Goal: Task Accomplishment & Management: Use online tool/utility

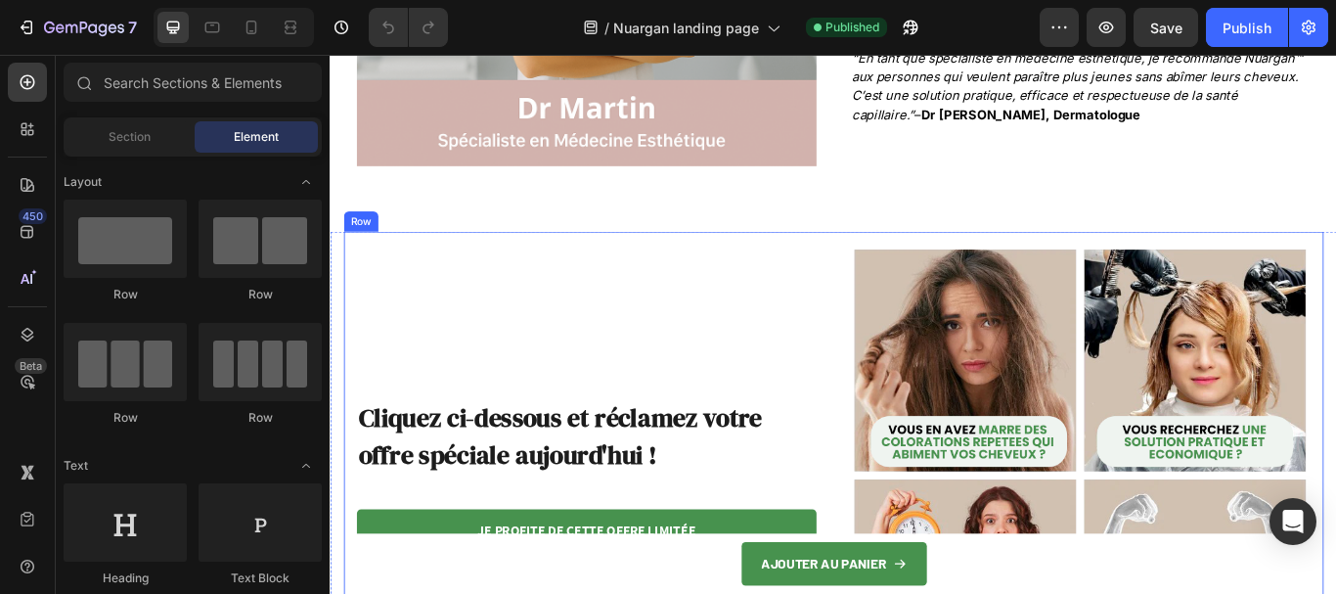
scroll to position [3913, 0]
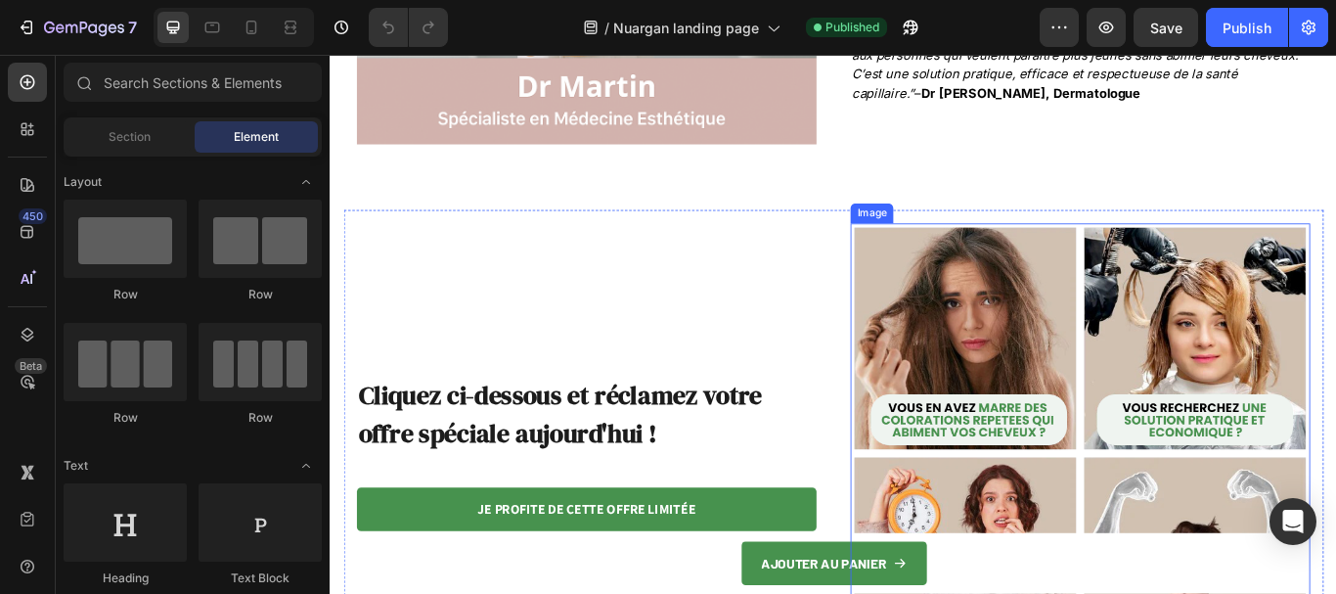
click at [1161, 429] on img at bounding box center [1204, 519] width 536 height 536
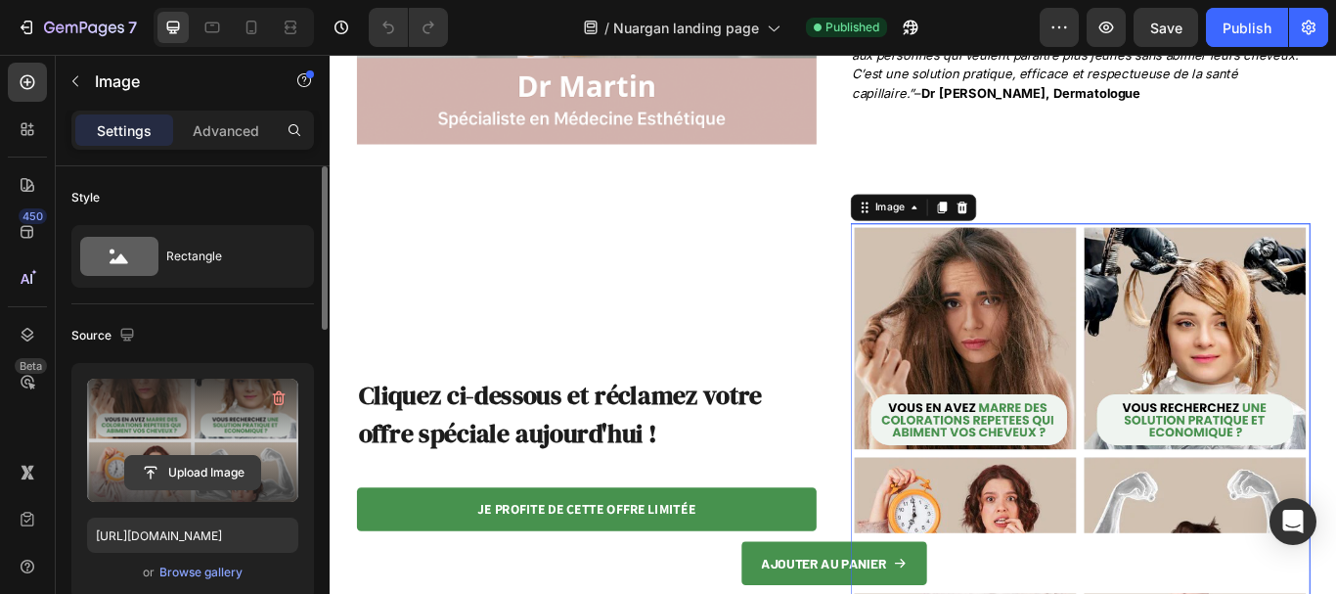
click at [183, 473] on input "file" at bounding box center [192, 472] width 135 height 33
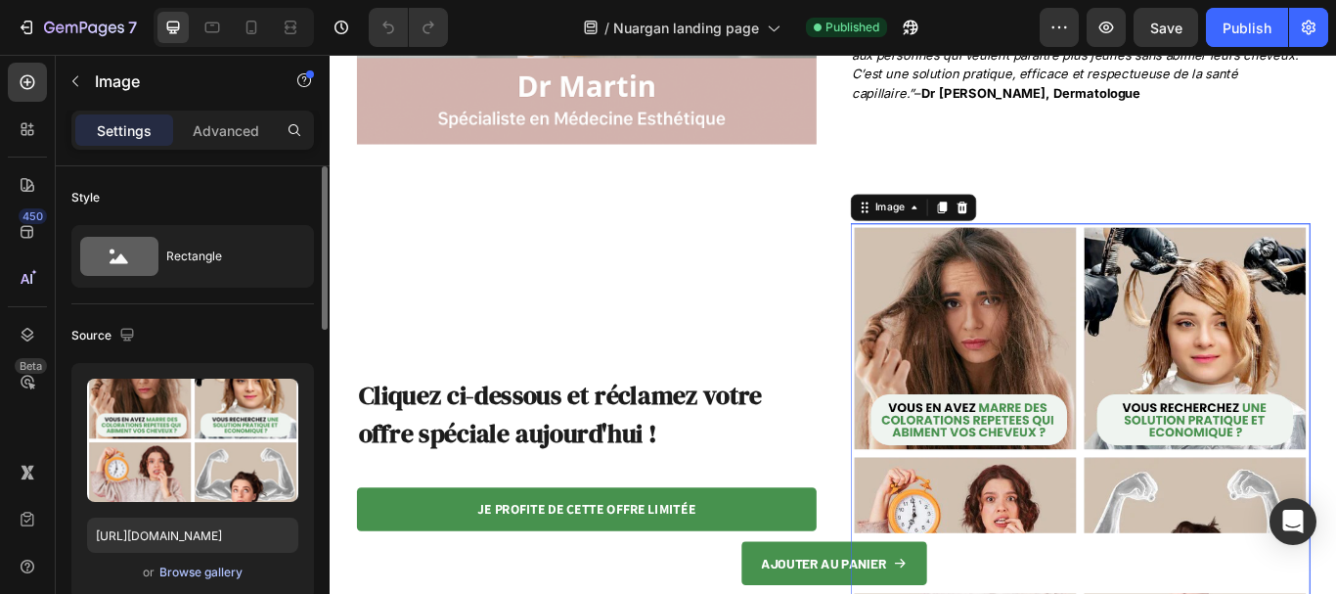
click at [182, 572] on div "Browse gallery" at bounding box center [200, 573] width 83 height 18
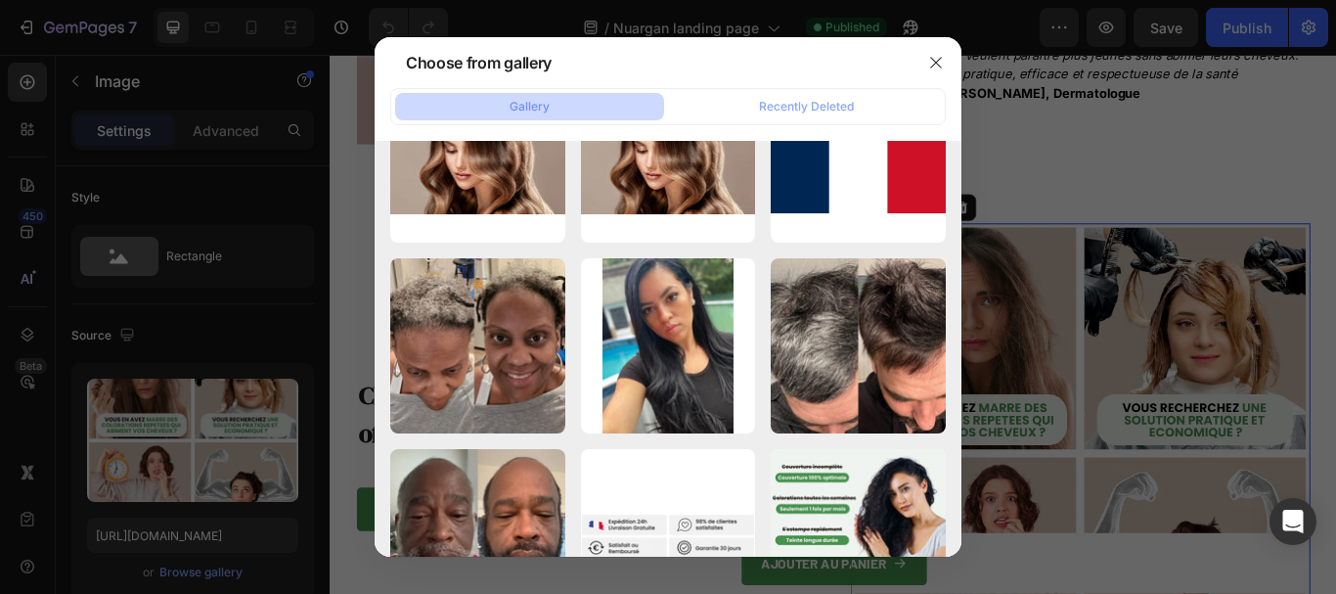
scroll to position [5329, 0]
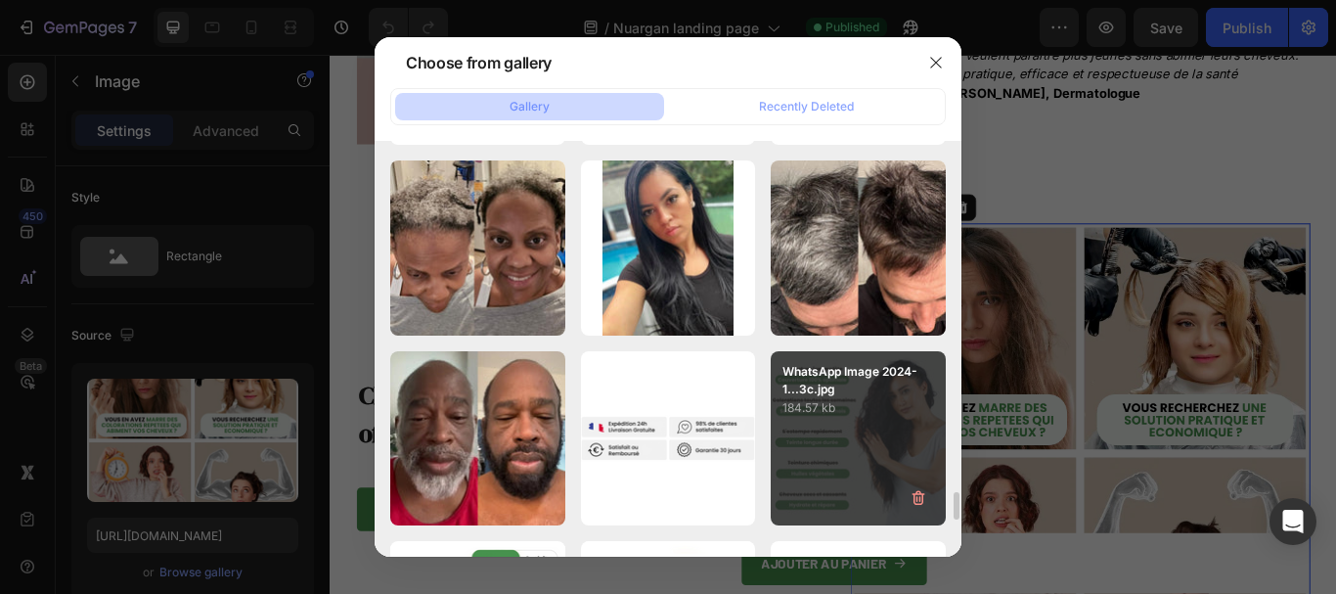
click at [819, 409] on p "184.57 kb" at bounding box center [859, 408] width 152 height 20
type input "[URL][DOMAIN_NAME]"
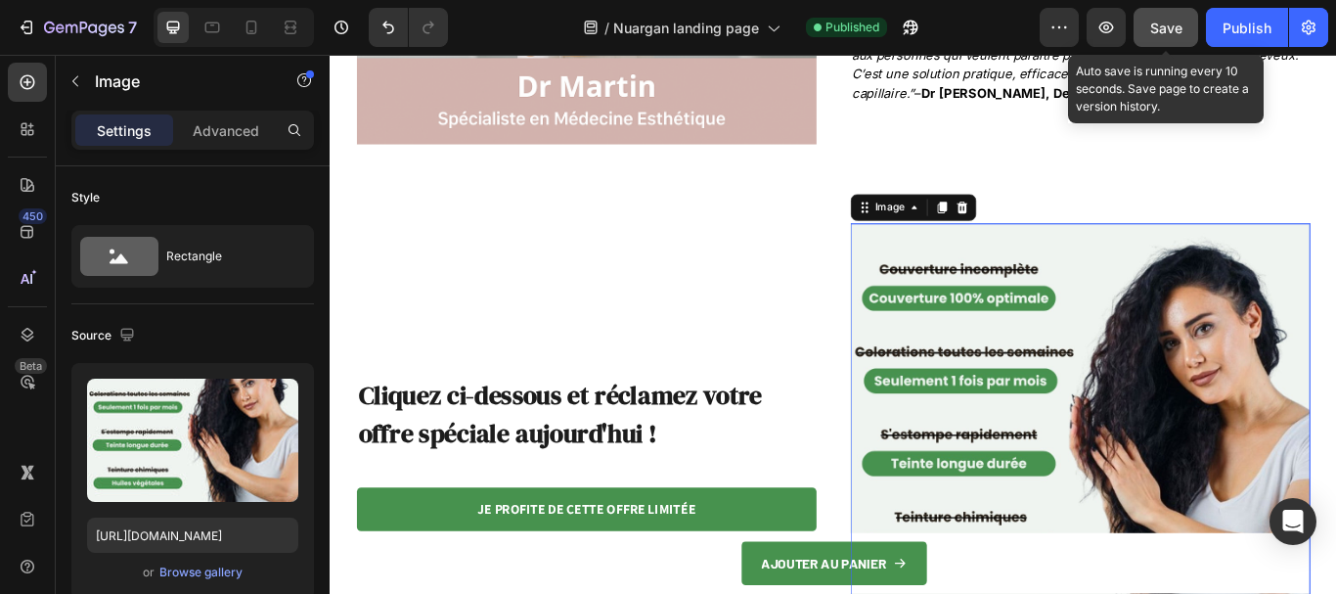
click at [1169, 23] on span "Save" at bounding box center [1167, 28] width 32 height 17
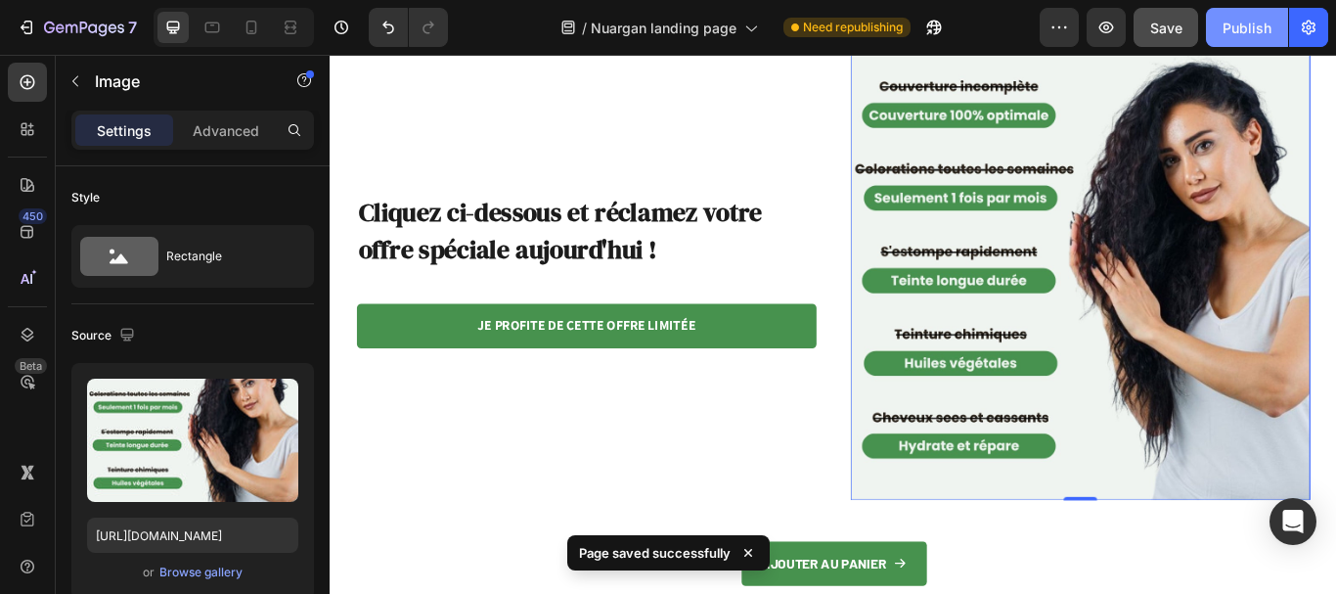
scroll to position [4109, 0]
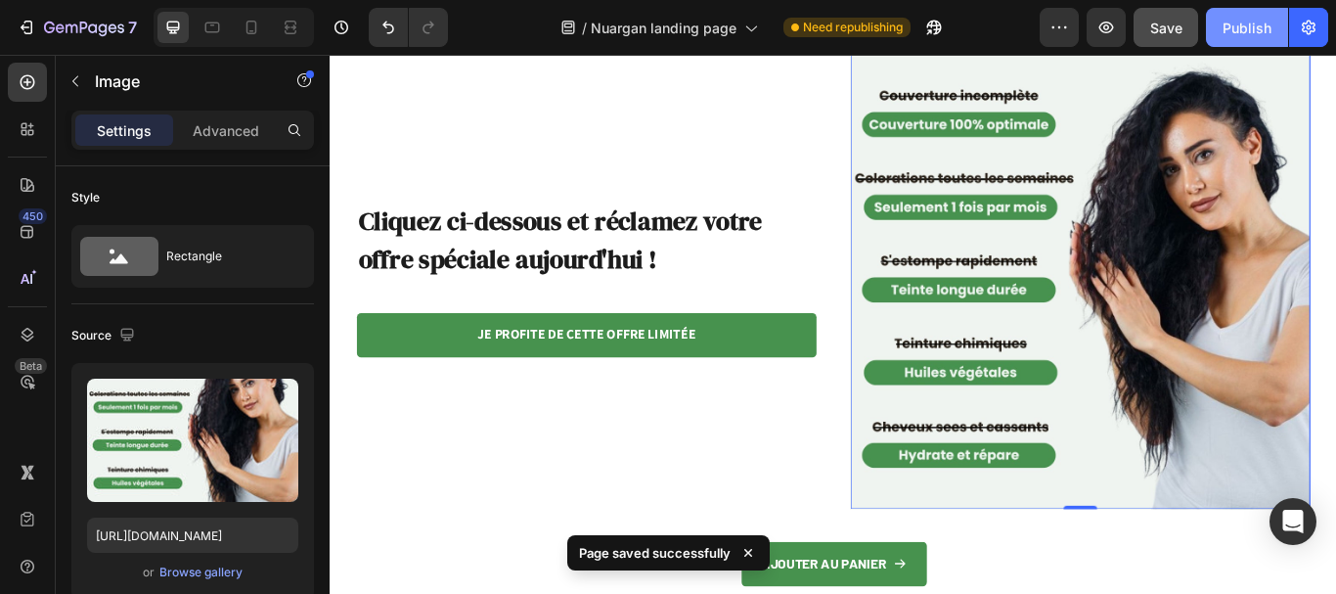
click at [1247, 27] on div "Publish" at bounding box center [1247, 28] width 49 height 21
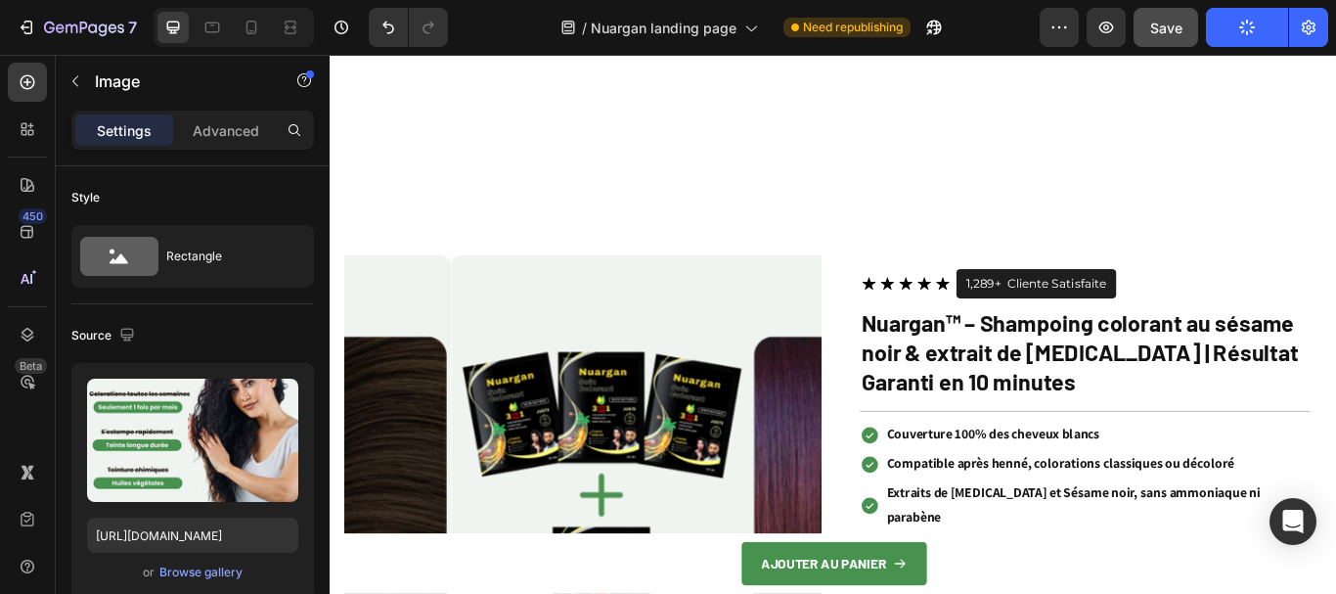
scroll to position [4794, 0]
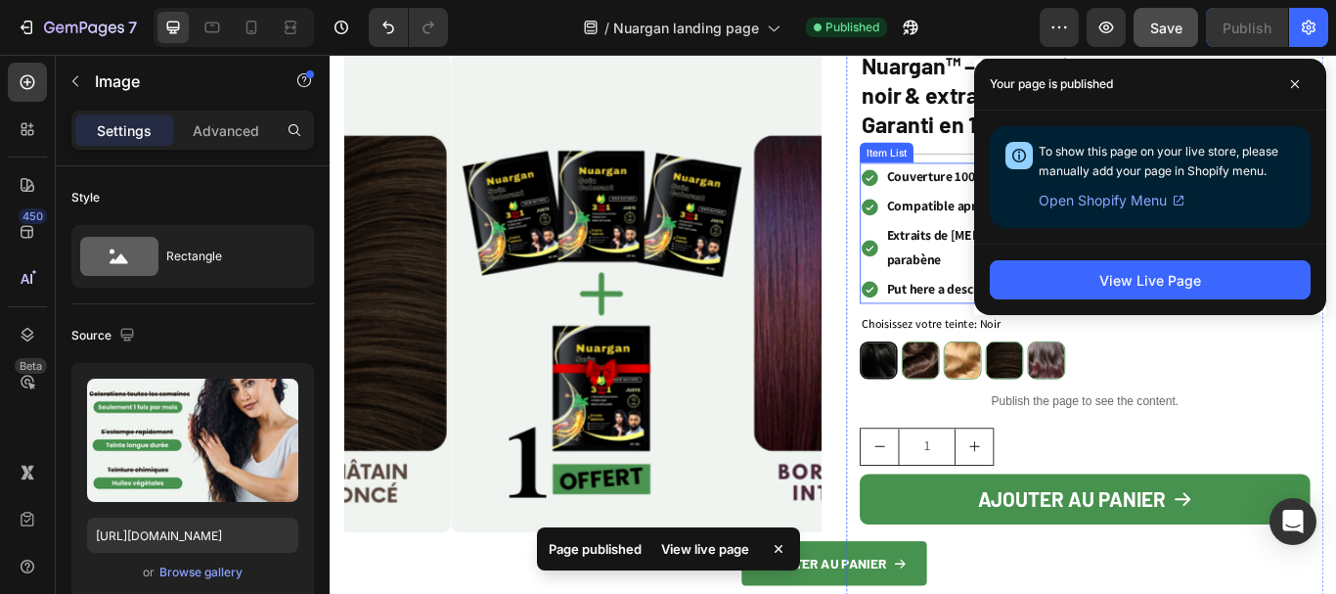
click at [1030, 315] on p "Put here a description of the benefit or the feature." at bounding box center [1223, 329] width 491 height 28
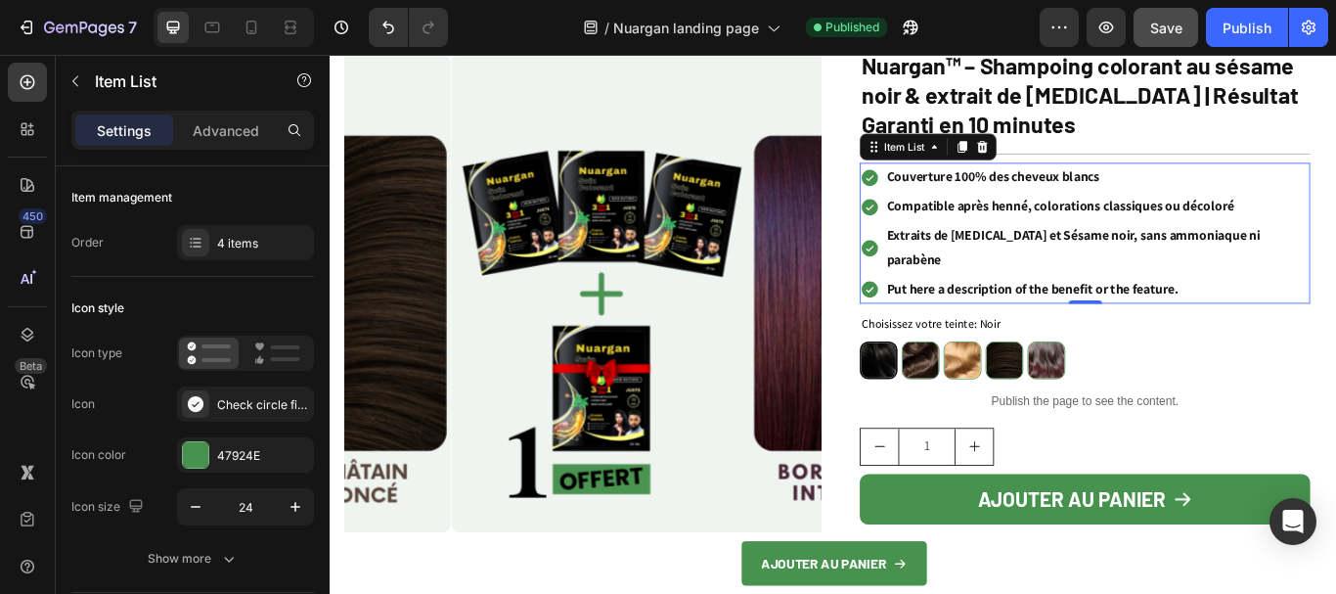
click at [1078, 197] on p "Couverture 100% des cheveux blancs" at bounding box center [1223, 198] width 491 height 28
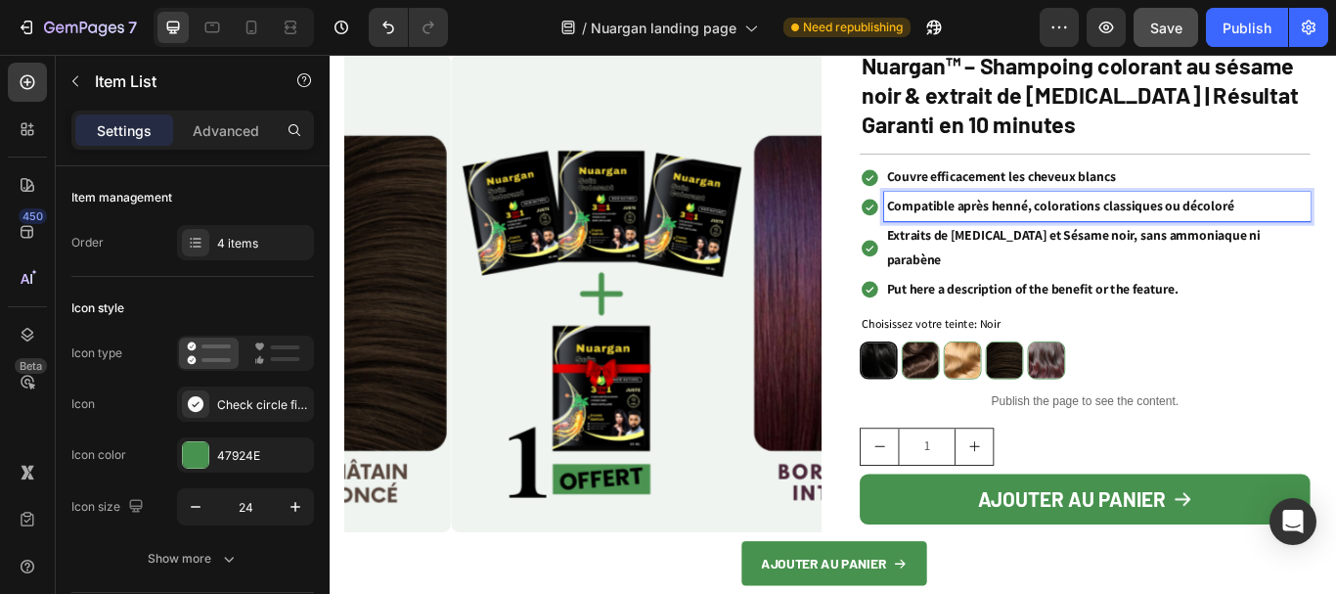
click at [1117, 231] on p "Compatible après henné, colorations classiques ou décoloré" at bounding box center [1223, 232] width 491 height 28
click at [1011, 256] on p "Extraits de [MEDICAL_DATA] et Sésame noir, sans ammoniaque ni parabène" at bounding box center [1223, 280] width 491 height 57
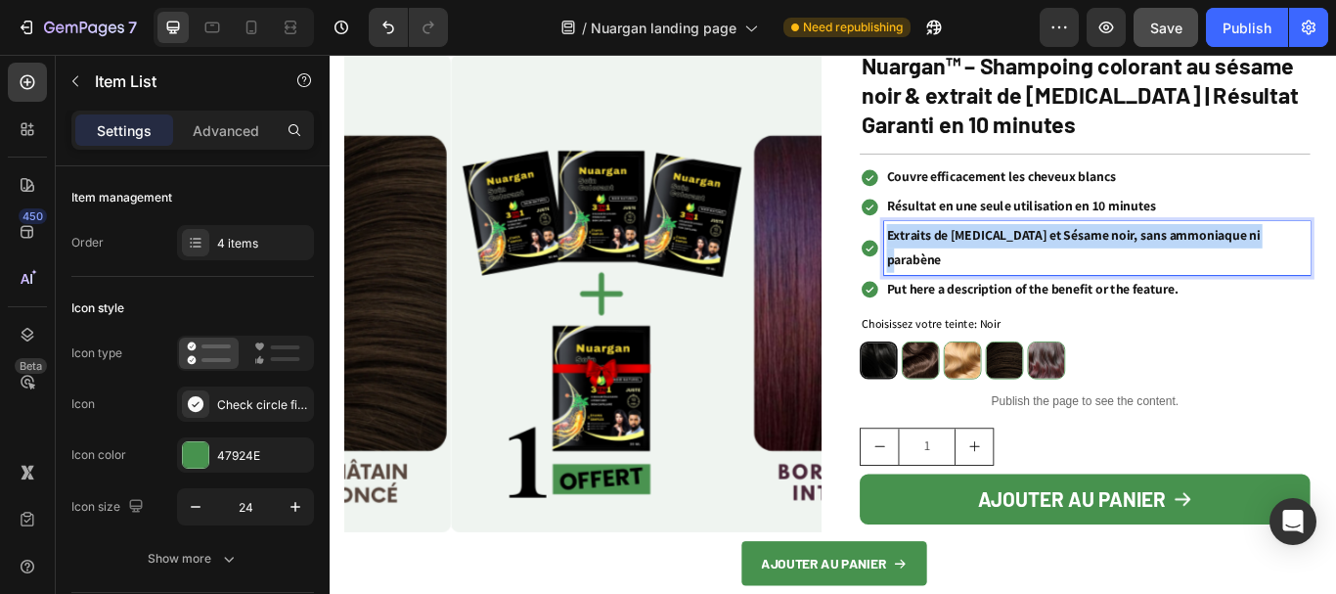
click at [1011, 256] on p "Extraits de [MEDICAL_DATA] et Sésame noir, sans ammoniaque ni parabène" at bounding box center [1223, 280] width 491 height 57
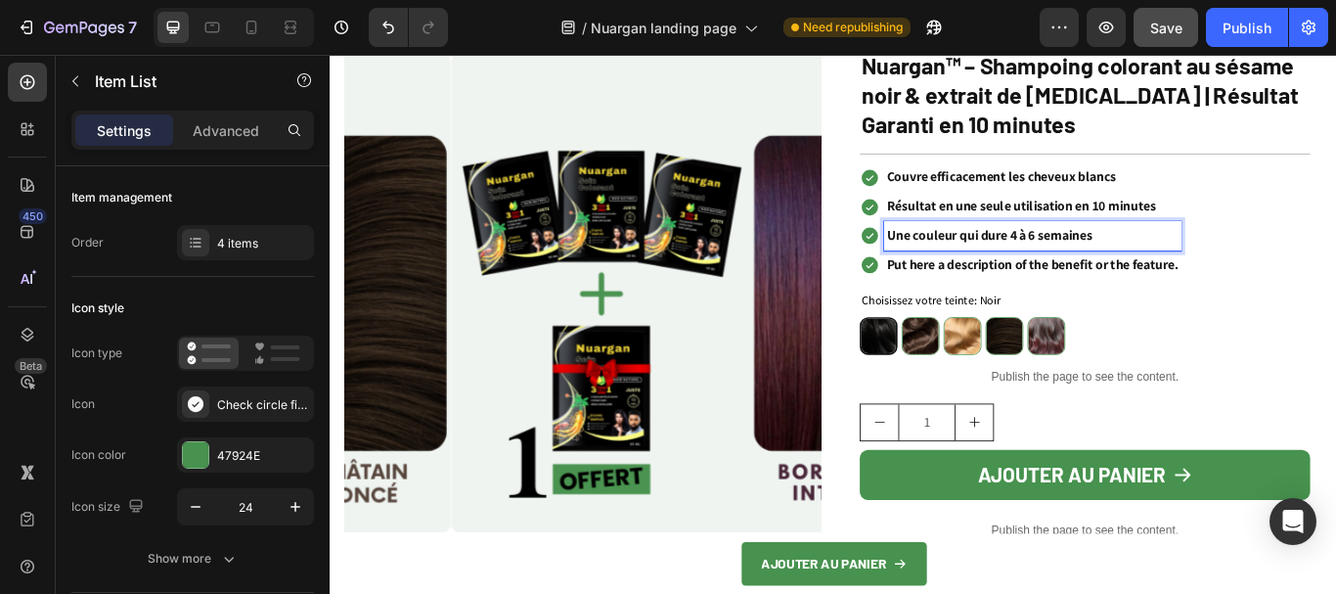
click at [1080, 302] on p "Put here a description of the benefit or the feature." at bounding box center [1148, 301] width 340 height 28
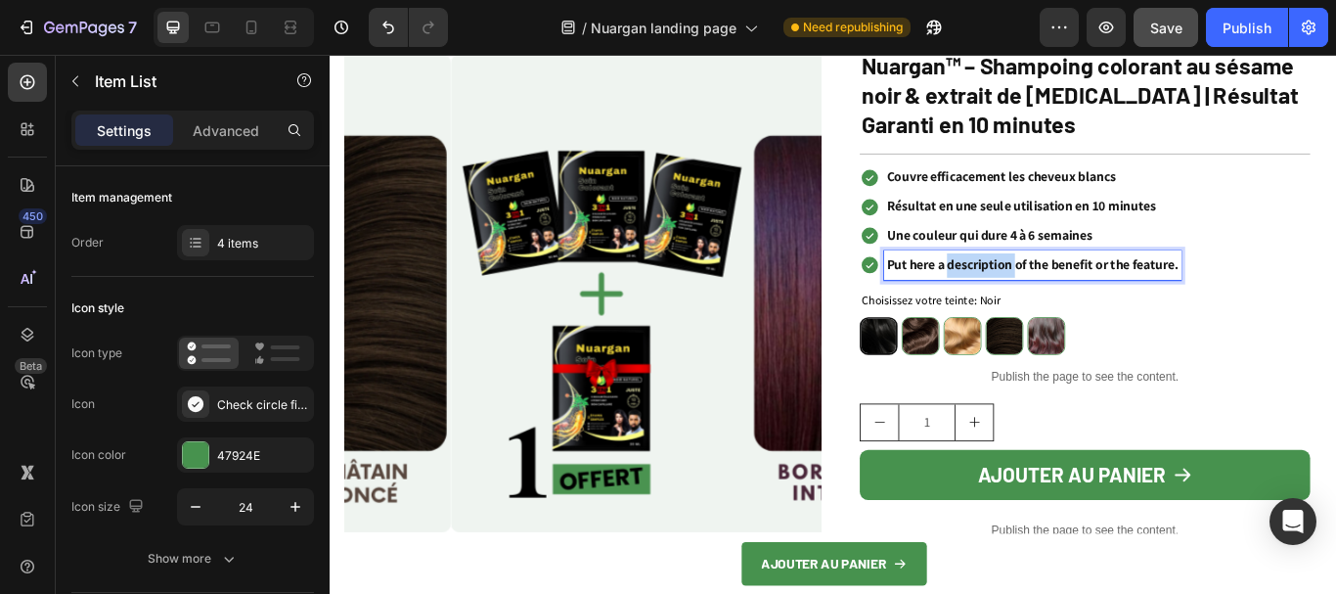
click at [1080, 302] on p "Put here a description of the benefit or the feature." at bounding box center [1148, 301] width 340 height 28
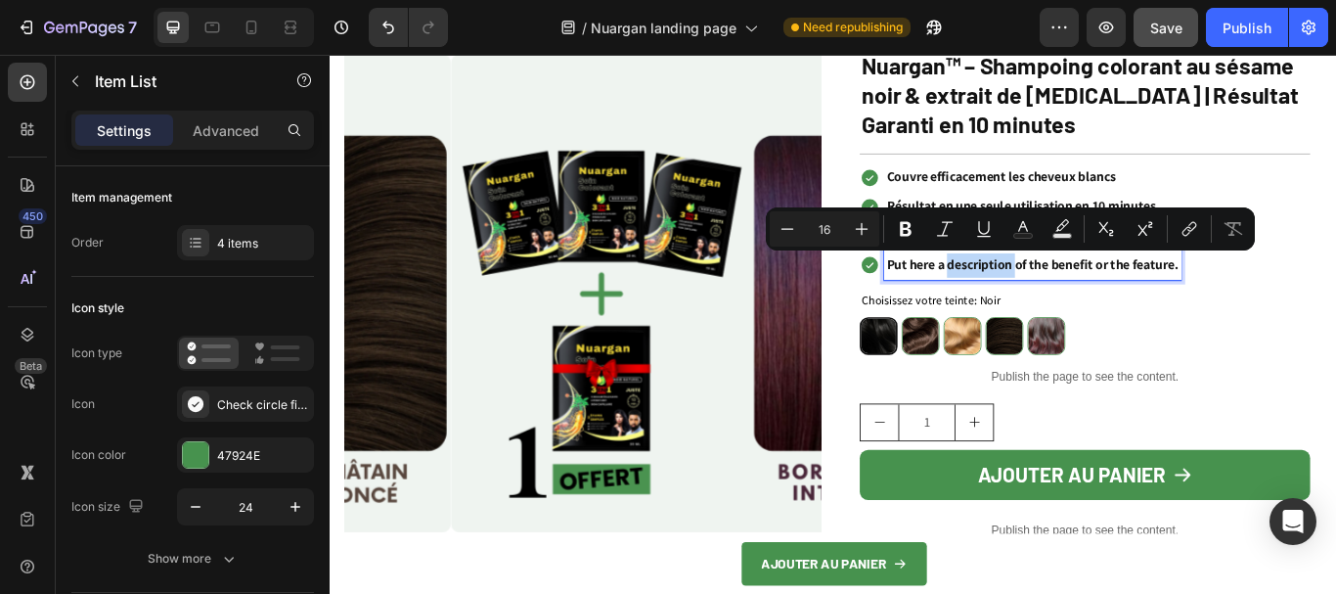
click at [1080, 302] on p "Put here a description of the benefit or the feature." at bounding box center [1148, 301] width 340 height 28
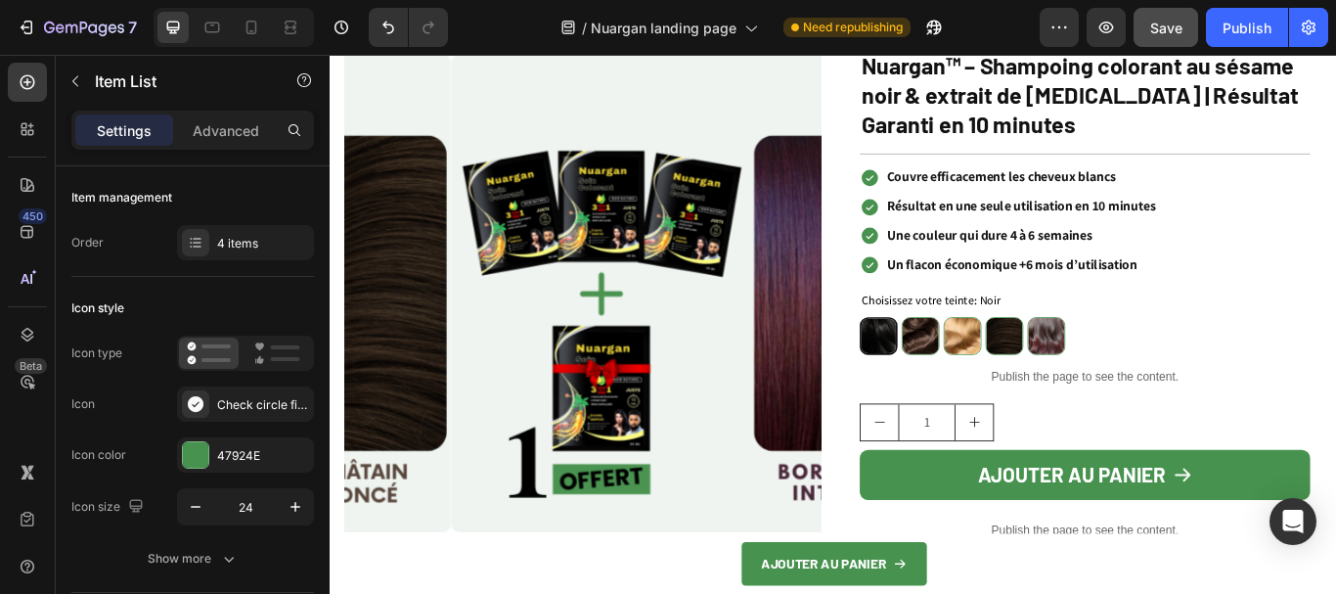
click at [1335, 295] on div "Couvre efficacement les cheveux blancs Résultat en une seule utilisation en 10 …" at bounding box center [1209, 249] width 525 height 136
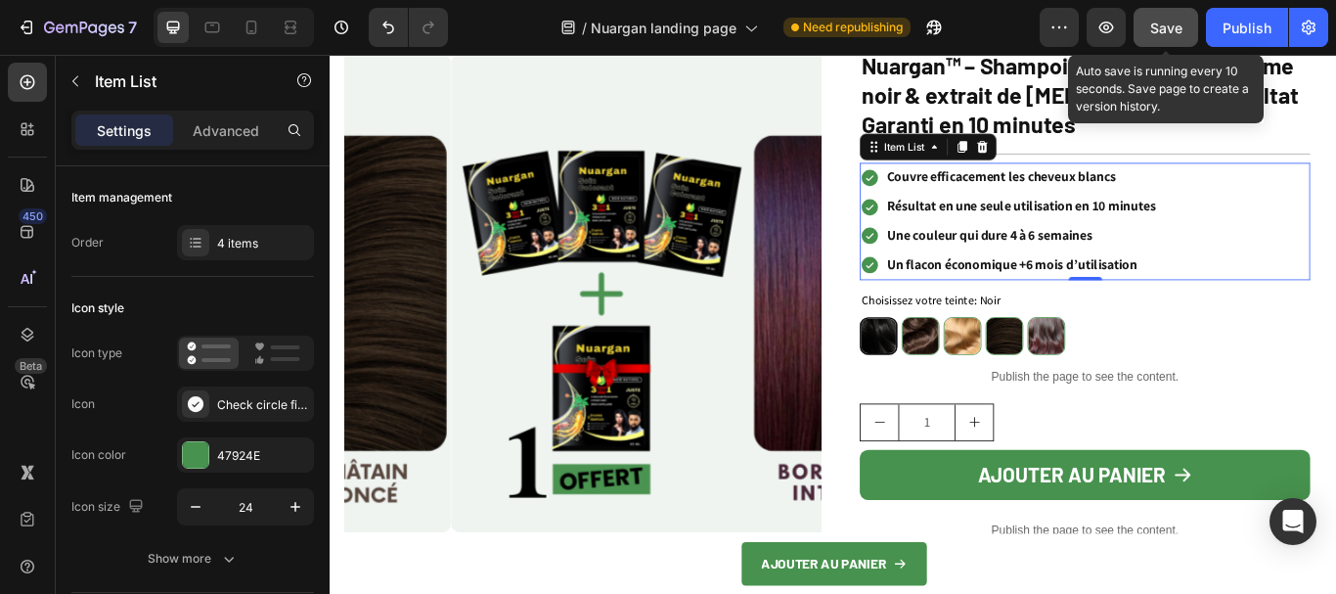
click at [1179, 25] on span "Save" at bounding box center [1167, 28] width 32 height 17
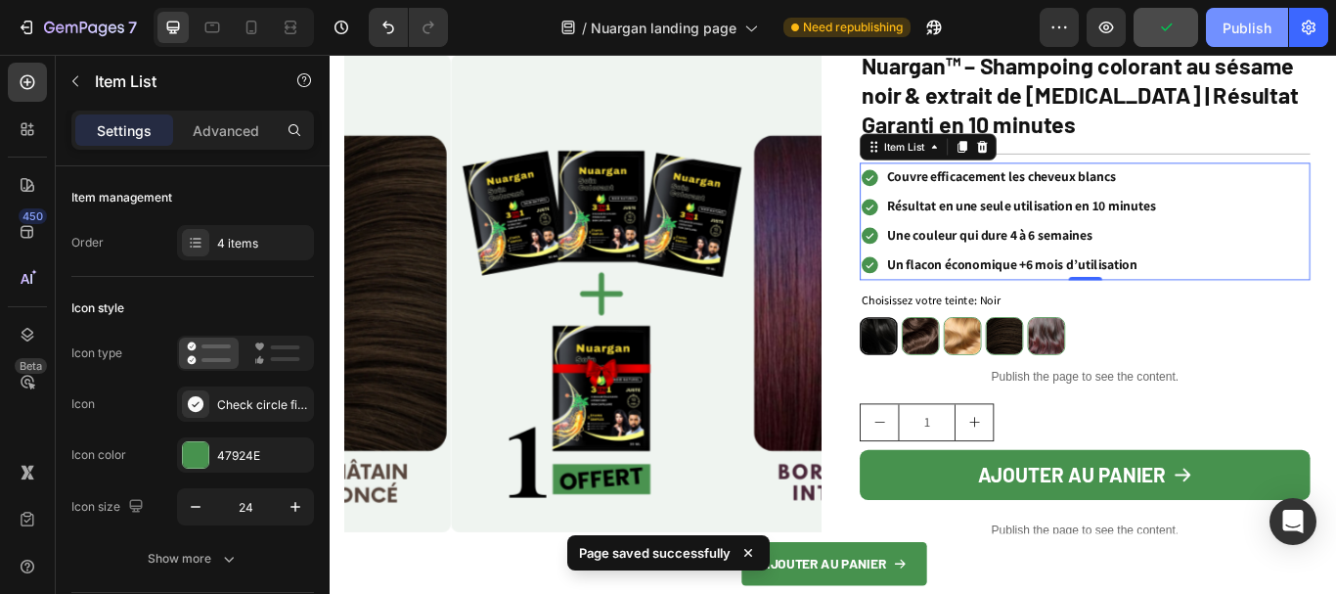
click at [1264, 24] on div "Publish" at bounding box center [1247, 28] width 49 height 21
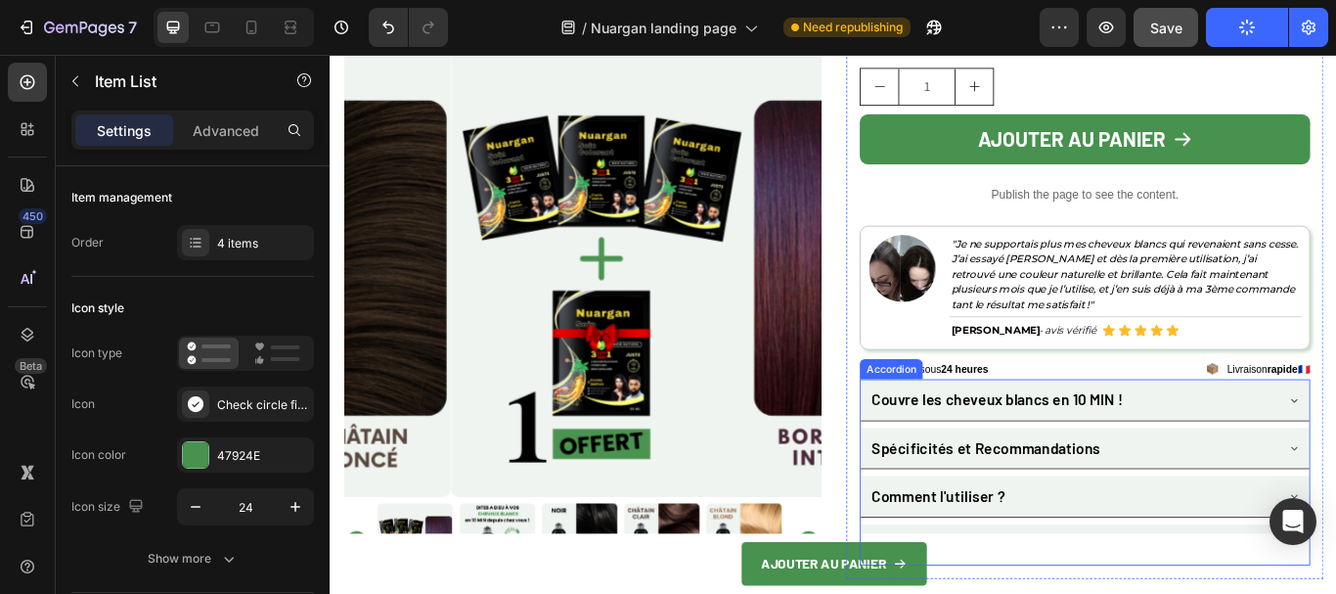
scroll to position [5283, 0]
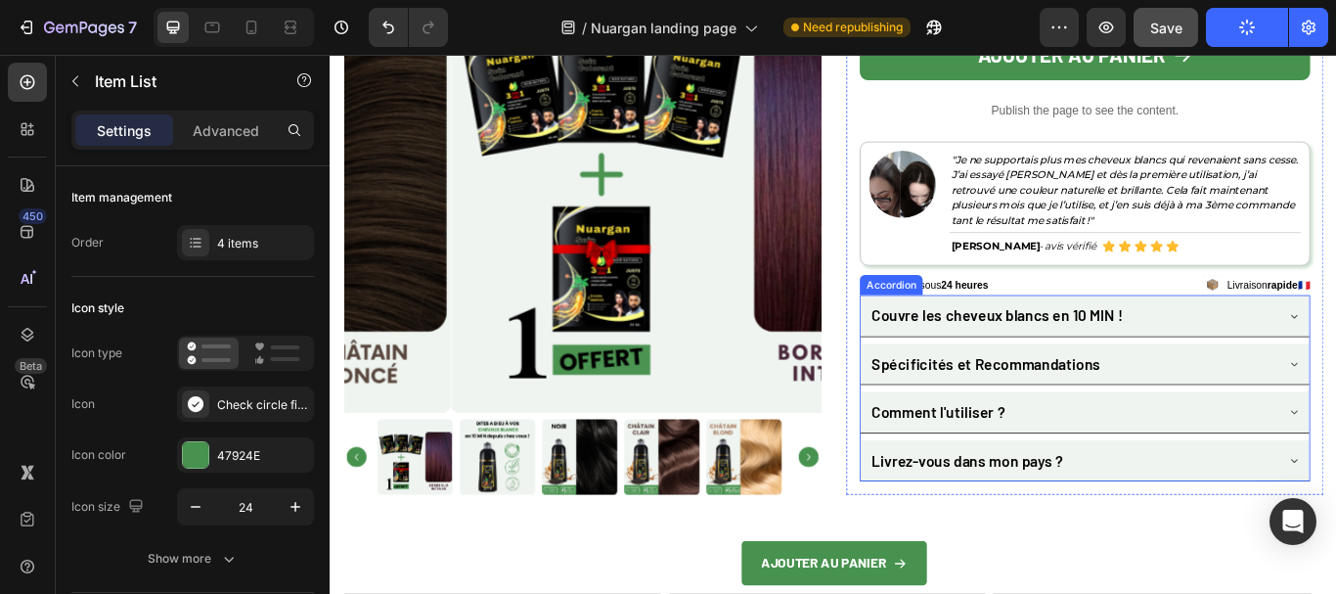
click at [1335, 400] on div "Spécificités et Recommandations" at bounding box center [1209, 415] width 523 height 47
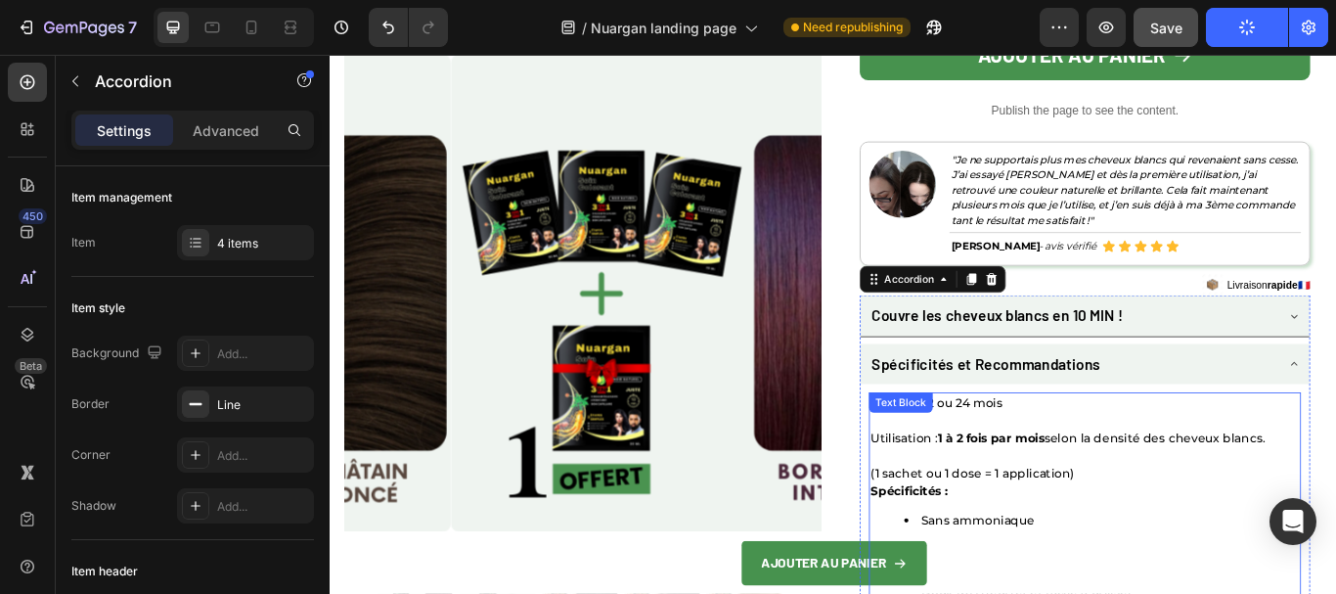
scroll to position [5381, 0]
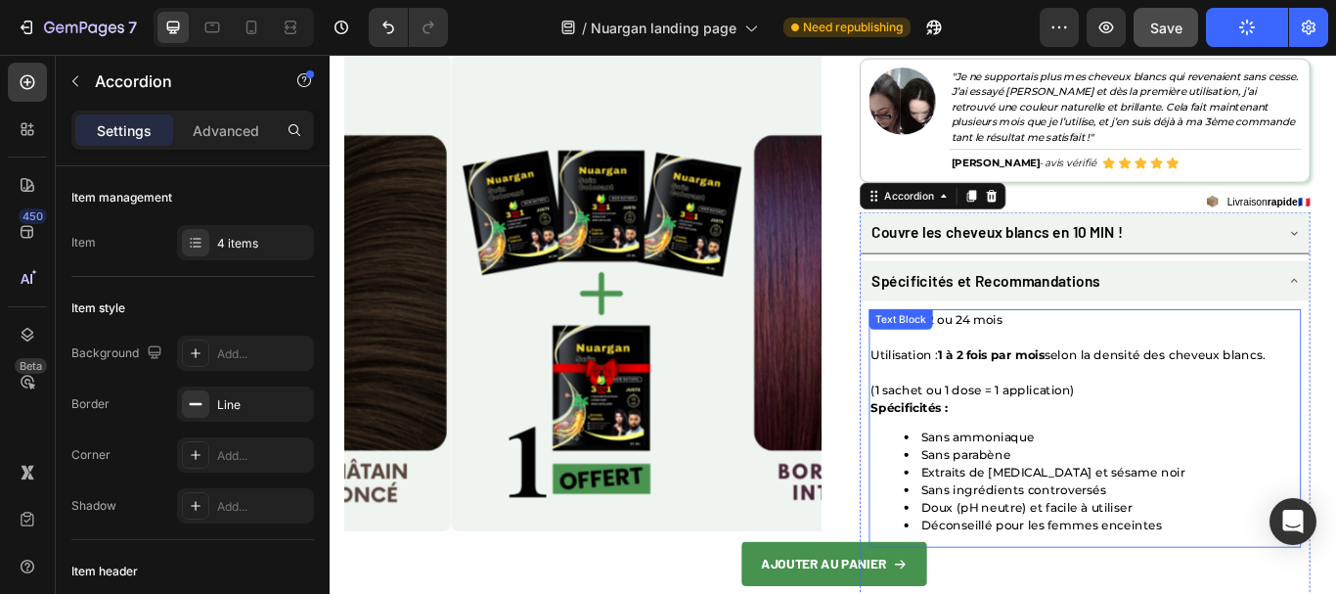
click at [1104, 361] on p "Pack : 4, 12 ou 24 mois Utilisation : 1 à 2 fois par mois selon la densité des …" at bounding box center [1210, 404] width 500 height 103
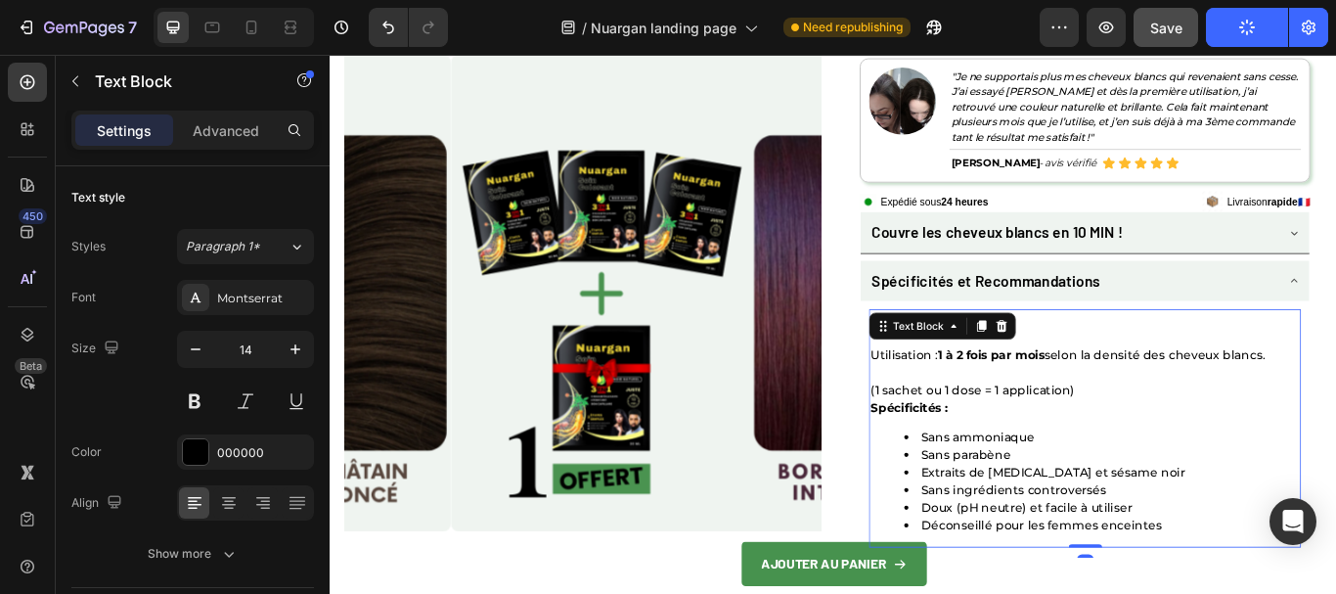
click at [1237, 401] on p "Pack : 4, 12 ou 24 mois Utilisation : 1 à 2 fois par mois selon la densité des …" at bounding box center [1210, 404] width 500 height 103
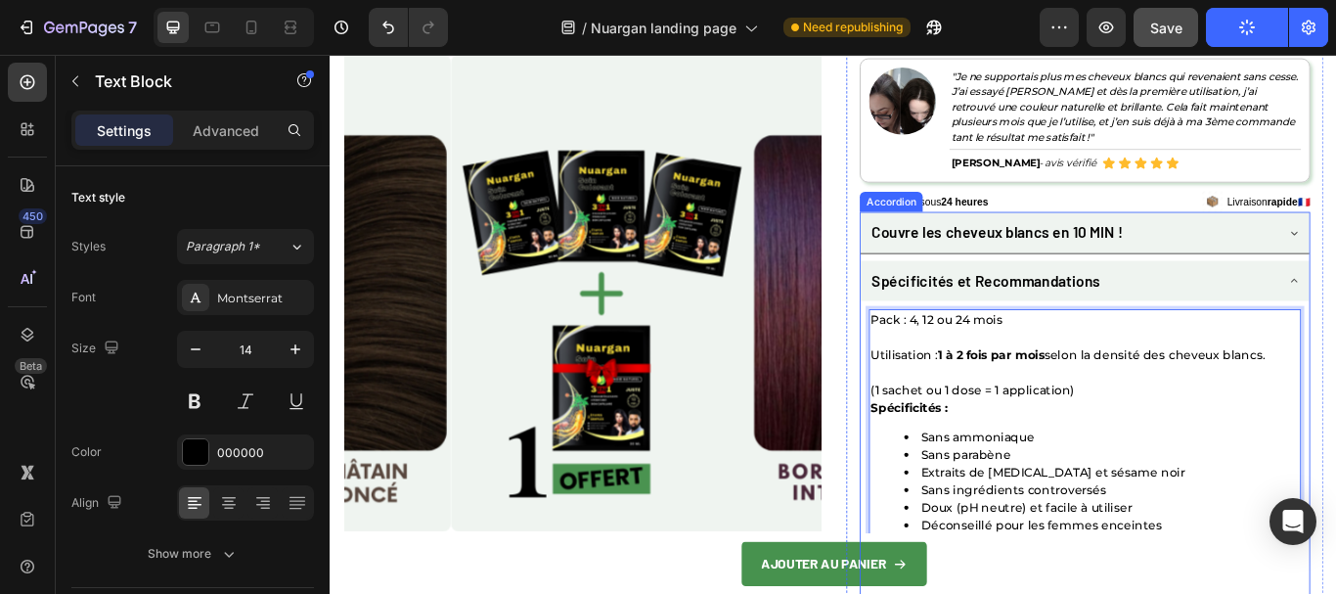
click at [1138, 350] on div "Pack : 4, 12 ou 24 mois Utilisation : 1 à 2 fois par mois selon la densité des …" at bounding box center [1209, 490] width 523 height 299
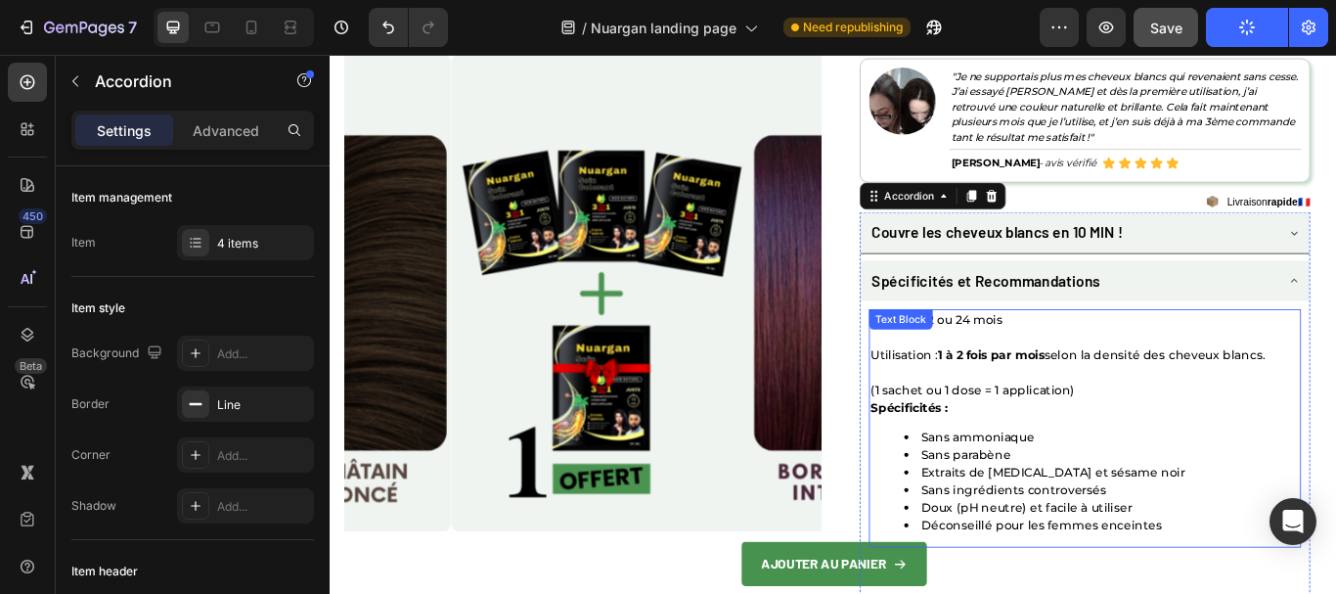
click at [1108, 365] on p "Pack : 4, 12 ou 24 mois Utilisation : 1 à 2 fois par mois selon la densité des …" at bounding box center [1210, 404] width 500 height 103
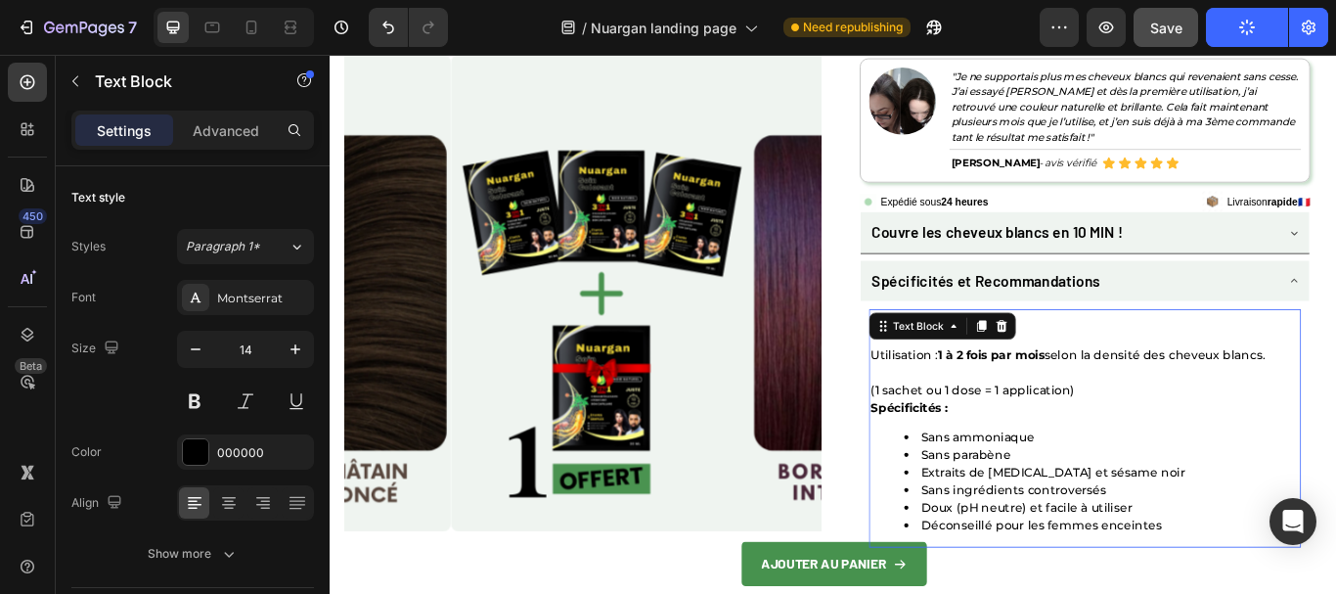
click at [1108, 365] on div "Pack : 4, 12 ou 24 mois Utilisation : 1 à 2 fois par mois selon la densité des …" at bounding box center [1210, 490] width 504 height 278
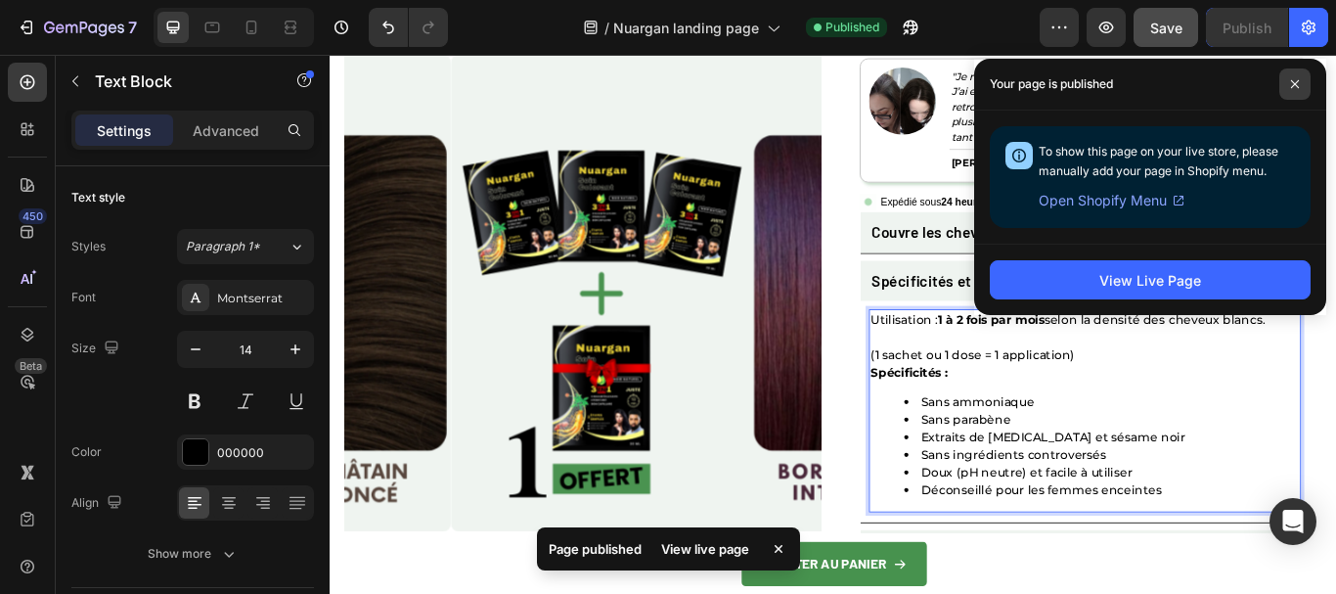
click at [1293, 83] on icon at bounding box center [1295, 84] width 10 height 10
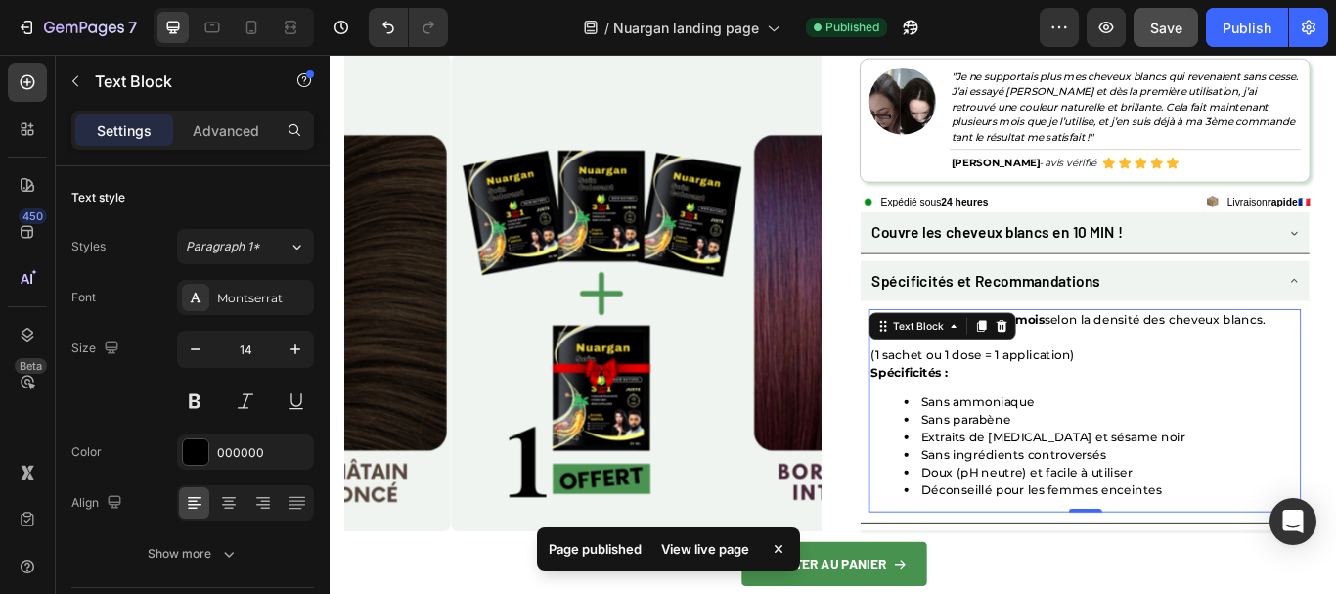
click at [1085, 433] on p "Spécificités :" at bounding box center [1210, 425] width 500 height 21
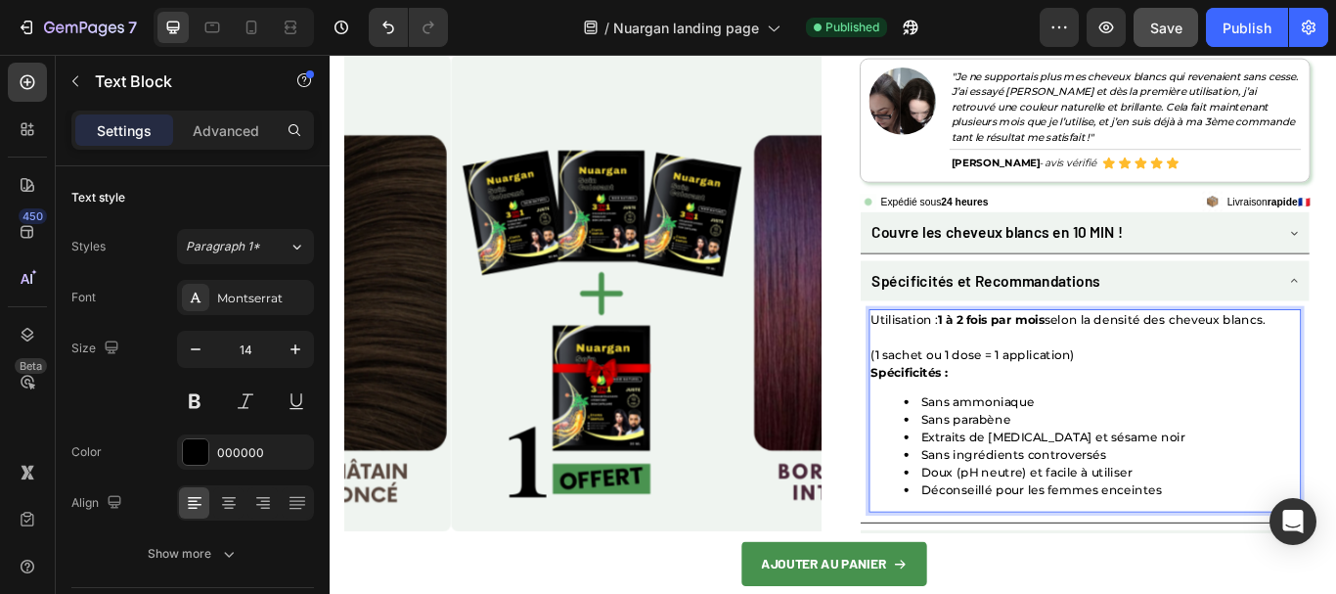
click at [1075, 403] on p "Utilisation : 1 à 2 fois par mois selon la densité des cheveux blancs. (1 sache…" at bounding box center [1210, 384] width 500 height 62
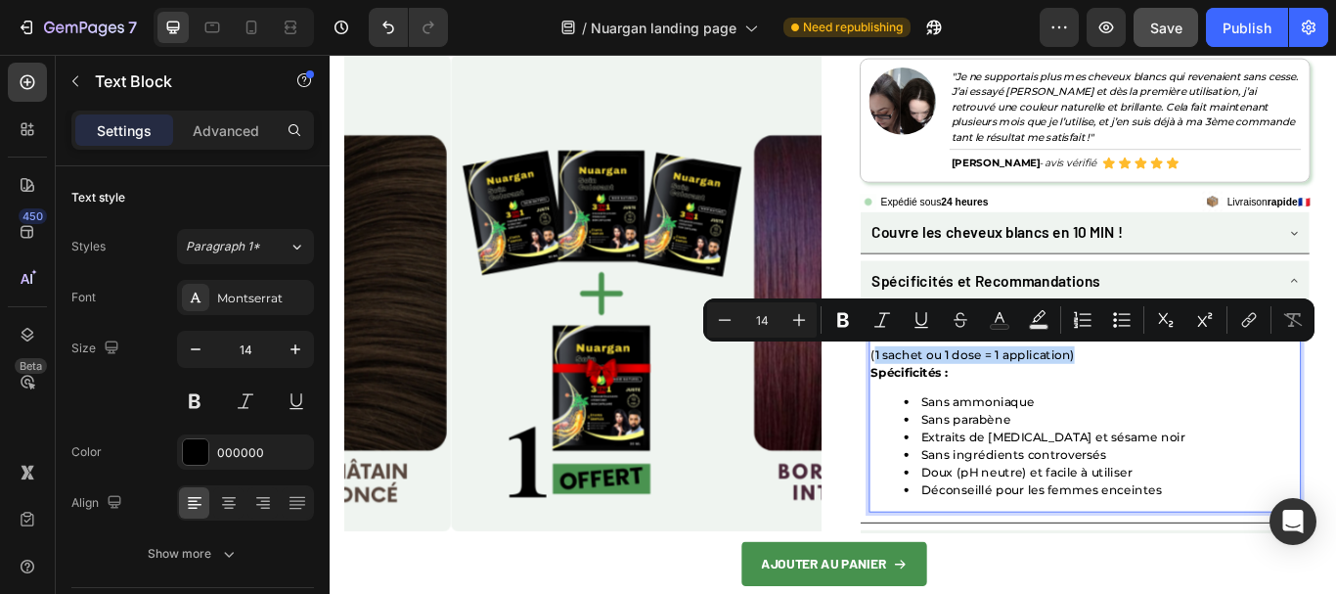
drag, startPoint x: 1197, startPoint y: 396, endPoint x: 957, endPoint y: 402, distance: 239.8
click at [960, 402] on p "Utilisation : 1 à 2 fois par mois selon la densité des cheveux blancs. (1 sache…" at bounding box center [1210, 384] width 500 height 62
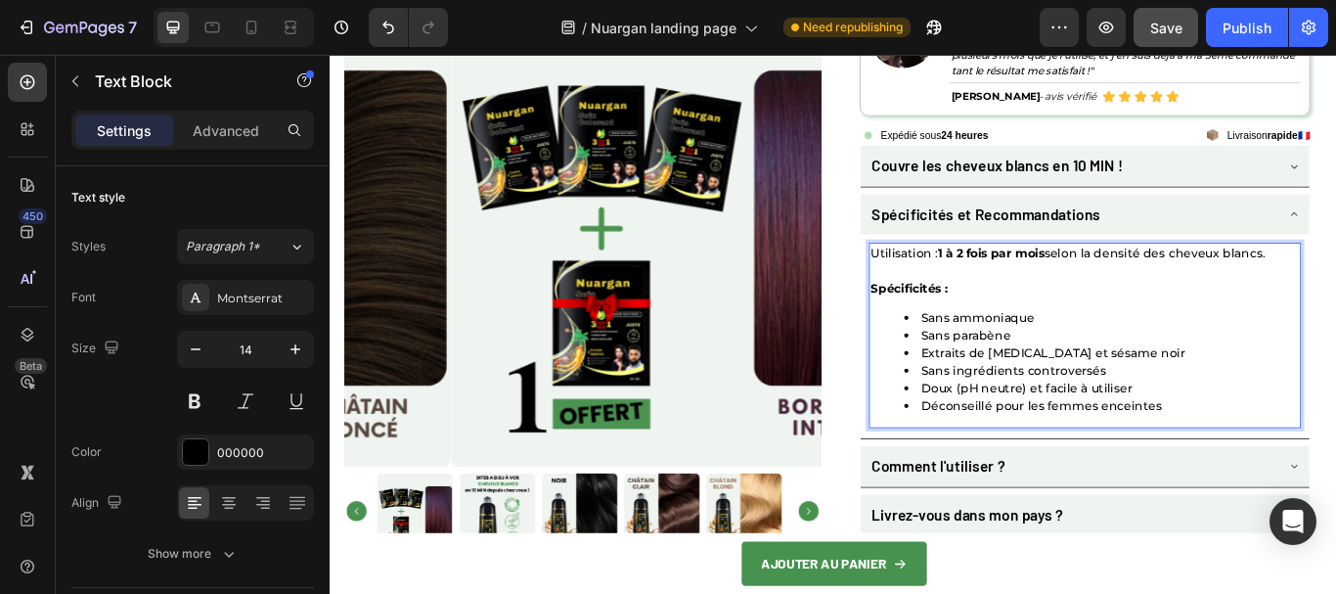
scroll to position [5479, 0]
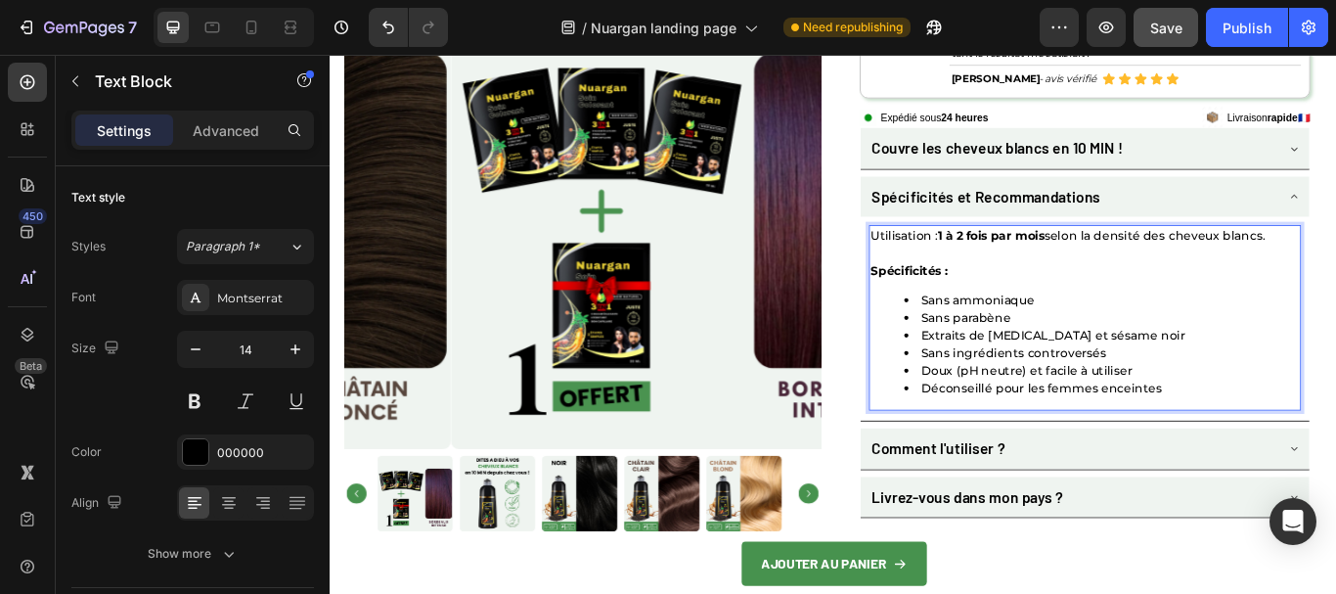
click at [1121, 371] on li "Sans parabène" at bounding box center [1229, 361] width 461 height 21
click at [1161, 378] on li "Extraits de [MEDICAL_DATA] et sésame noir" at bounding box center [1229, 382] width 461 height 21
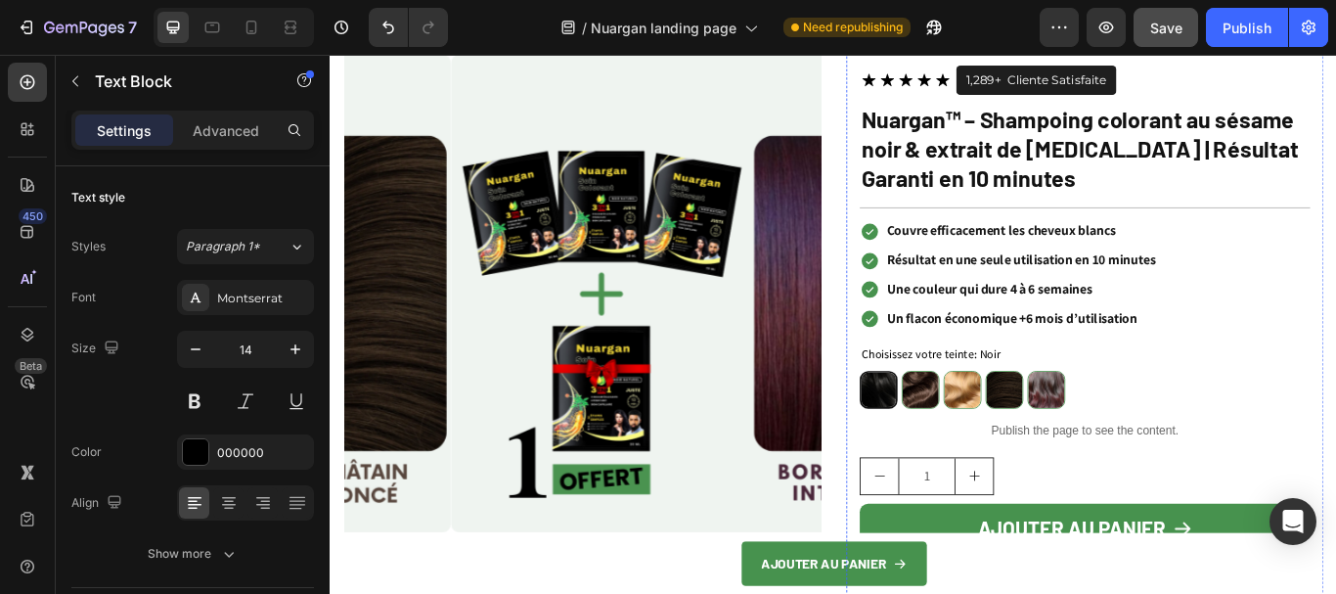
scroll to position [4598, 0]
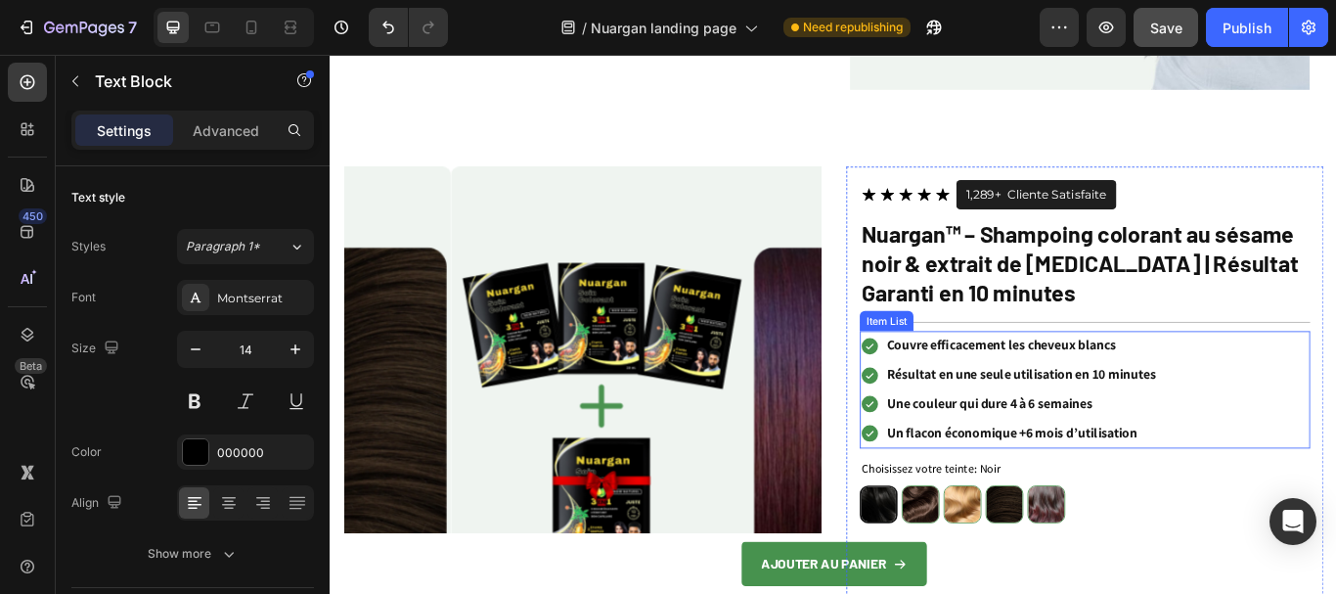
click at [1079, 421] on p "Résultat en une seule utilisation en 10 minutes" at bounding box center [1135, 428] width 314 height 28
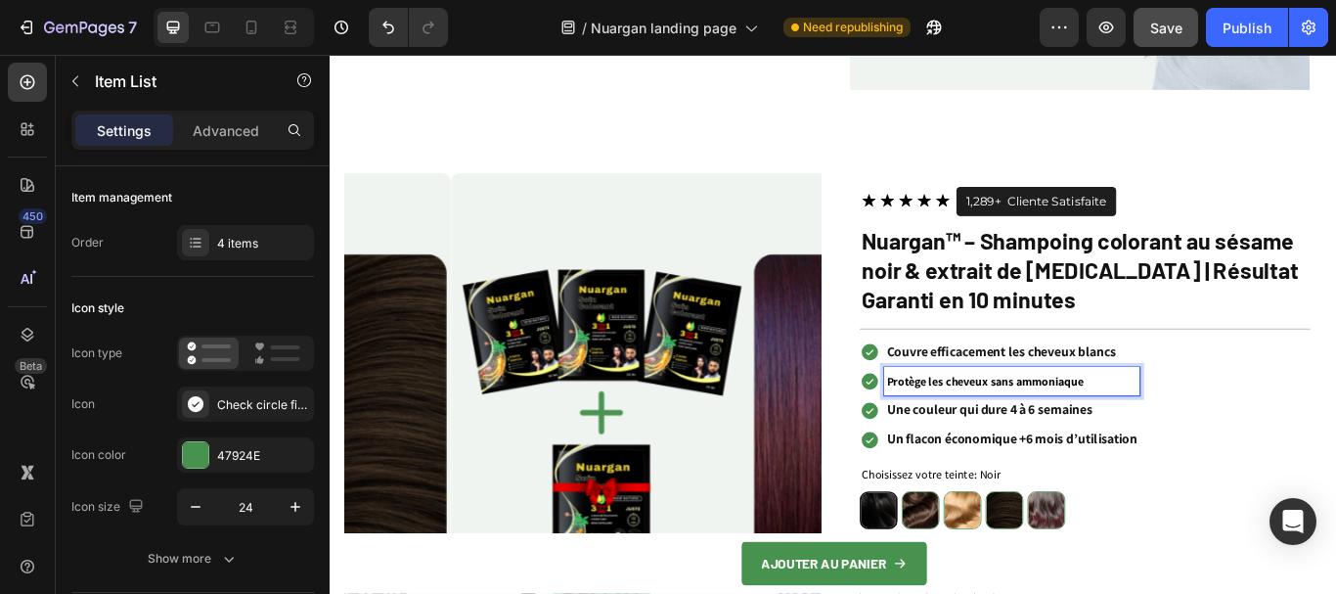
click at [1335, 449] on div "Couvre efficacement les cheveux blancs Protège les cheveux sans ammoniaque Une …" at bounding box center [1209, 452] width 525 height 136
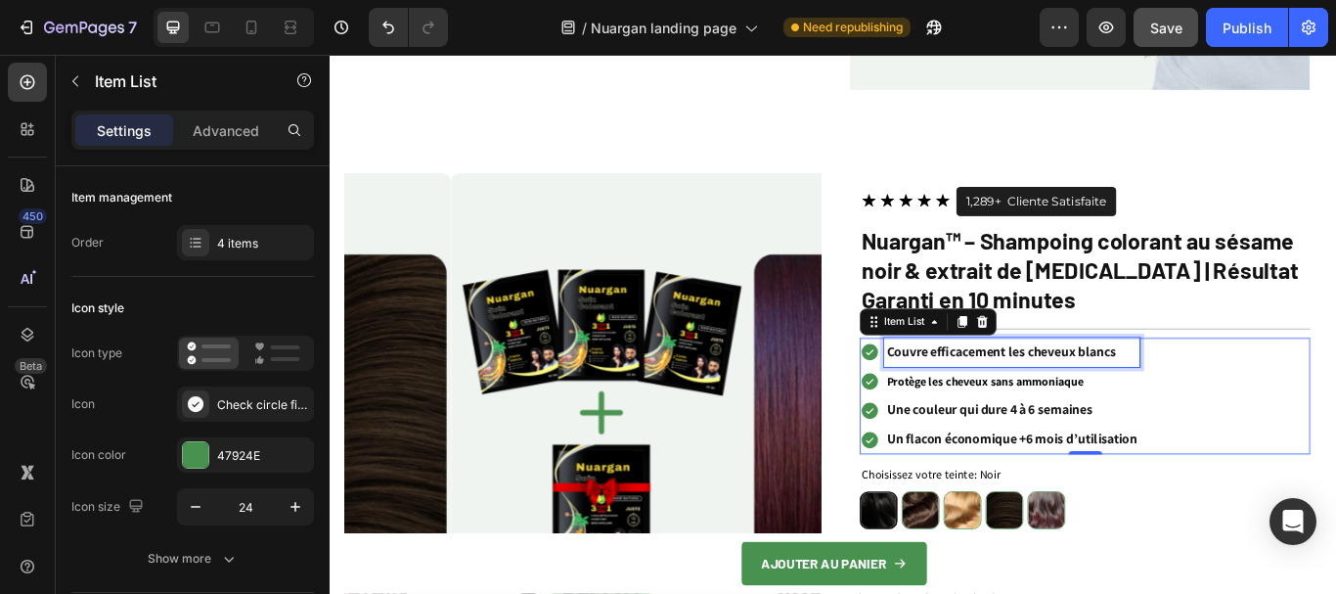
click at [1142, 393] on p "Couvre efficacement les cheveux blancs" at bounding box center [1124, 401] width 293 height 28
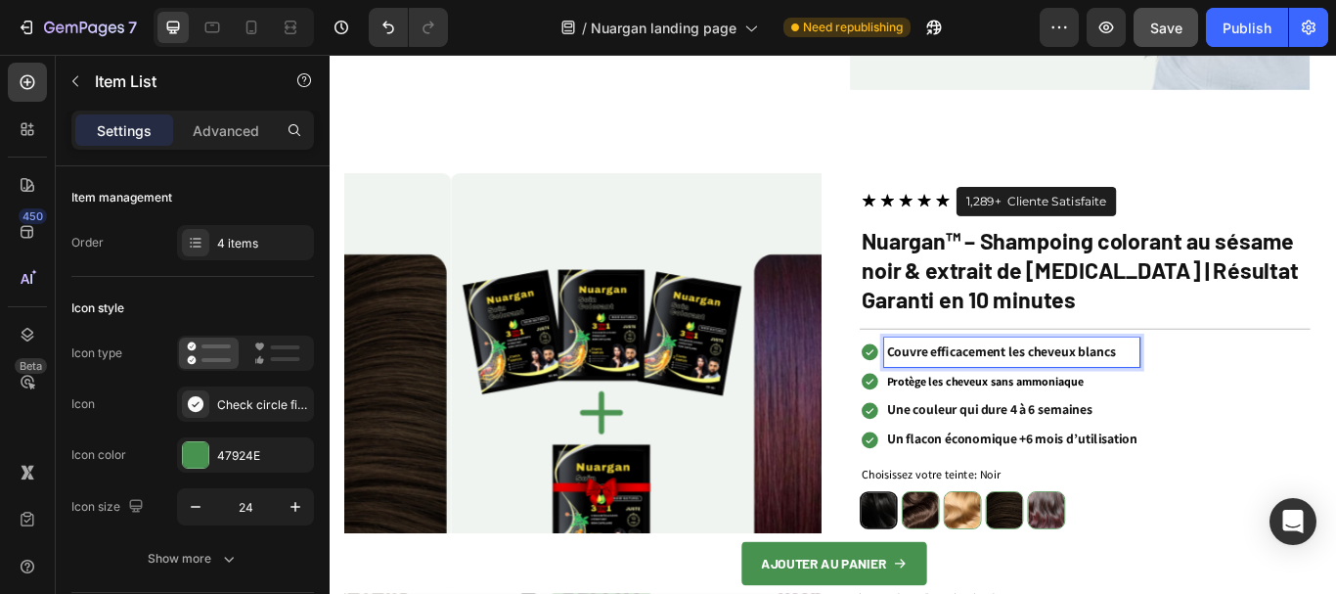
click at [1086, 490] on p "Un flacon économique +6 mois d’utilisation" at bounding box center [1124, 503] width 293 height 28
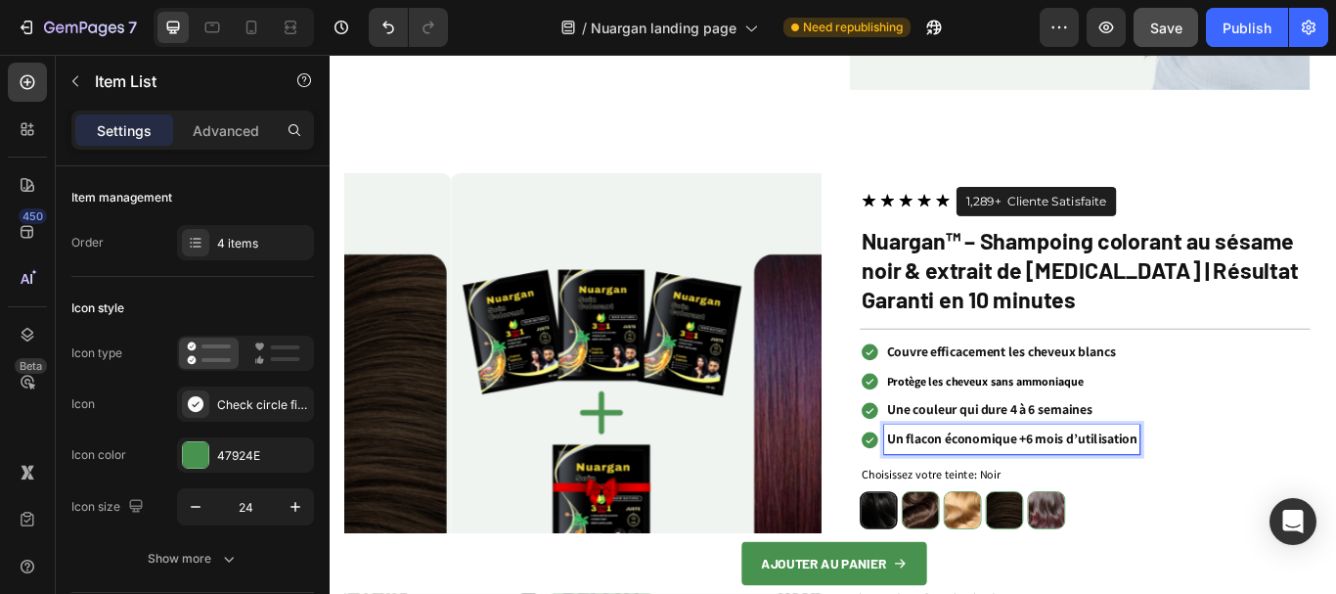
click at [1058, 455] on p "Une couleur qui dure 4 à 6 semaines" at bounding box center [1124, 469] width 293 height 28
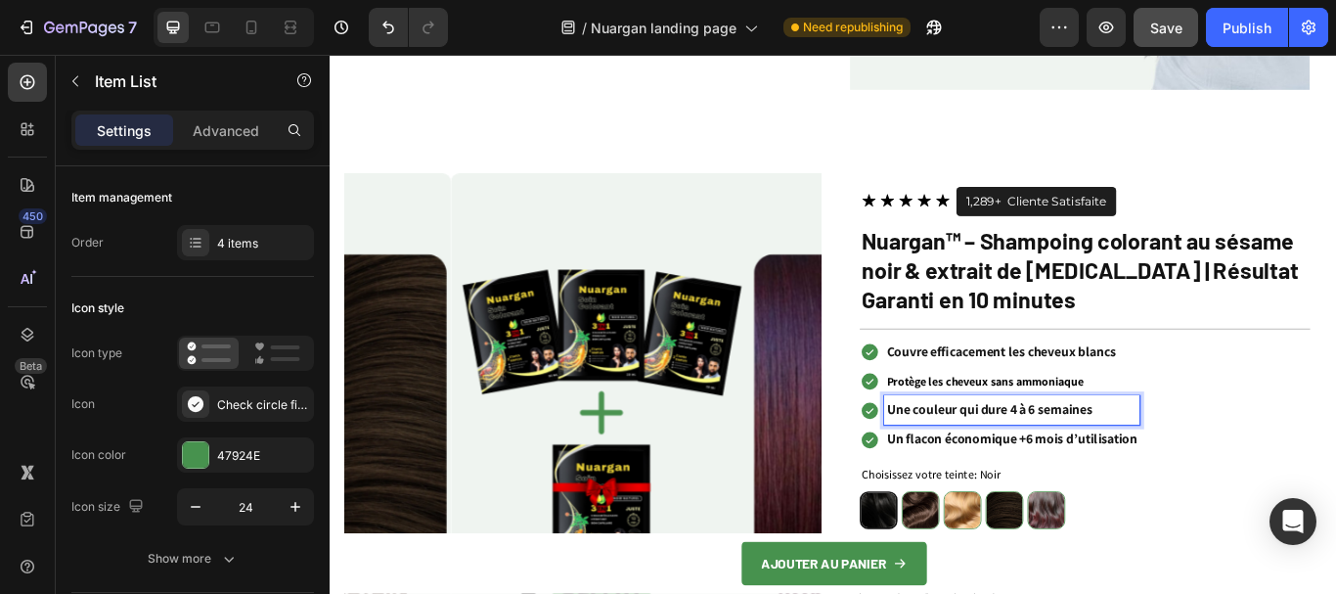
click at [1058, 455] on p "Une couleur qui dure 4 à 6 semaines" at bounding box center [1124, 469] width 293 height 28
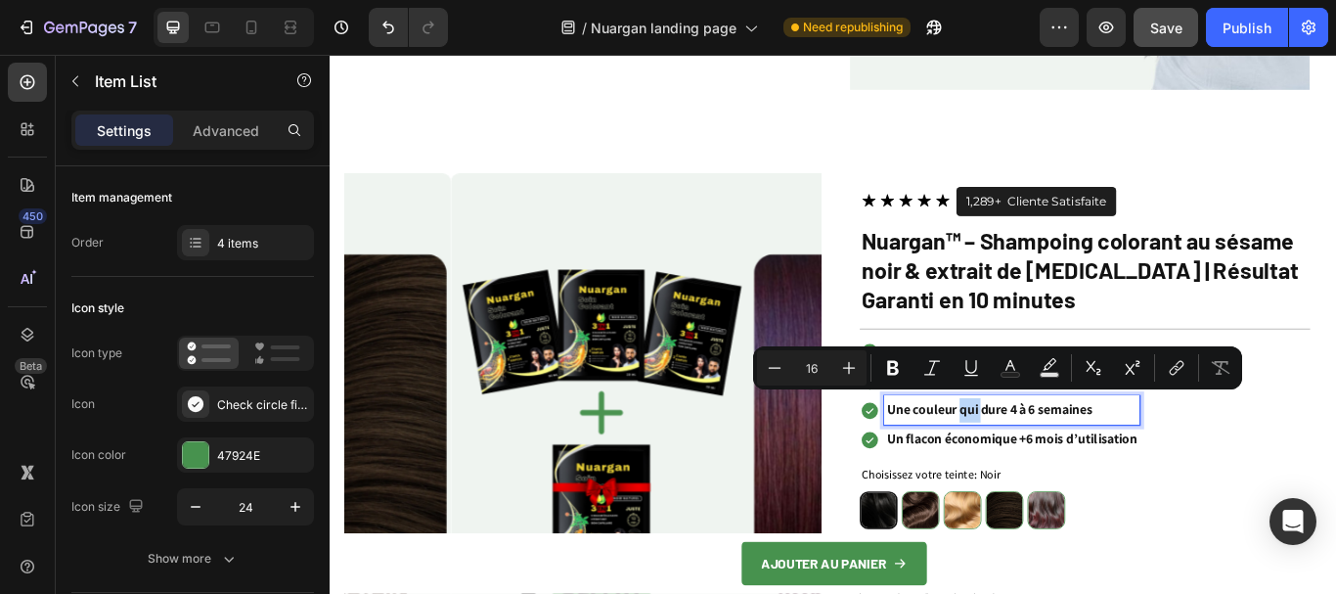
click at [1283, 484] on div "Couvre efficacement les cheveux blancs Protège les cheveux sans ammoniaque Une …" at bounding box center [1209, 452] width 525 height 136
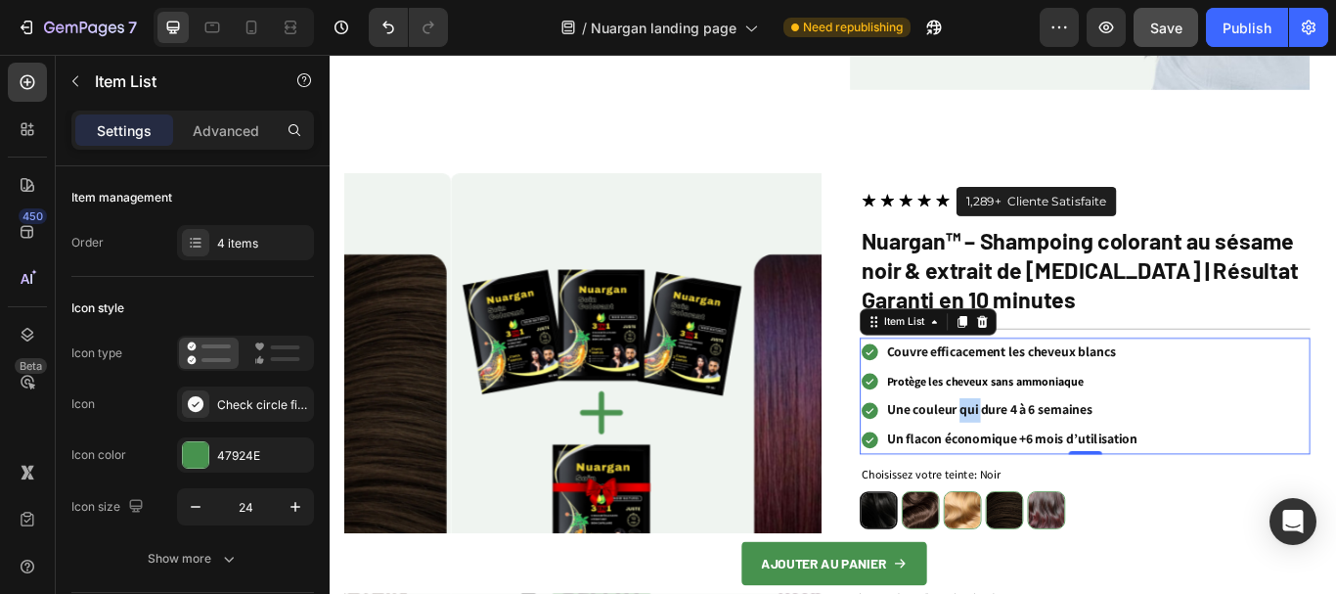
click at [1089, 422] on p "Protège les cheveux sans ammoniaque" at bounding box center [1124, 436] width 293 height 28
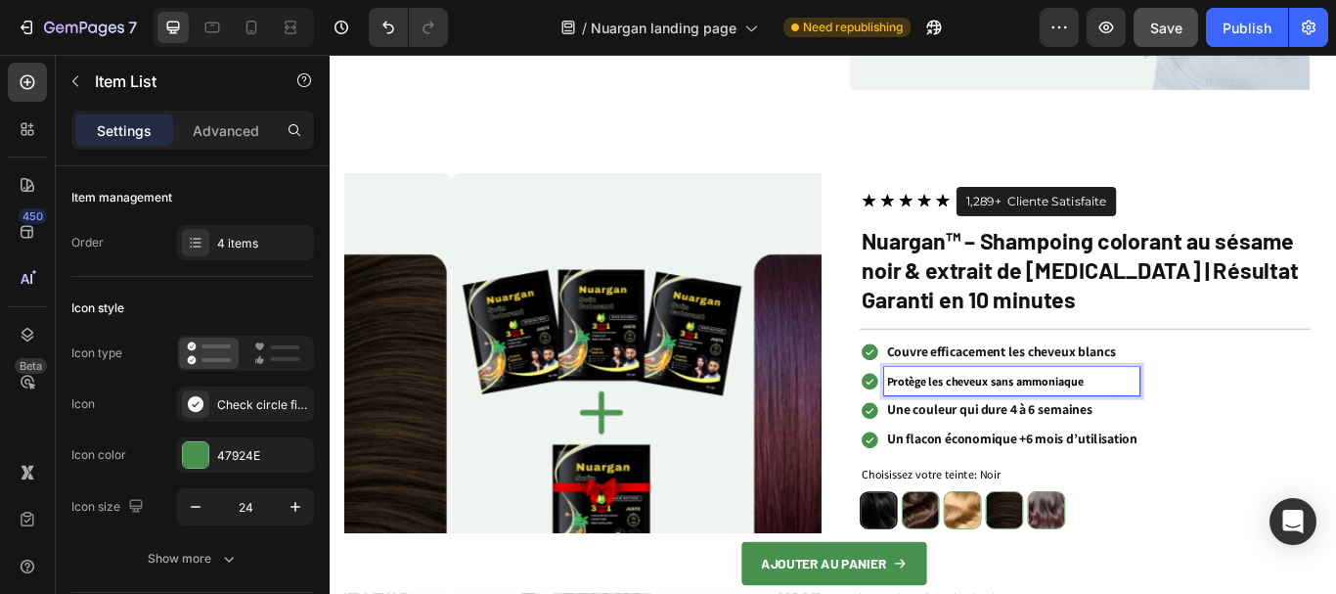
click at [1056, 430] on span "Protège les cheveux sans ammoniaque" at bounding box center [1093, 436] width 230 height 18
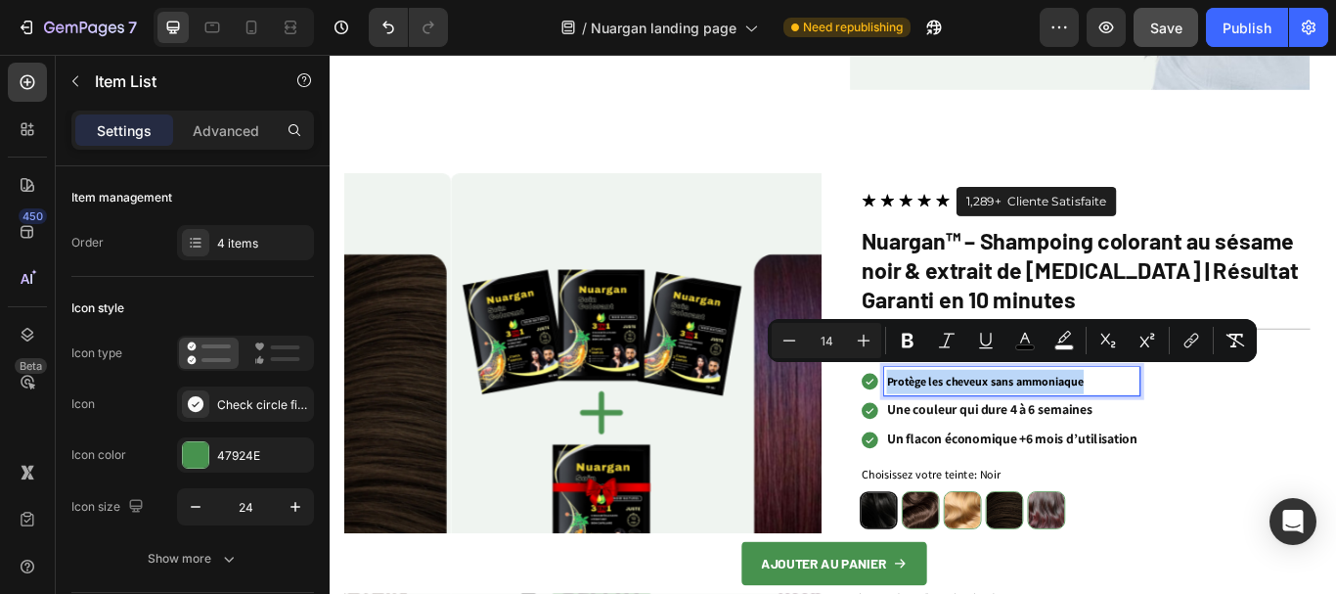
click at [1289, 437] on div "Couvre efficacement les cheveux blancs Protège les cheveux sans ammoniaque Une …" at bounding box center [1209, 452] width 525 height 136
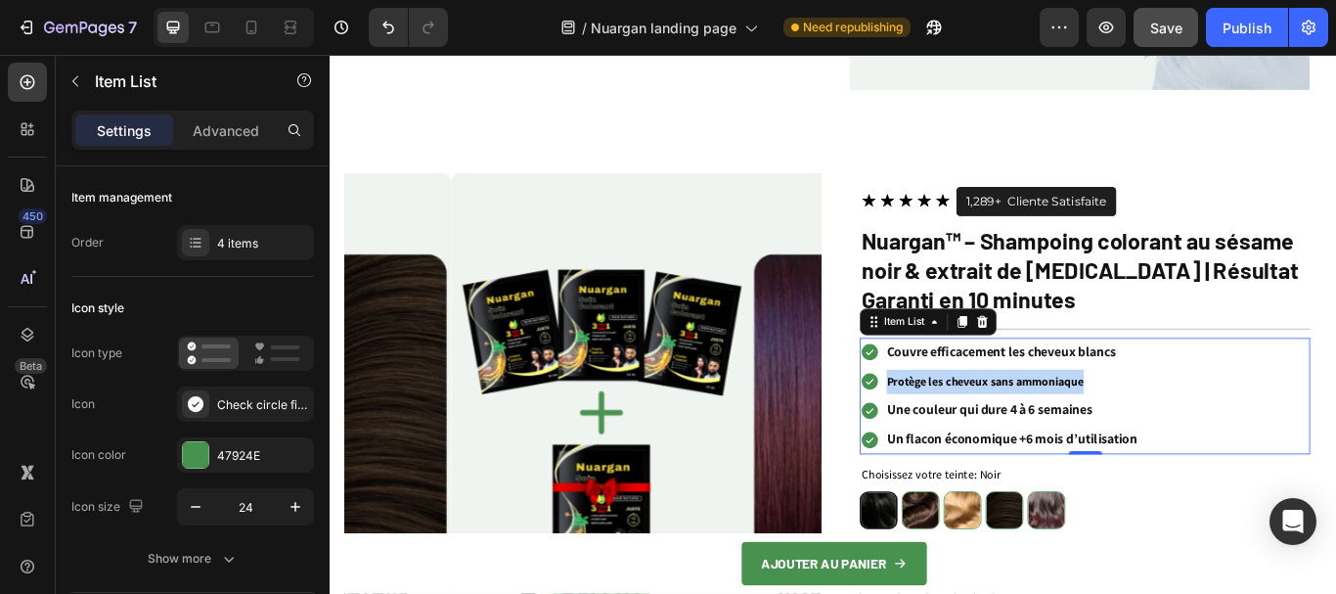
click at [1068, 433] on span "Protège les cheveux sans ammoniaque" at bounding box center [1093, 436] width 230 height 18
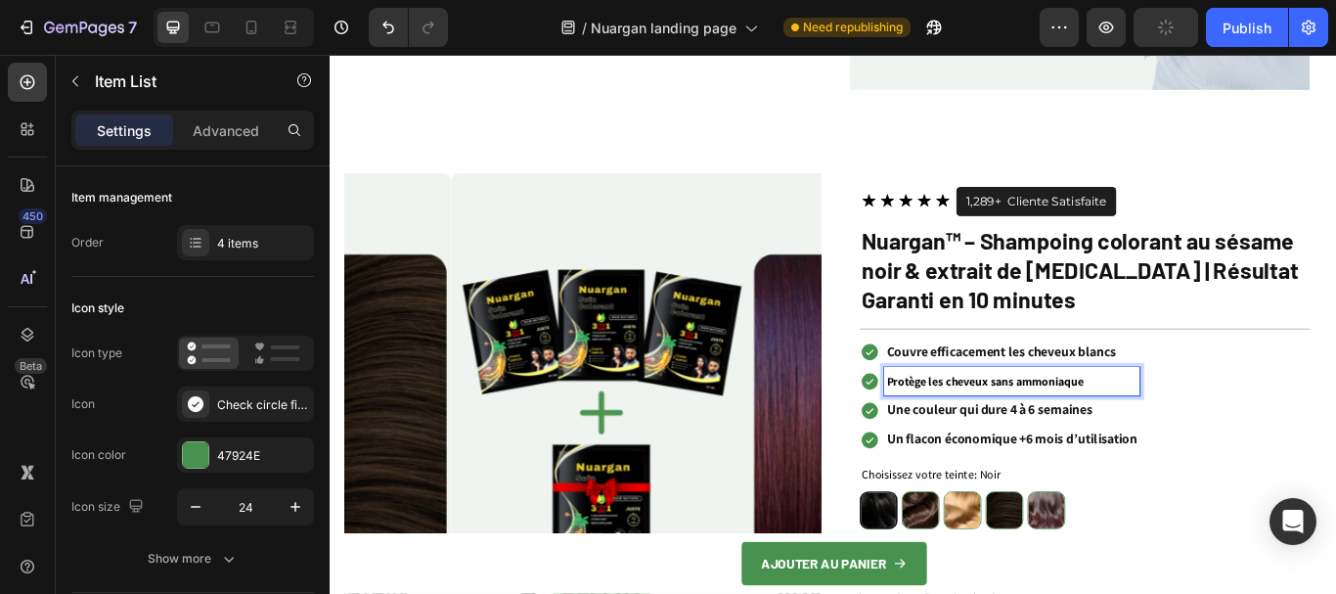
click at [1041, 427] on span "Protège les cheveux sans ammoniaque" at bounding box center [1093, 436] width 230 height 18
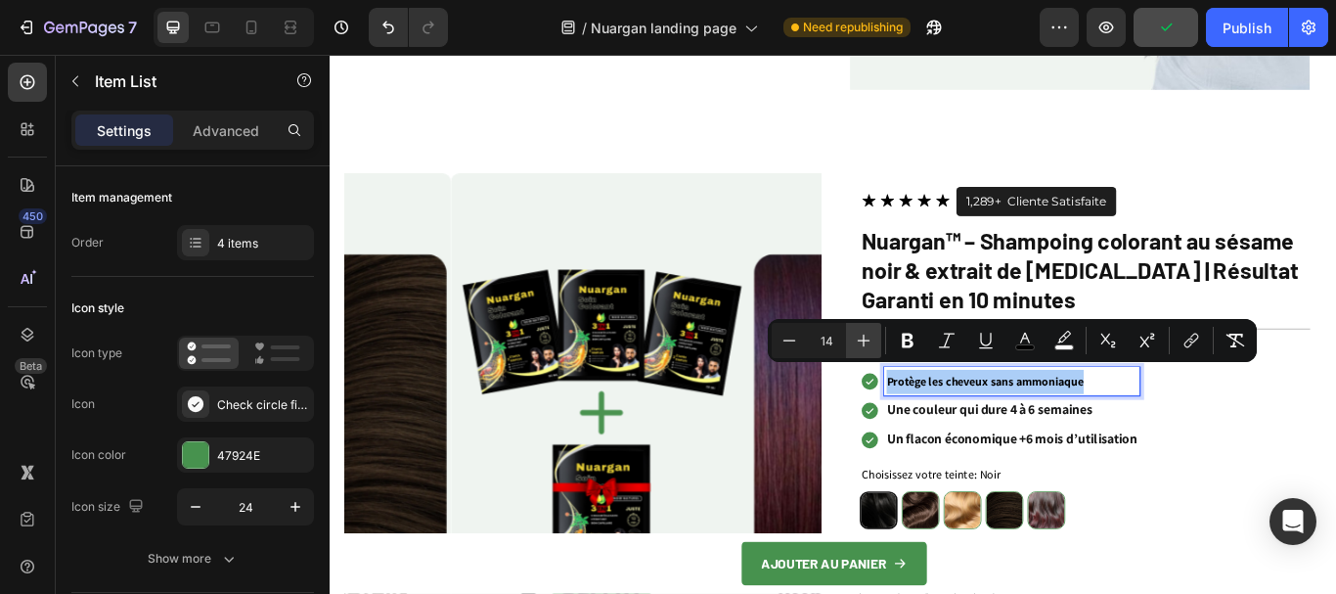
click at [863, 335] on icon "Editor contextual toolbar" at bounding box center [864, 341] width 20 height 20
type input "16"
click at [1335, 462] on div "Couvre efficacement les cheveux blancs Protège les cheveux sans ammoniaque Une …" at bounding box center [1209, 452] width 525 height 136
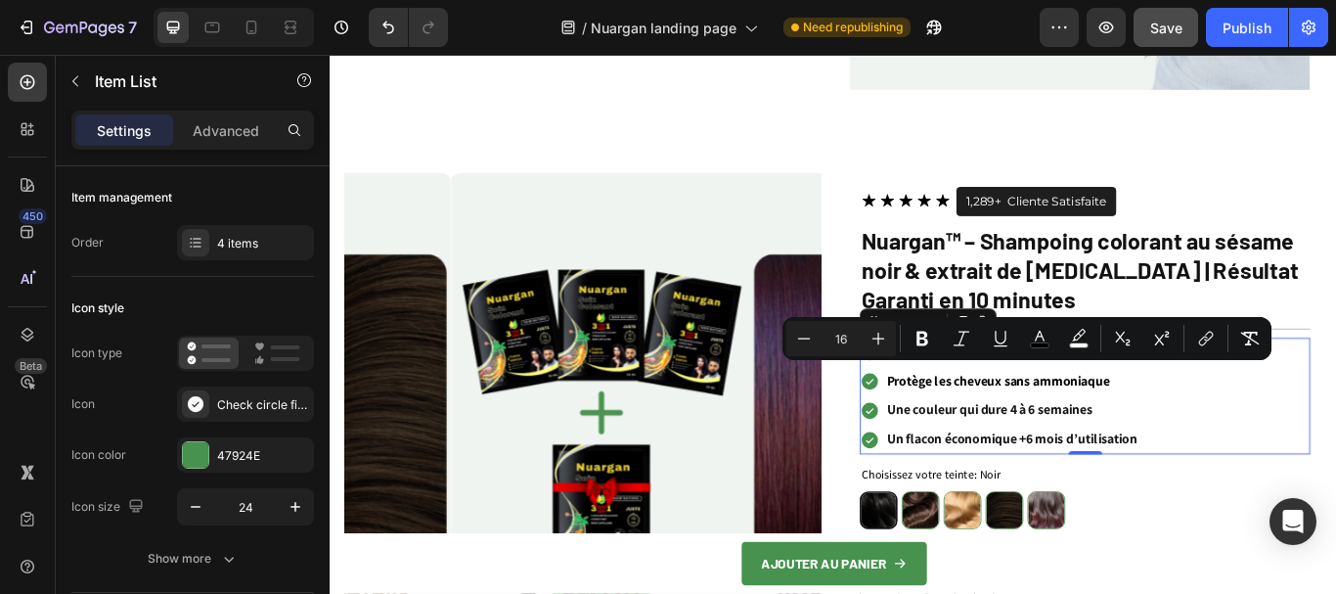
click at [1239, 422] on p "Protège les cheveux sans ammoniaque" at bounding box center [1124, 436] width 293 height 28
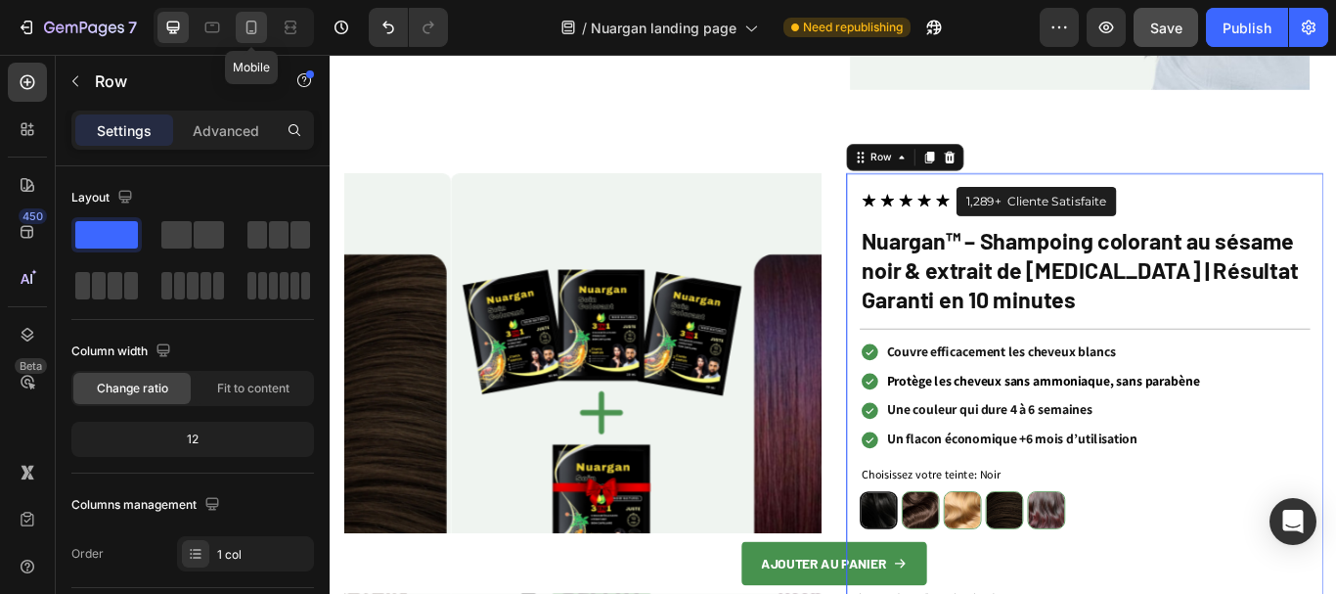
click at [255, 25] on icon at bounding box center [252, 28] width 11 height 14
type input "100%"
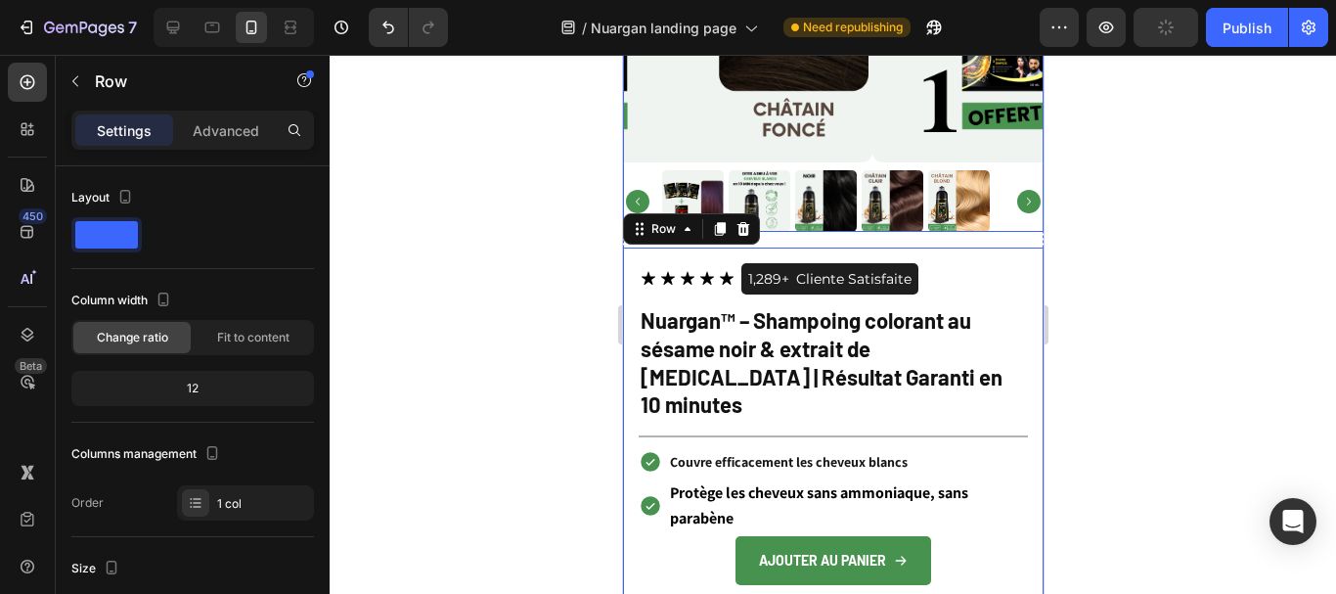
scroll to position [5133, 0]
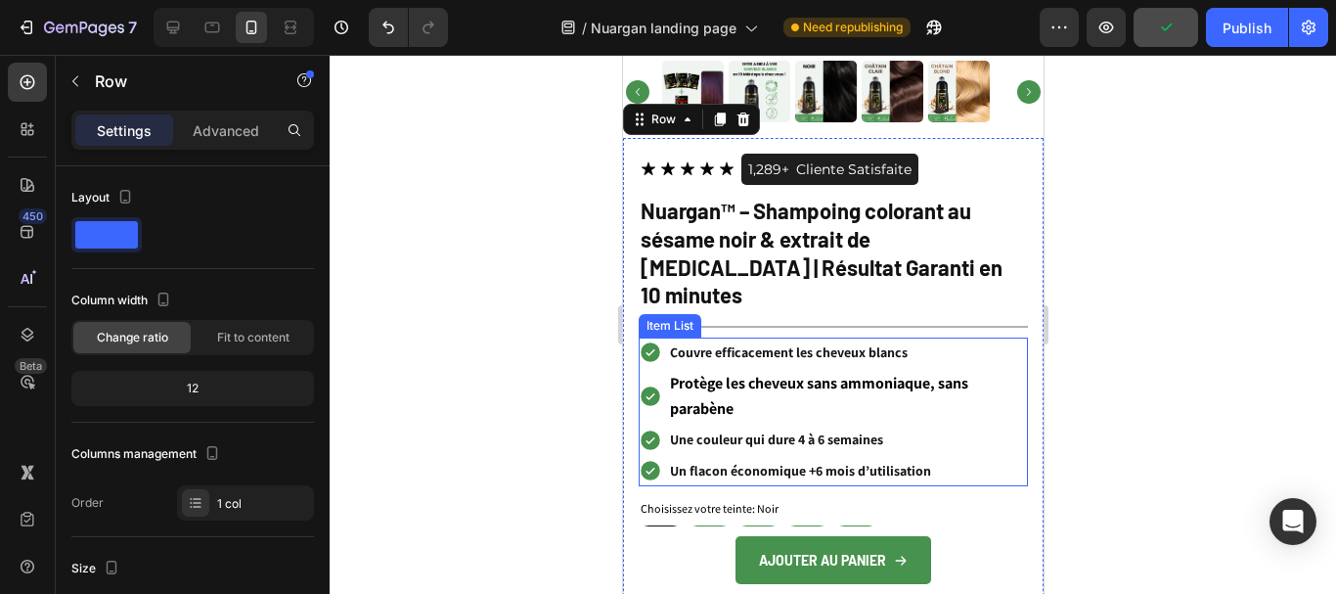
click at [730, 340] on p "Couvre efficacement les cheveux blancs" at bounding box center [846, 352] width 355 height 24
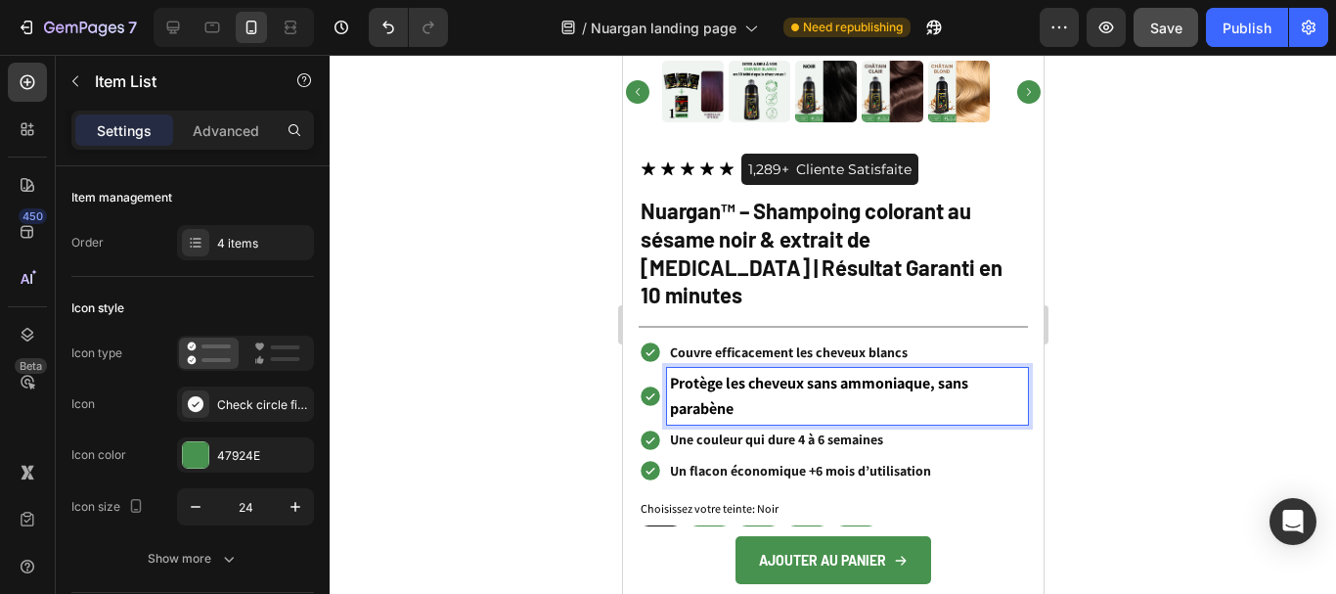
click at [793, 459] on p "Un flacon économique +6 mois d’utilisation" at bounding box center [846, 471] width 355 height 24
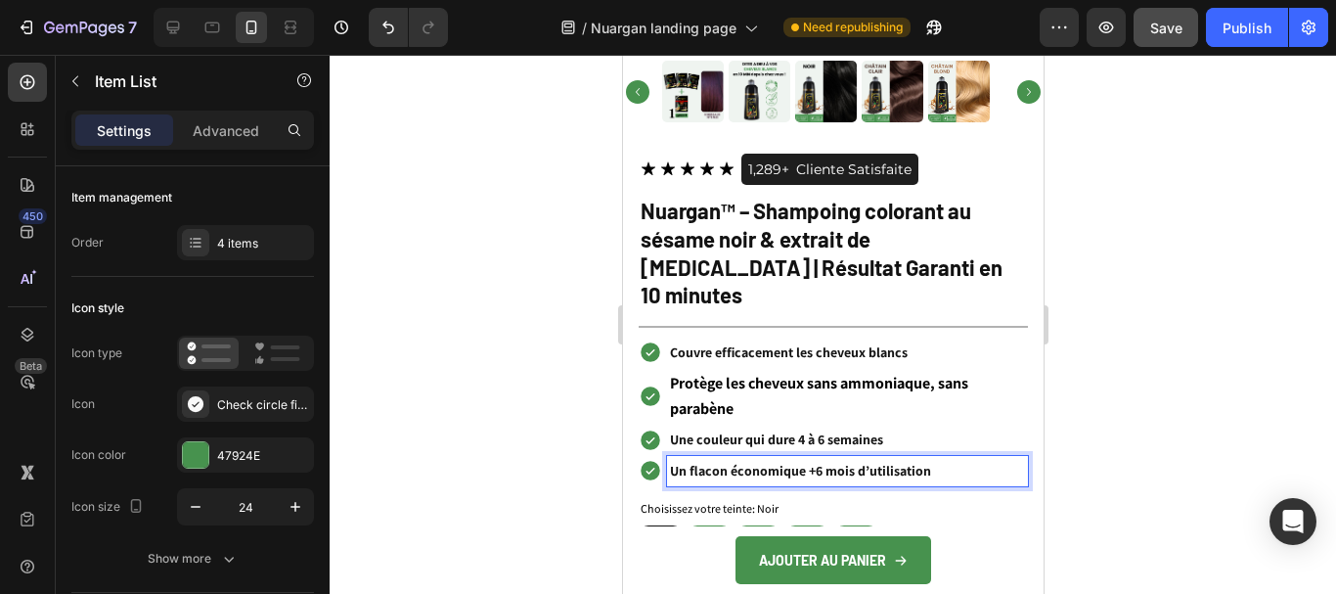
click at [785, 428] on p "Une couleur qui dure 4 à 6 semaines" at bounding box center [846, 440] width 355 height 24
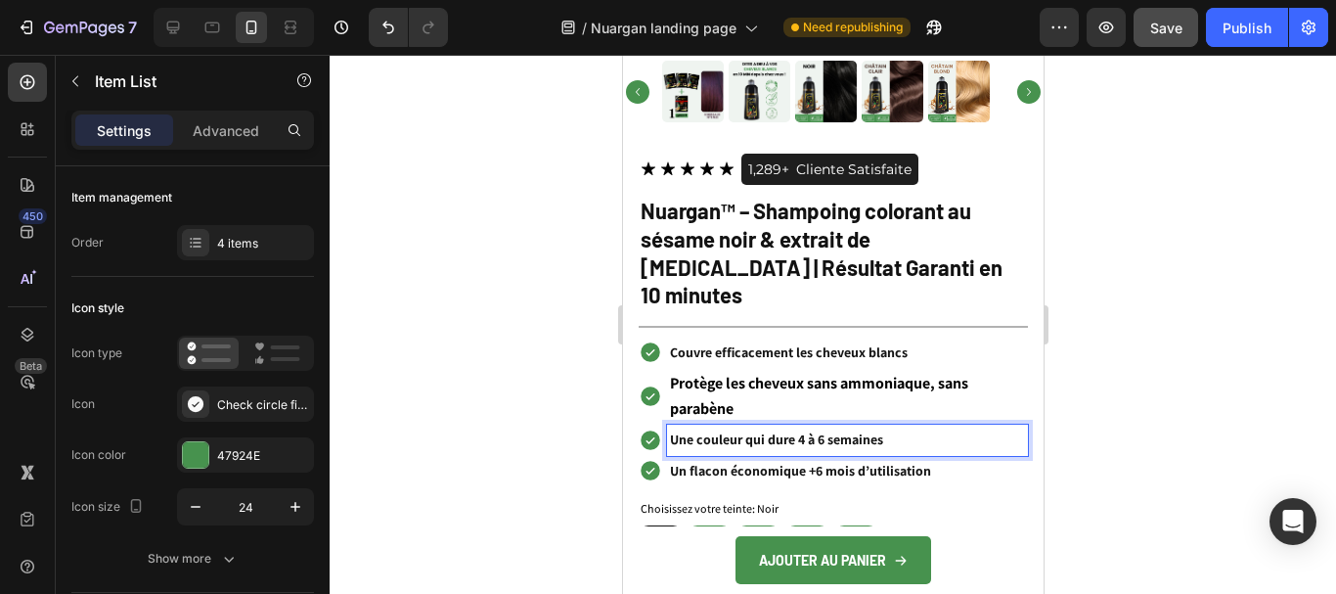
click at [783, 340] on p "Couvre efficacement les cheveux blancs" at bounding box center [846, 352] width 355 height 24
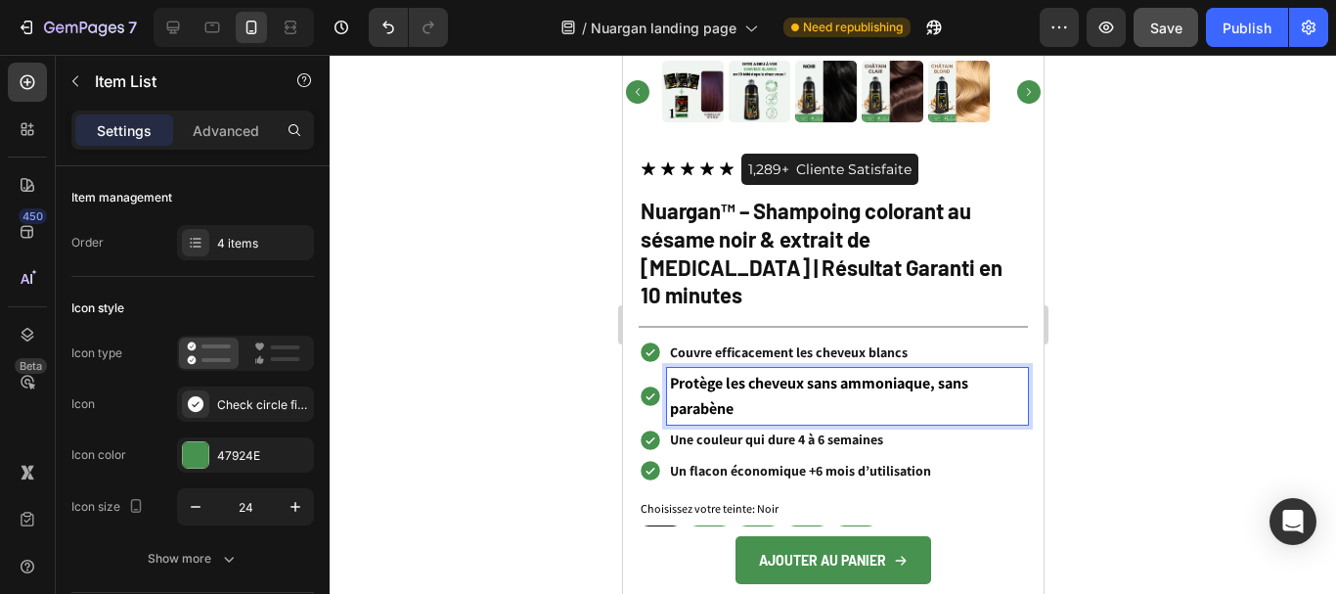
click at [784, 371] on p "Protège les cheveux sans ammoniaque, sans parabène" at bounding box center [846, 396] width 355 height 51
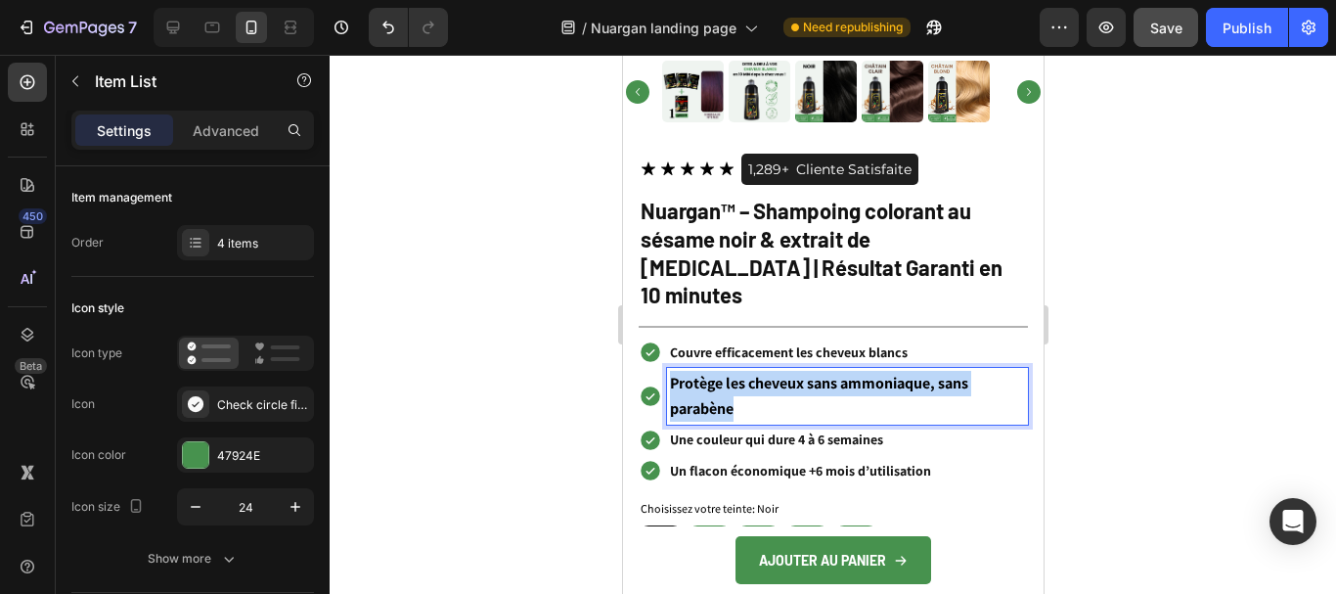
click at [784, 371] on p "Protège les cheveux sans ammoniaque, sans parabène" at bounding box center [846, 396] width 355 height 51
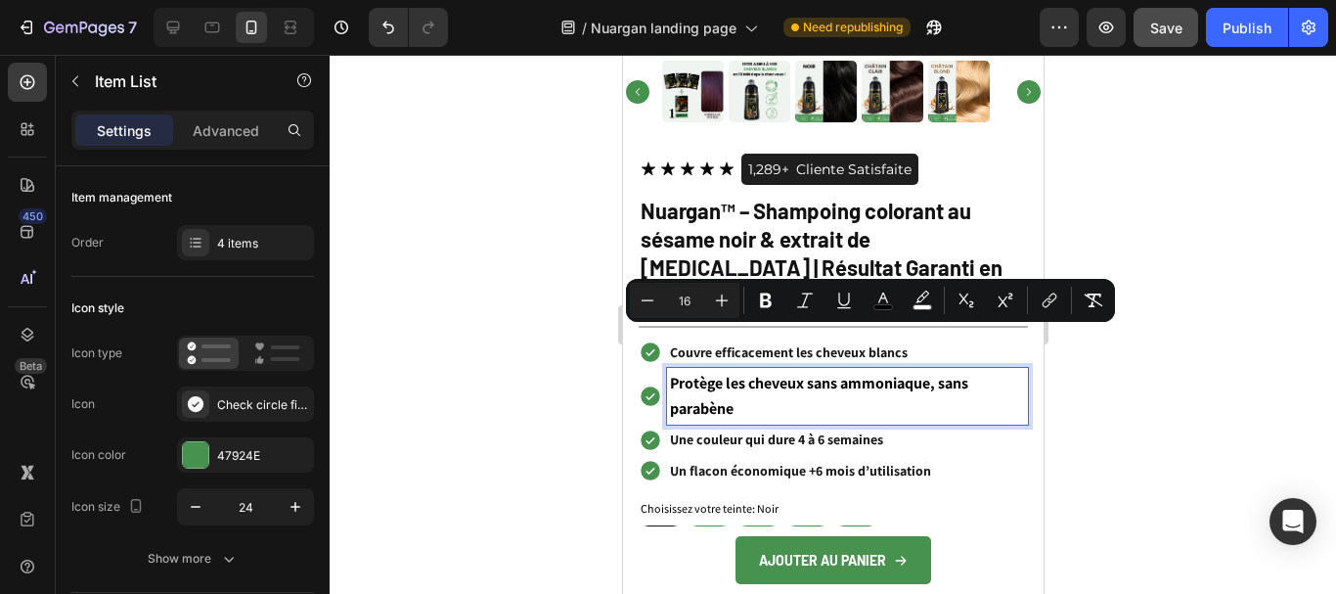
click at [714, 428] on p "Une couleur qui dure 4 à 6 semaines" at bounding box center [846, 440] width 355 height 24
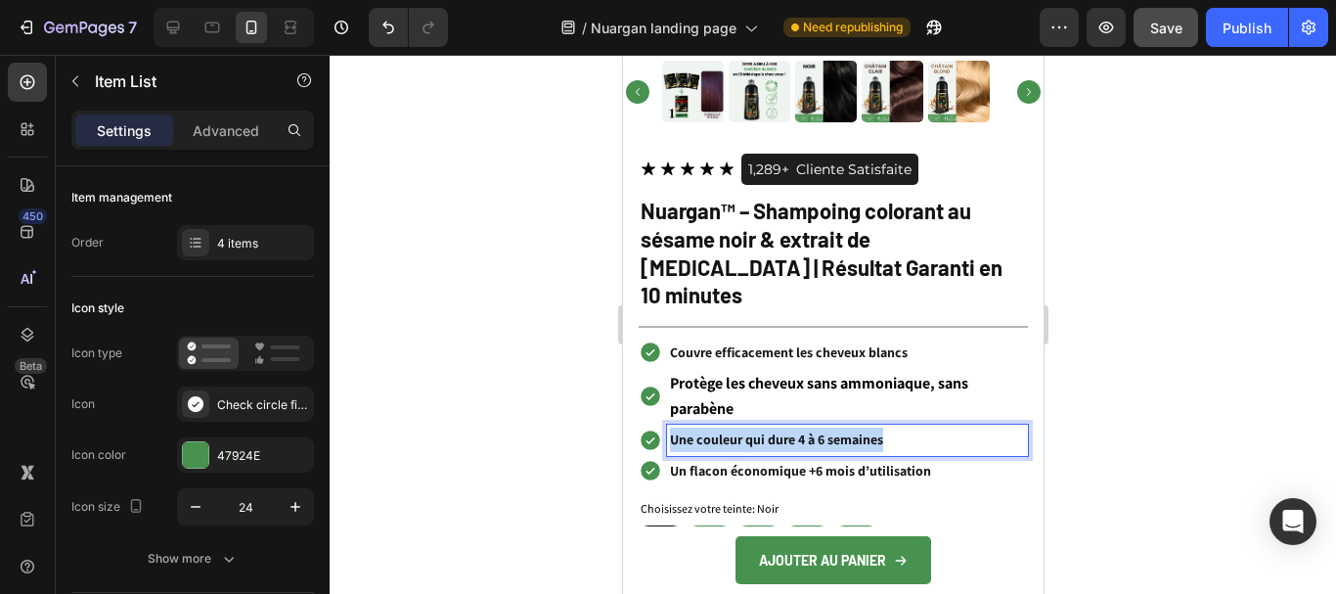
click at [714, 428] on p "Une couleur qui dure 4 à 6 semaines" at bounding box center [846, 440] width 355 height 24
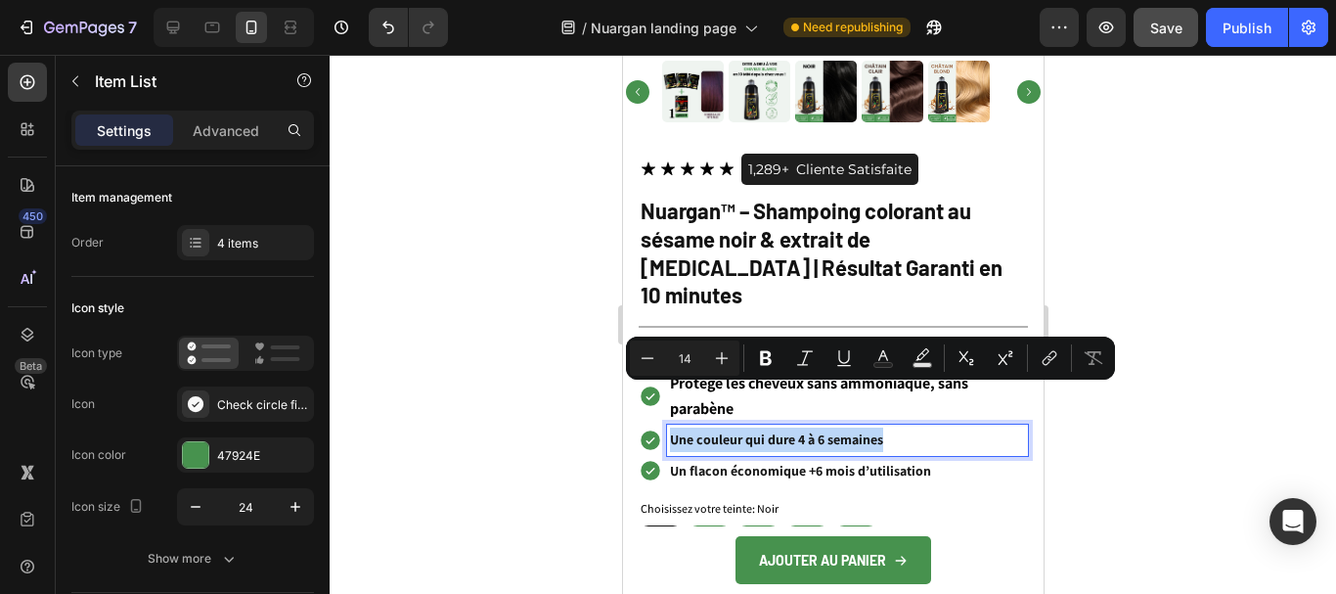
click at [700, 371] on p "Protège les cheveux sans ammoniaque, sans parabène" at bounding box center [846, 396] width 355 height 51
type input "16"
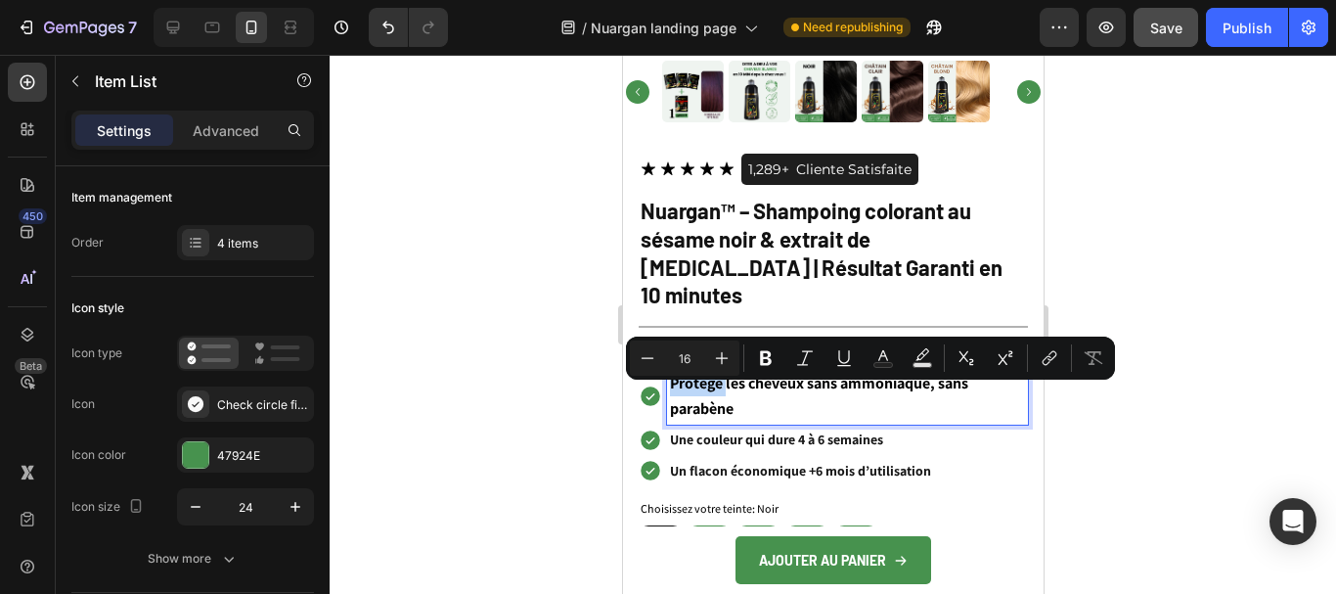
click at [700, 371] on p "Protège les cheveux sans ammoniaque, sans parabène" at bounding box center [846, 396] width 355 height 51
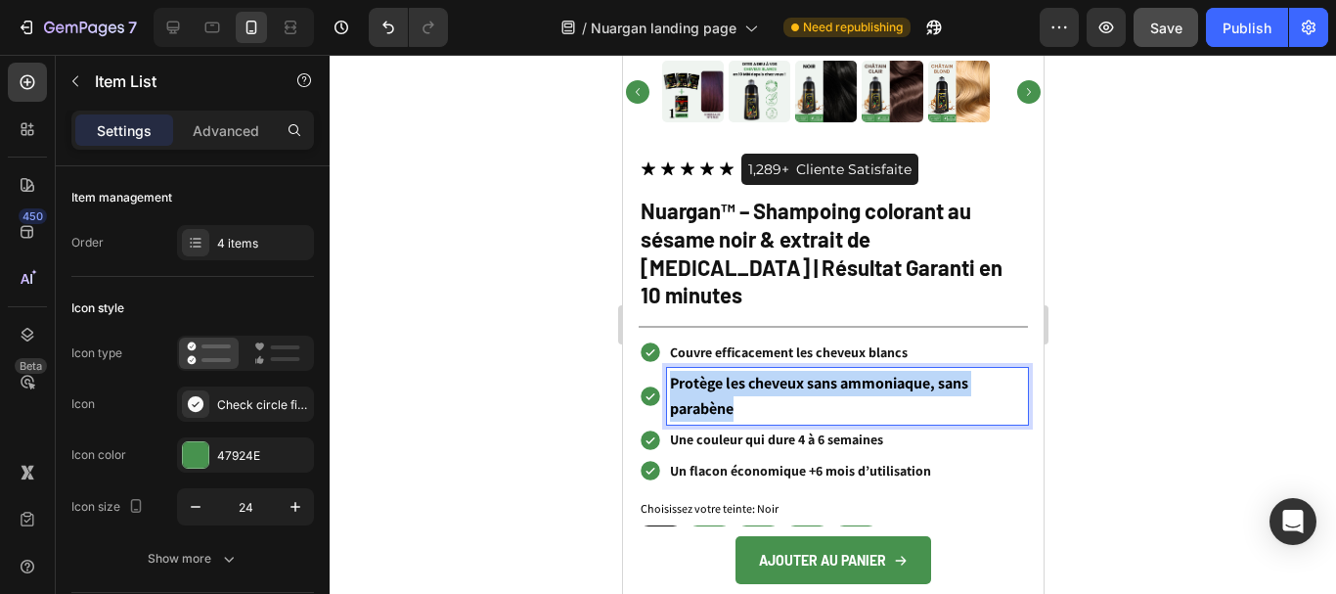
click at [700, 371] on p "Protège les cheveux sans ammoniaque, sans parabène" at bounding box center [846, 396] width 355 height 51
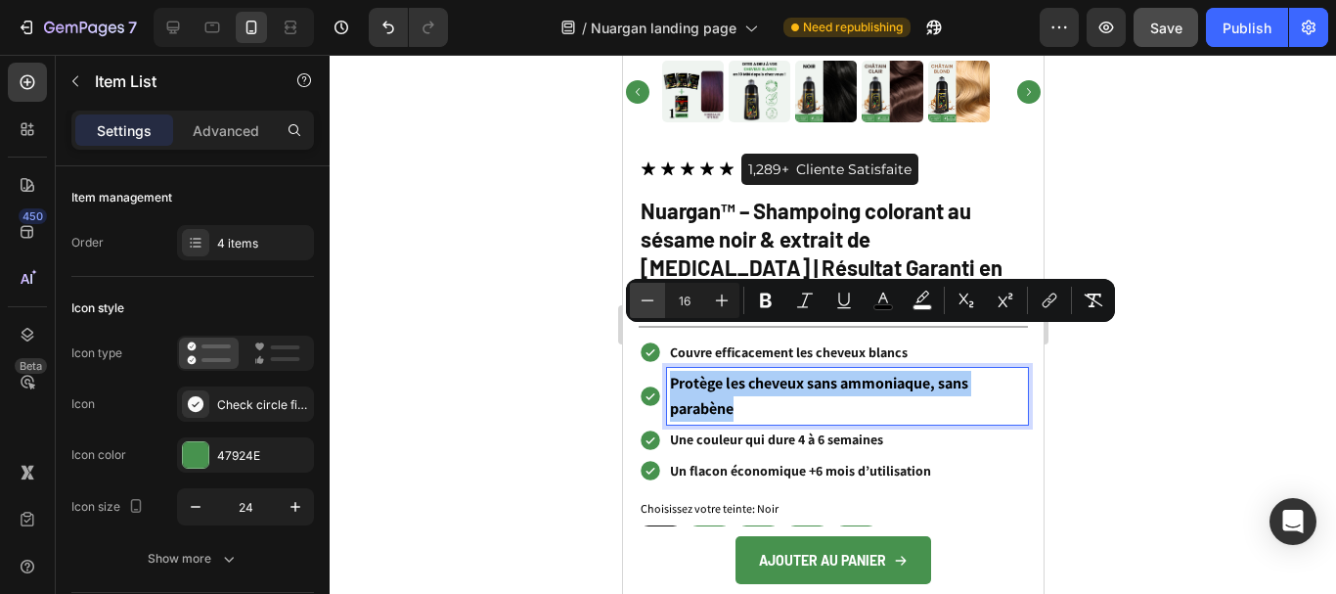
click at [656, 302] on icon "Editor contextual toolbar" at bounding box center [648, 301] width 20 height 20
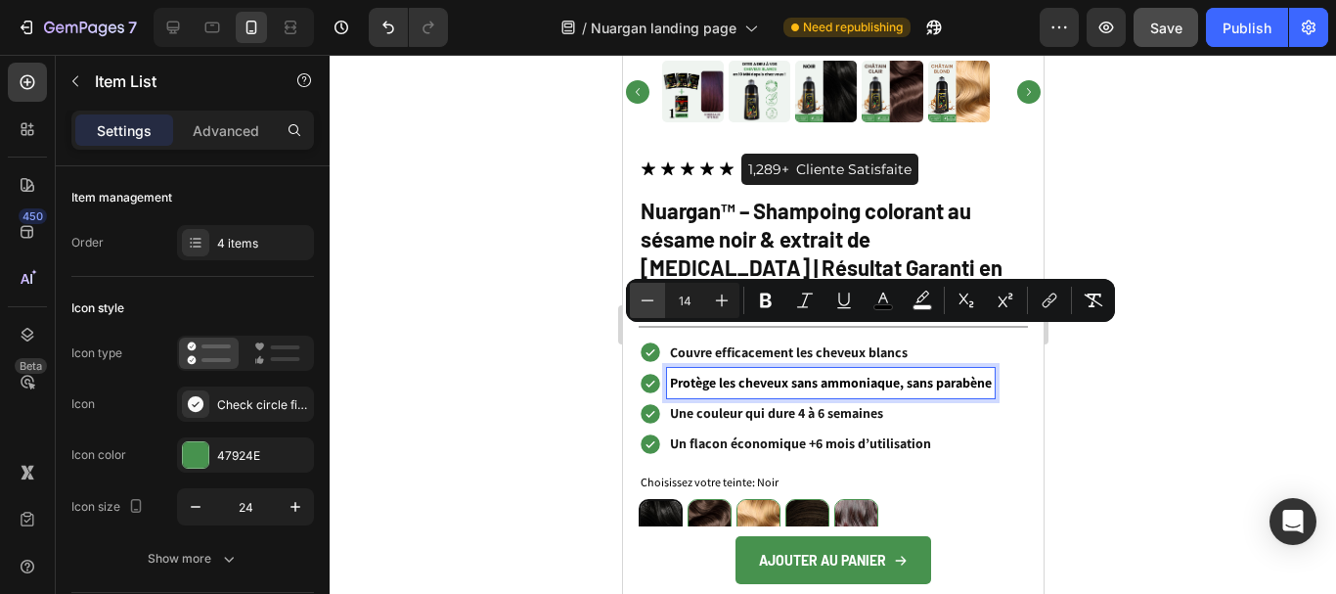
click at [656, 302] on icon "Editor contextual toolbar" at bounding box center [648, 301] width 20 height 20
click at [723, 293] on icon "Editor contextual toolbar" at bounding box center [722, 301] width 20 height 20
type input "14"
click at [1112, 380] on div at bounding box center [833, 324] width 1007 height 539
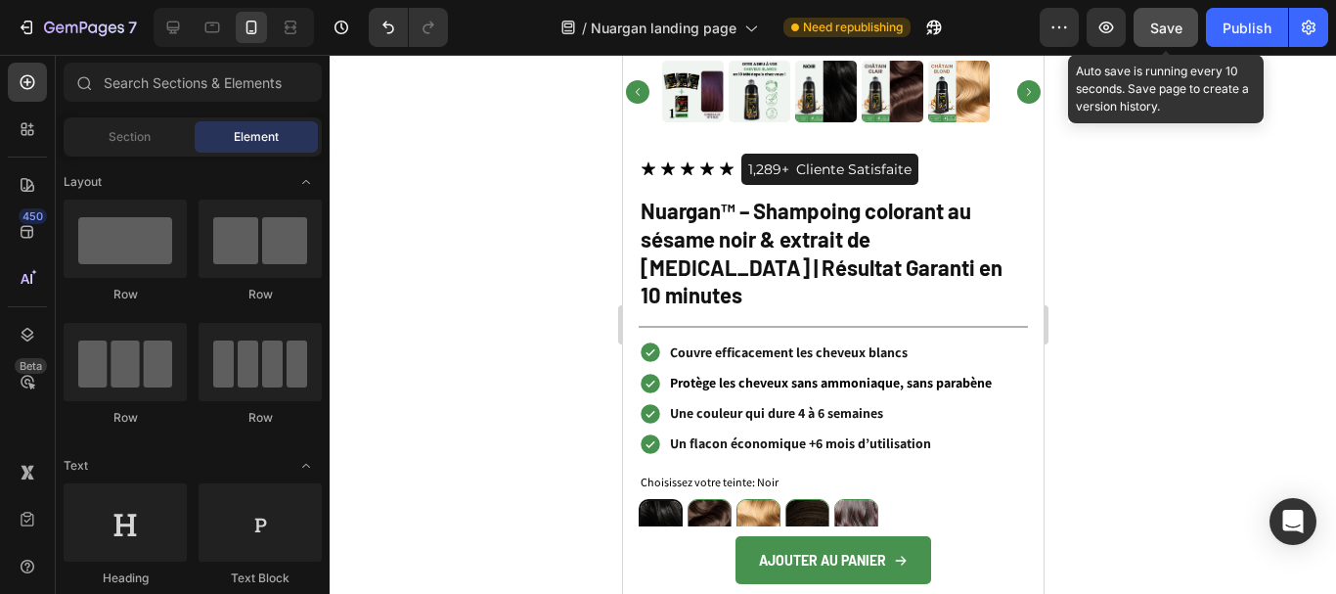
click at [1153, 25] on span "Save" at bounding box center [1167, 28] width 32 height 17
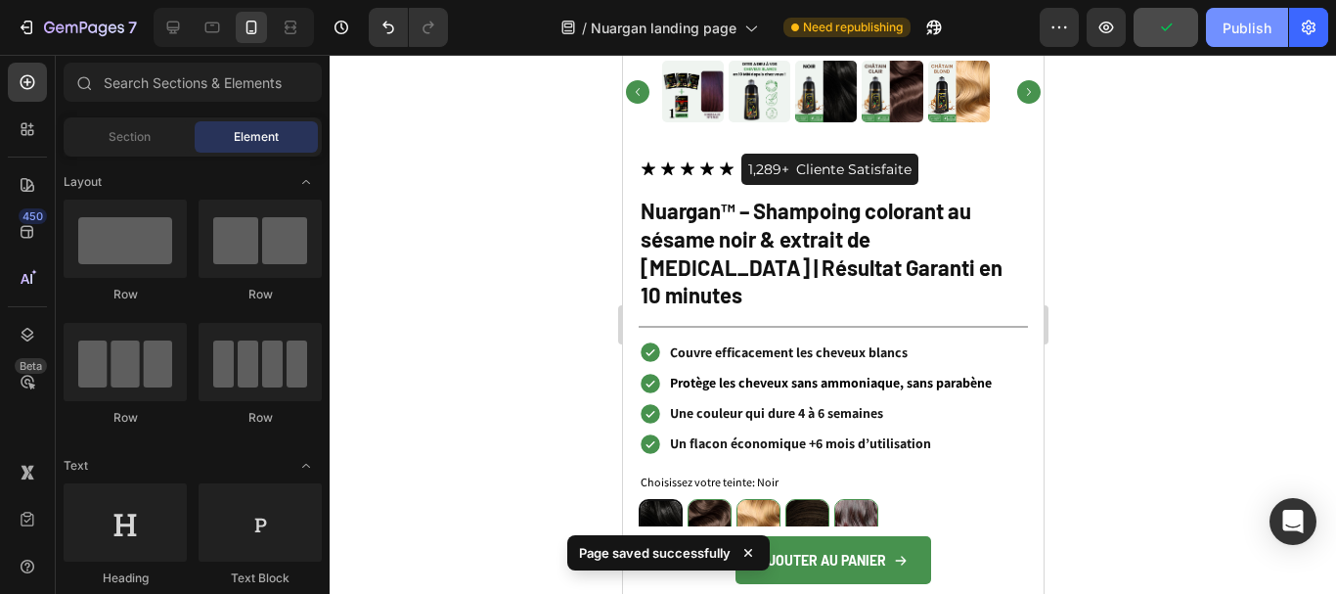
click at [1254, 25] on div "Publish" at bounding box center [1247, 28] width 49 height 21
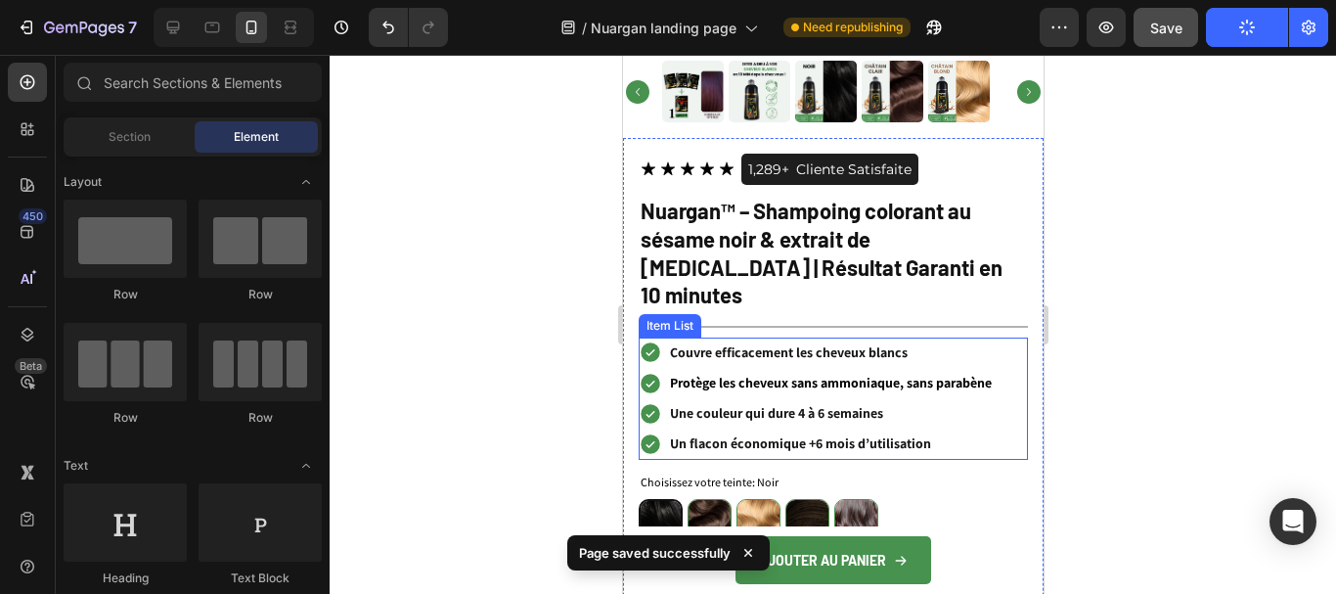
scroll to position [5230, 0]
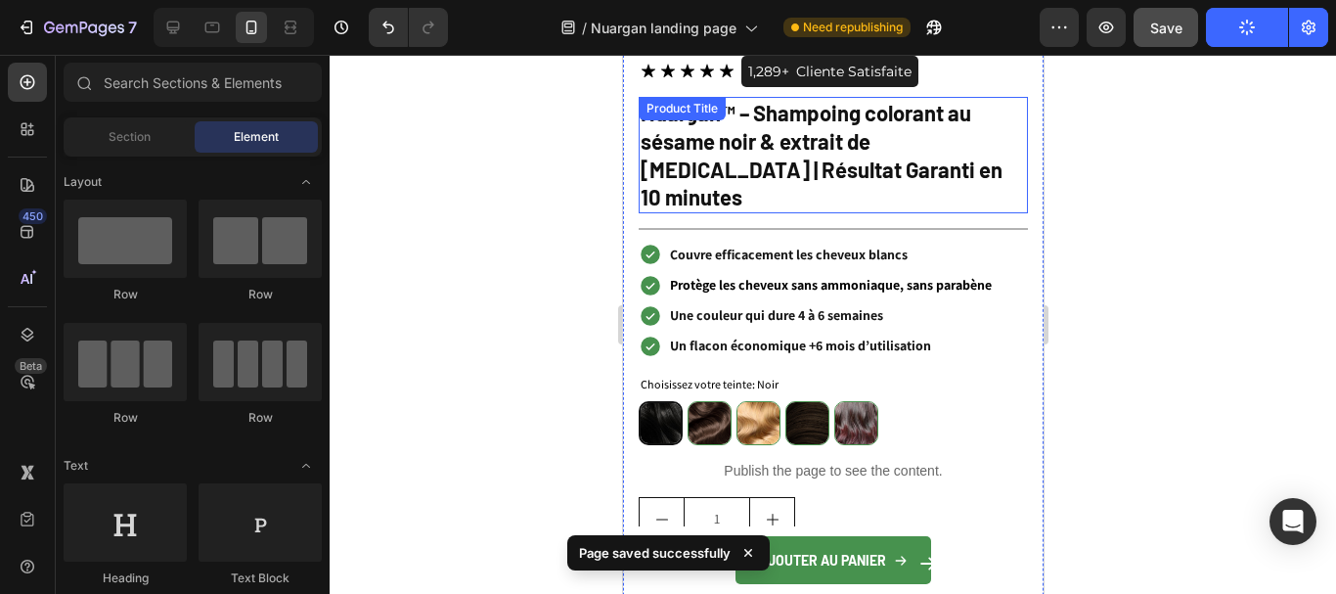
click at [843, 123] on h2 "Nuargan™ – Shampoing colorant au sésame noir & extrait de [MEDICAL_DATA] | Résu…" at bounding box center [832, 154] width 389 height 115
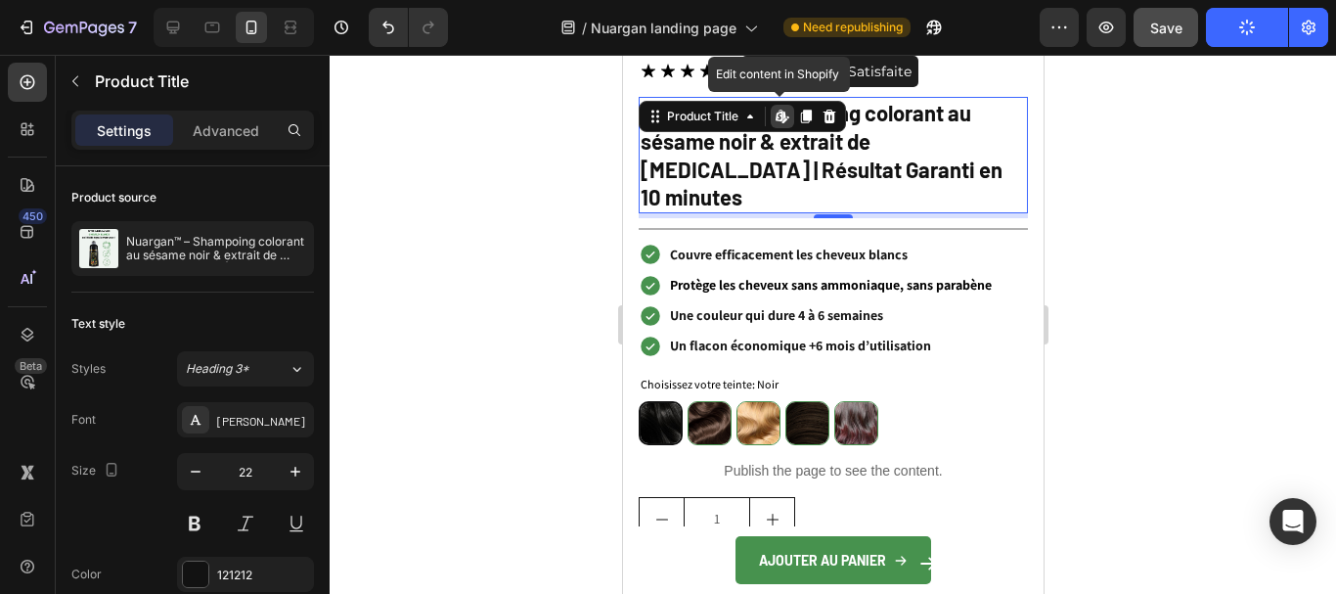
click at [784, 112] on icon at bounding box center [784, 116] width 3 height 9
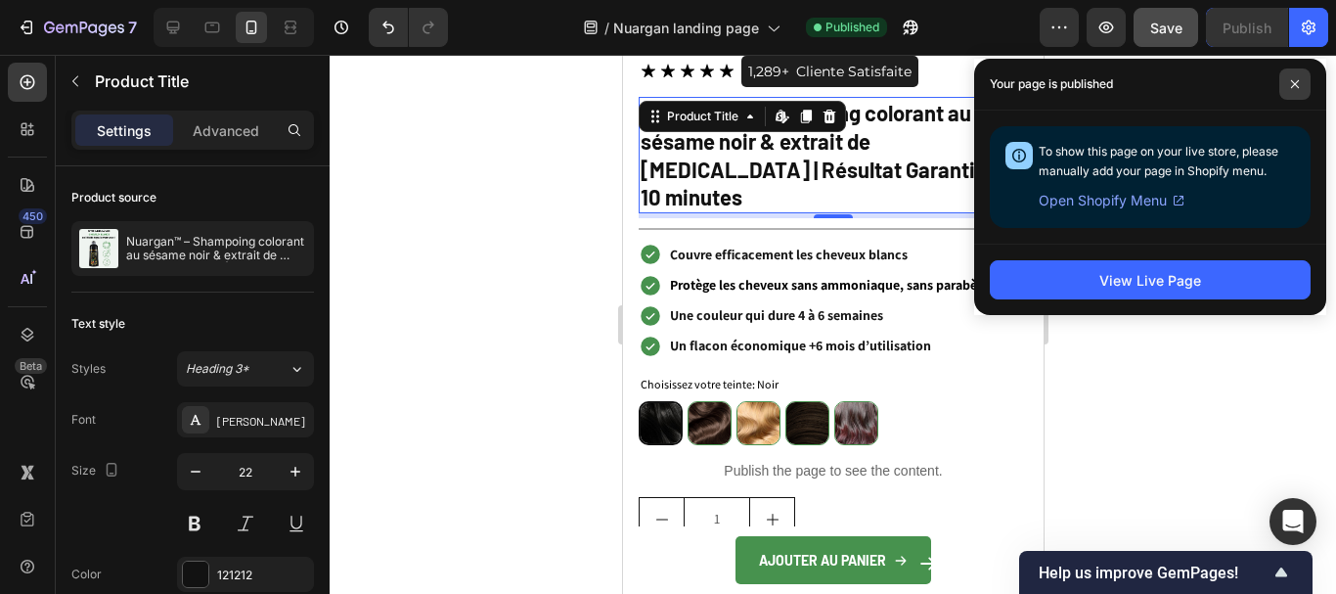
click at [1294, 89] on span at bounding box center [1295, 83] width 31 height 31
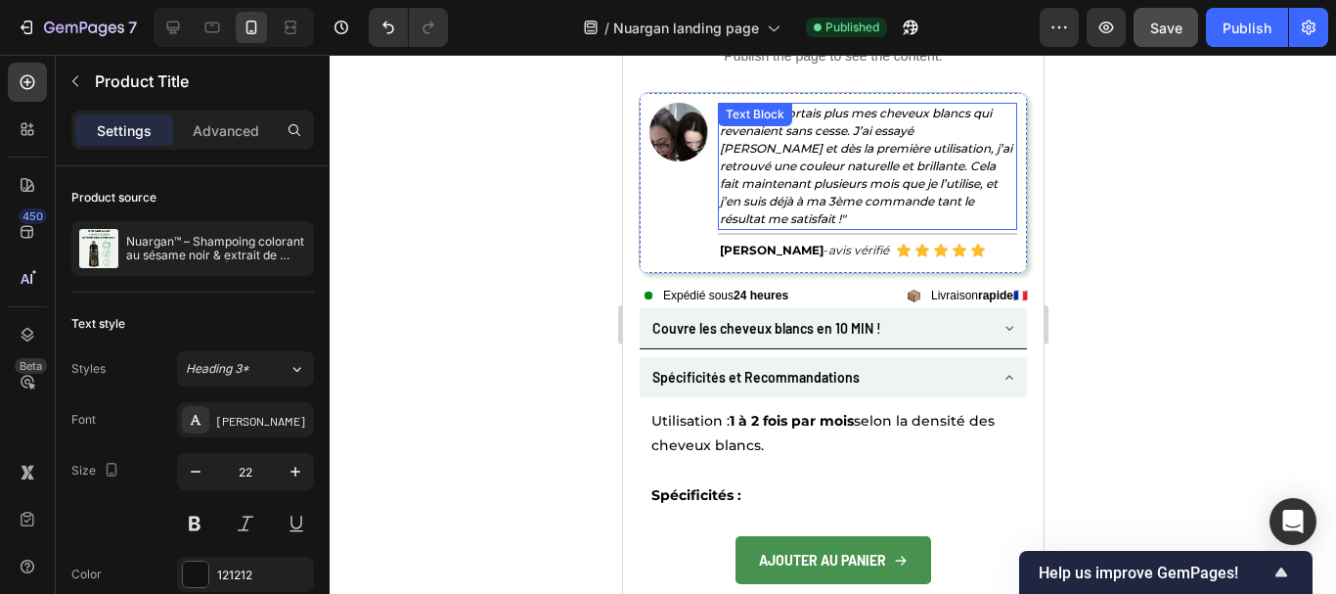
scroll to position [5817, 0]
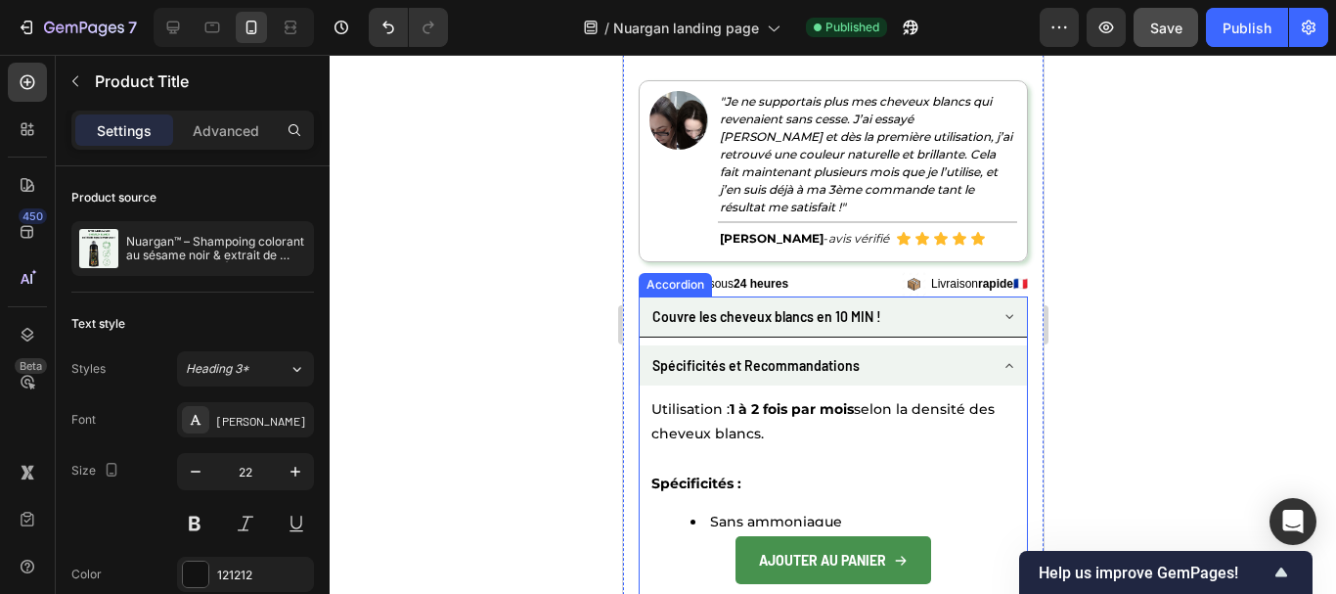
click at [958, 301] on div "Couvre les cheveux blancs en 10 MIN !" at bounding box center [817, 316] width 337 height 30
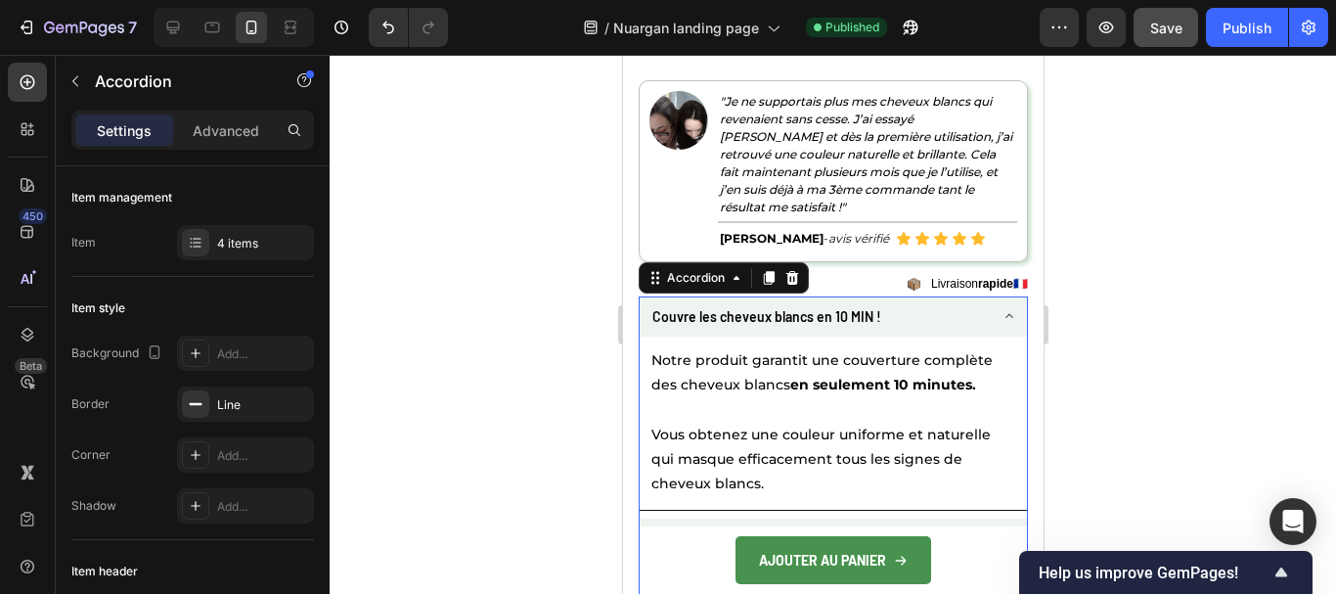
click at [773, 304] on p "Couvre les cheveux blancs en 10 MIN !" at bounding box center [766, 316] width 229 height 24
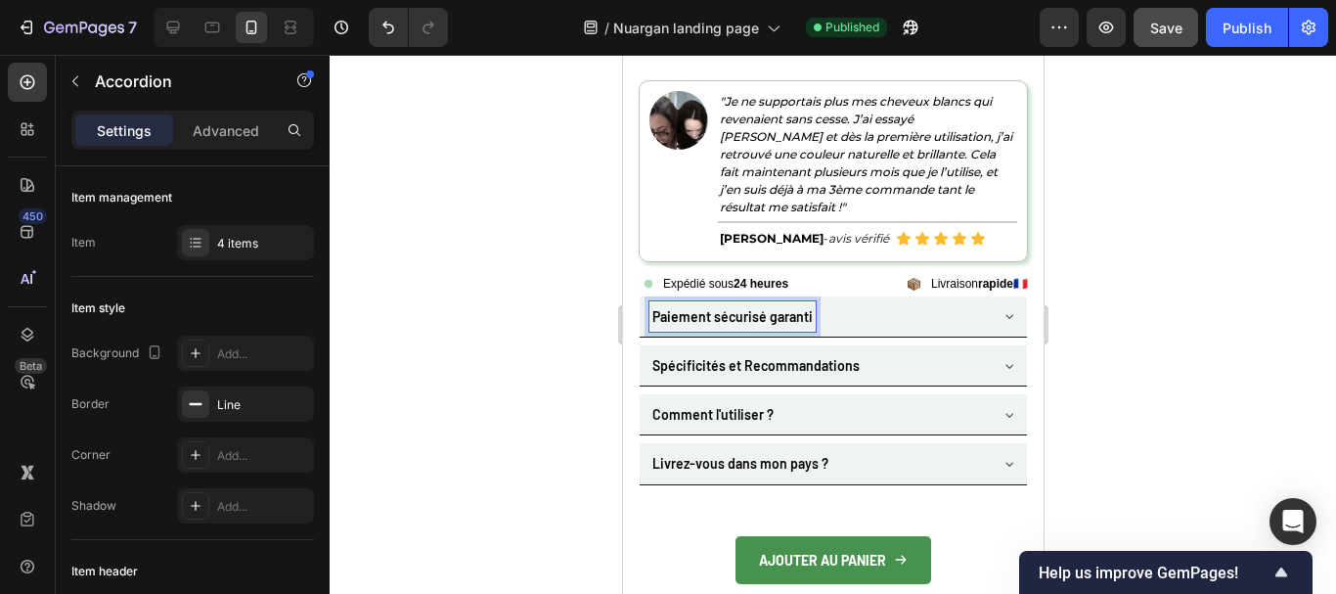
click at [764, 304] on p "Paiement sécurisé garanti" at bounding box center [732, 316] width 160 height 24
click at [889, 301] on div "Paiement sécurisé 100% garanti" at bounding box center [817, 316] width 337 height 30
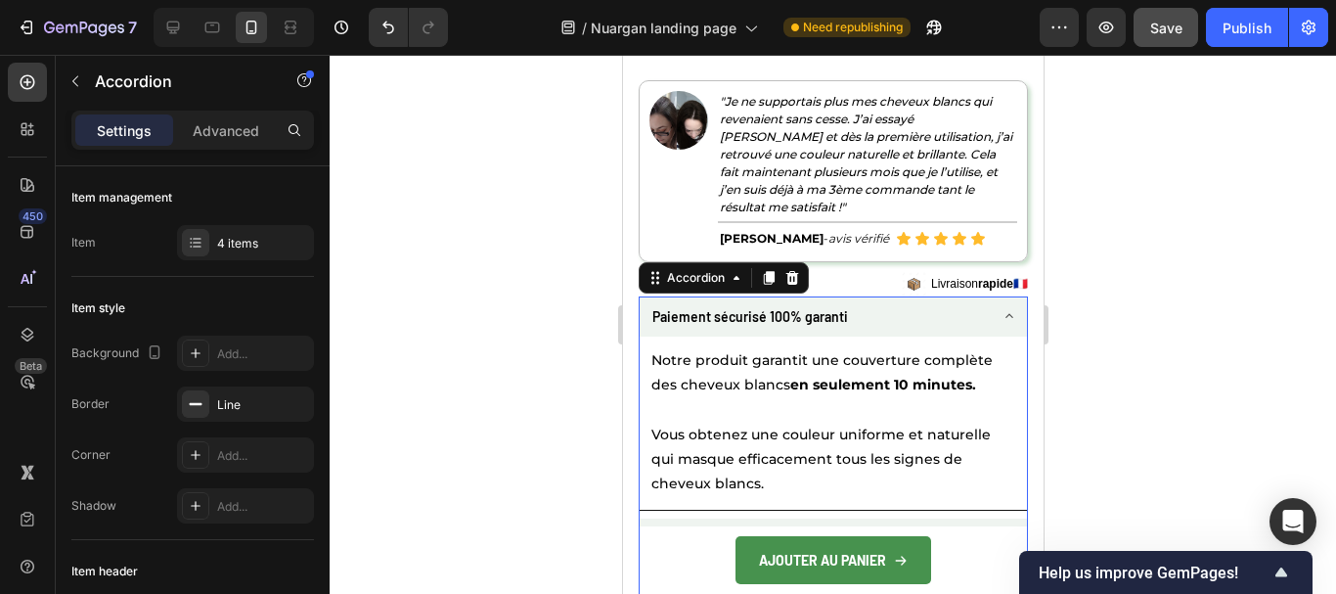
click at [803, 304] on p "Paiement sécurisé 100% garanti" at bounding box center [750, 316] width 196 height 24
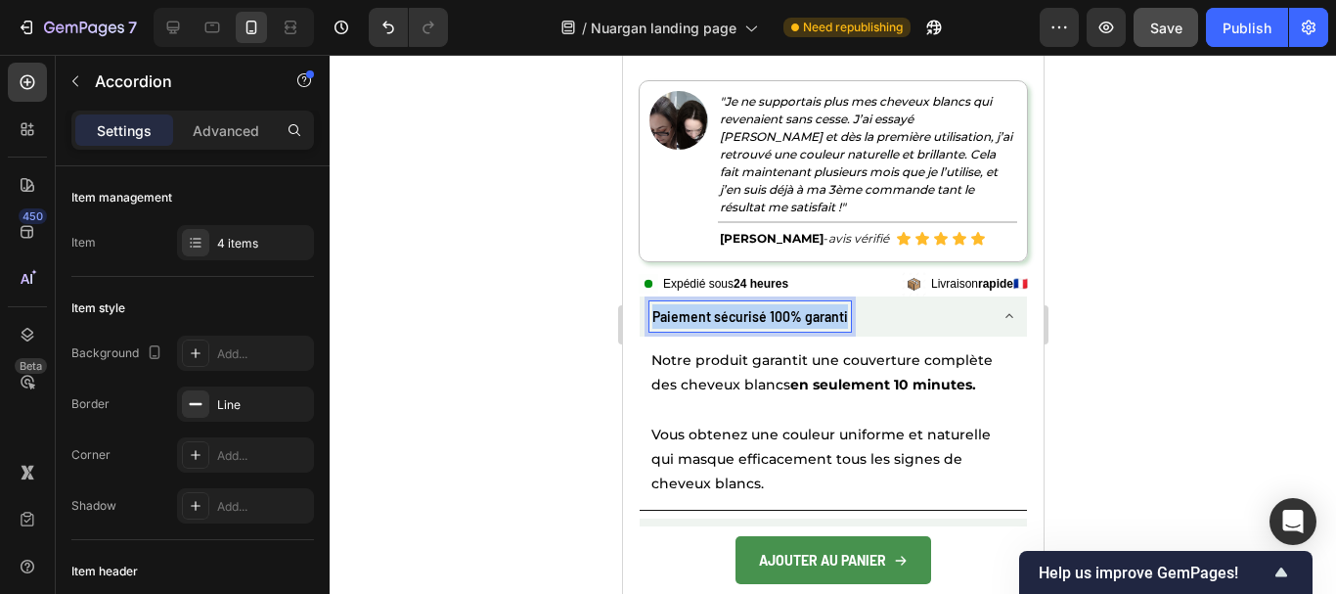
click at [803, 304] on p "Paiement sécurisé 100% garanti" at bounding box center [750, 316] width 196 height 24
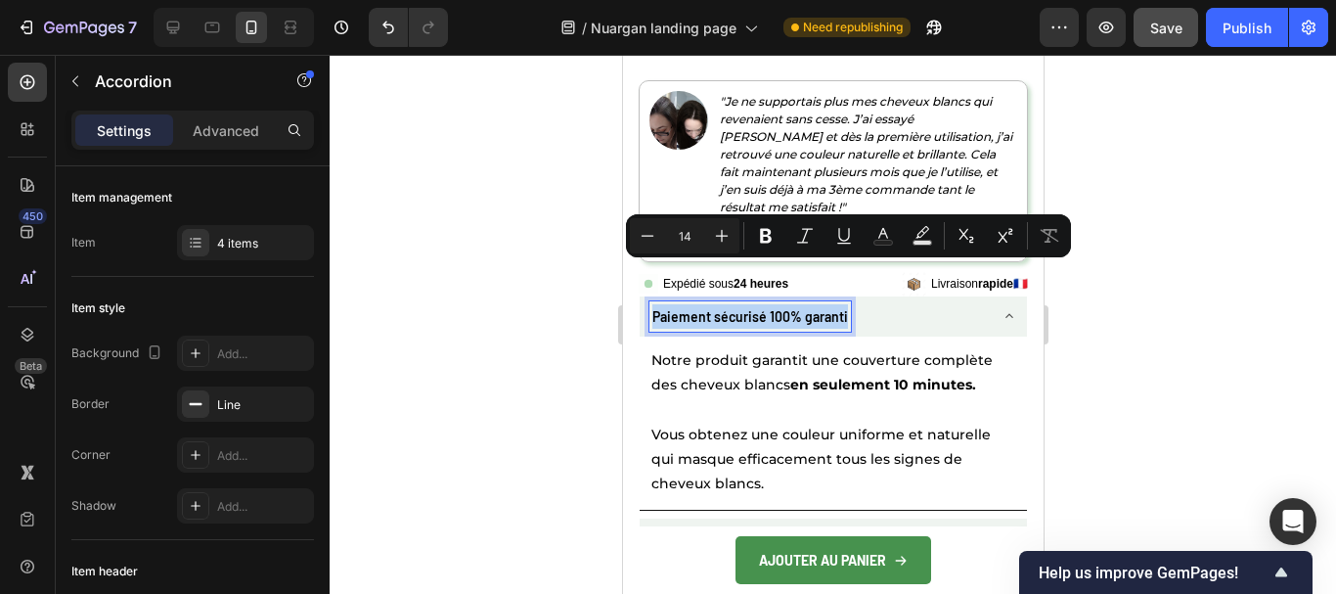
copy p "Paiement sécurisé 100% garanti"
click at [750, 348] on p "Notre produit garantit une couverture complète des cheveux blancs en seulement …" at bounding box center [833, 372] width 364 height 49
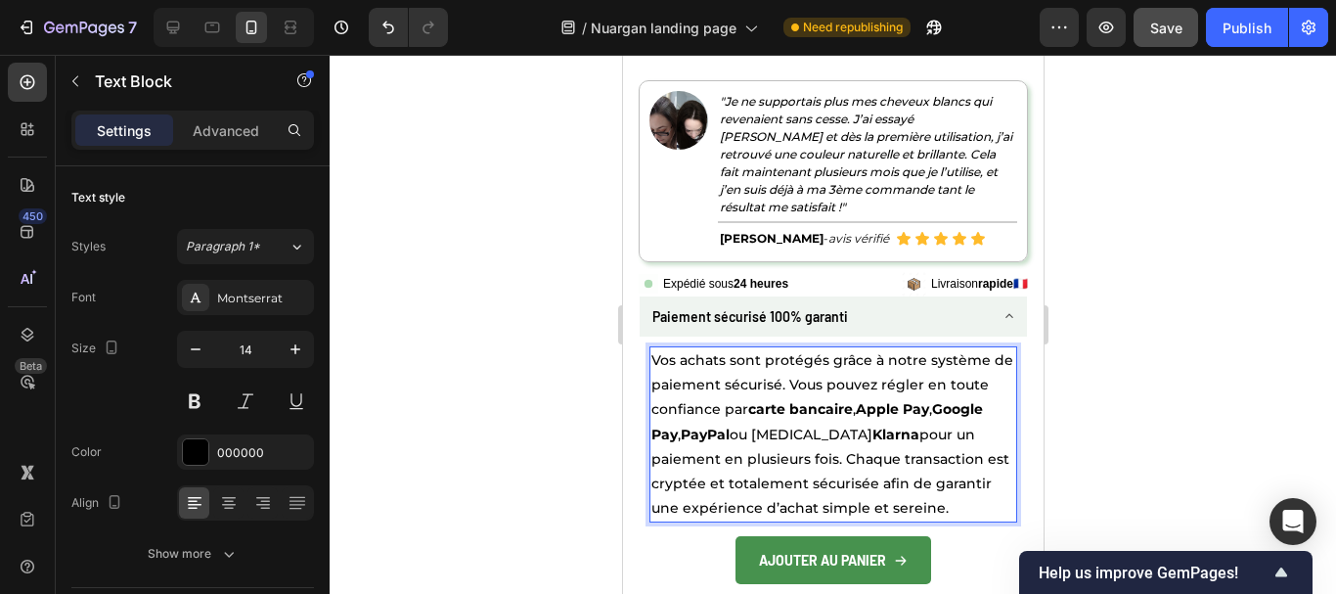
click at [842, 411] on p "Vos achats sont protégés grâce à notre système de paiement sécurisé. Vous pouve…" at bounding box center [833, 434] width 364 height 172
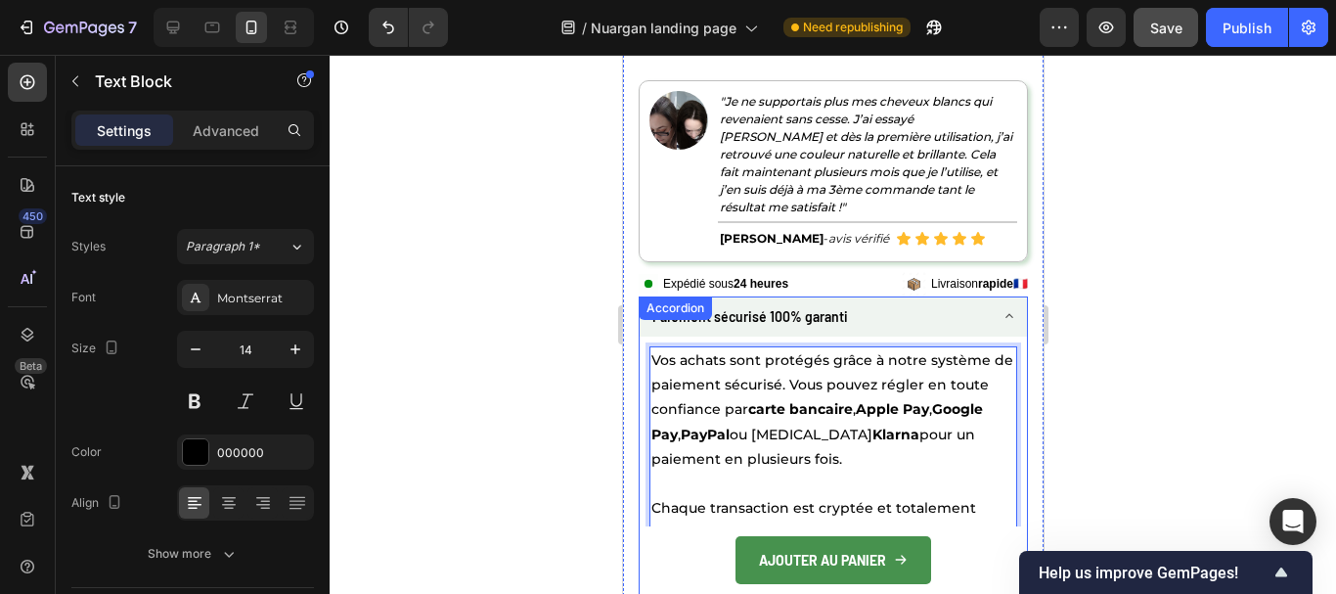
scroll to position [6013, 0]
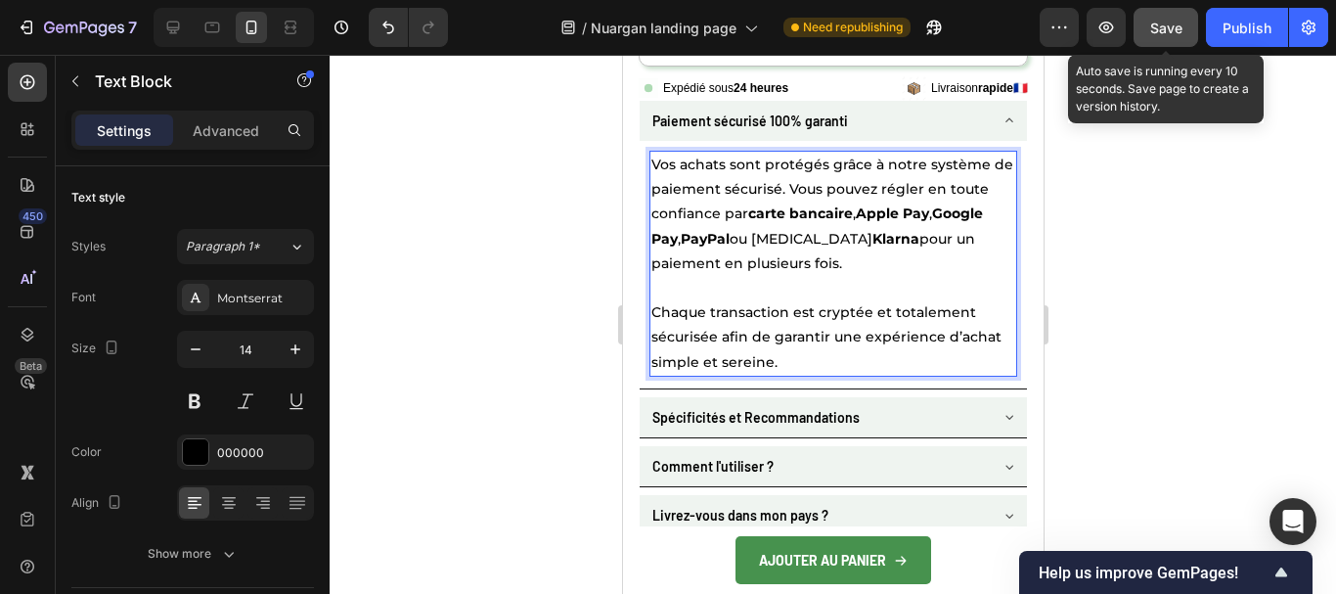
click at [1162, 39] on button "Save" at bounding box center [1166, 27] width 65 height 39
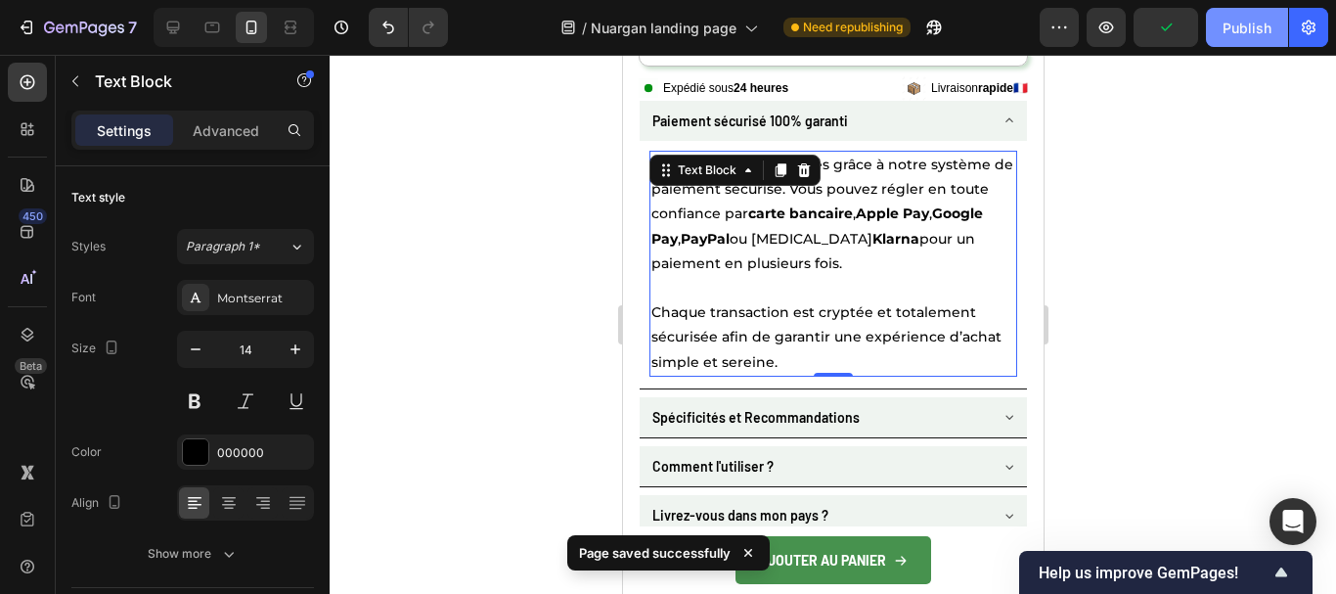
click at [1221, 31] on button "Publish" at bounding box center [1247, 27] width 82 height 39
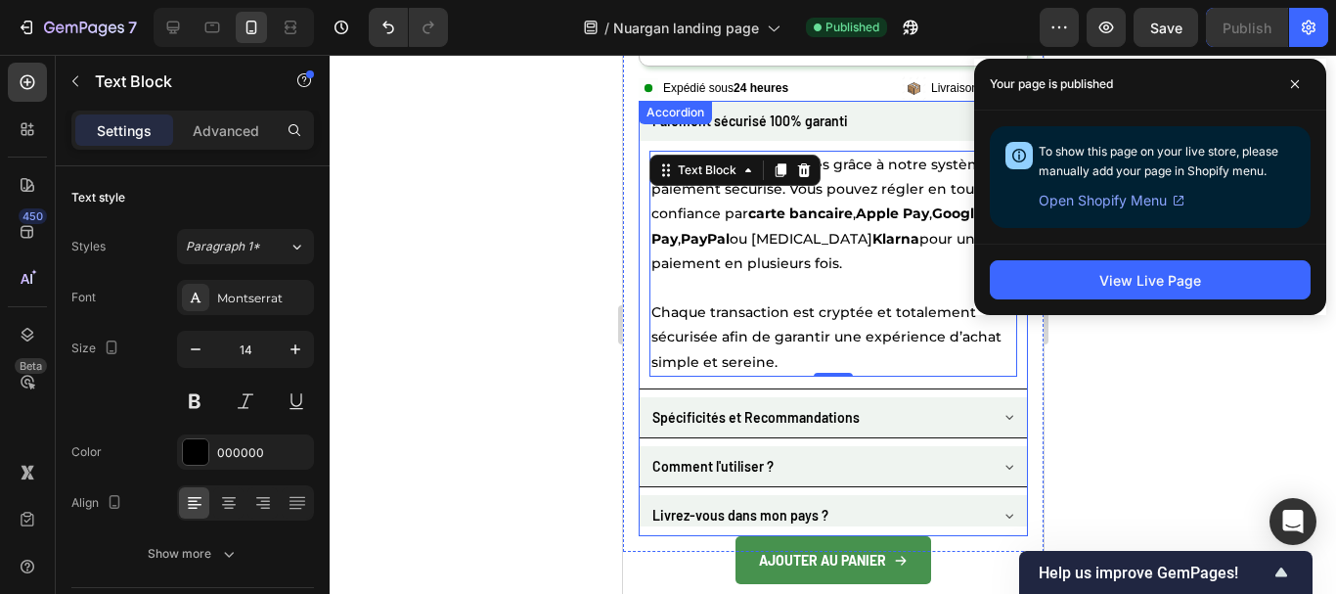
click at [774, 405] on p "Spécificités et Recommandations" at bounding box center [755, 417] width 207 height 24
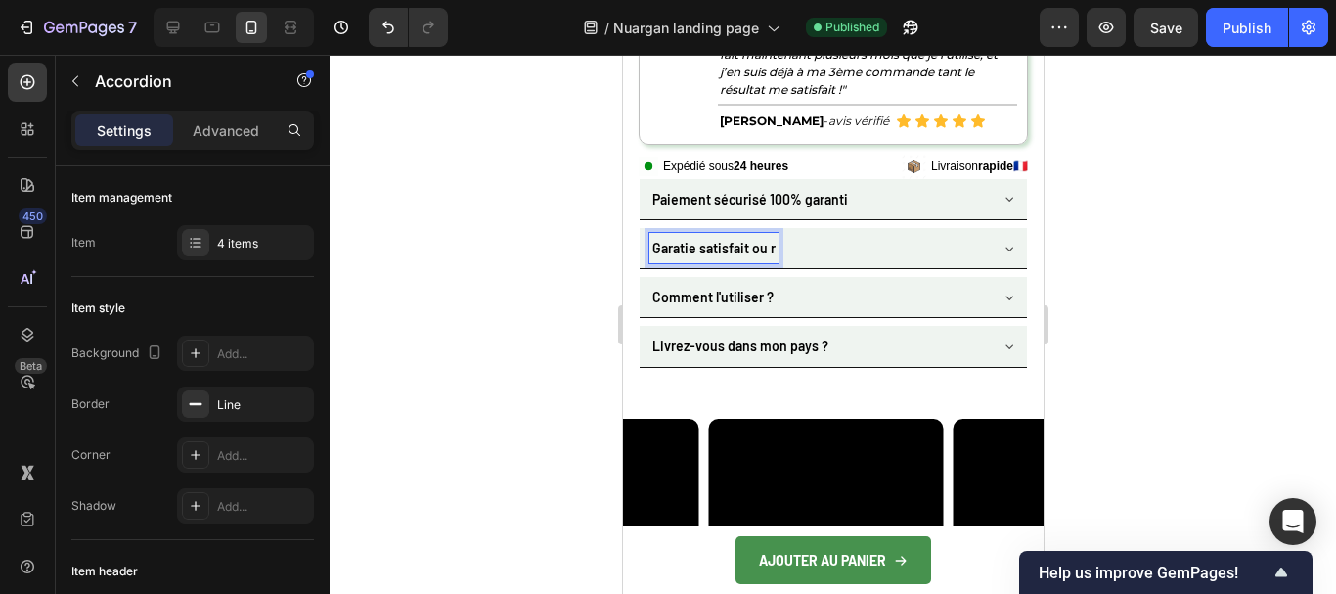
scroll to position [5766, 0]
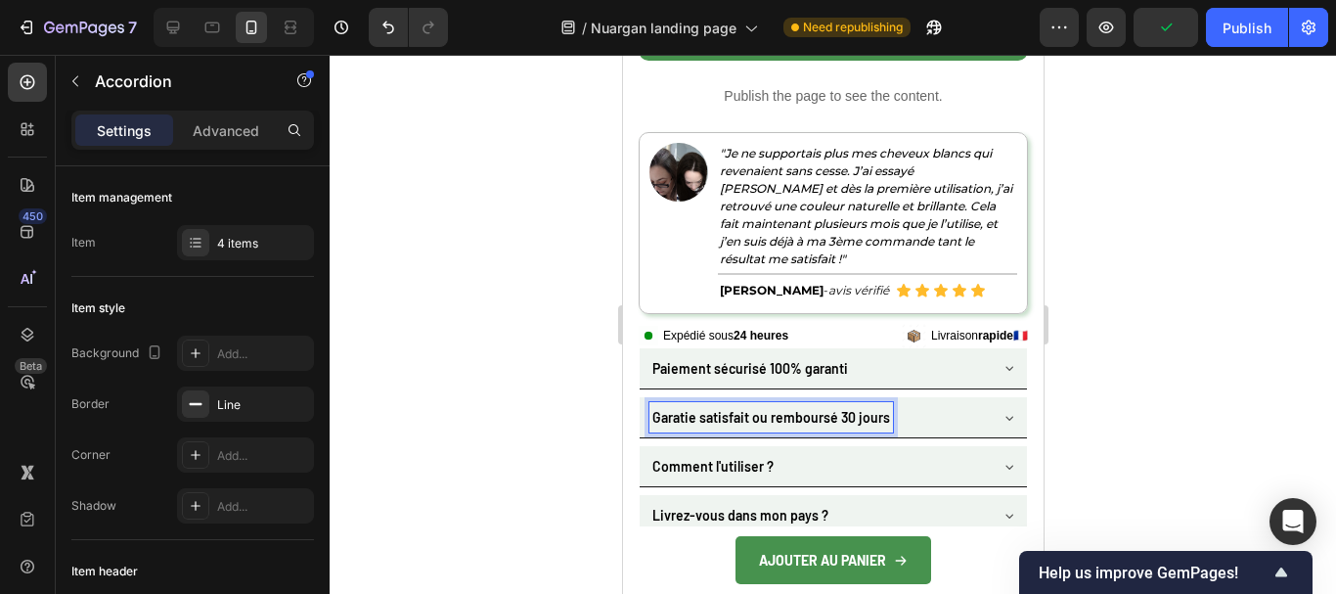
click at [678, 405] on p "Garatie satisfait ou remboursé 30 jours" at bounding box center [771, 417] width 238 height 24
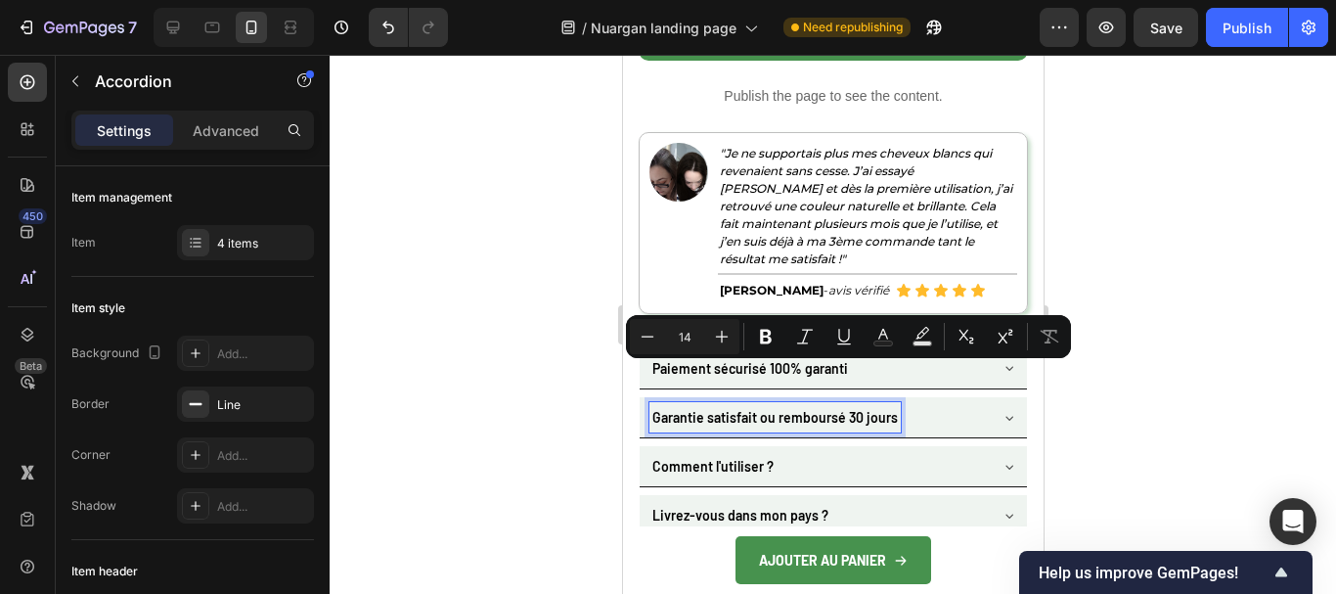
copy p "Garantie satisfait ou remboursé 30 jours"
click at [1001, 410] on icon at bounding box center [1009, 418] width 16 height 16
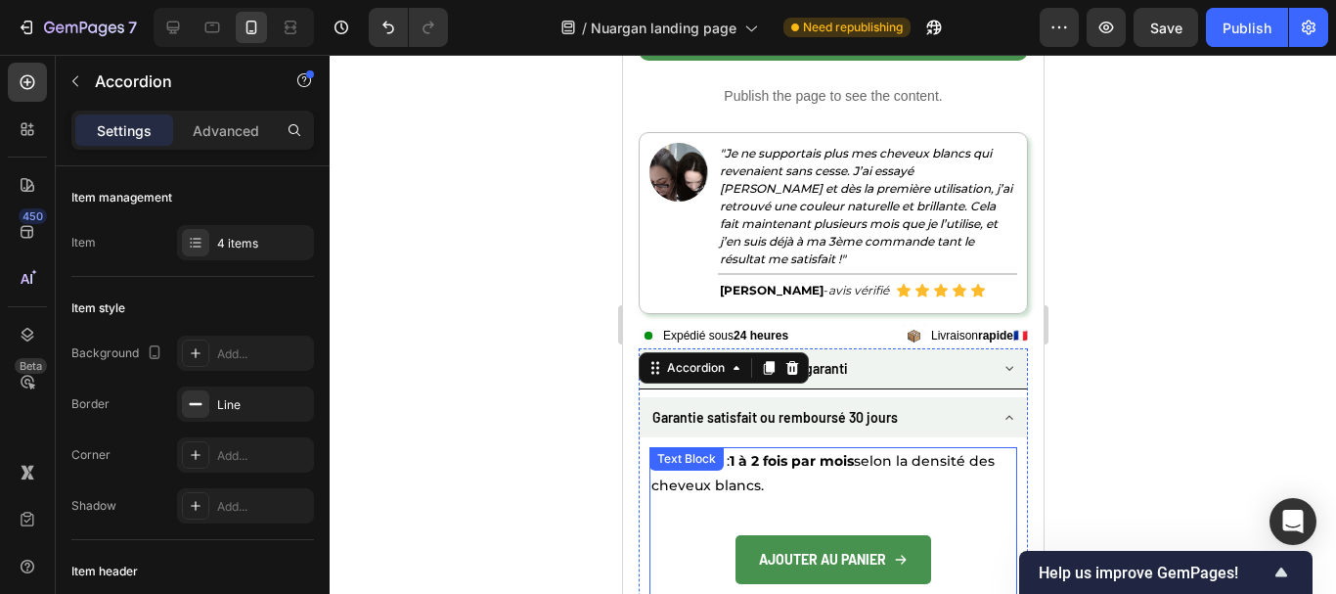
click at [777, 452] on strong "1 à 2 fois par mois" at bounding box center [791, 461] width 124 height 18
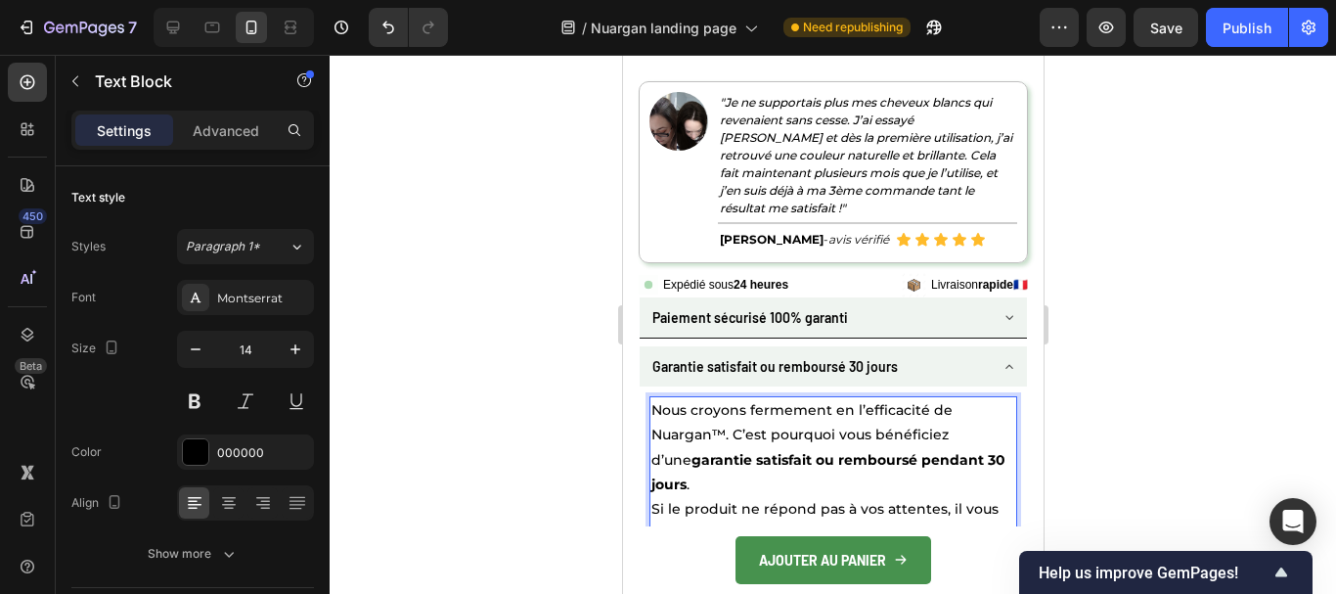
scroll to position [5913, 0]
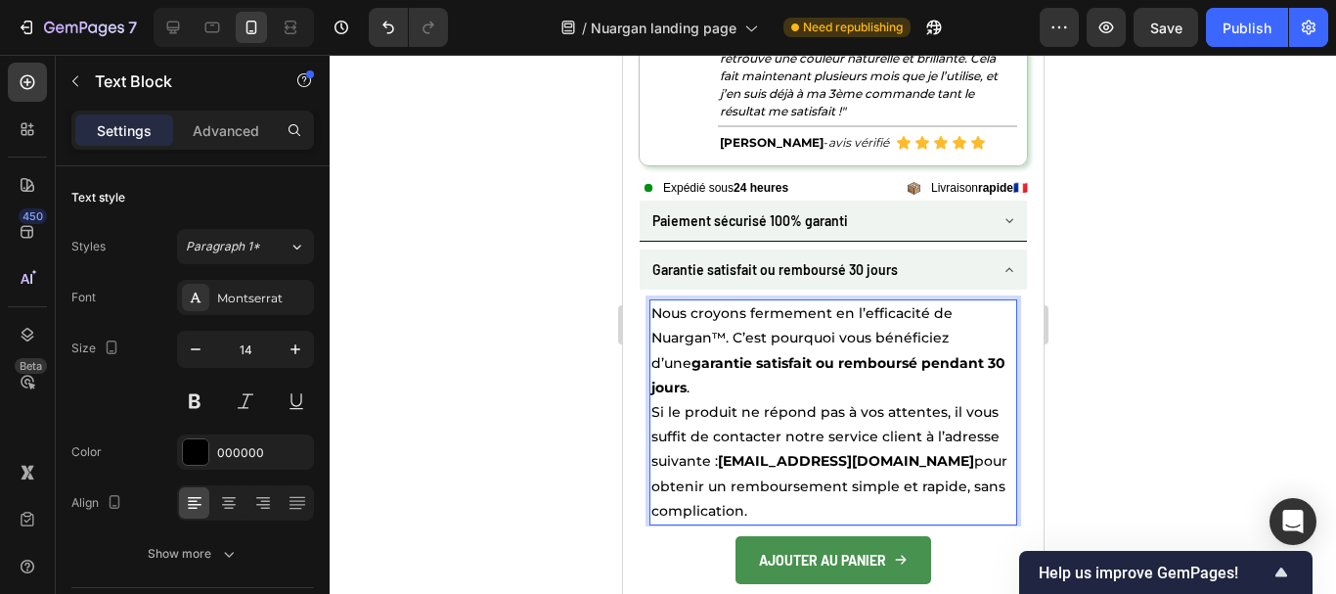
click at [760, 347] on p "Nous croyons fermement en l’efficacité de Nuargan™. C’est pourquoi vous bénéfic…" at bounding box center [833, 412] width 364 height 222
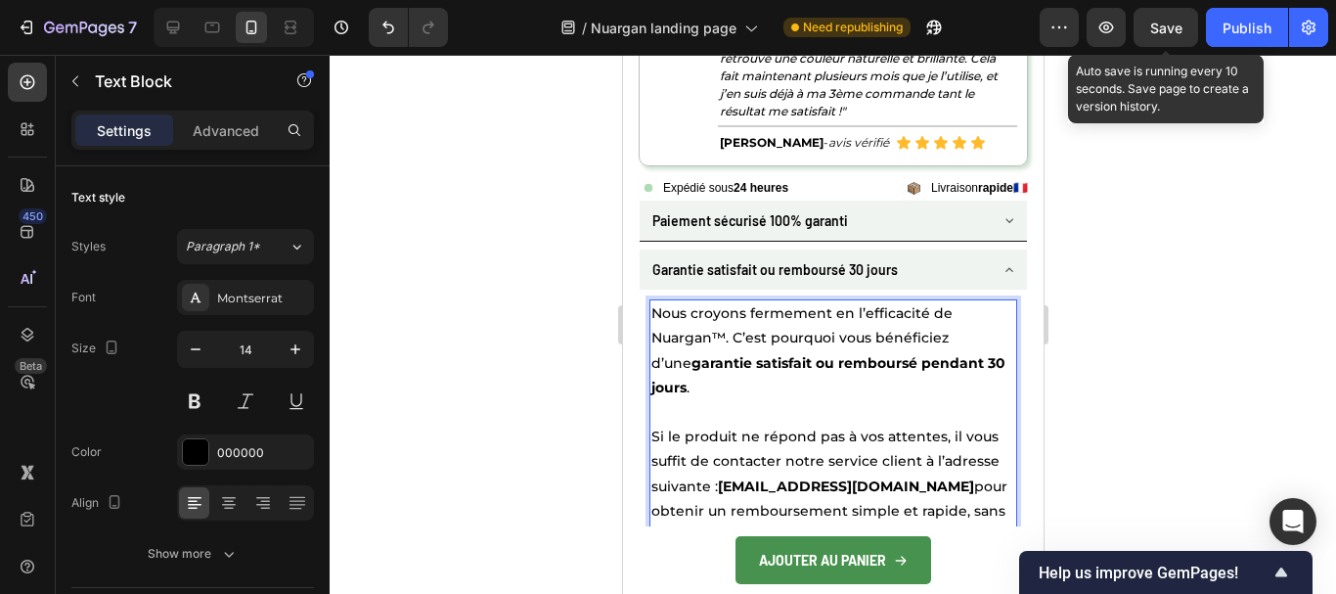
click at [1153, 33] on span "Save" at bounding box center [1167, 28] width 32 height 17
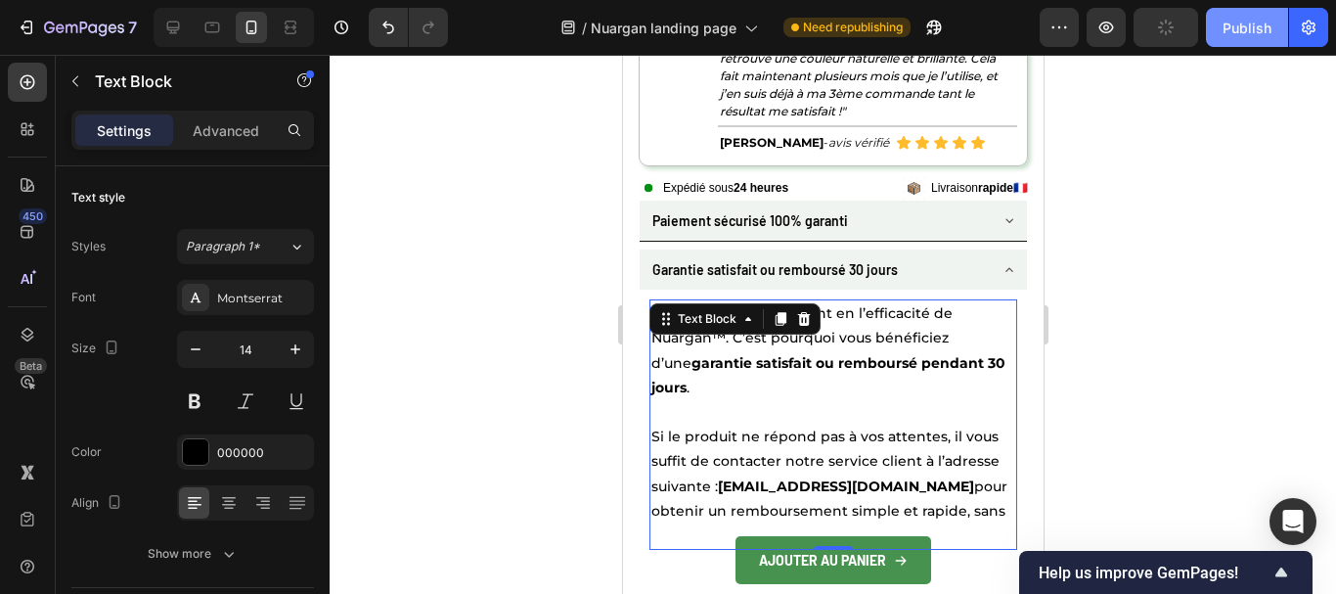
click at [1252, 28] on div "Publish" at bounding box center [1247, 28] width 49 height 21
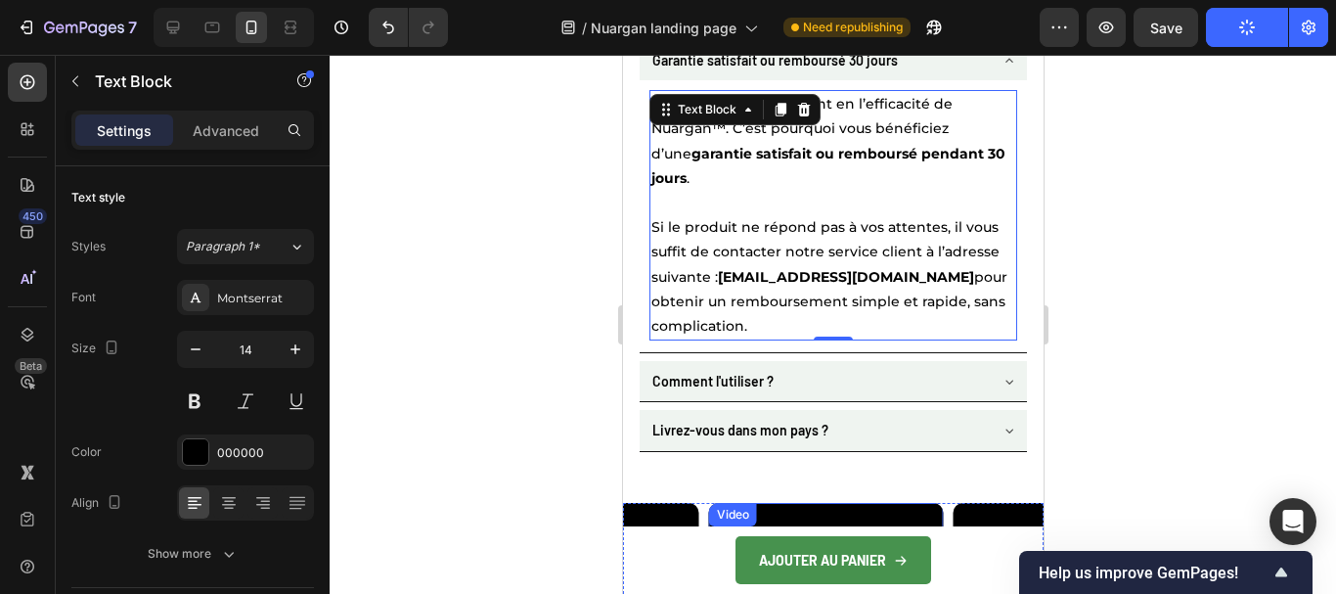
scroll to position [6305, 0]
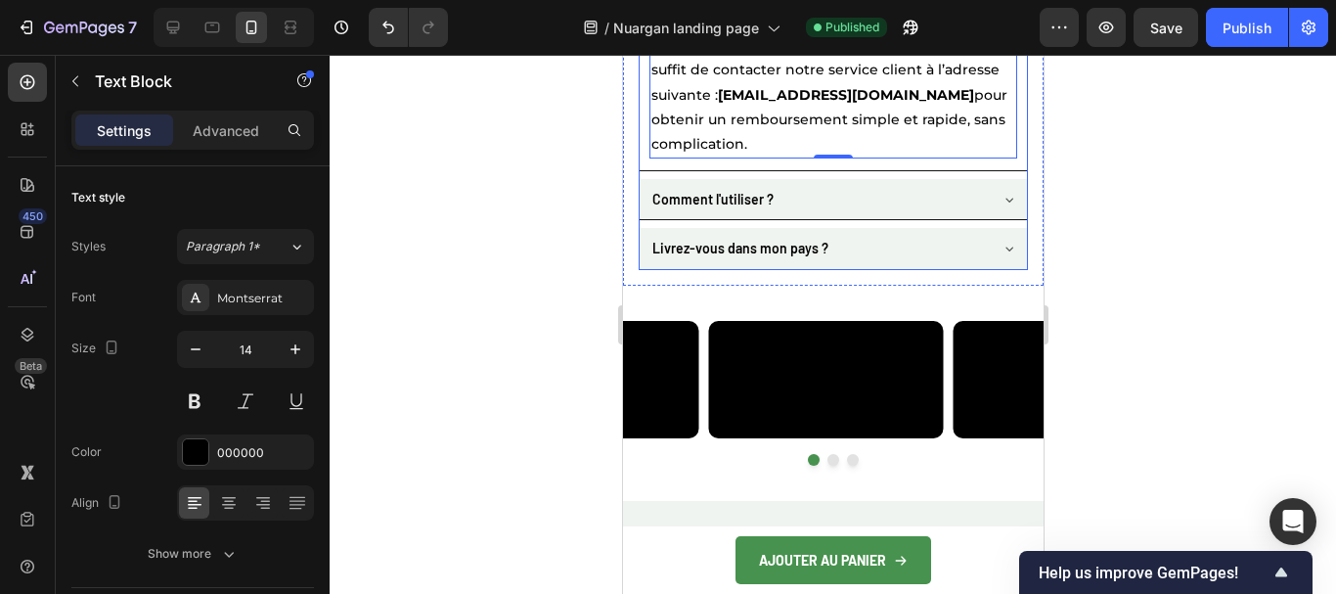
click at [757, 187] on p "Comment l'utiliser ?" at bounding box center [712, 199] width 121 height 24
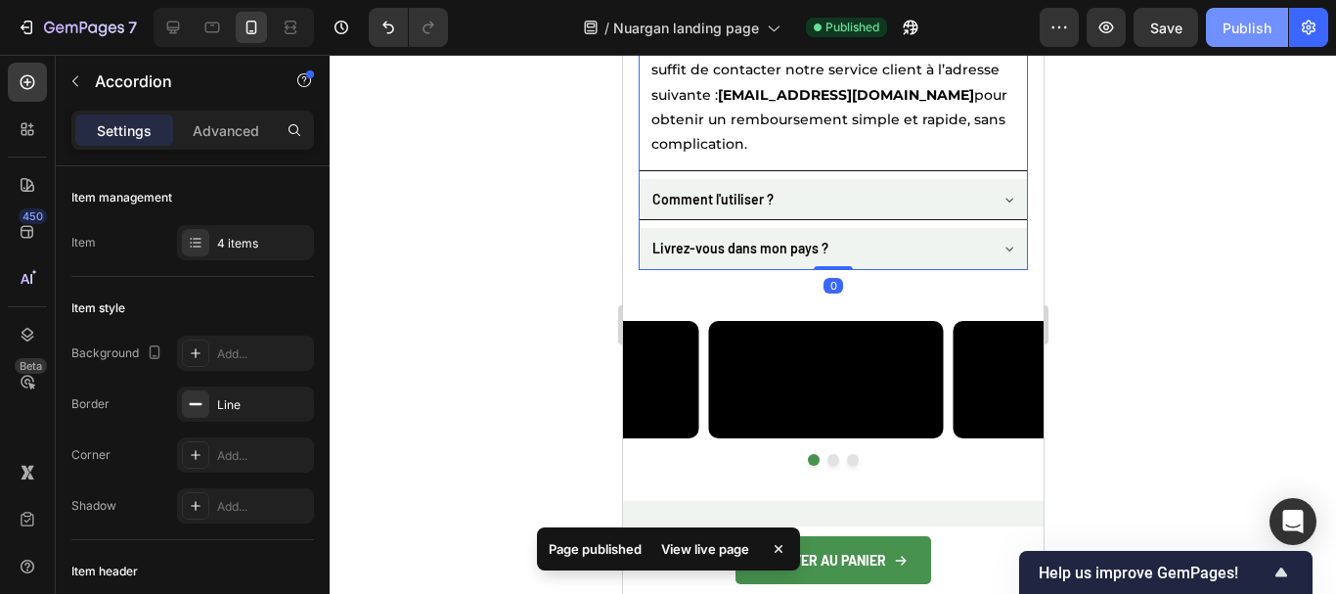
click at [1244, 27] on div "Publish" at bounding box center [1247, 28] width 49 height 21
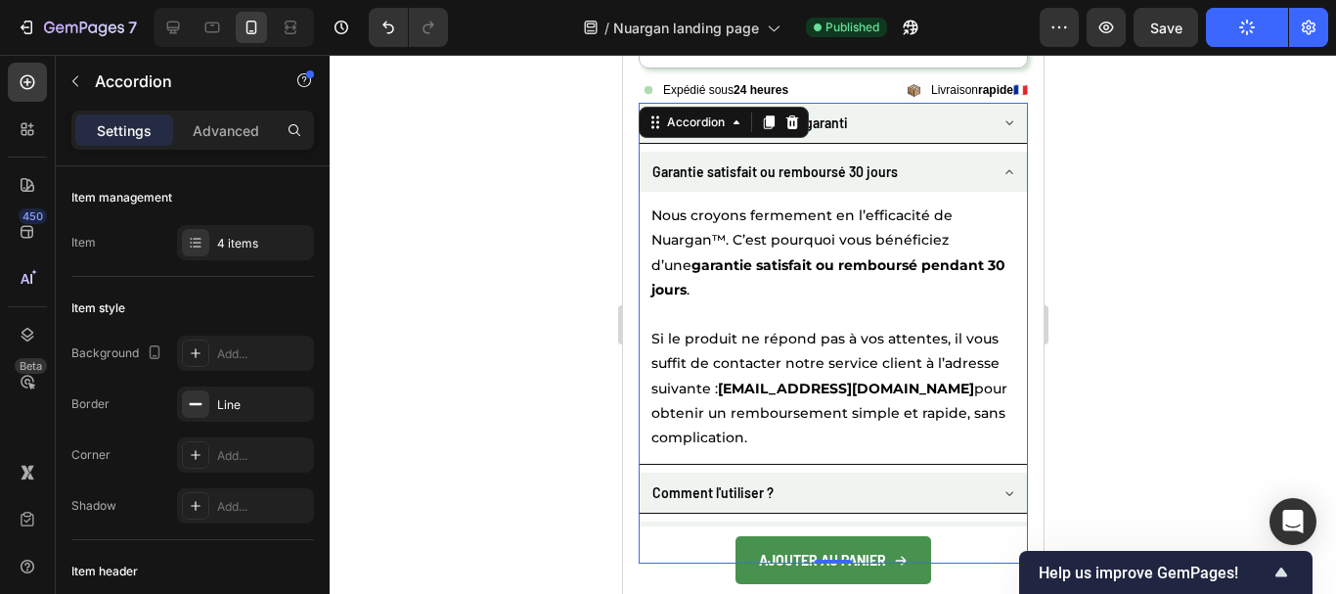
scroll to position [5913, 0]
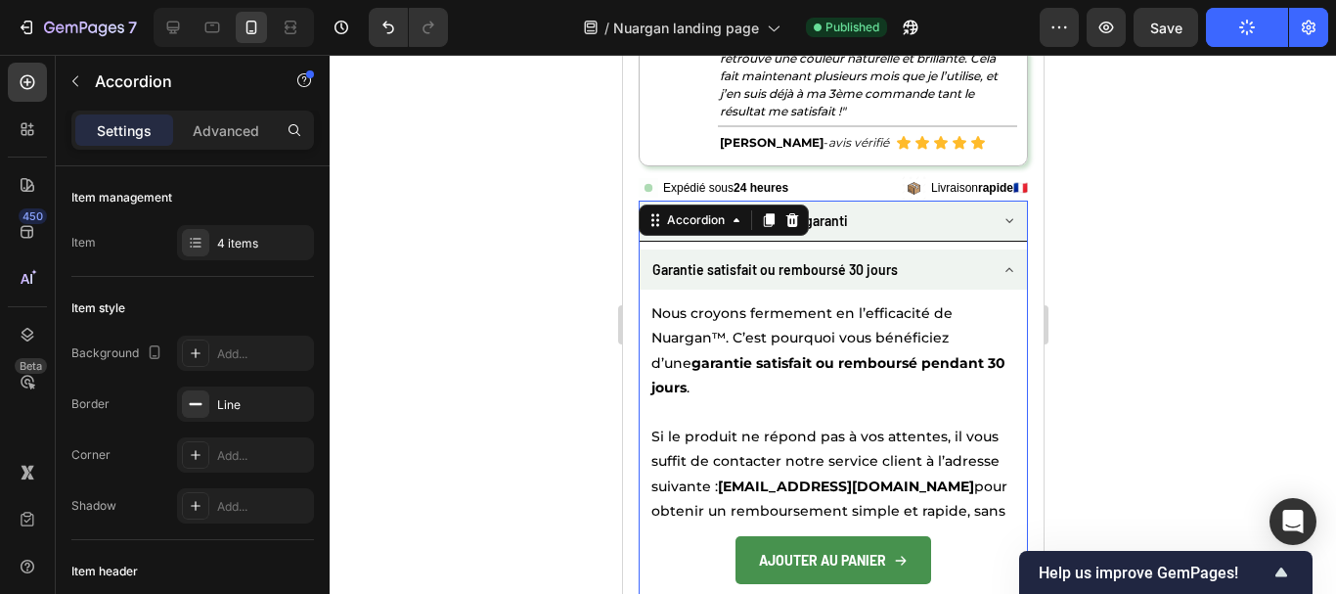
click at [1001, 262] on icon at bounding box center [1009, 270] width 16 height 16
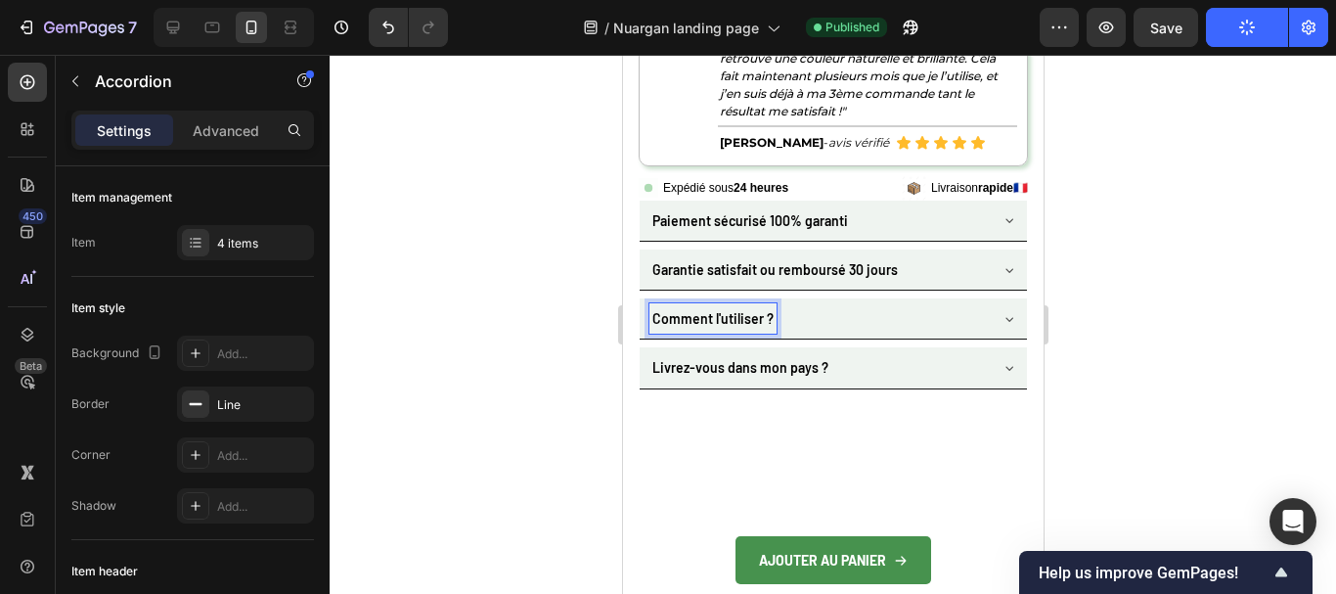
click at [738, 306] on p "Comment l'utiliser ?" at bounding box center [712, 318] width 121 height 24
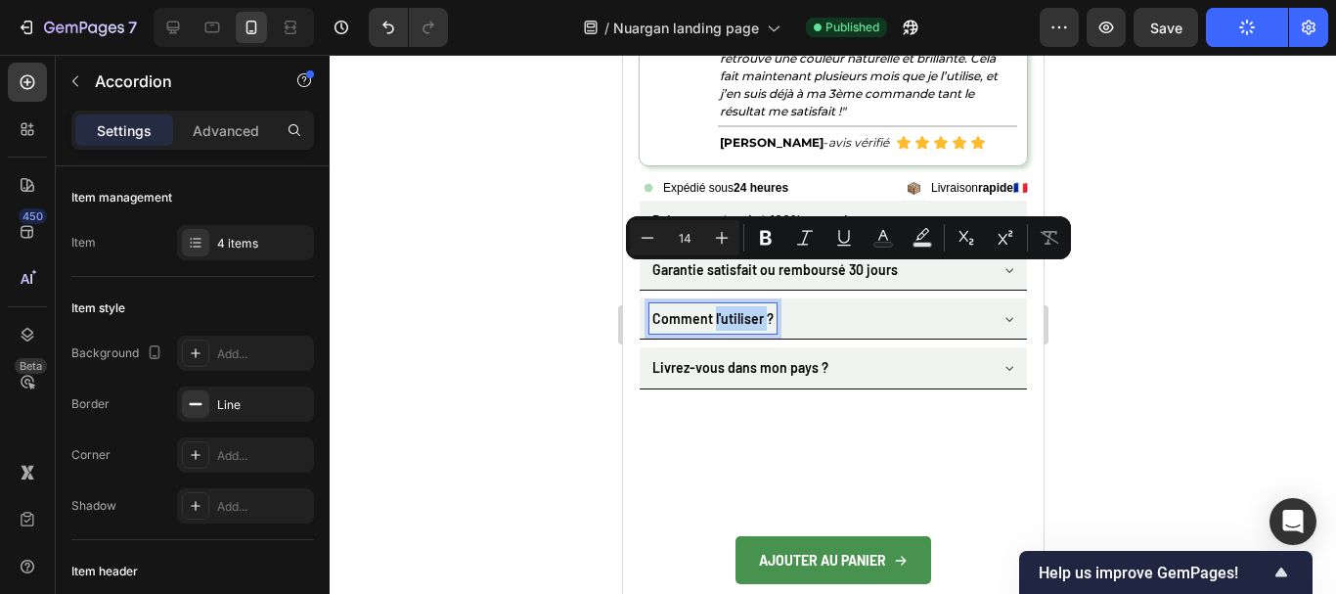
click at [738, 306] on p "Comment l'utiliser ?" at bounding box center [712, 318] width 121 height 24
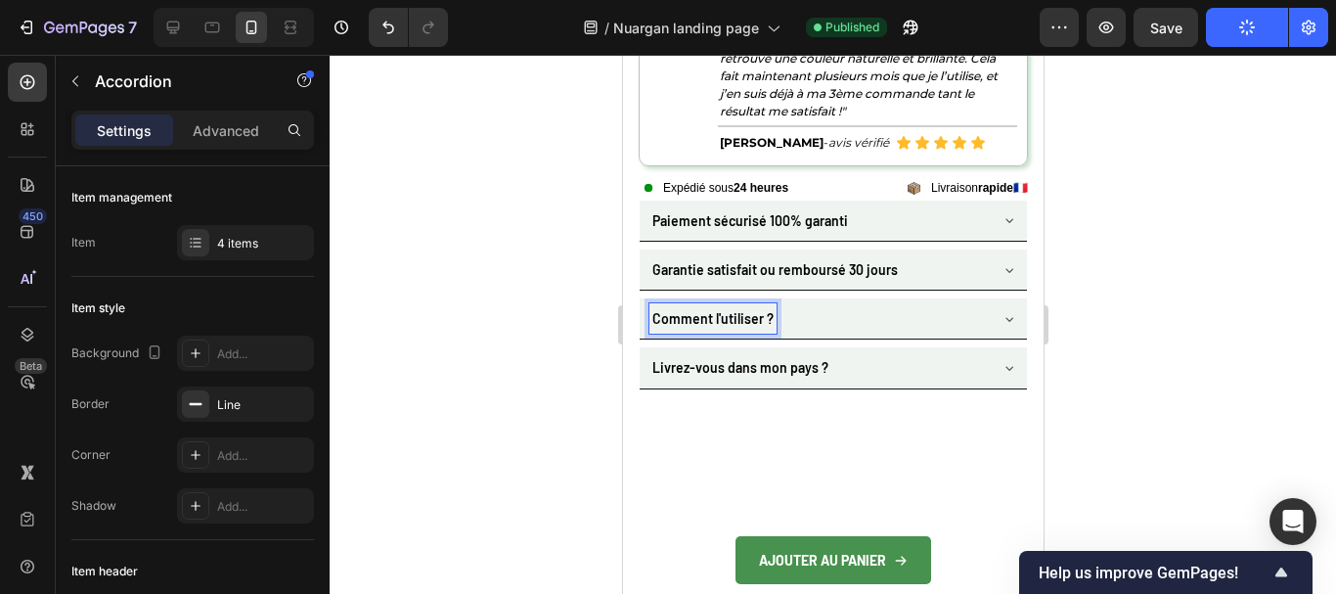
click at [738, 306] on p "Comment l'utiliser ?" at bounding box center [712, 318] width 121 height 24
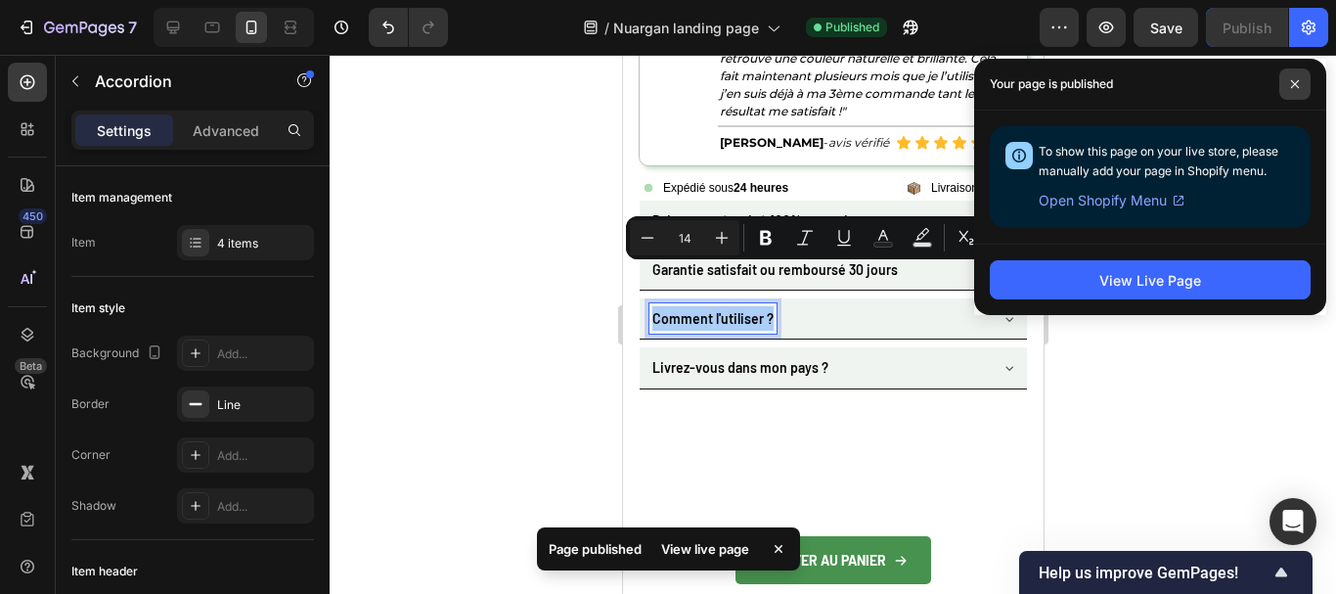
click at [1294, 81] on icon at bounding box center [1295, 84] width 10 height 10
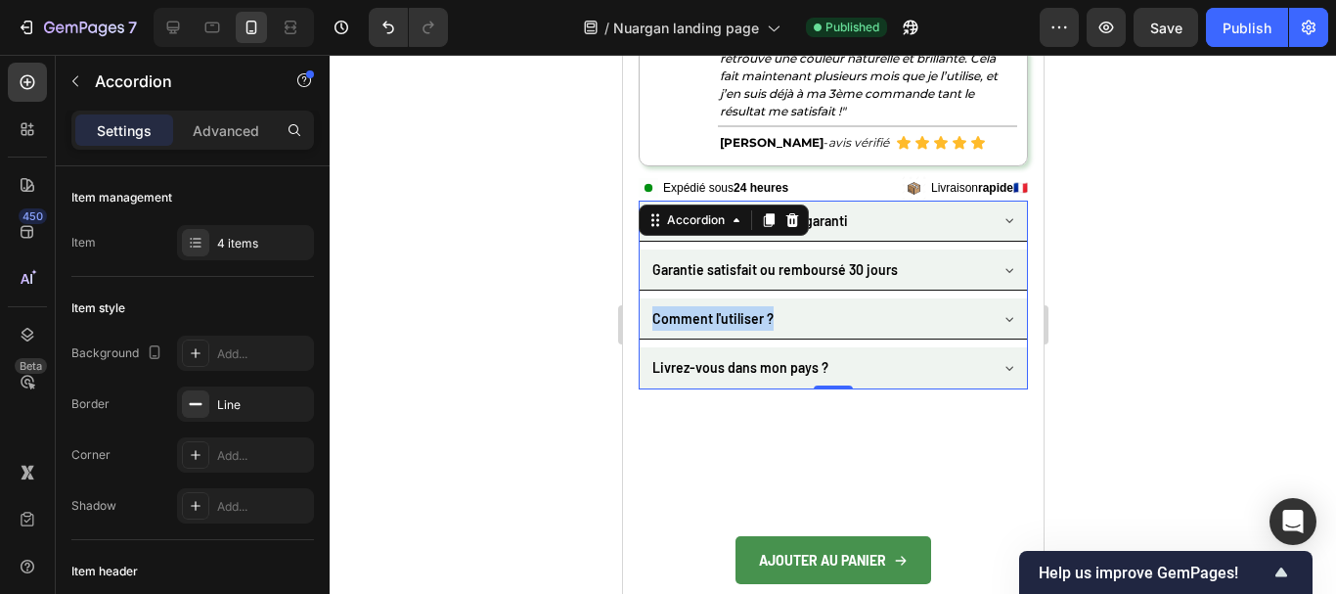
click at [737, 306] on p "Comment l'utiliser ?" at bounding box center [712, 318] width 121 height 24
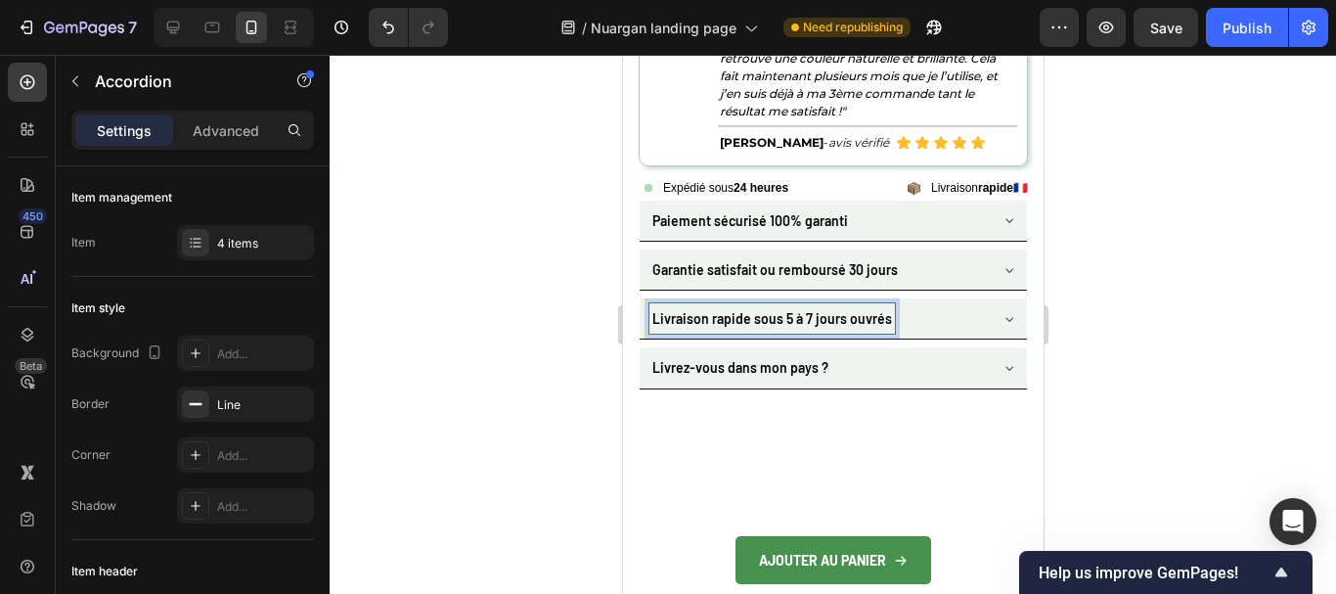
click at [977, 298] on div "Livraison rapide sous 5 à 7 jours ouvrés" at bounding box center [832, 318] width 387 height 40
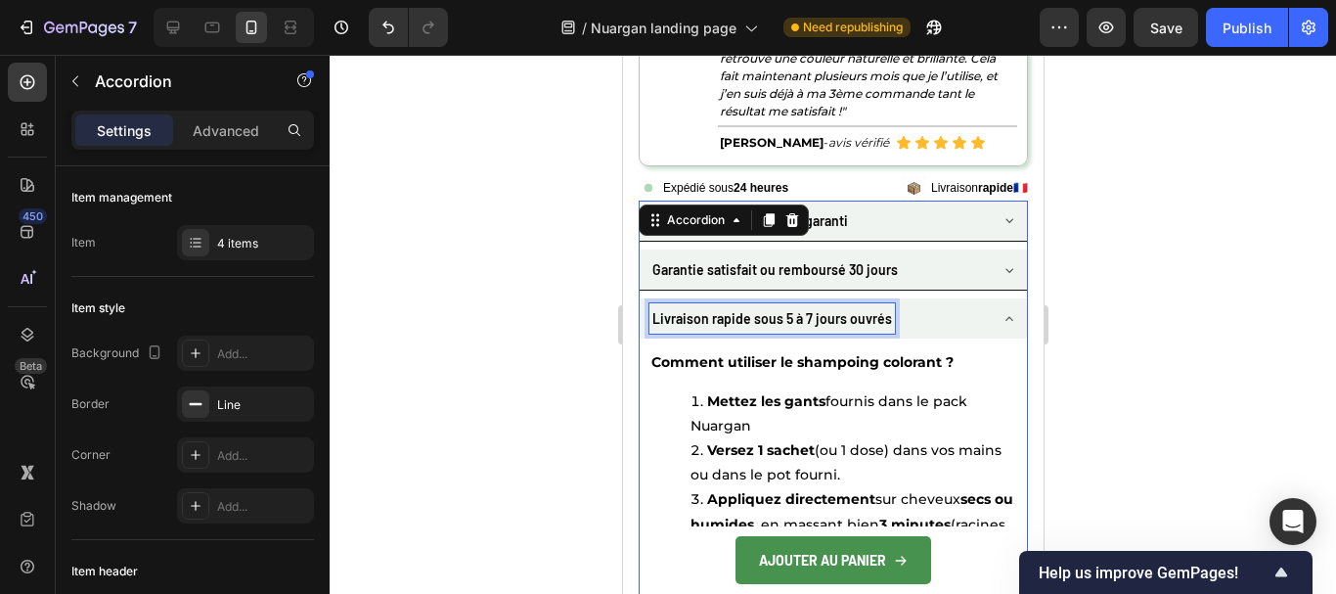
click at [771, 306] on p "Livraison rapide sous 5 à 7 jours ouvrés" at bounding box center [772, 318] width 240 height 24
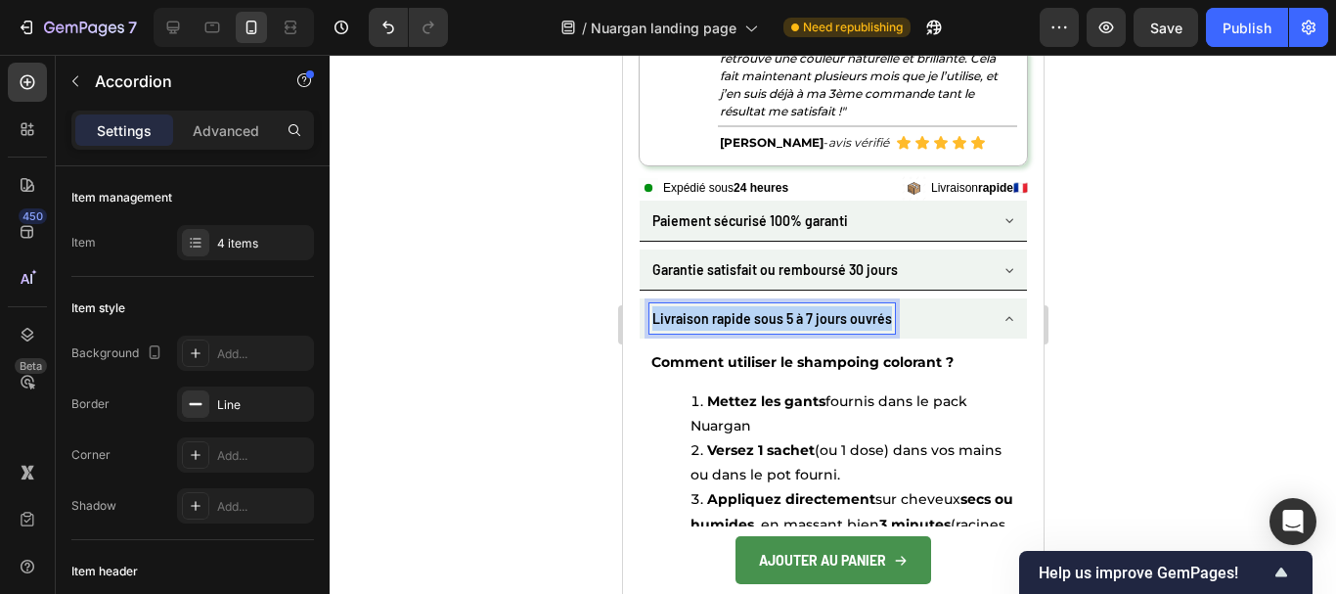
click at [771, 306] on p "Livraison rapide sous 5 à 7 jours ouvrés" at bounding box center [772, 318] width 240 height 24
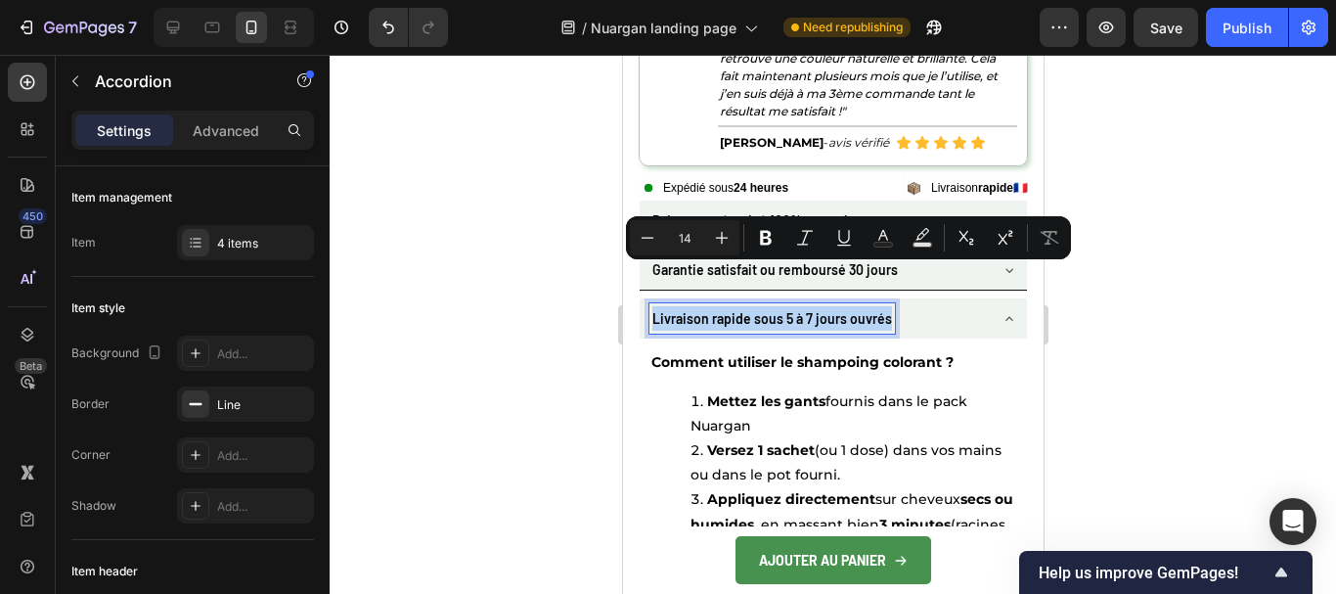
copy p "Livraison rapide sous 5 à 7 jours ouvrés"
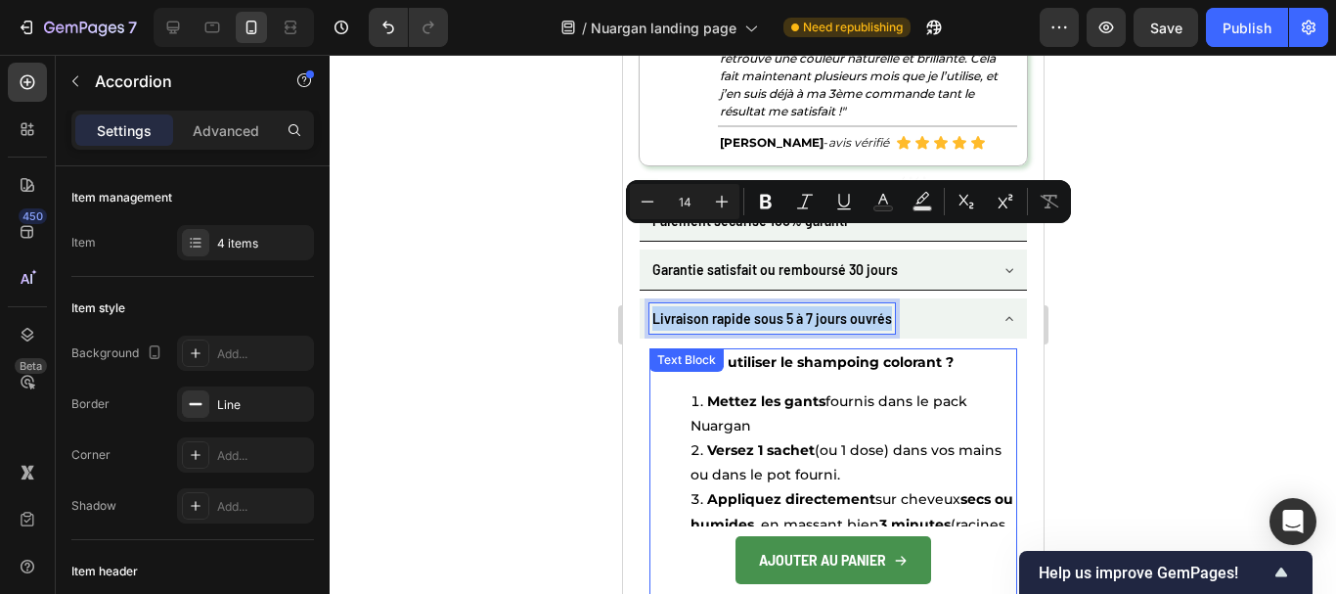
scroll to position [6011, 0]
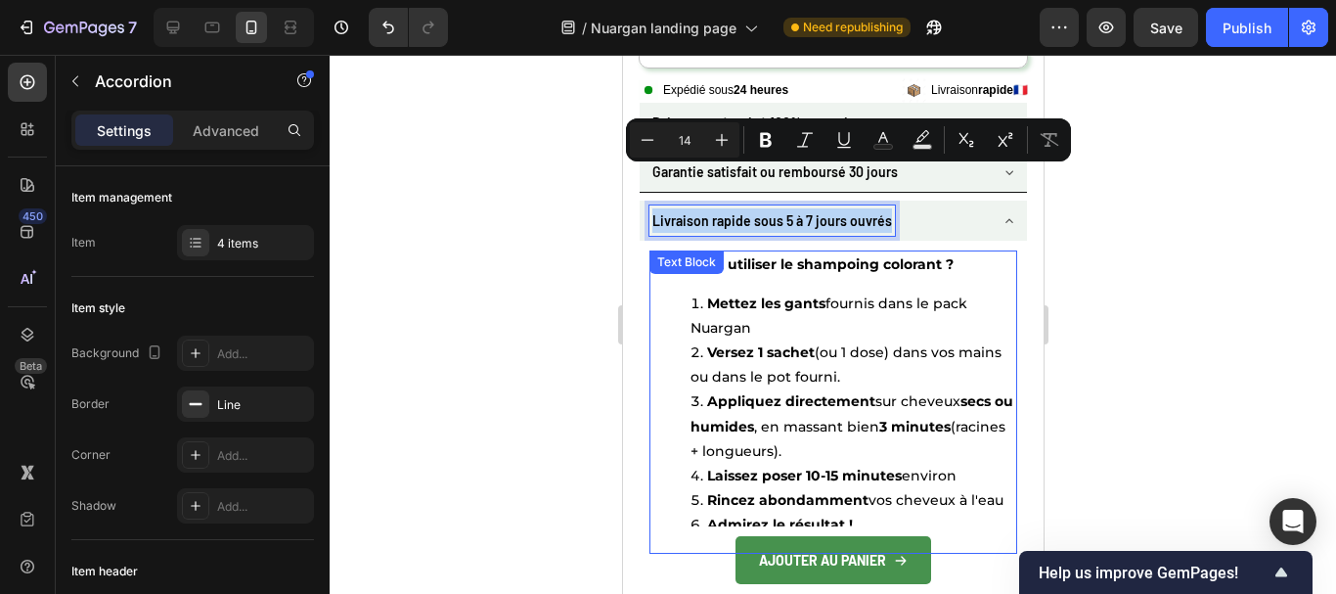
click at [734, 392] on strong "Appliquez directement" at bounding box center [790, 401] width 168 height 18
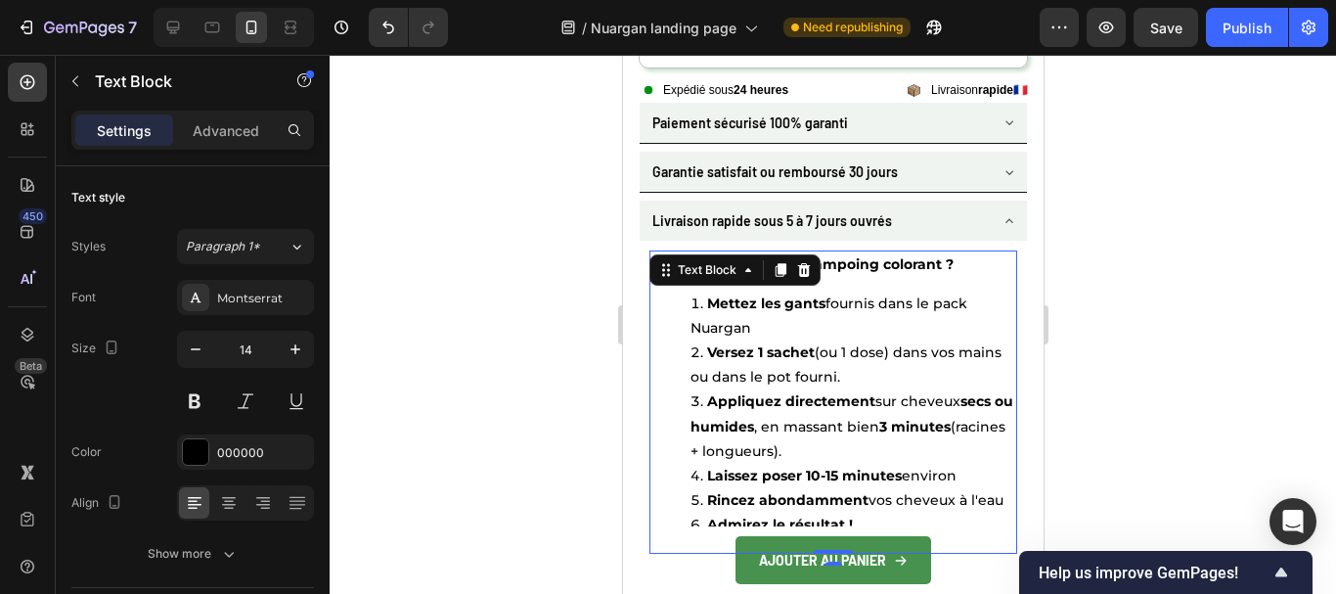
click at [734, 392] on strong "Appliquez directement" at bounding box center [790, 401] width 168 height 18
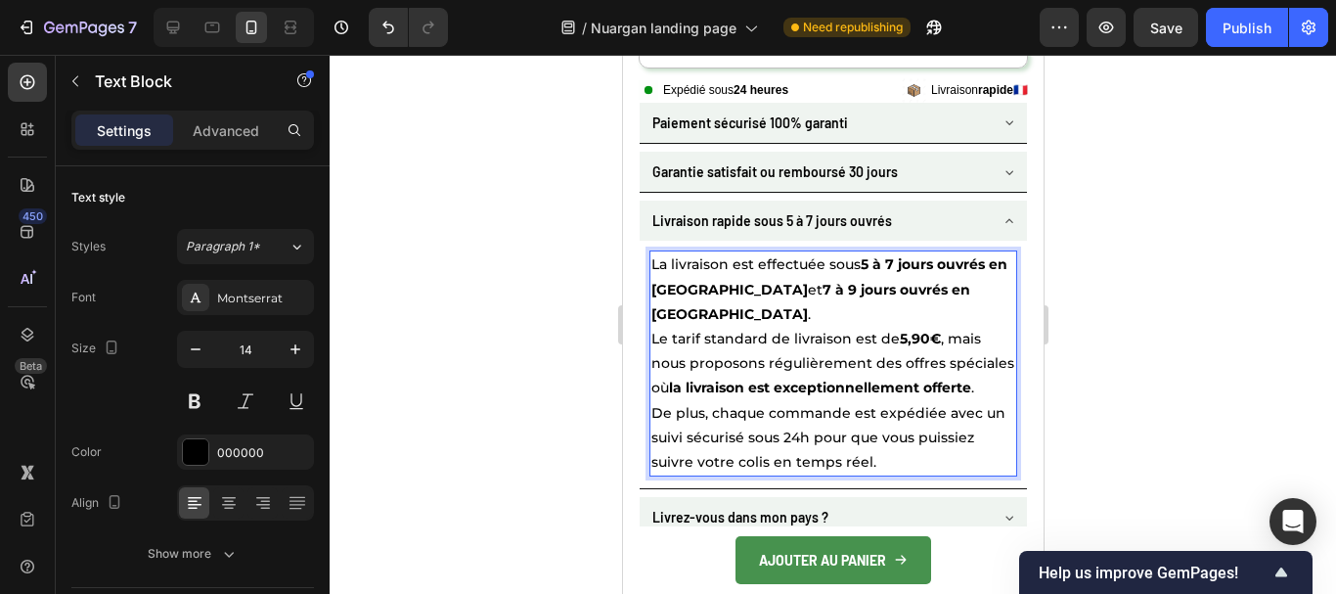
click at [726, 350] on p "La livraison est effectuée sous 5 à 7 jours ouvrés en [GEOGRAPHIC_DATA] et 7 à …" at bounding box center [833, 326] width 364 height 148
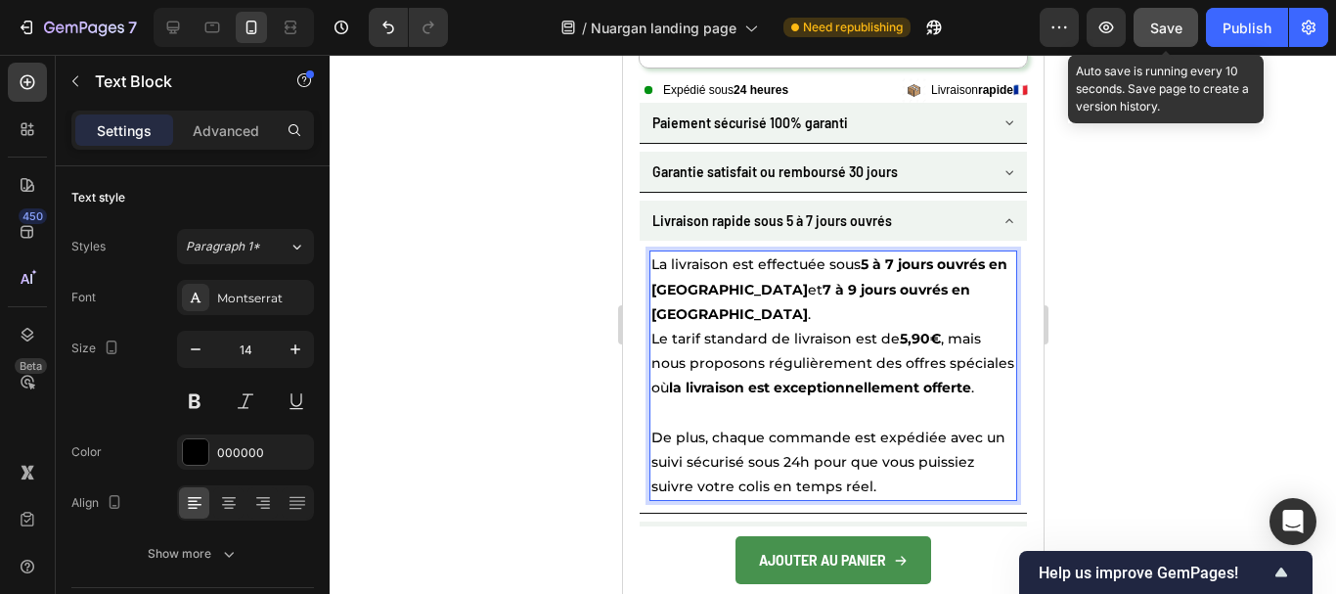
click at [1172, 16] on button "Save" at bounding box center [1166, 27] width 65 height 39
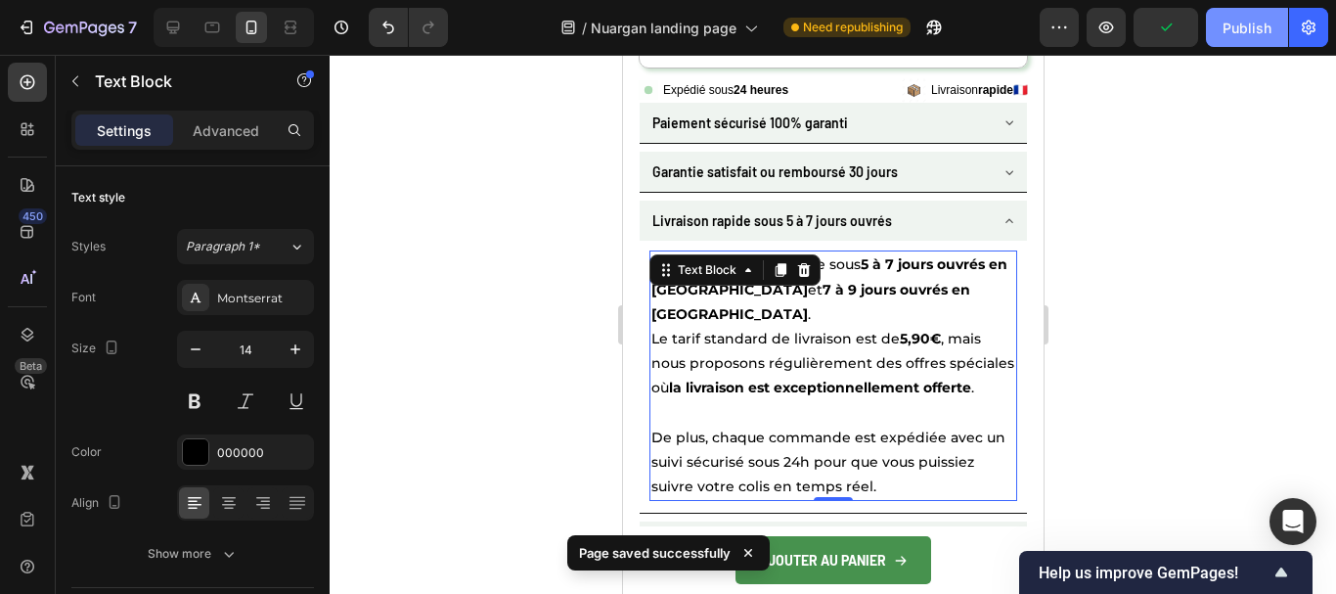
click at [1225, 34] on div "Publish" at bounding box center [1247, 28] width 49 height 21
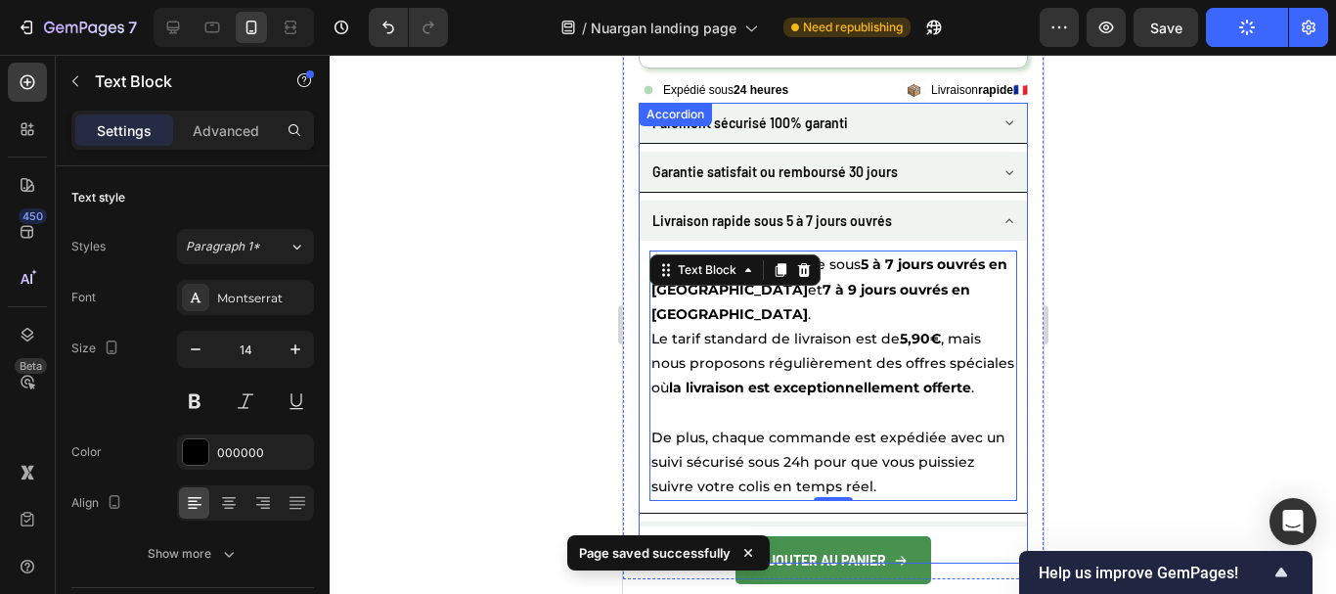
click at [979, 201] on div "Livraison rapide sous 5 à 7 jours ouvrés" at bounding box center [832, 221] width 387 height 40
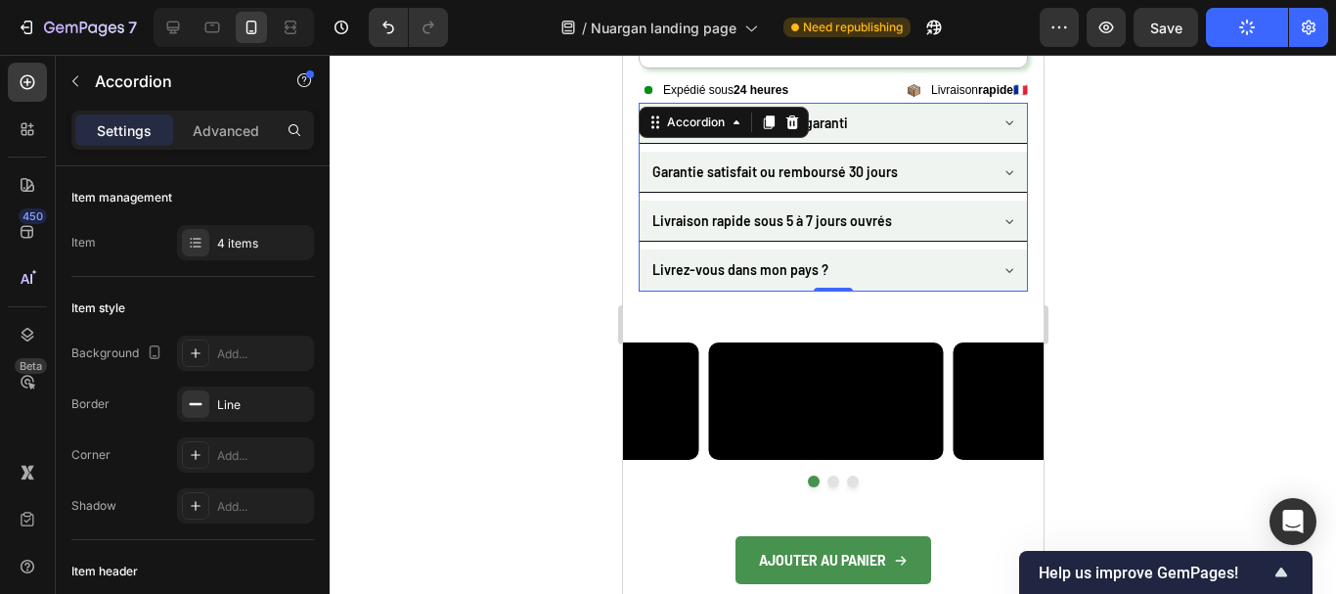
scroll to position [5913, 0]
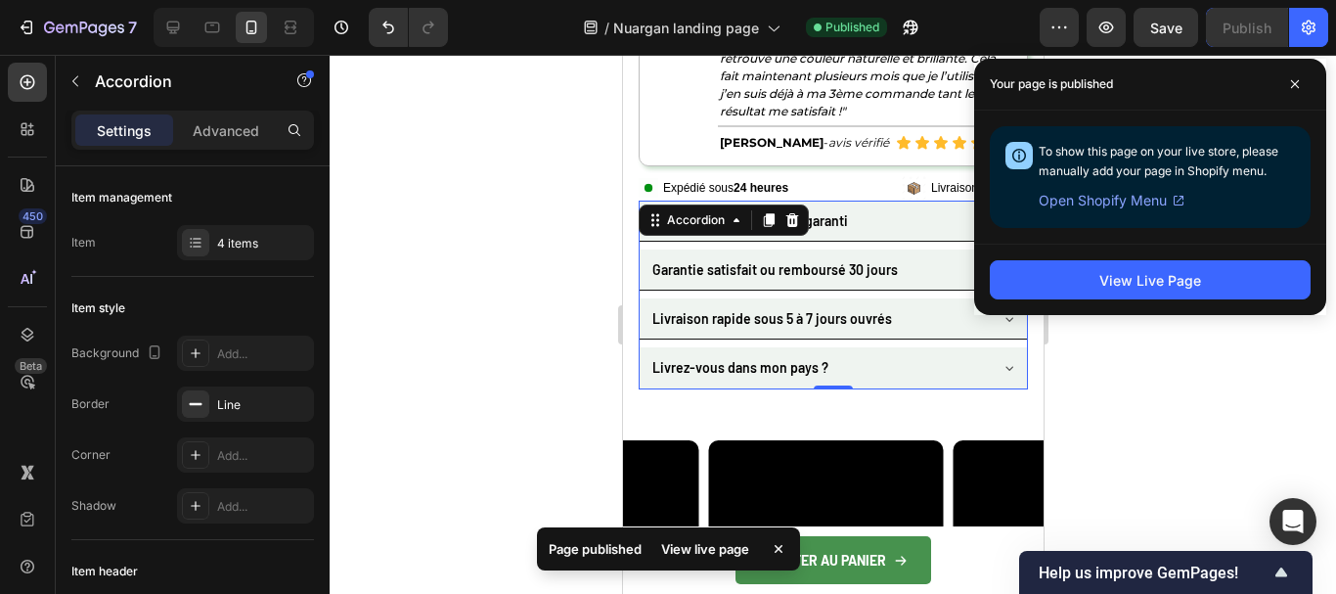
click at [905, 352] on div "Livrez-vous dans mon pays ?" at bounding box center [817, 367] width 337 height 30
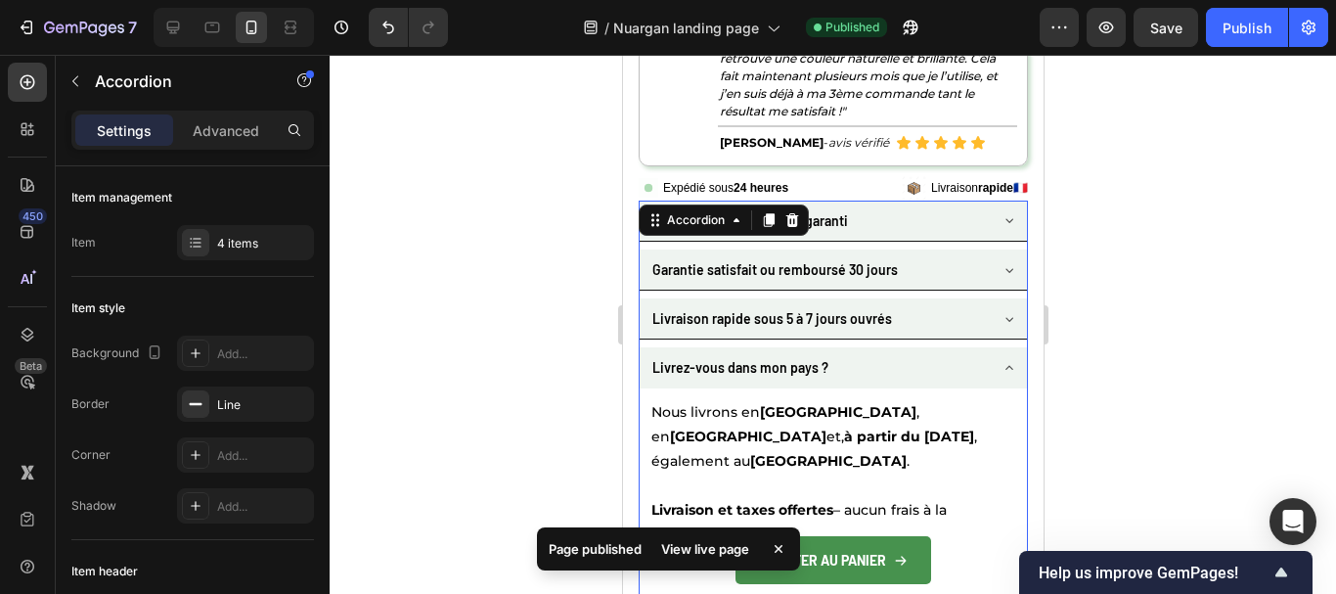
click at [915, 352] on div "Livrez-vous dans mon pays ?" at bounding box center [817, 367] width 337 height 30
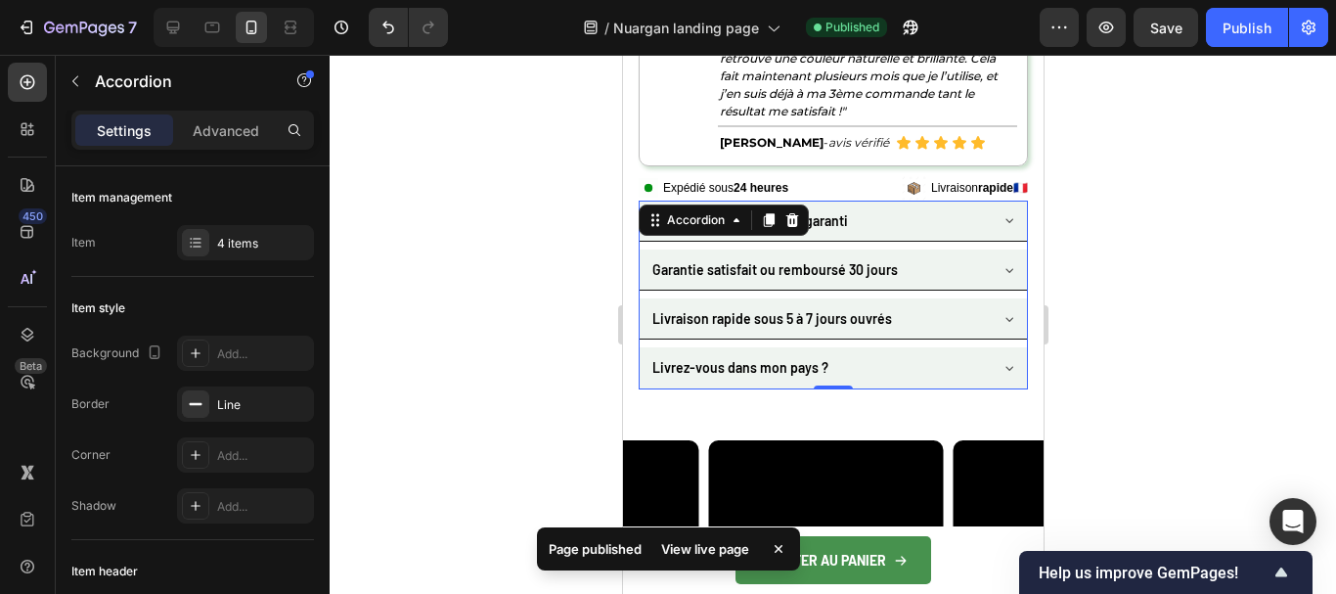
click at [910, 352] on div "Livrez-vous dans mon pays ?" at bounding box center [817, 367] width 337 height 30
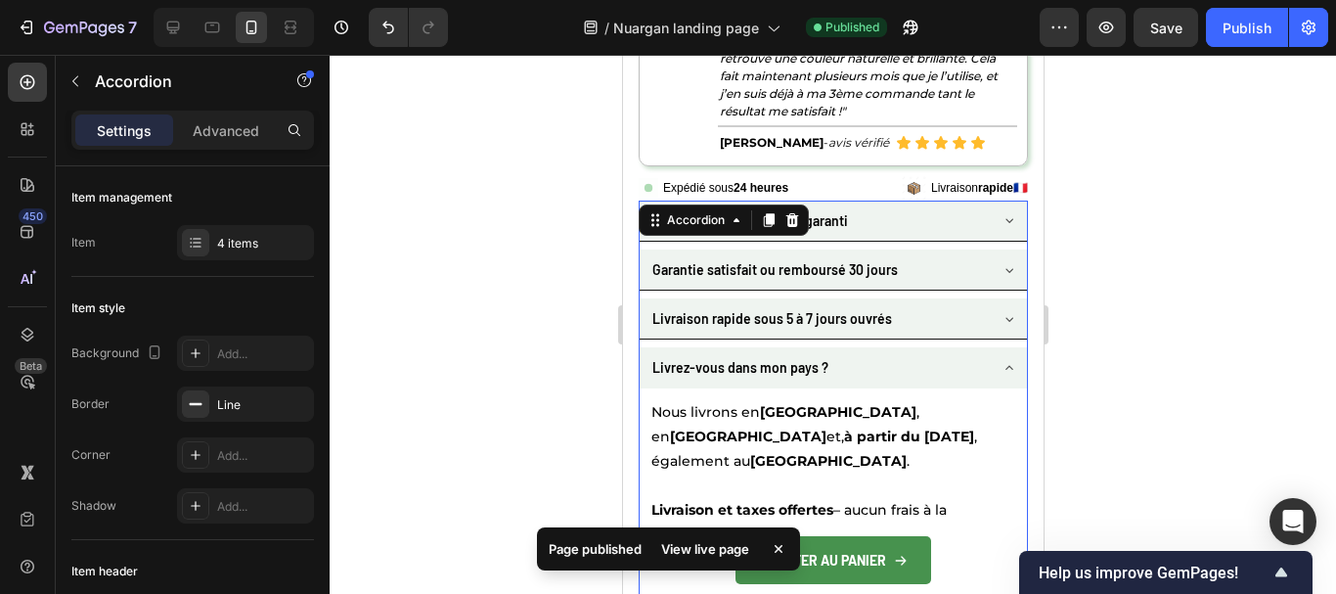
click at [910, 352] on div "Livrez-vous dans mon pays ?" at bounding box center [817, 367] width 337 height 30
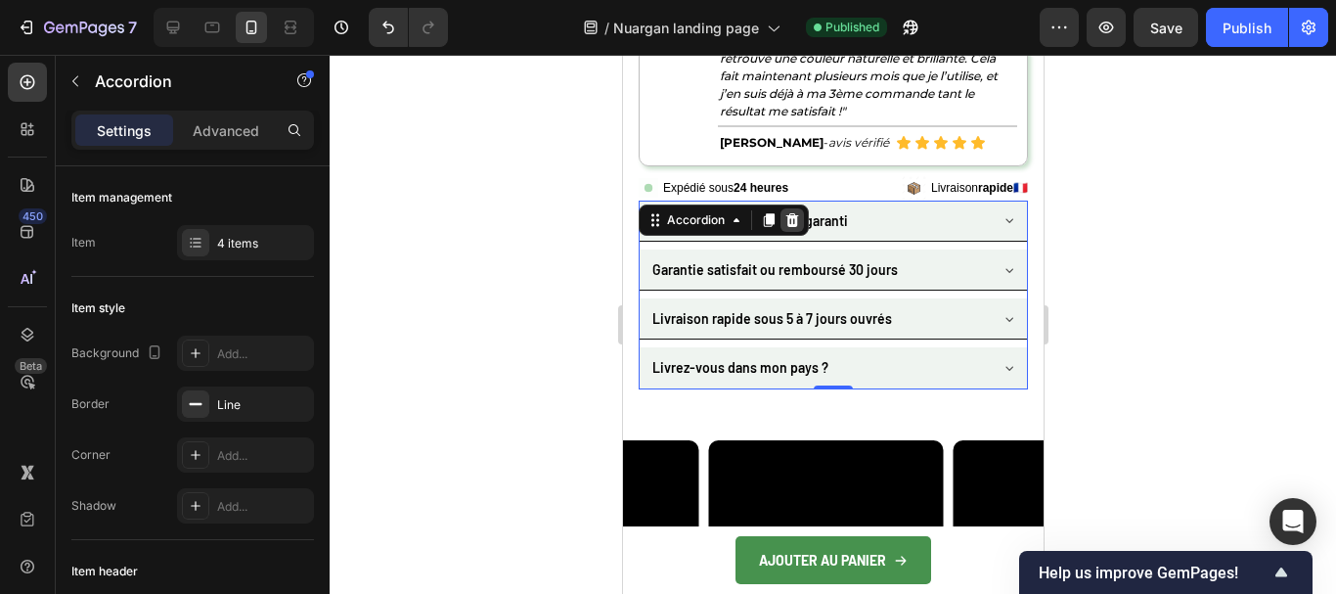
click at [792, 212] on icon at bounding box center [792, 220] width 16 height 16
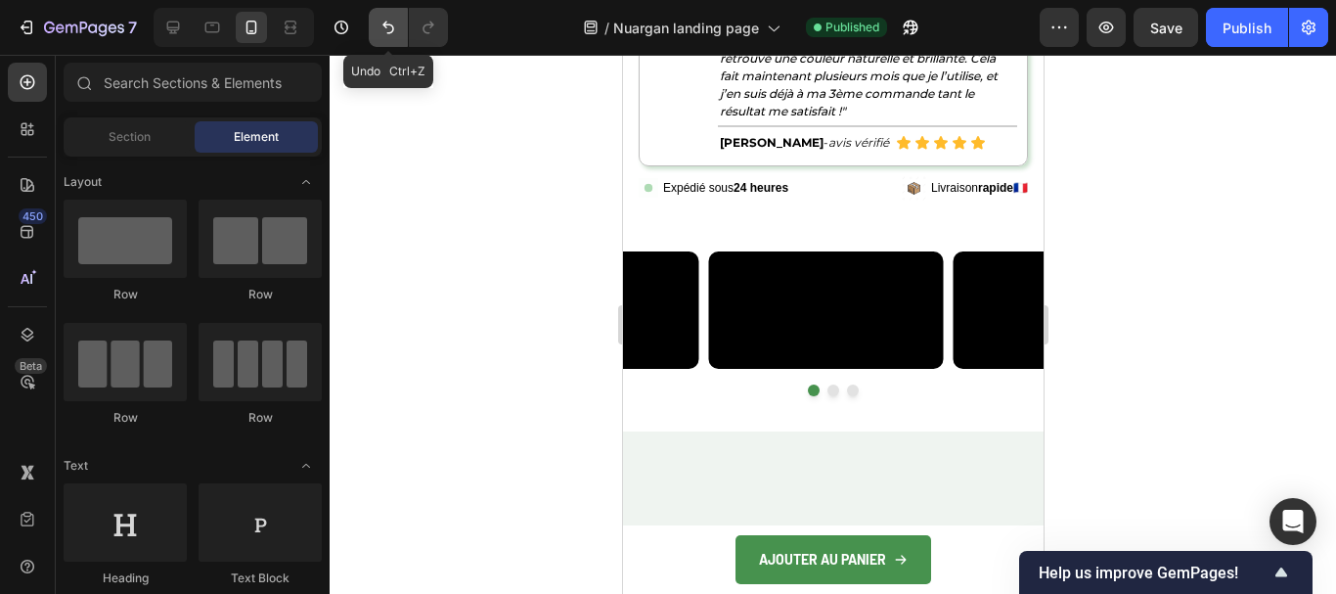
click at [391, 31] on icon "Undo/Redo" at bounding box center [389, 28] width 20 height 20
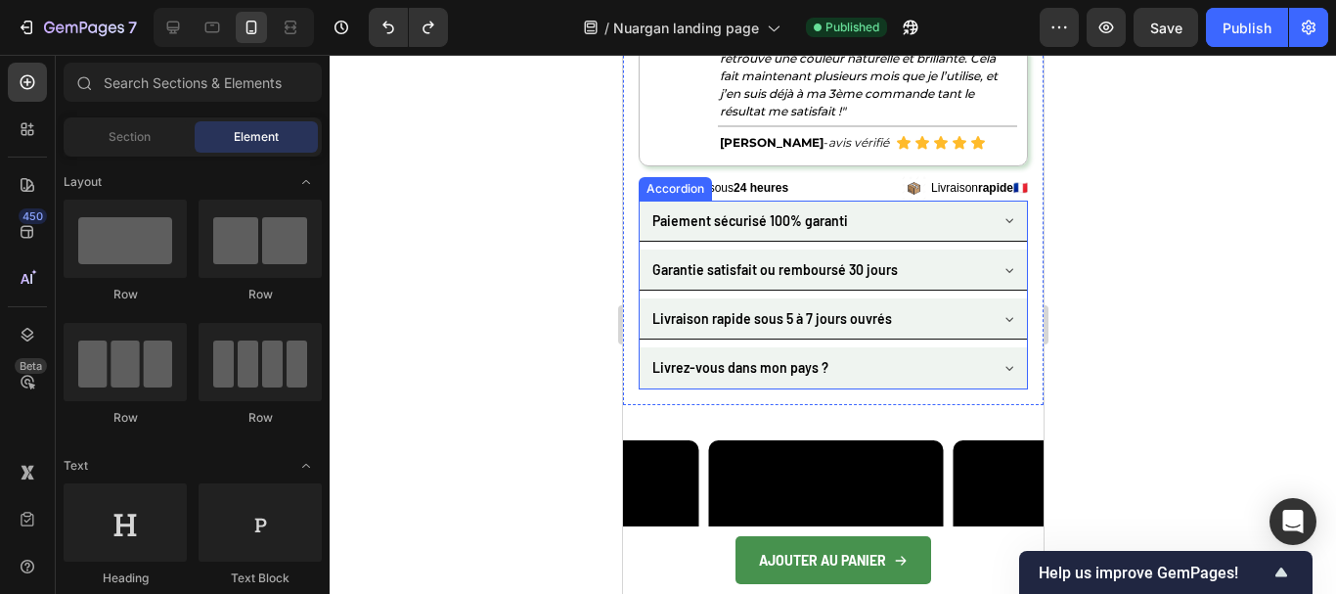
click at [709, 355] on p "Livrez-vous dans mon pays ?" at bounding box center [740, 367] width 176 height 24
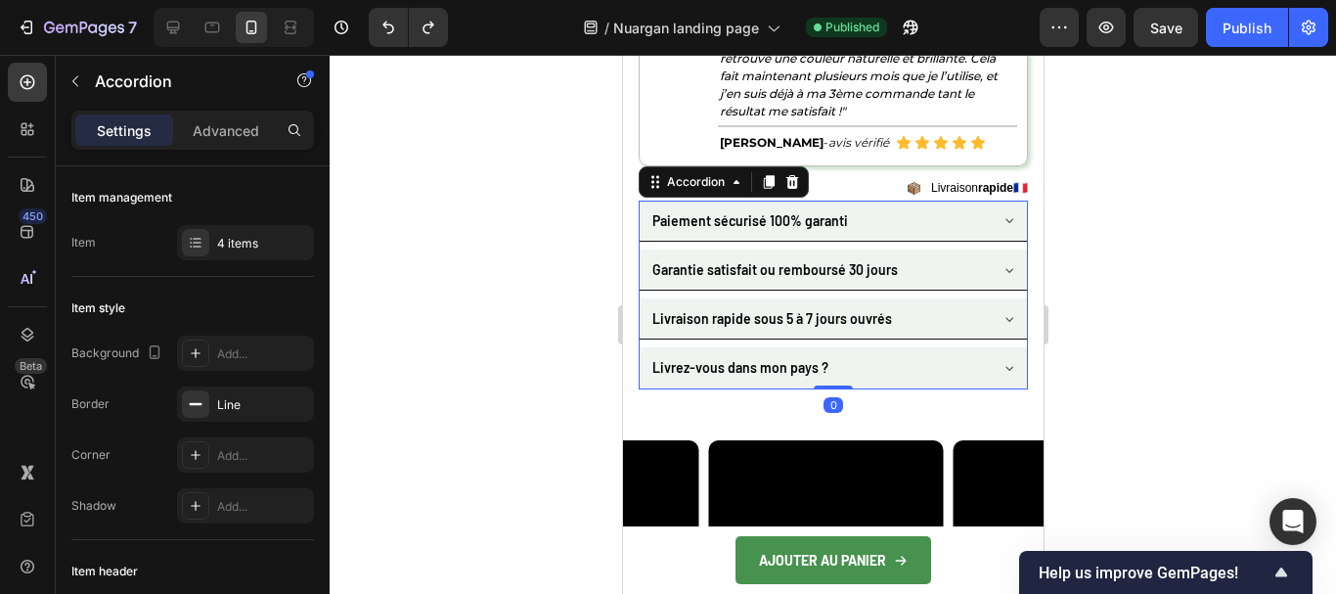
click at [804, 166] on div "Accordion" at bounding box center [723, 181] width 170 height 31
click at [795, 175] on icon at bounding box center [792, 182] width 13 height 14
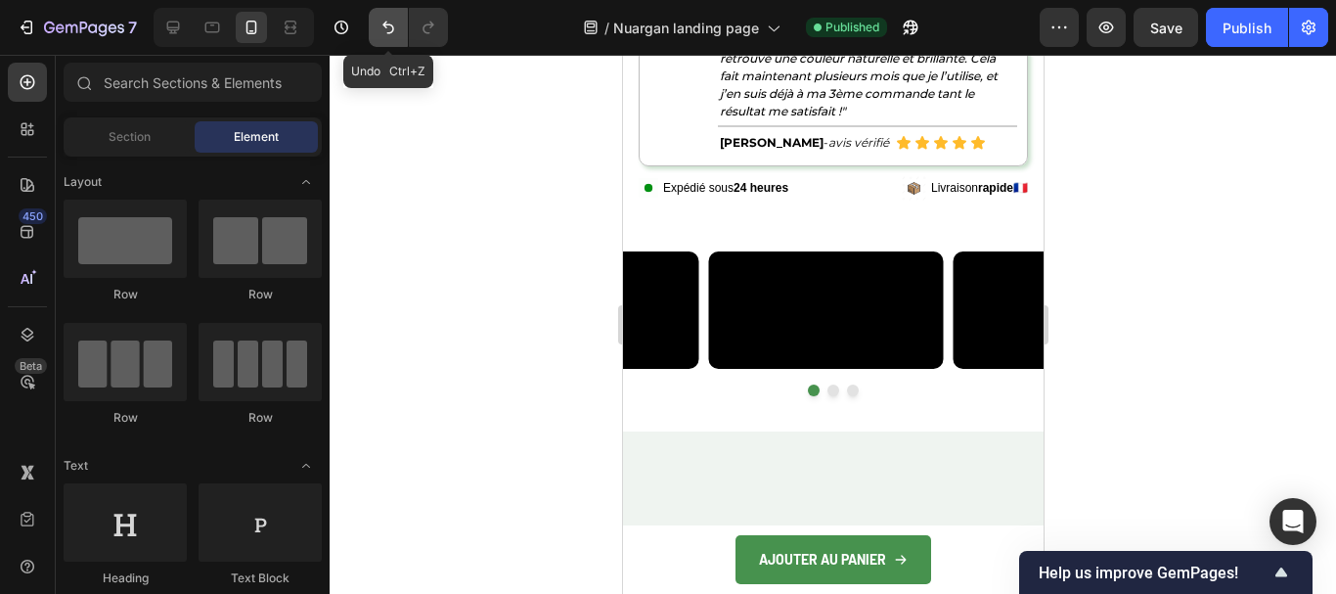
click at [387, 35] on icon "Undo/Redo" at bounding box center [389, 28] width 20 height 20
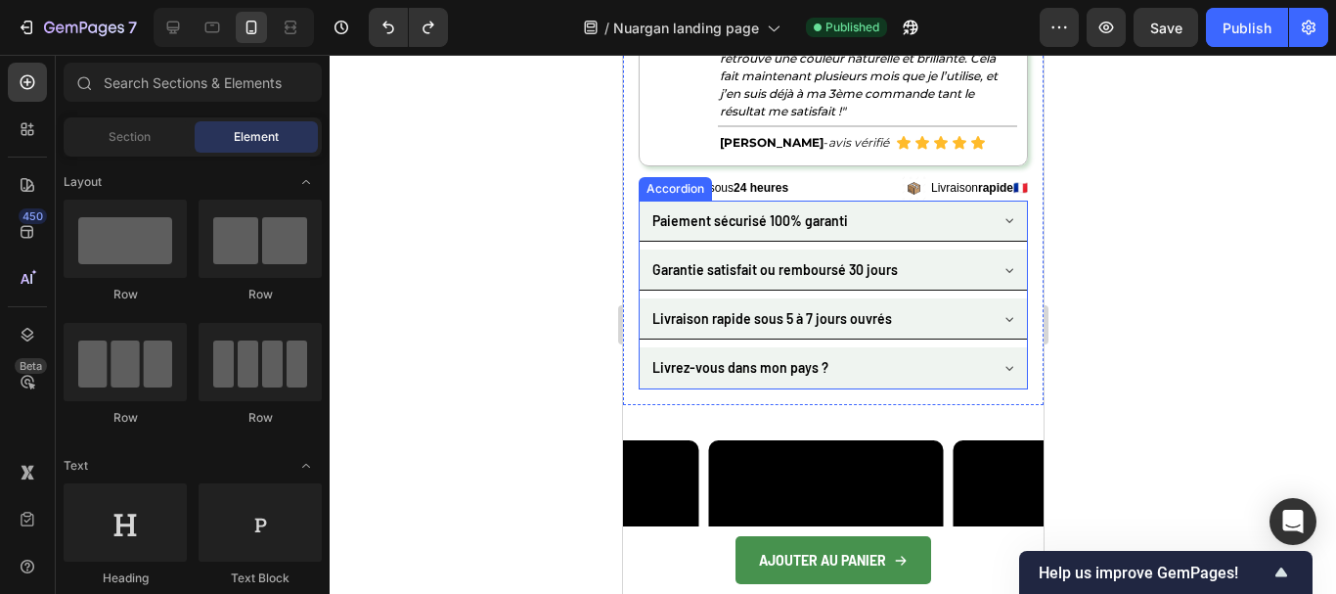
click at [765, 355] on p "Livrez-vous dans mon pays ?" at bounding box center [740, 367] width 176 height 24
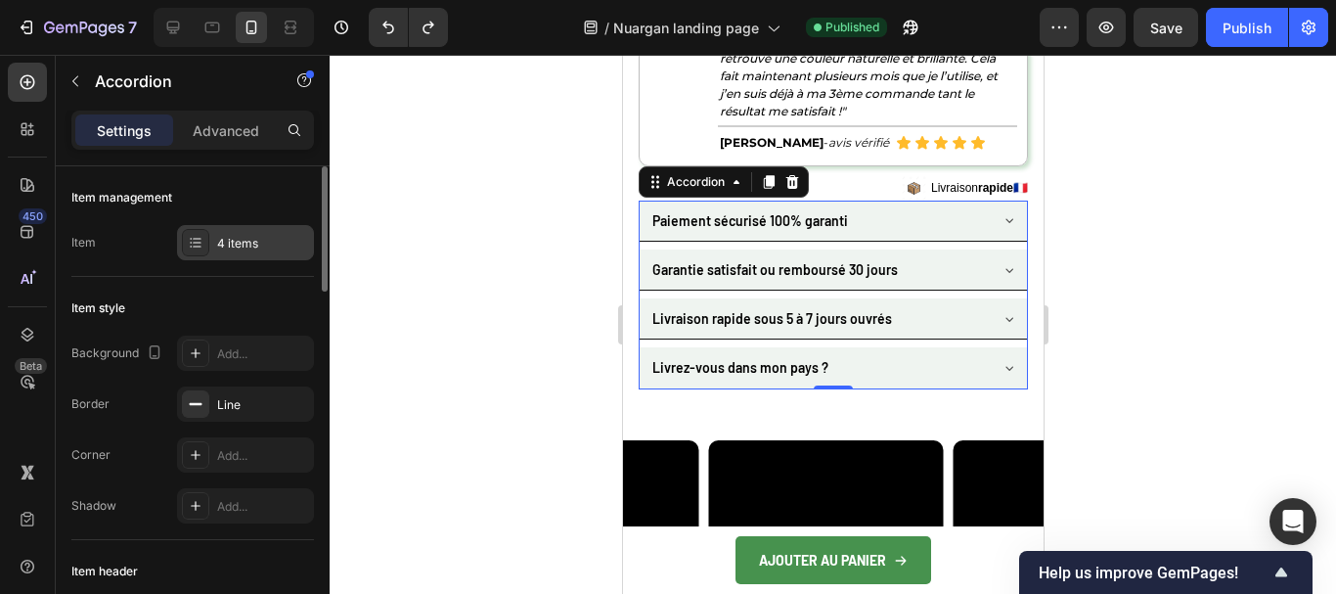
click at [222, 242] on div "4 items" at bounding box center [263, 244] width 92 height 18
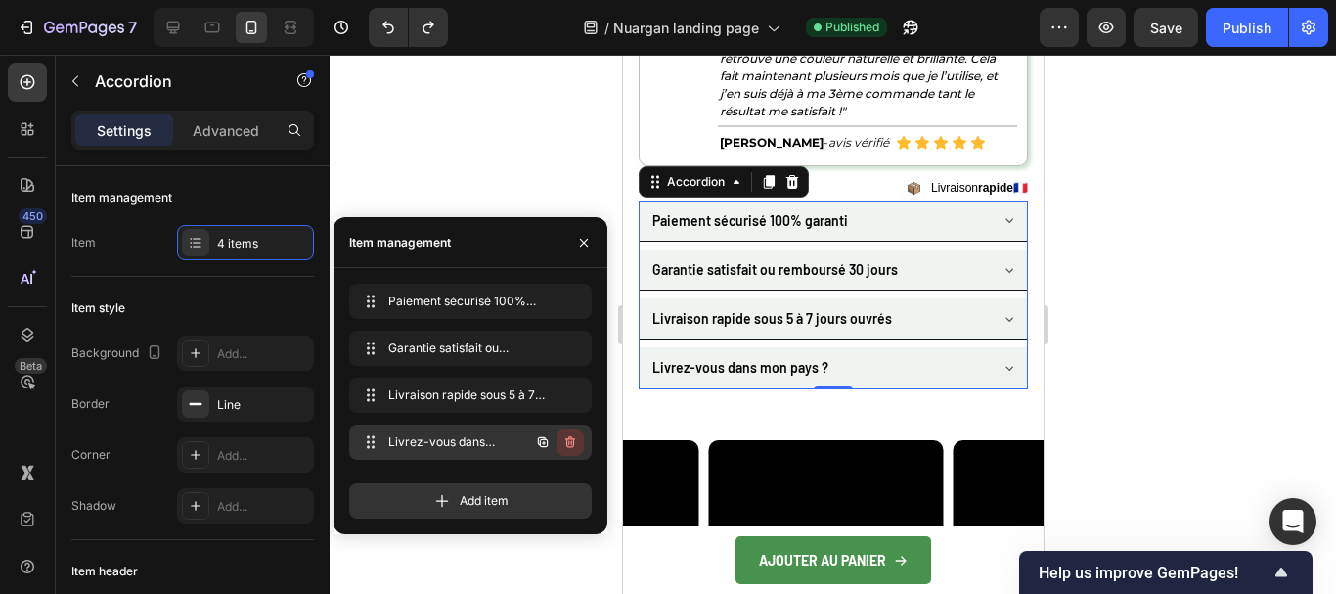
click at [565, 444] on icon "button" at bounding box center [571, 442] width 16 height 16
click at [565, 438] on div "Delete" at bounding box center [557, 442] width 36 height 18
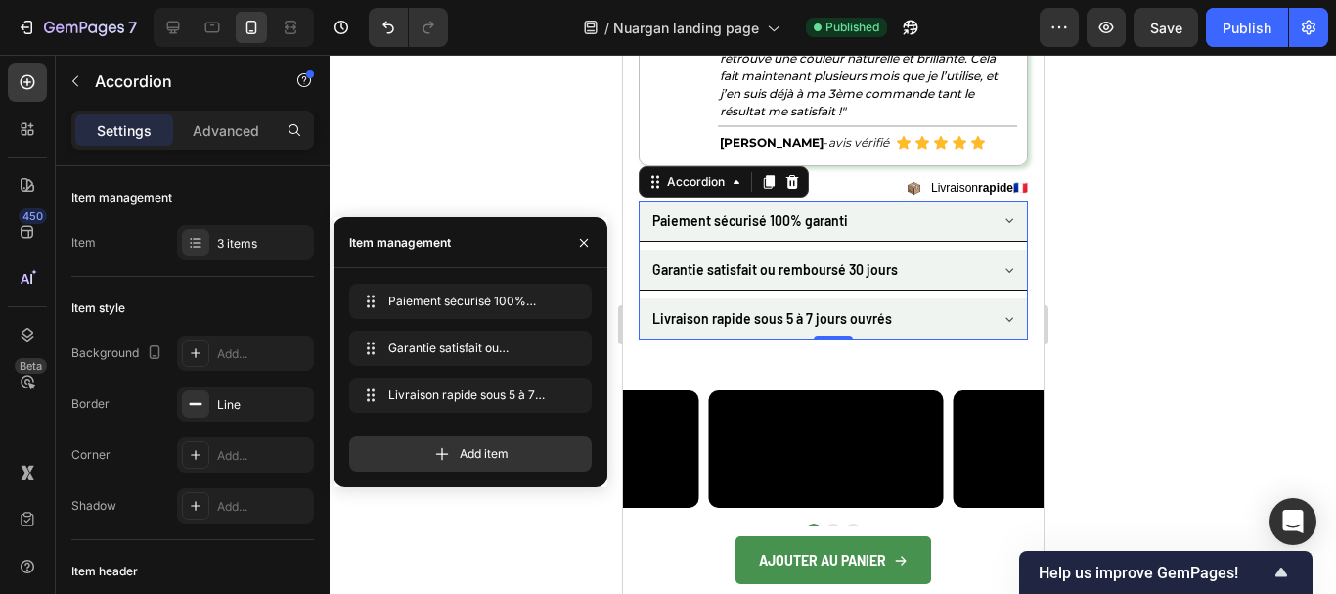
click at [1165, 245] on div at bounding box center [833, 324] width 1007 height 539
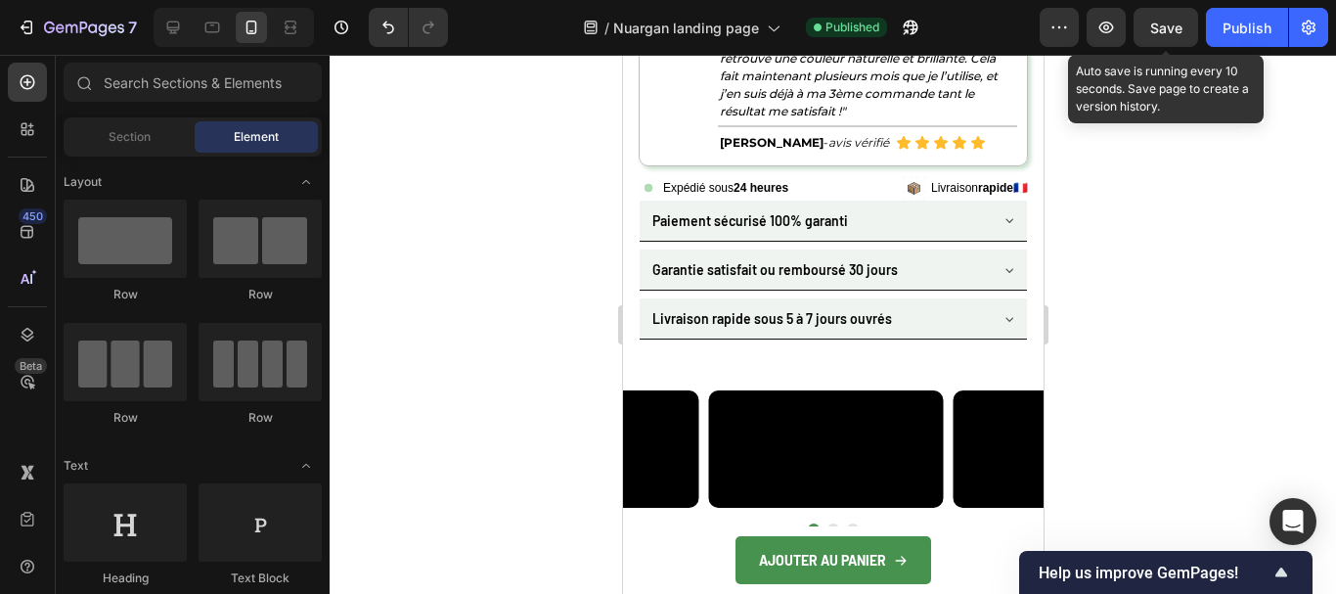
click at [1172, 23] on span "Save" at bounding box center [1167, 28] width 32 height 17
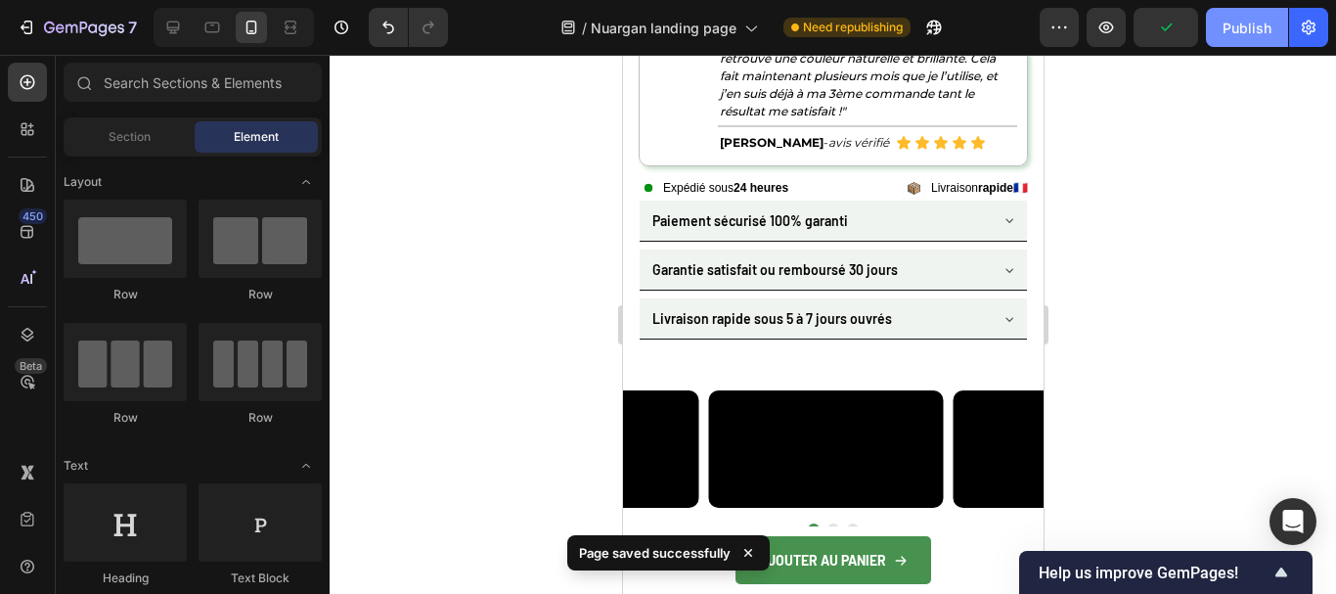
click at [1227, 23] on div "Publish" at bounding box center [1247, 28] width 49 height 21
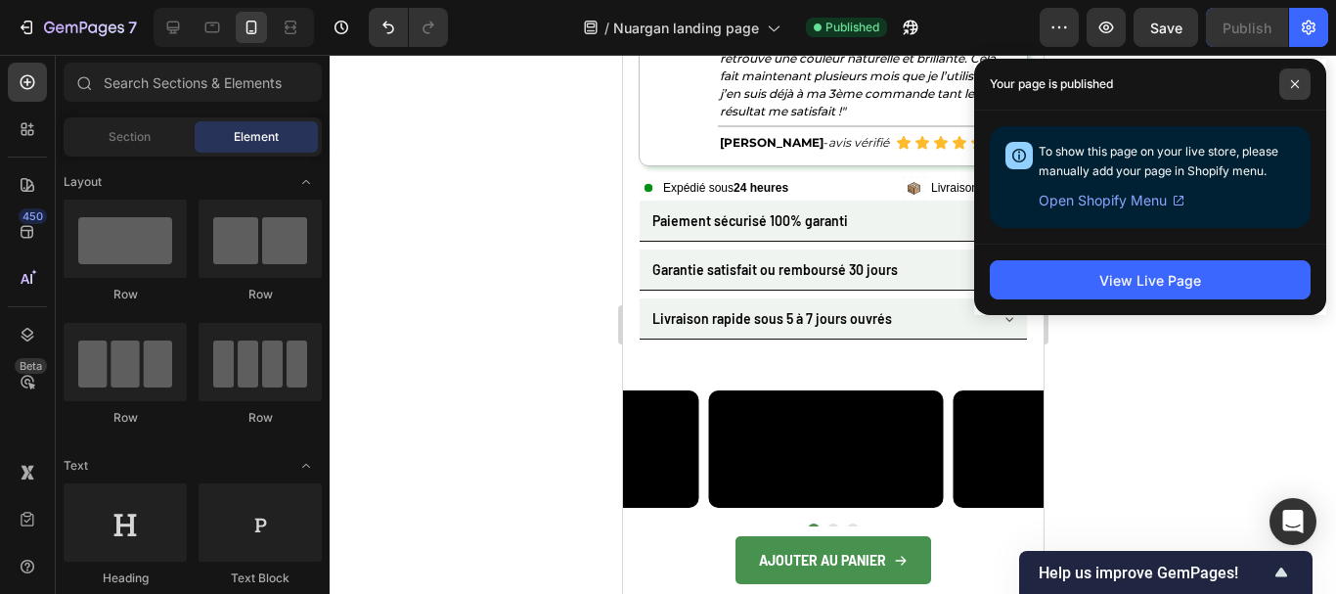
click at [1288, 79] on span at bounding box center [1295, 83] width 31 height 31
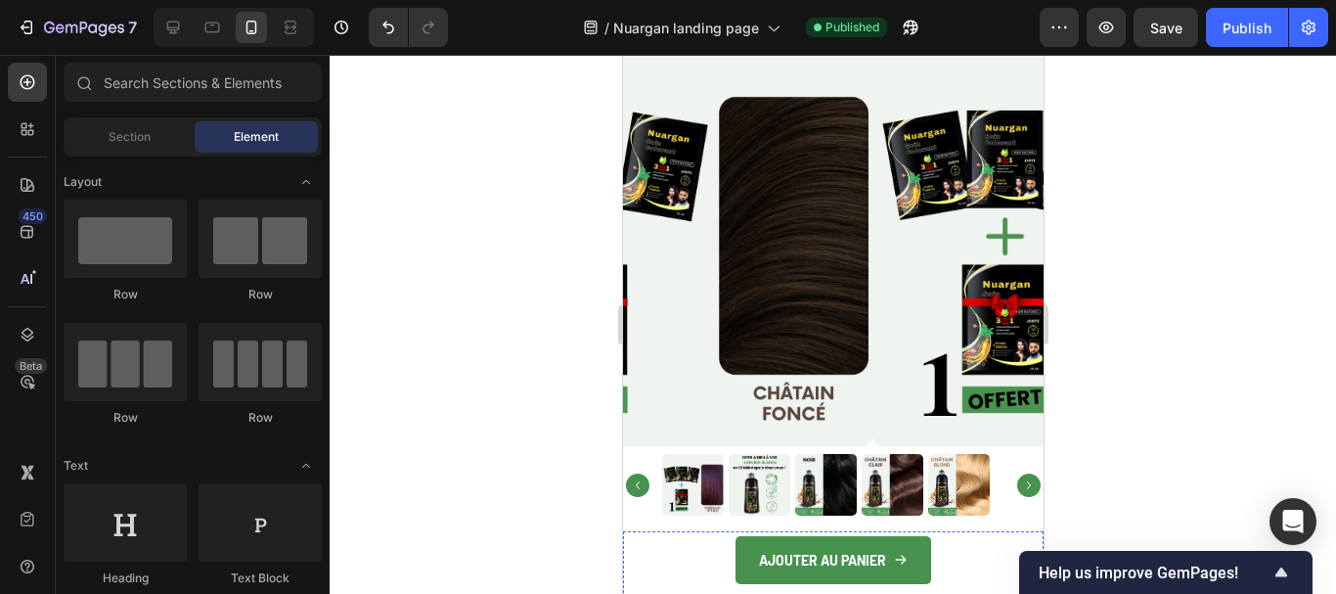
scroll to position [4641, 0]
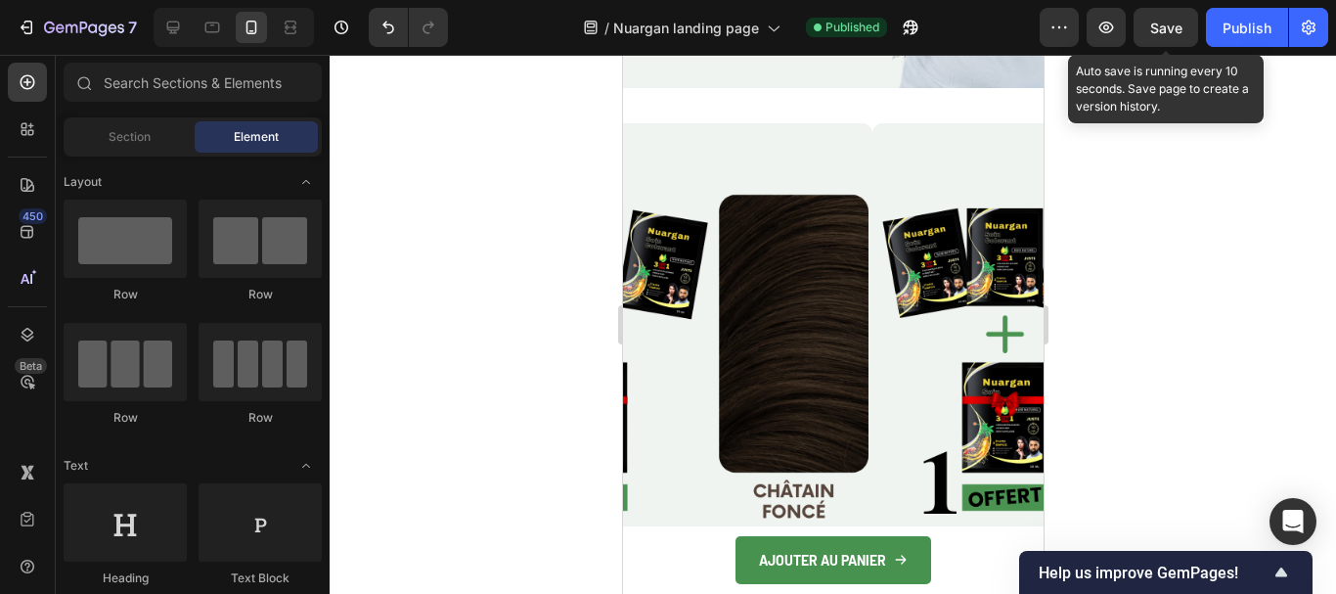
click at [1152, 26] on span "Save" at bounding box center [1167, 28] width 32 height 17
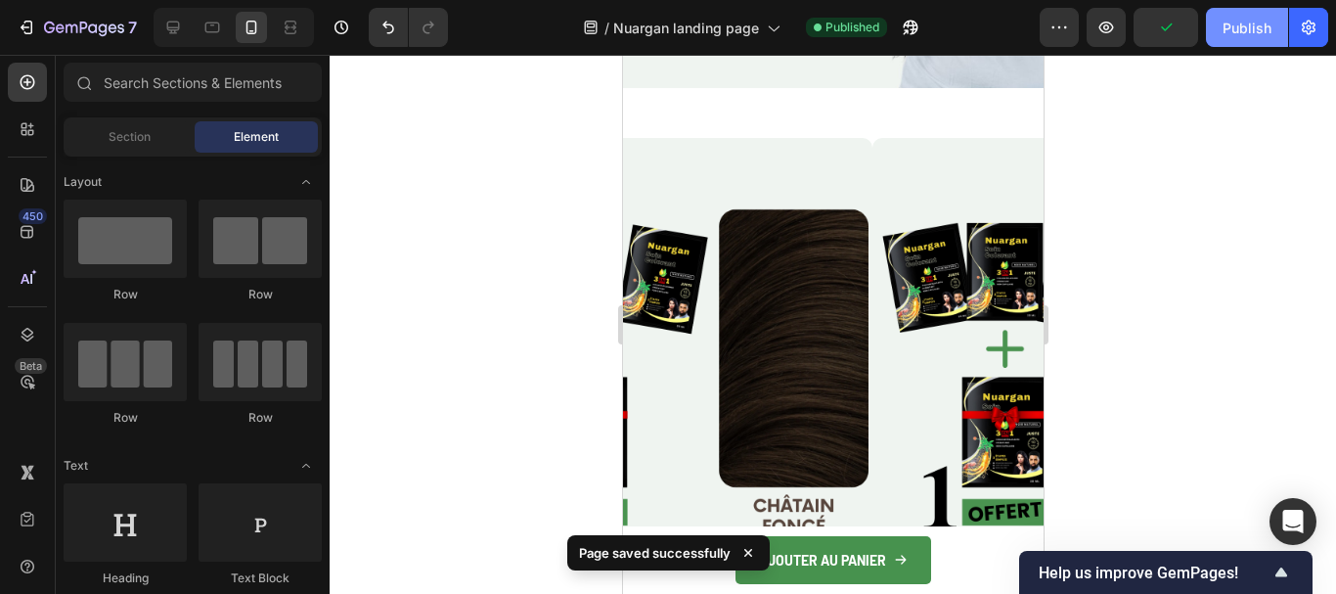
click at [1246, 23] on div "Publish" at bounding box center [1247, 28] width 49 height 21
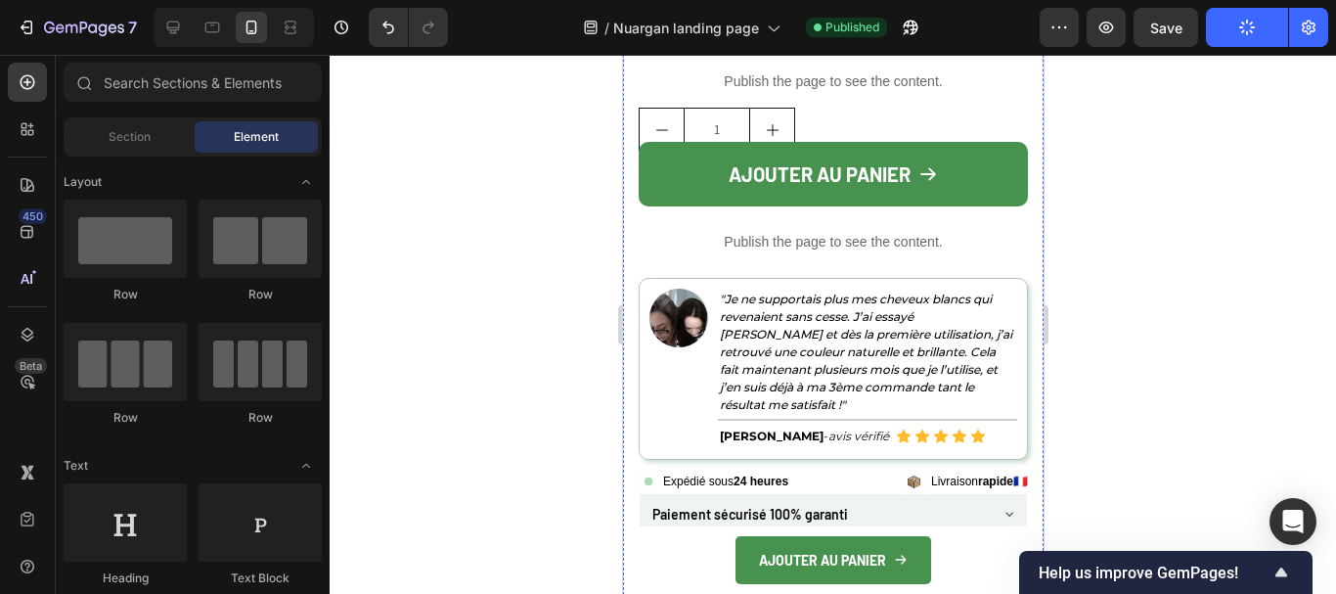
scroll to position [5913, 0]
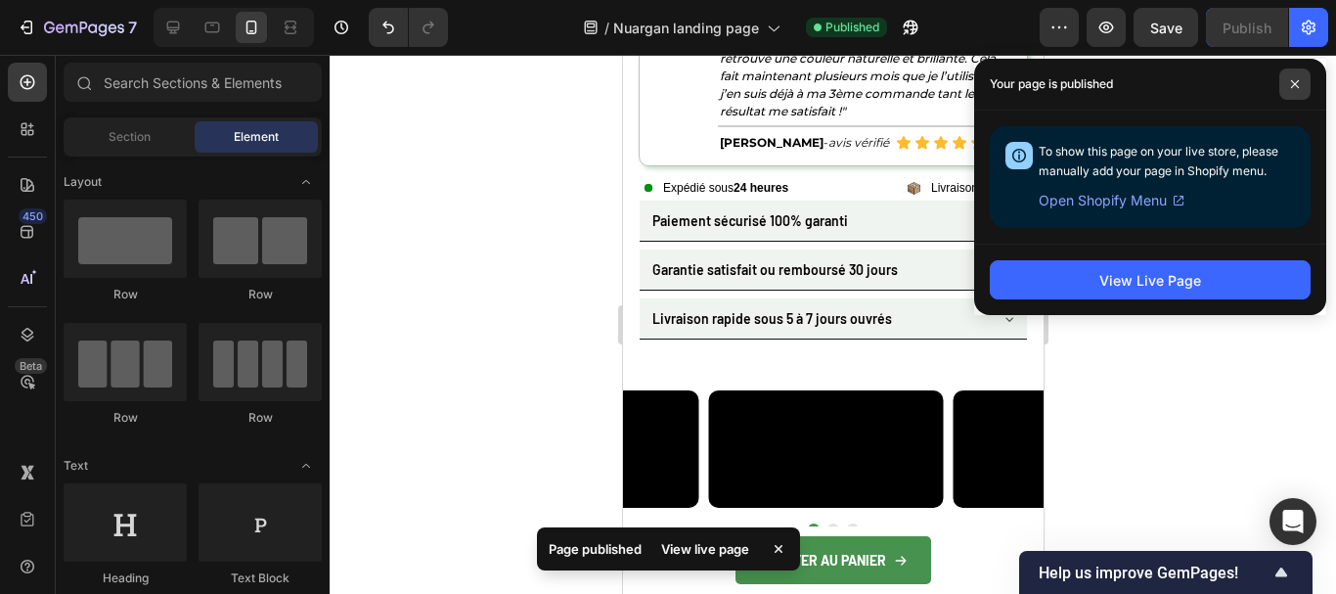
click at [1295, 88] on icon at bounding box center [1295, 84] width 10 height 10
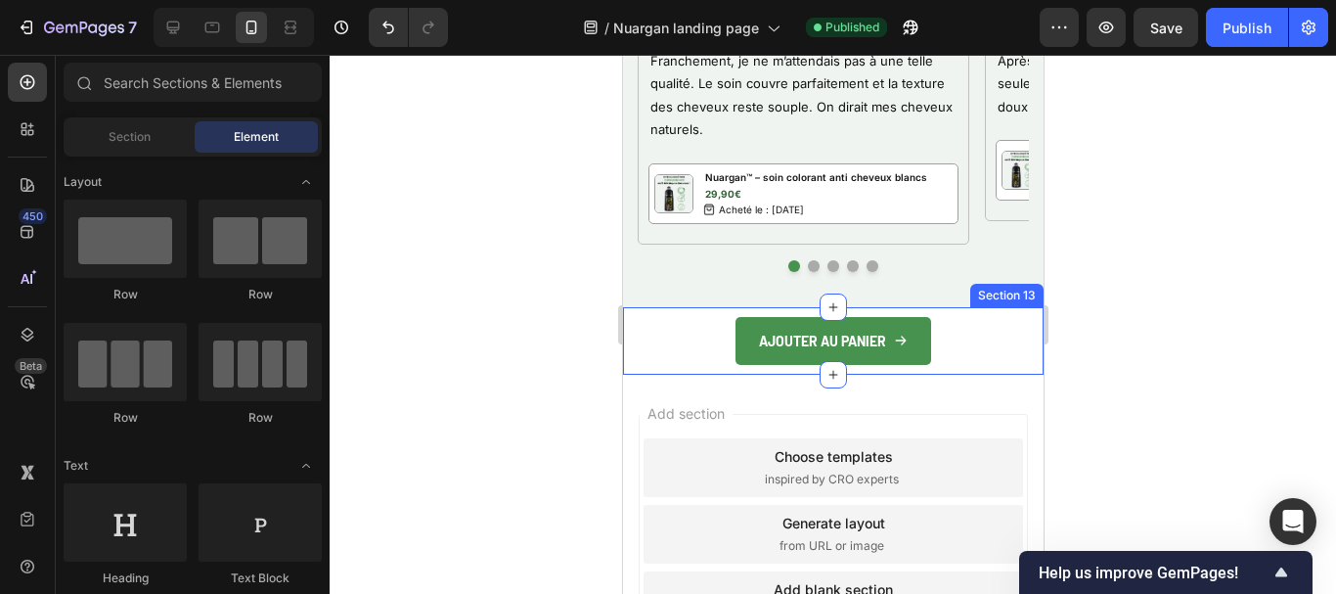
scroll to position [7105, 0]
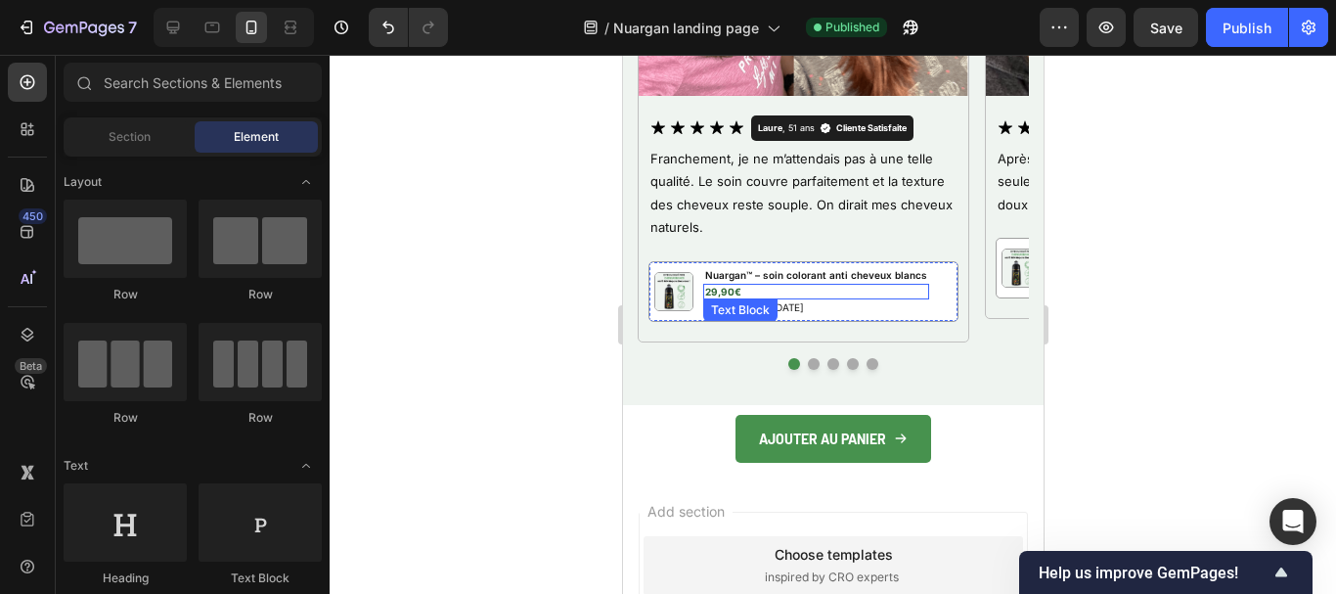
click at [721, 296] on p "29,90€" at bounding box center [815, 292] width 222 height 12
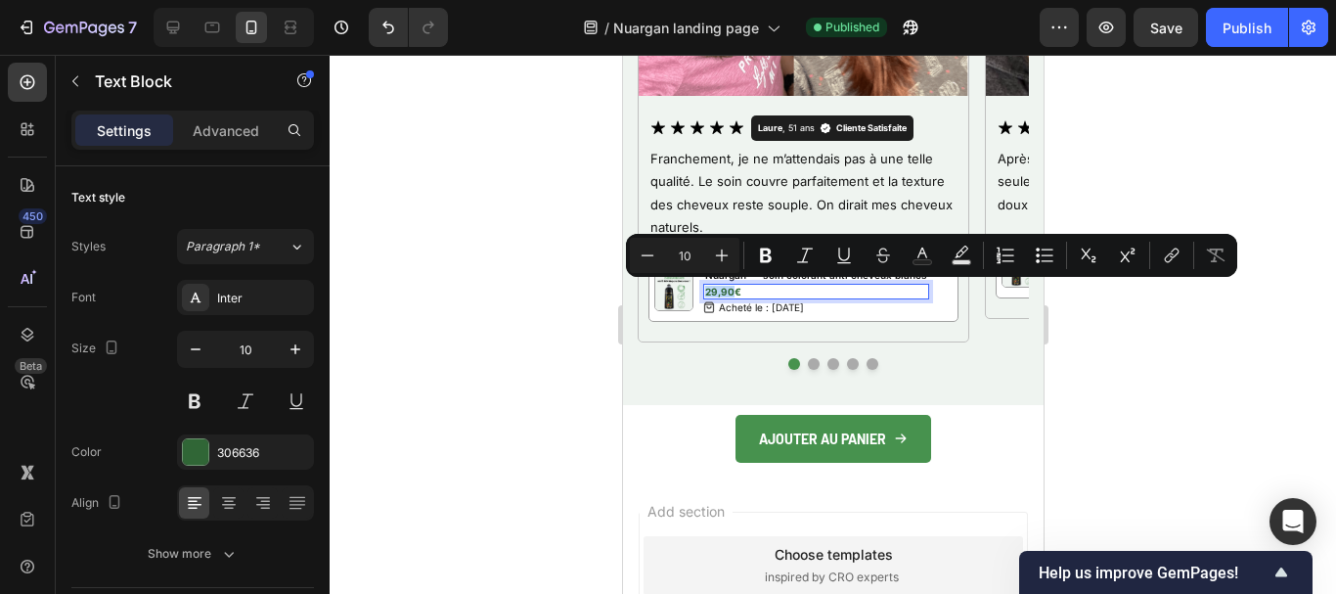
click at [710, 293] on p "29,90€" at bounding box center [815, 292] width 222 height 12
copy p "59,90€"
click at [1092, 344] on div at bounding box center [833, 324] width 1007 height 539
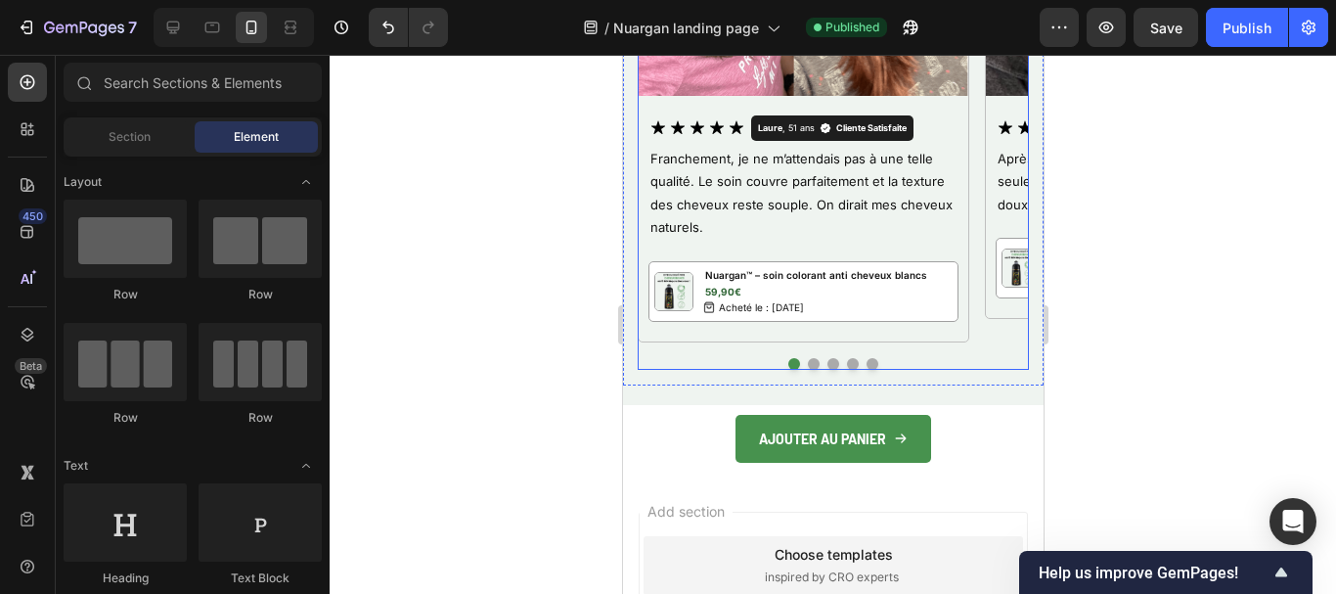
click at [808, 364] on button "Dot" at bounding box center [813, 364] width 12 height 12
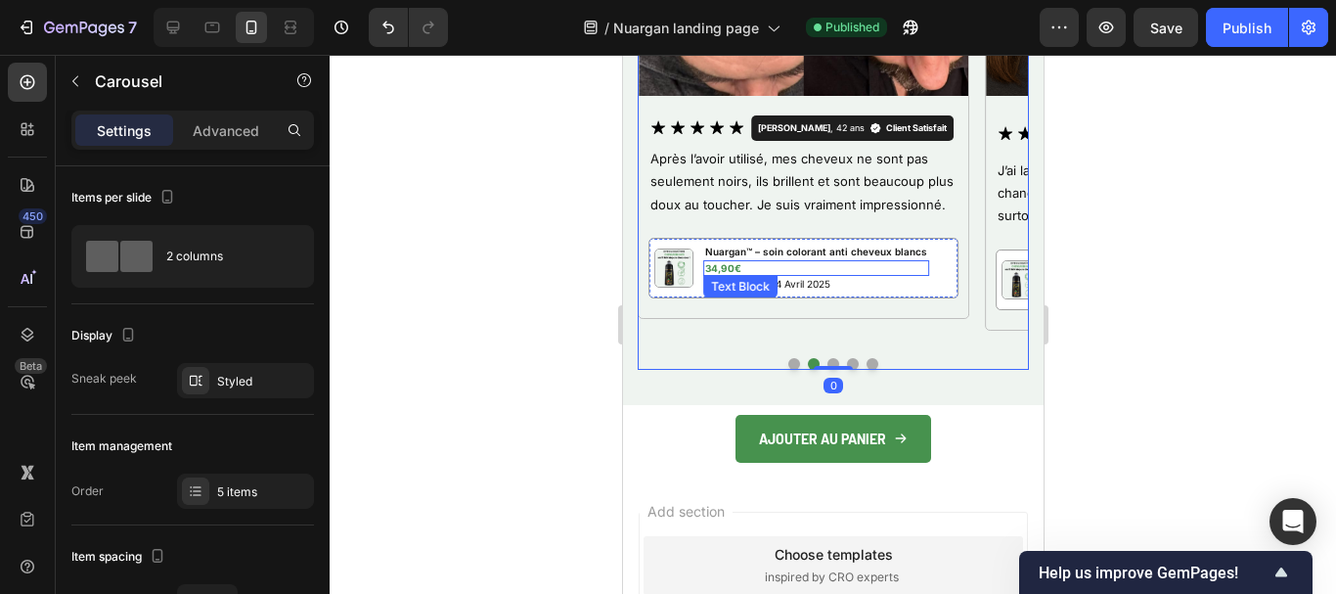
click at [734, 266] on p "34,90€" at bounding box center [815, 268] width 222 height 12
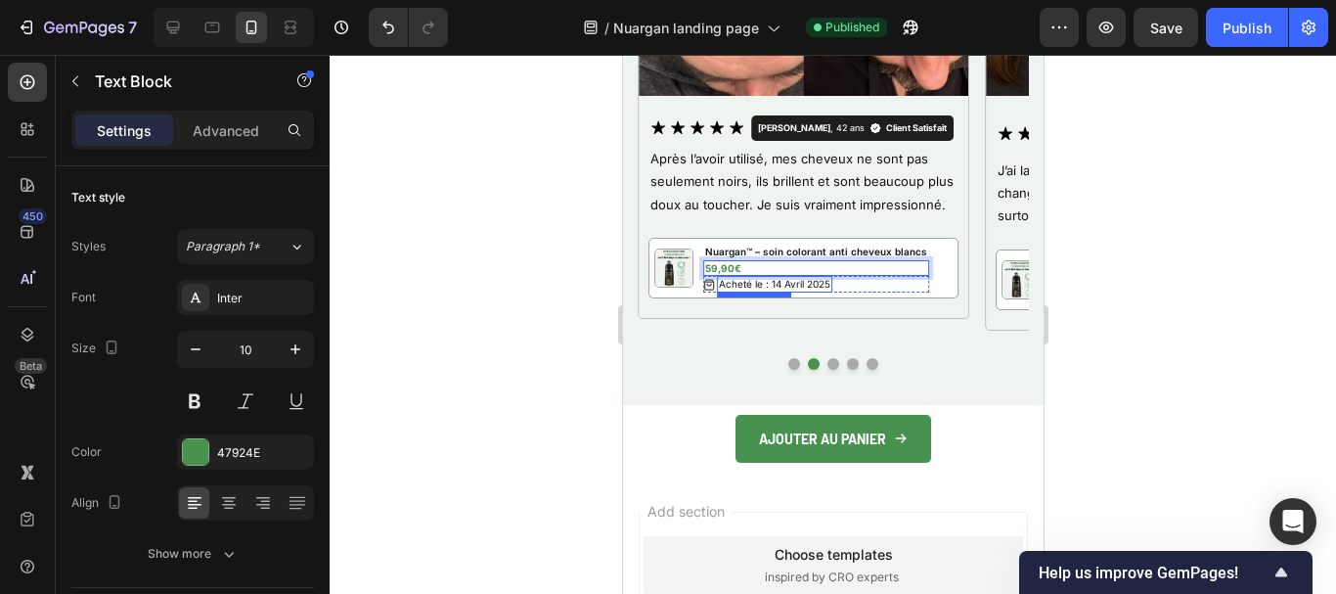
click at [776, 289] on p "Acheté le : 14 Avril 2025" at bounding box center [774, 284] width 112 height 13
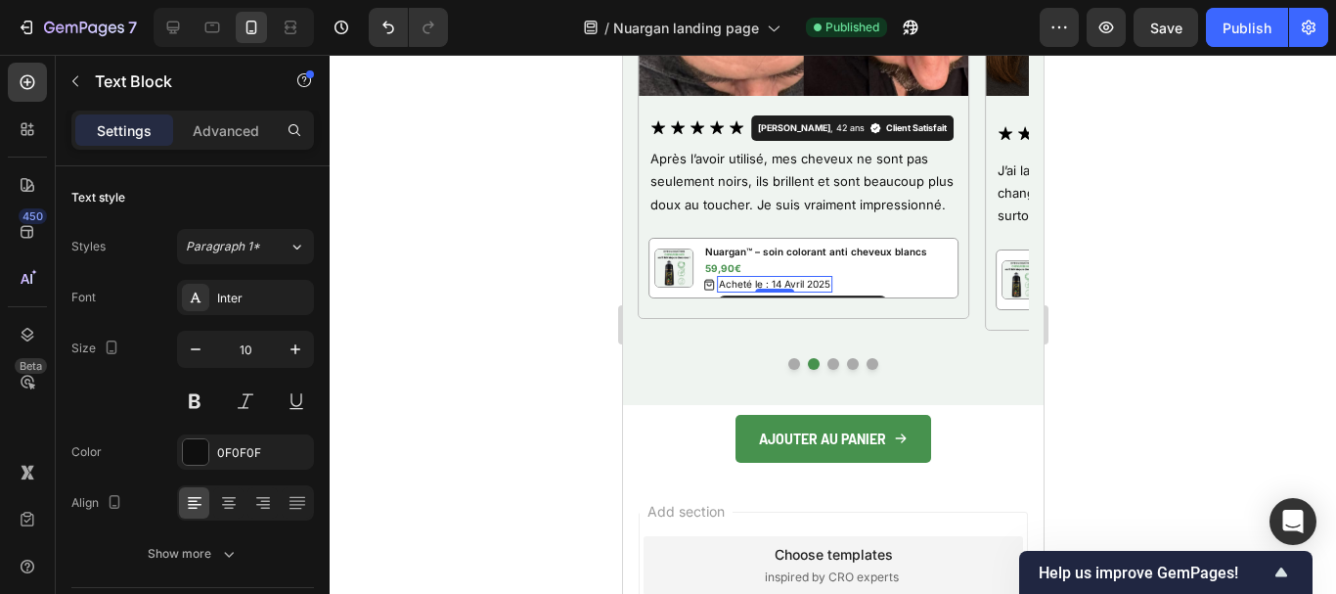
click at [777, 281] on p "Acheté le : 14 Avril 2025" at bounding box center [774, 284] width 112 height 13
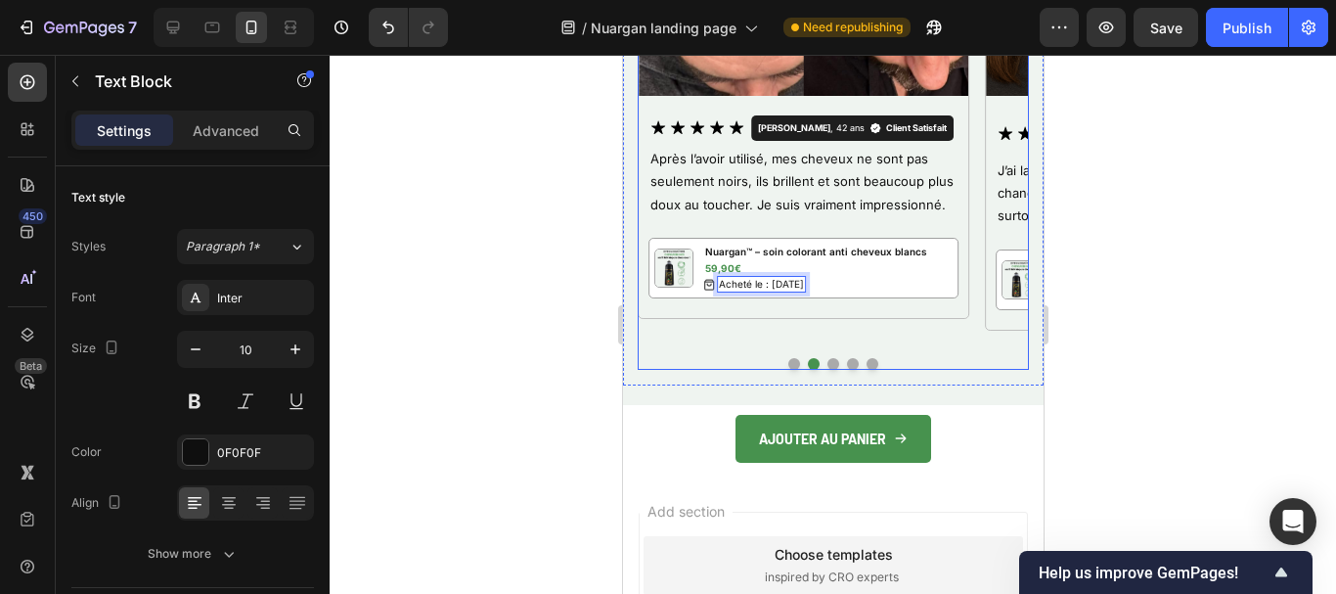
click at [791, 362] on button "Dot" at bounding box center [794, 364] width 12 height 12
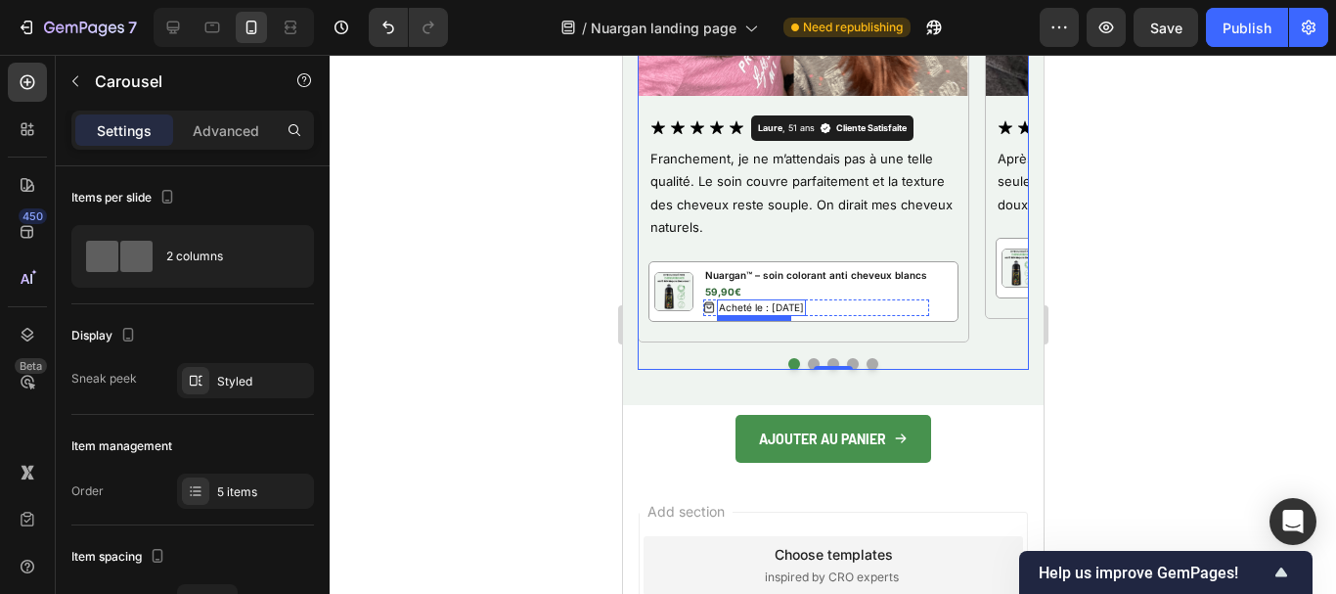
click at [799, 309] on p "Acheté le : [DATE]" at bounding box center [760, 307] width 85 height 13
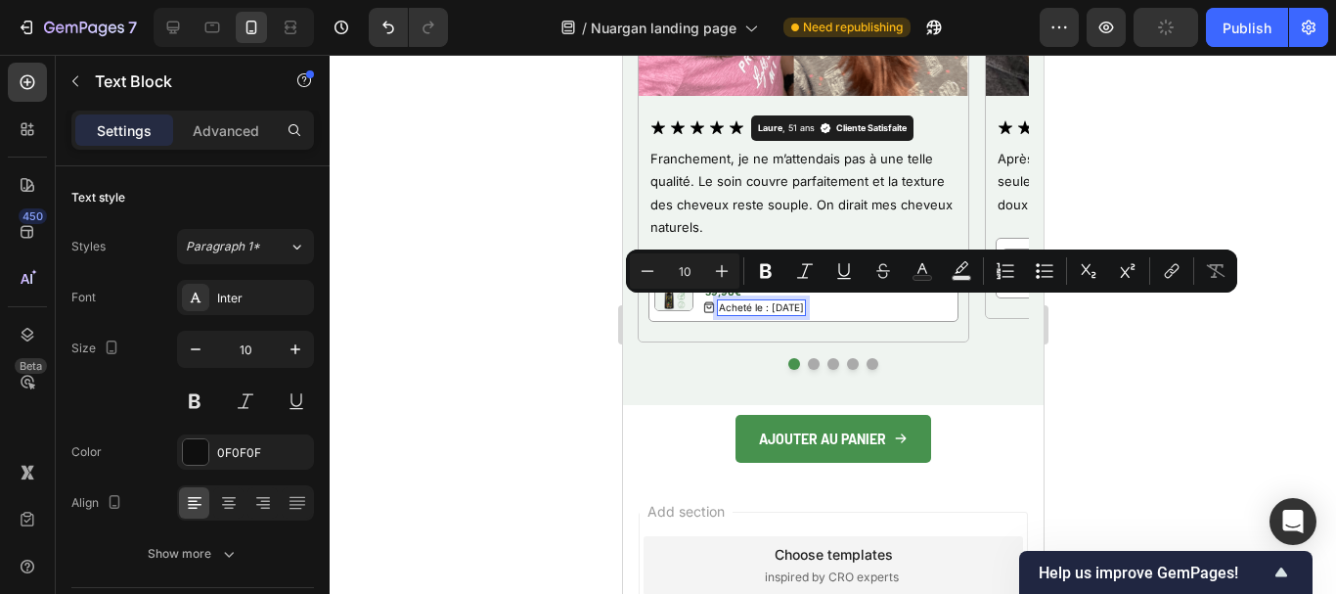
click at [769, 309] on p "Acheté le : [DATE]" at bounding box center [760, 307] width 85 height 13
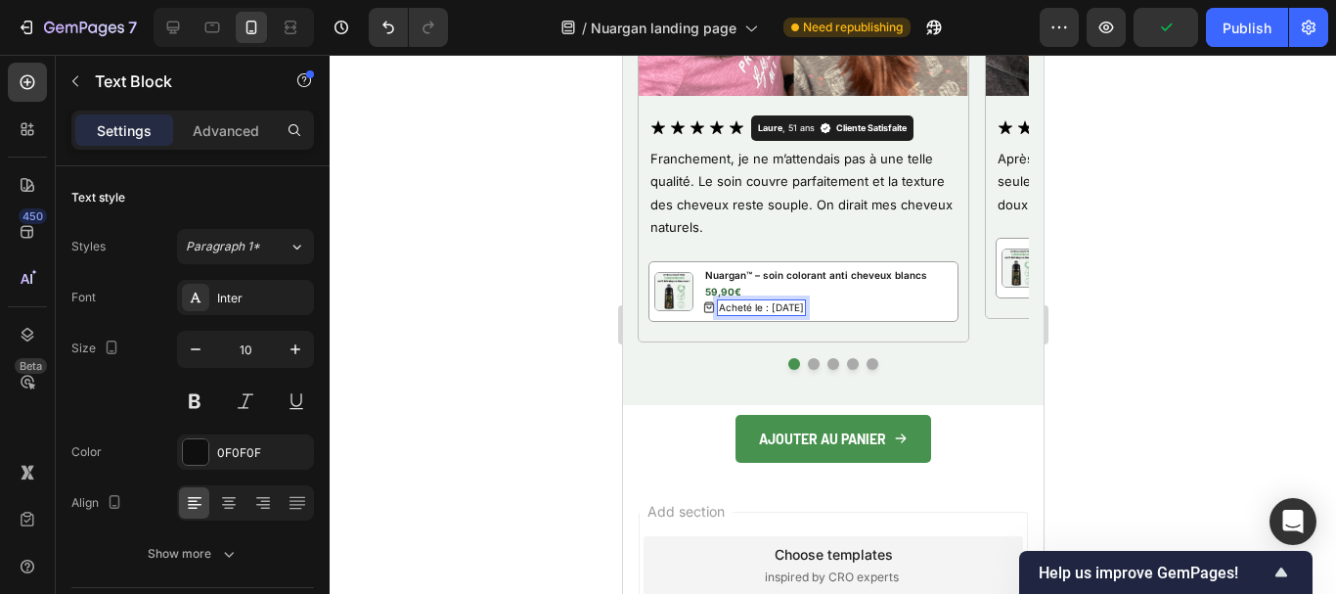
click at [803, 309] on p "Acheté le : [DATE]" at bounding box center [760, 307] width 85 height 13
click at [807, 364] on button "Dot" at bounding box center [813, 364] width 12 height 12
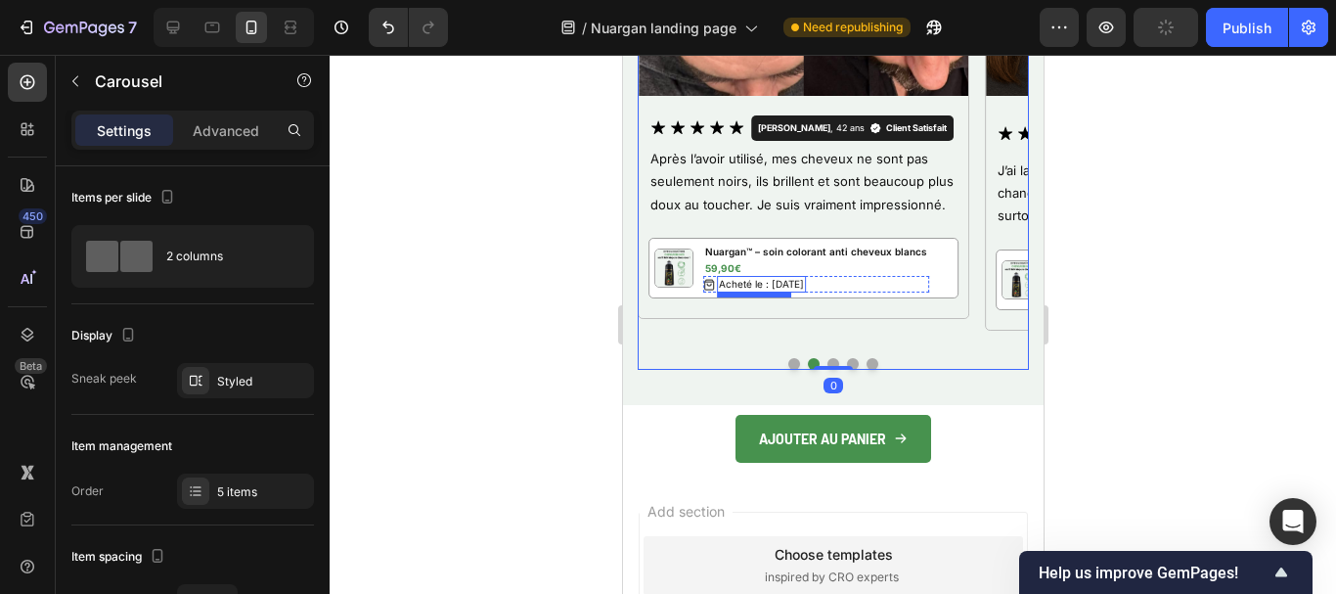
click at [792, 286] on p "Acheté le : [DATE]" at bounding box center [760, 284] width 85 height 13
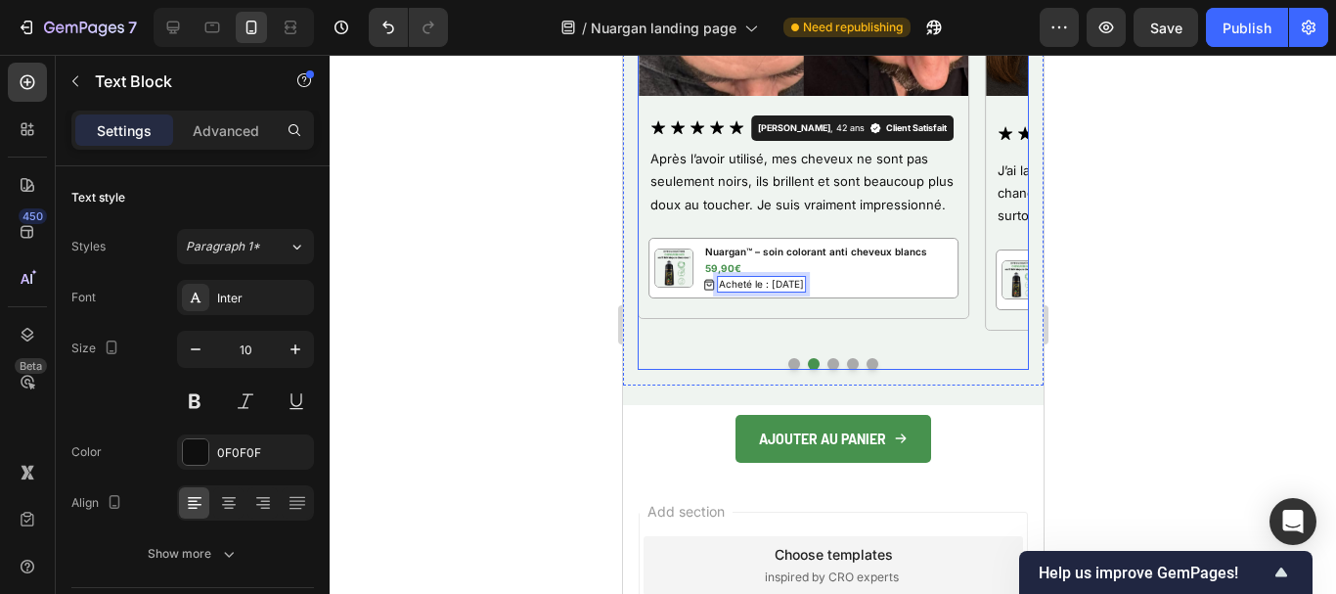
click at [788, 361] on button "Dot" at bounding box center [794, 364] width 12 height 12
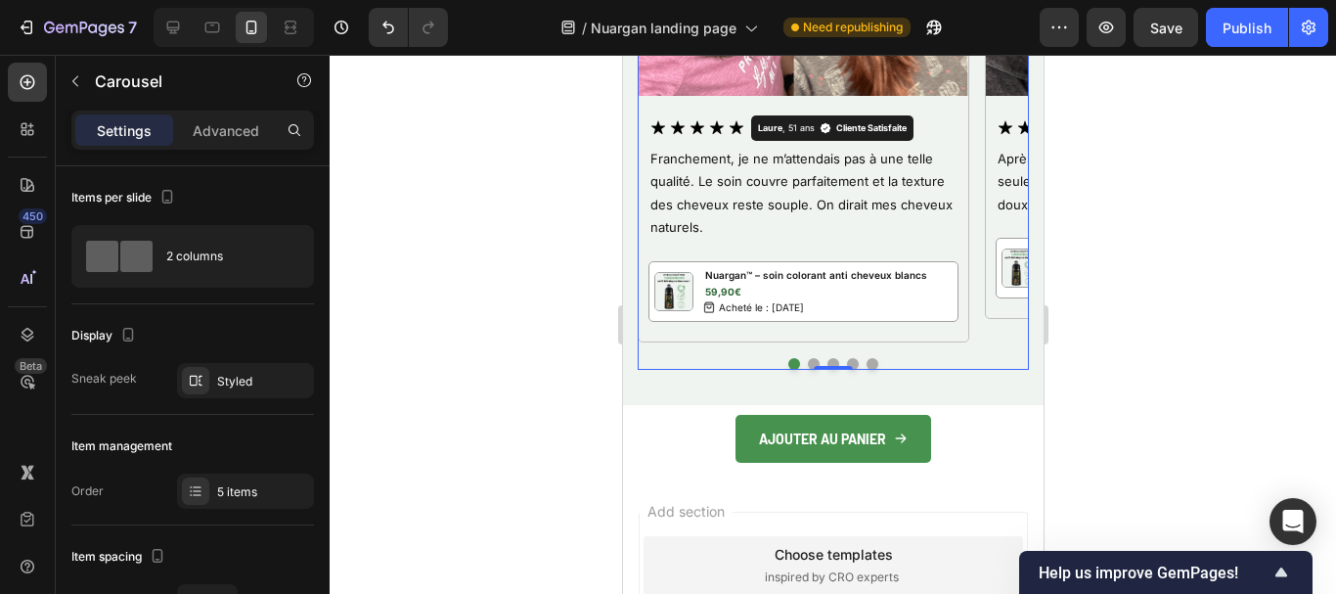
click at [807, 359] on button "Dot" at bounding box center [813, 364] width 12 height 12
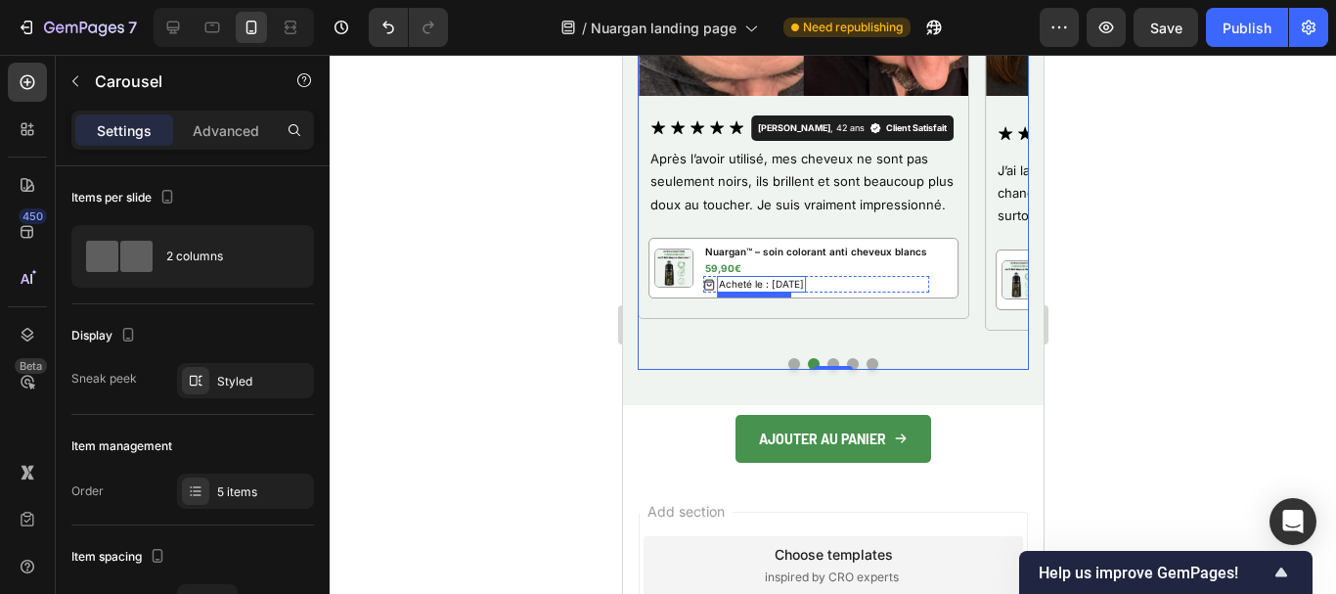
click at [792, 283] on p "Acheté le : [DATE]" at bounding box center [760, 284] width 85 height 13
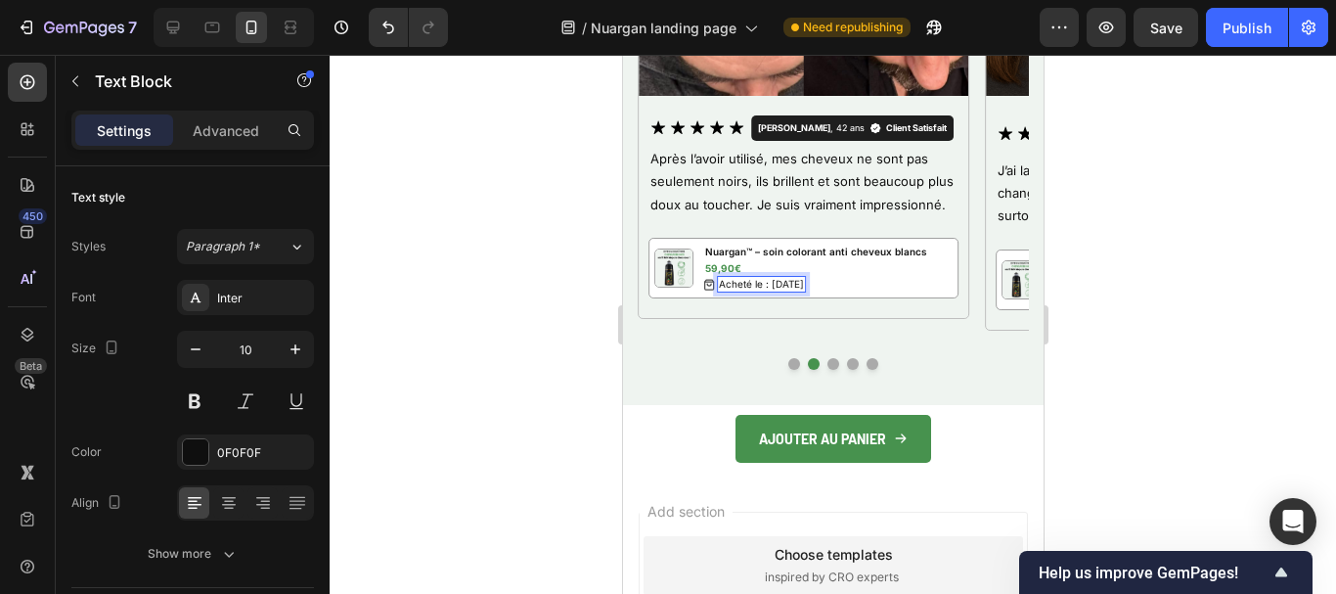
click at [791, 289] on p "Acheté le : [DATE]" at bounding box center [760, 284] width 85 height 13
click at [774, 268] on p "59,90€" at bounding box center [815, 268] width 222 height 12
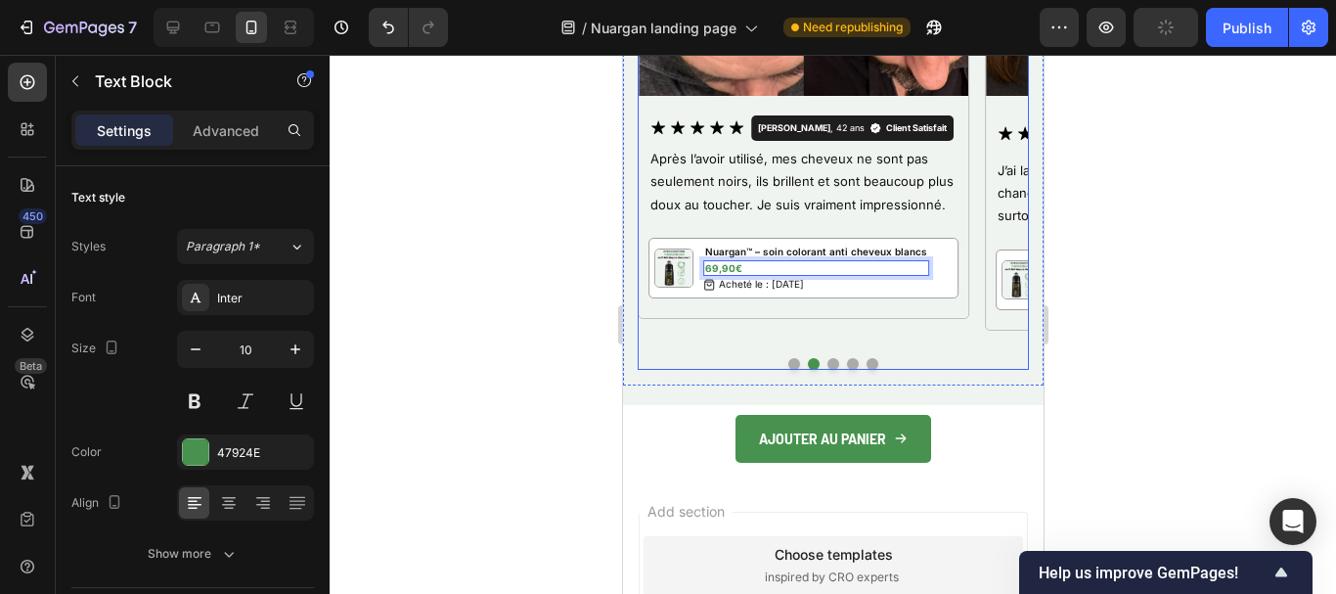
click at [778, 324] on div "Image Icon Icon Icon Icon Icon Icon List [PERSON_NAME] , 42 ans Text Block Icon…" at bounding box center [803, 53] width 332 height 576
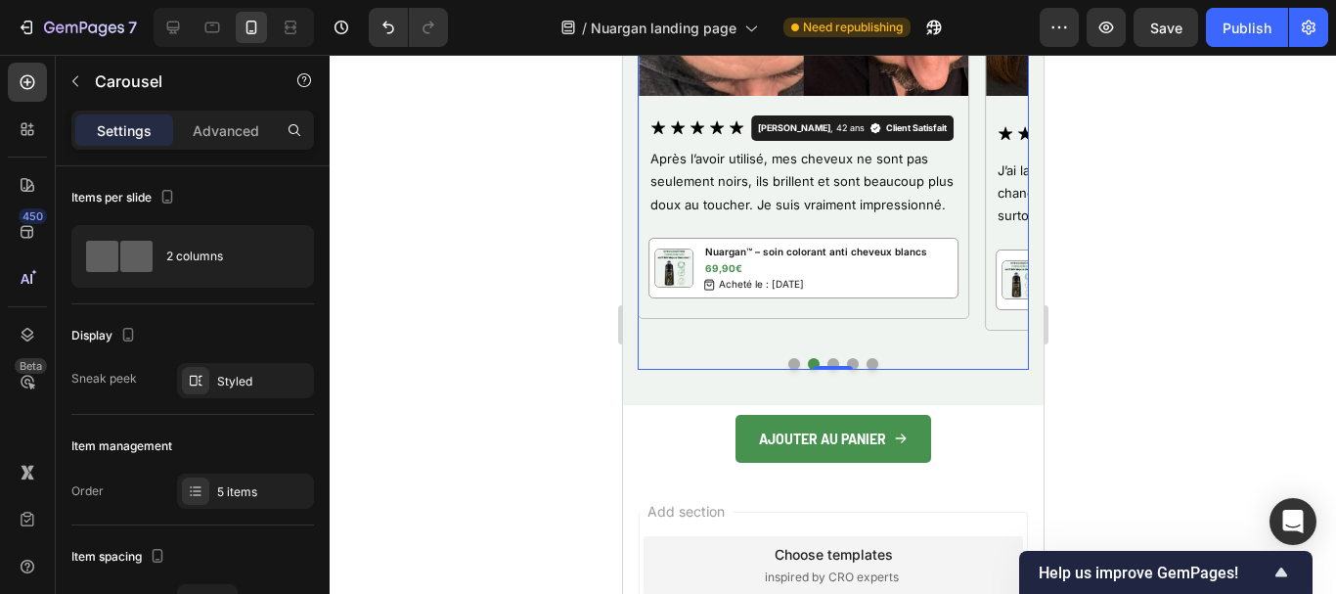
click at [827, 361] on button "Dot" at bounding box center [833, 364] width 12 height 12
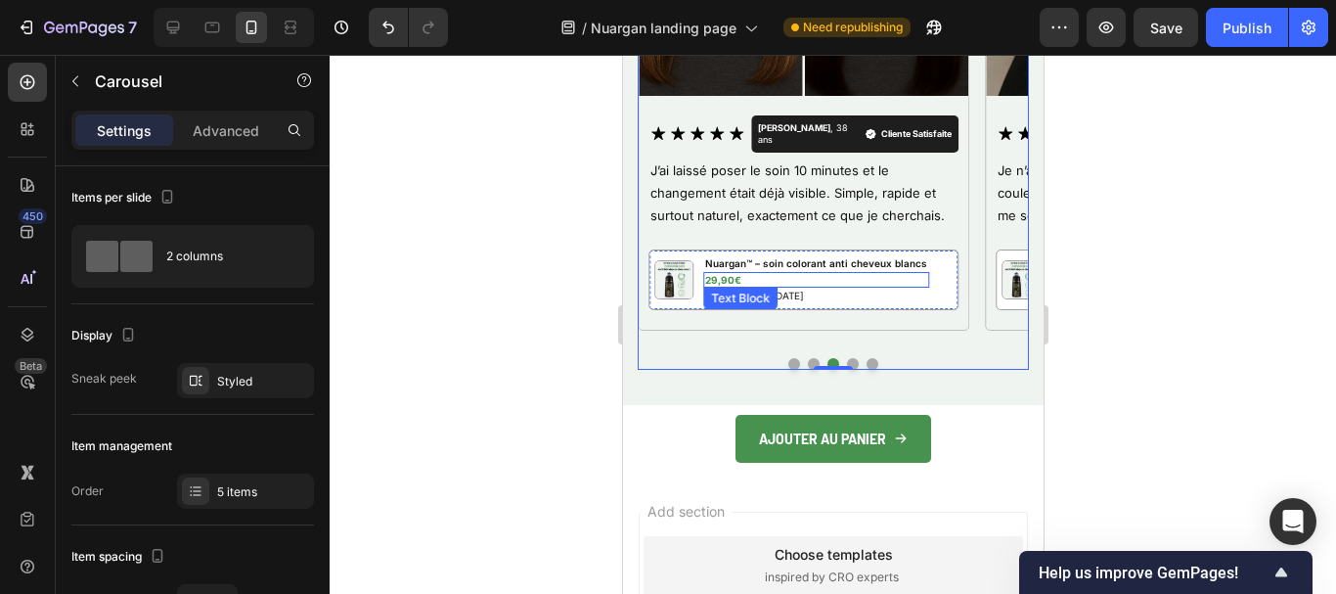
click at [729, 274] on p "29,90€" at bounding box center [815, 280] width 222 height 12
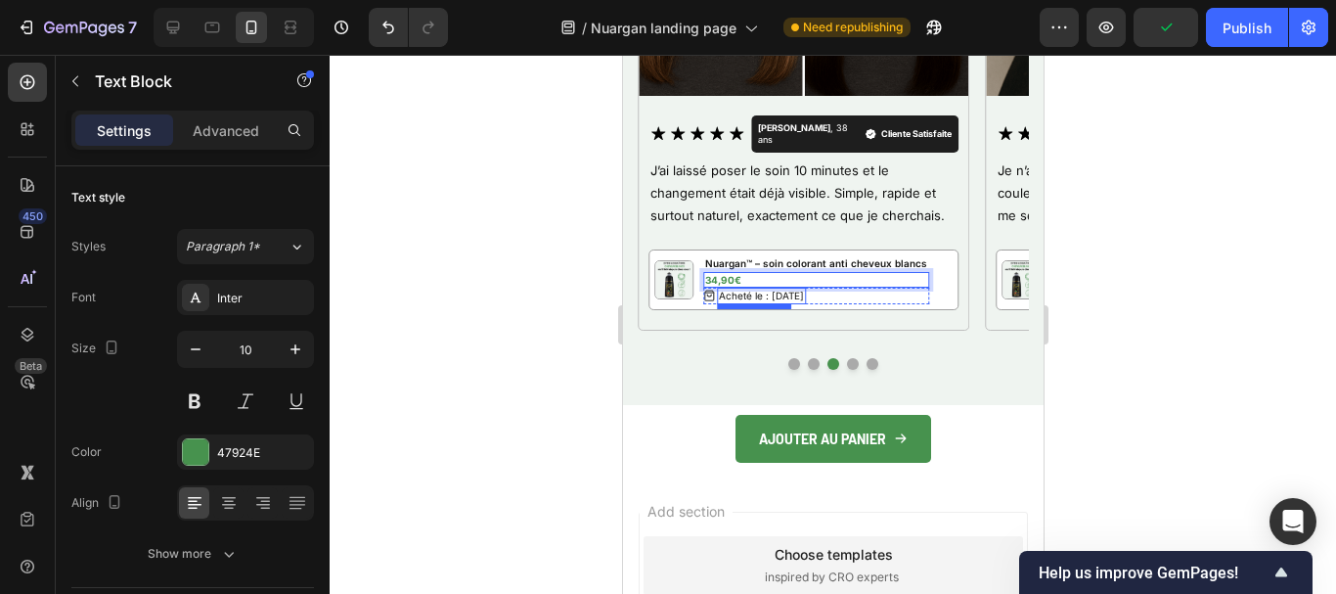
click at [779, 290] on p "Acheté le : [DATE]" at bounding box center [760, 296] width 85 height 13
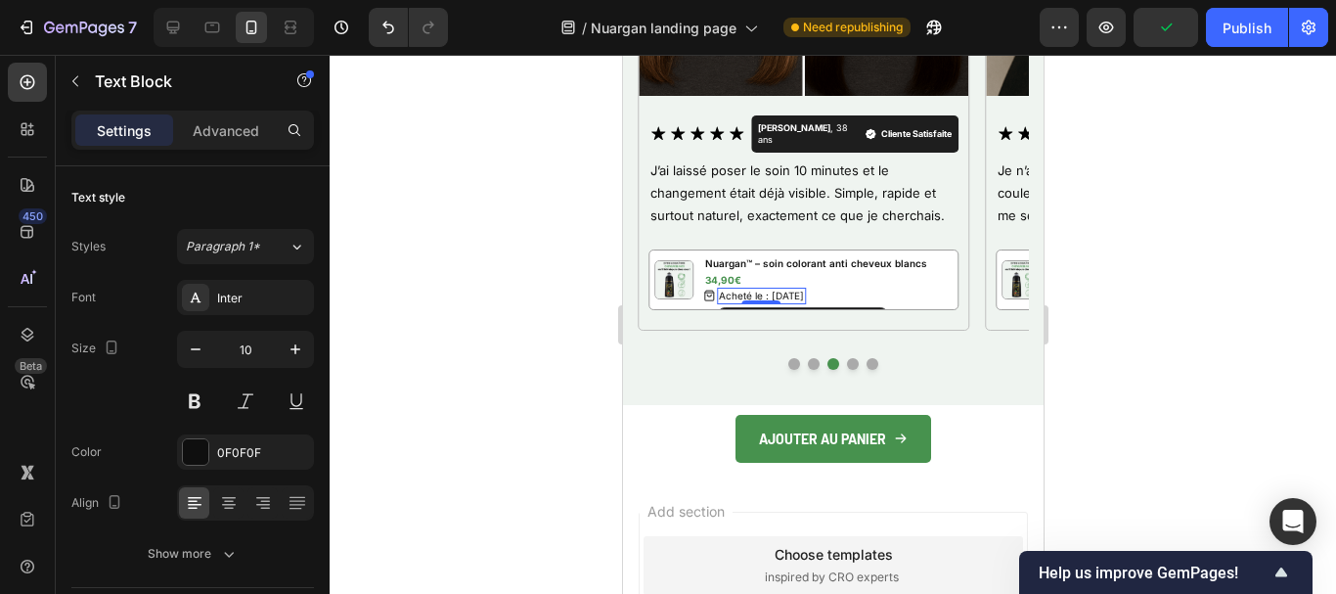
click at [779, 290] on p "Acheté le : [DATE]" at bounding box center [760, 296] width 85 height 13
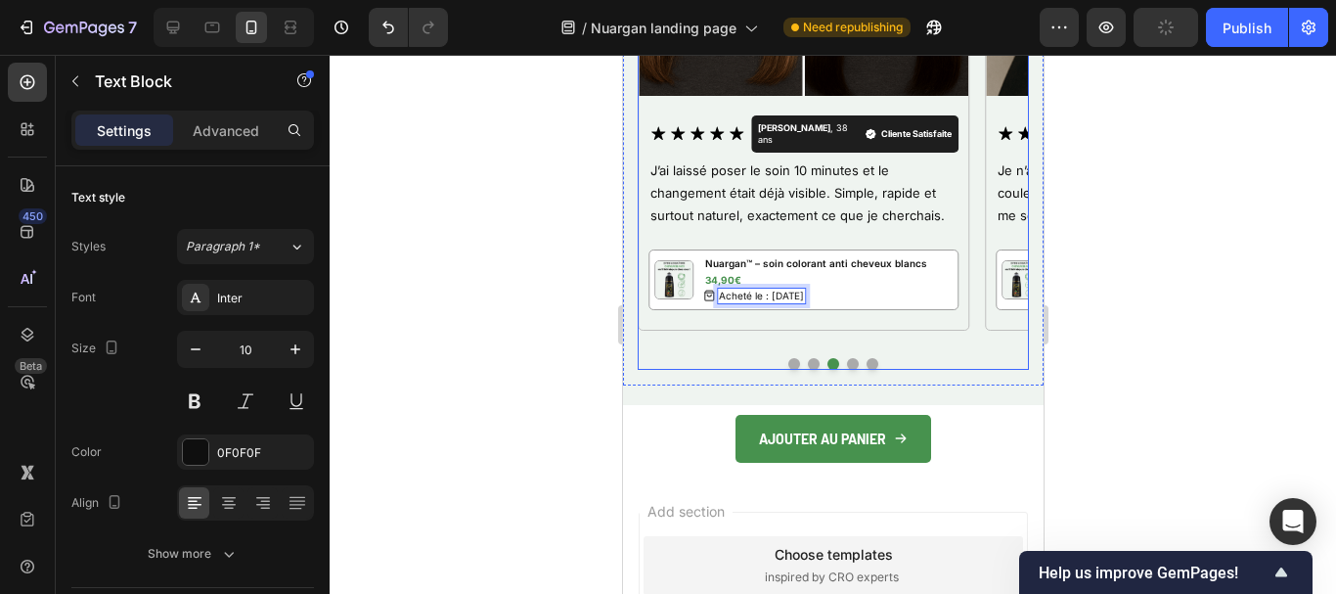
click at [807, 362] on button "Dot" at bounding box center [813, 364] width 12 height 12
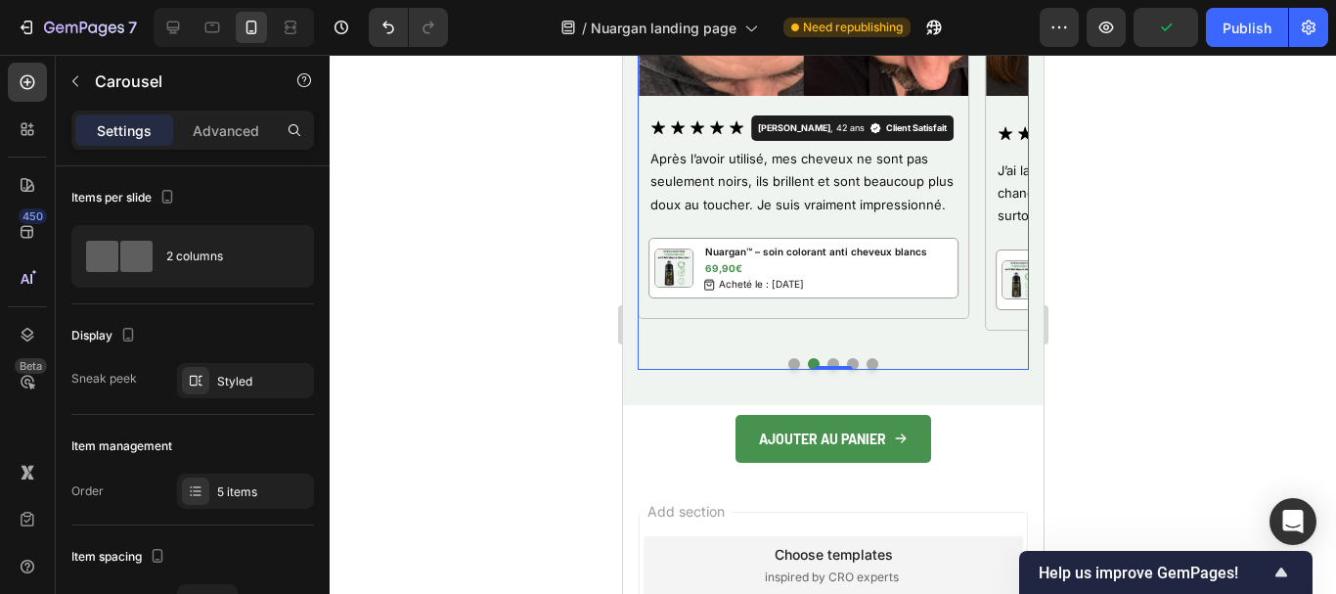
click at [827, 360] on button "Dot" at bounding box center [833, 364] width 12 height 12
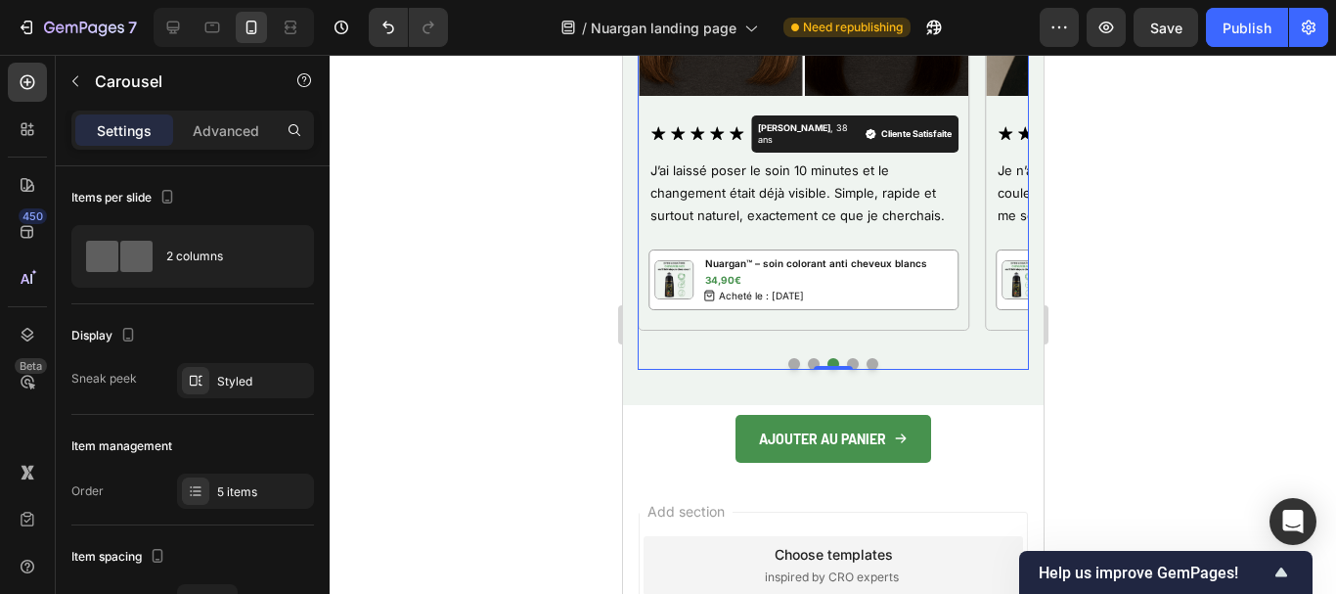
click at [846, 358] on button "Dot" at bounding box center [852, 364] width 12 height 12
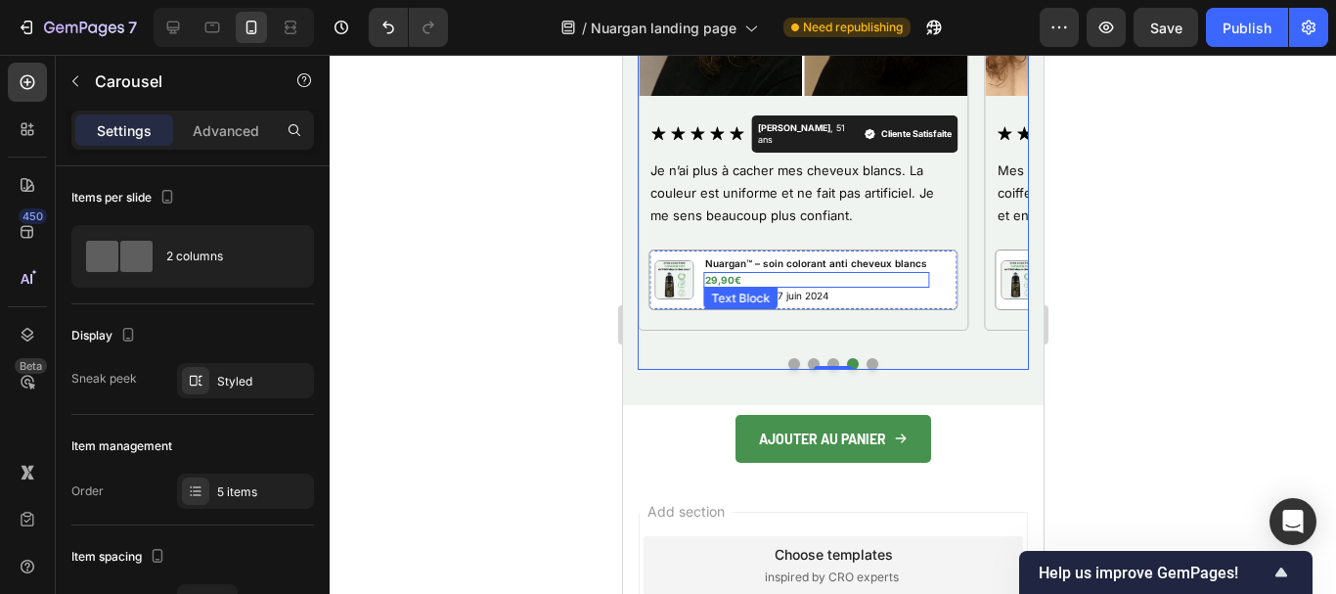
click at [719, 274] on p "29,90€" at bounding box center [815, 280] width 222 height 12
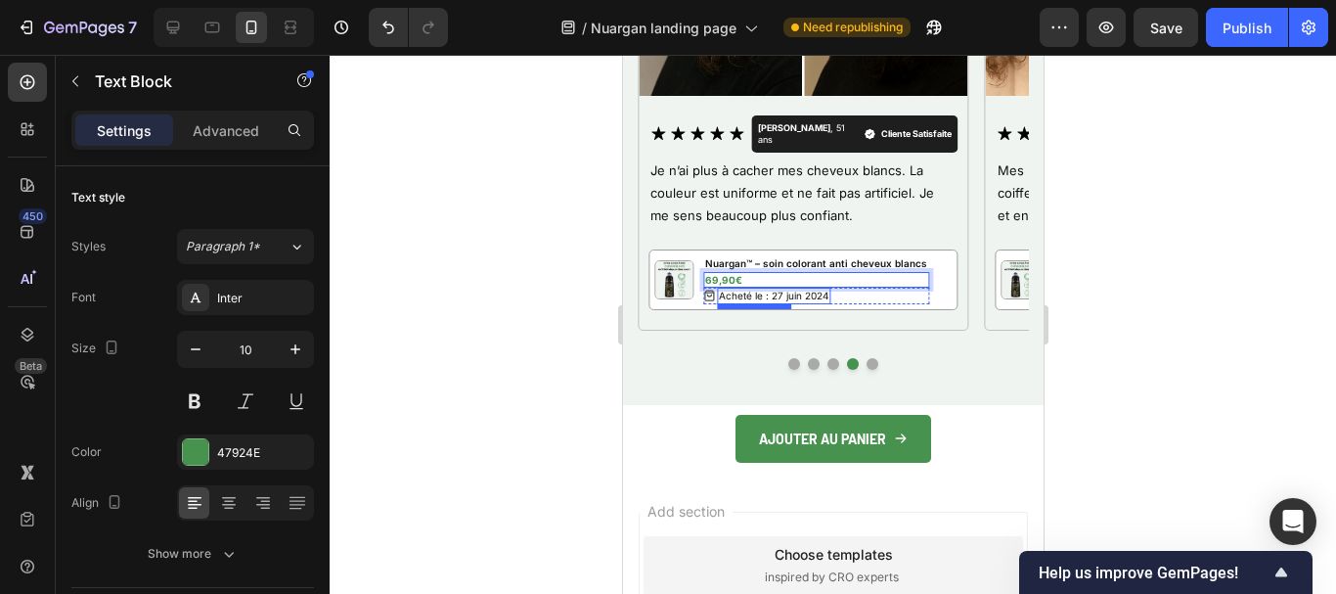
click at [793, 290] on p "Acheté le : 27 juin 2024" at bounding box center [773, 296] width 110 height 13
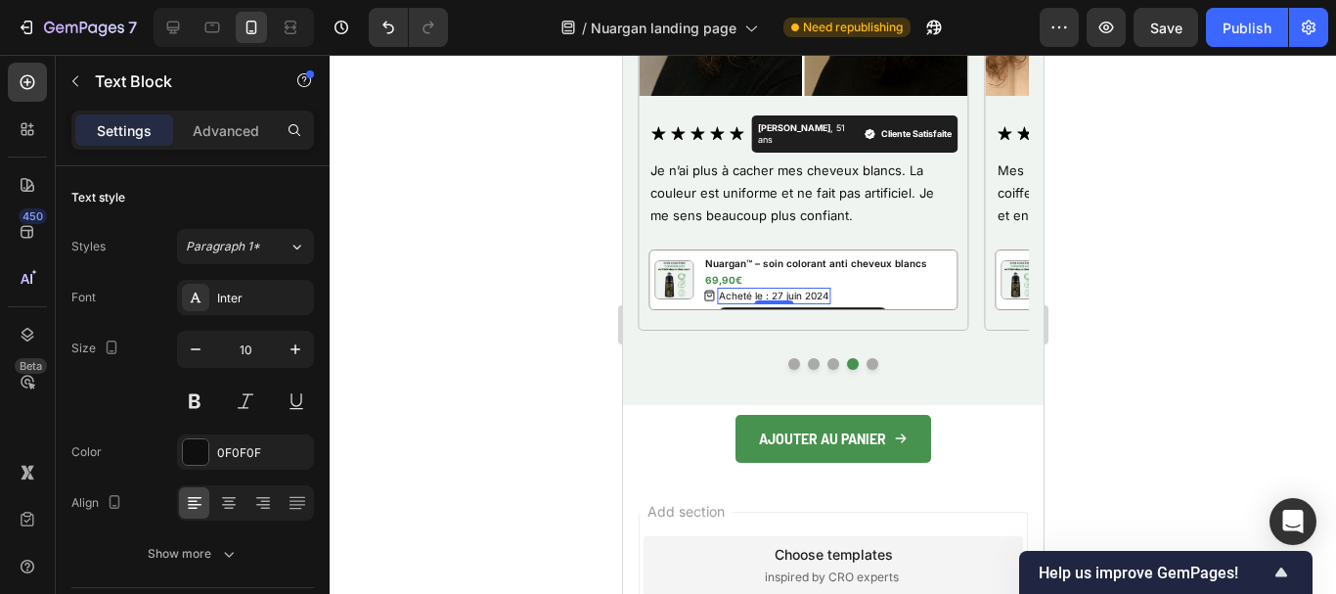
click at [793, 290] on p "Acheté le : 27 juin 2024" at bounding box center [773, 296] width 110 height 13
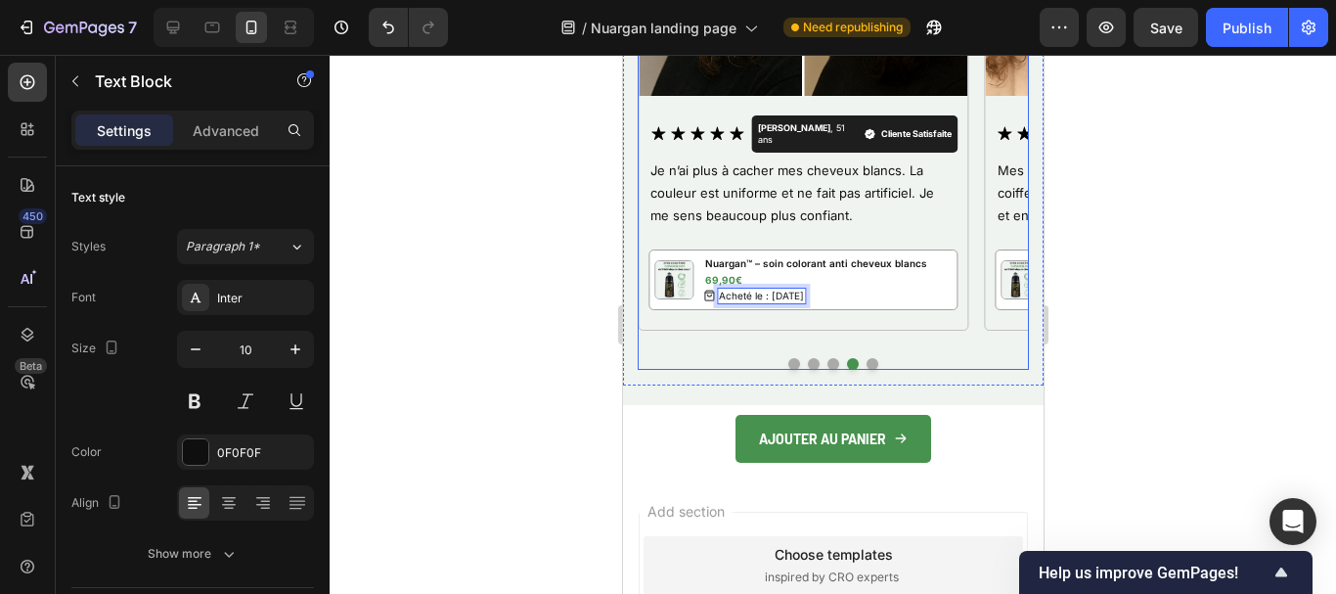
click at [866, 362] on button "Dot" at bounding box center [872, 364] width 12 height 12
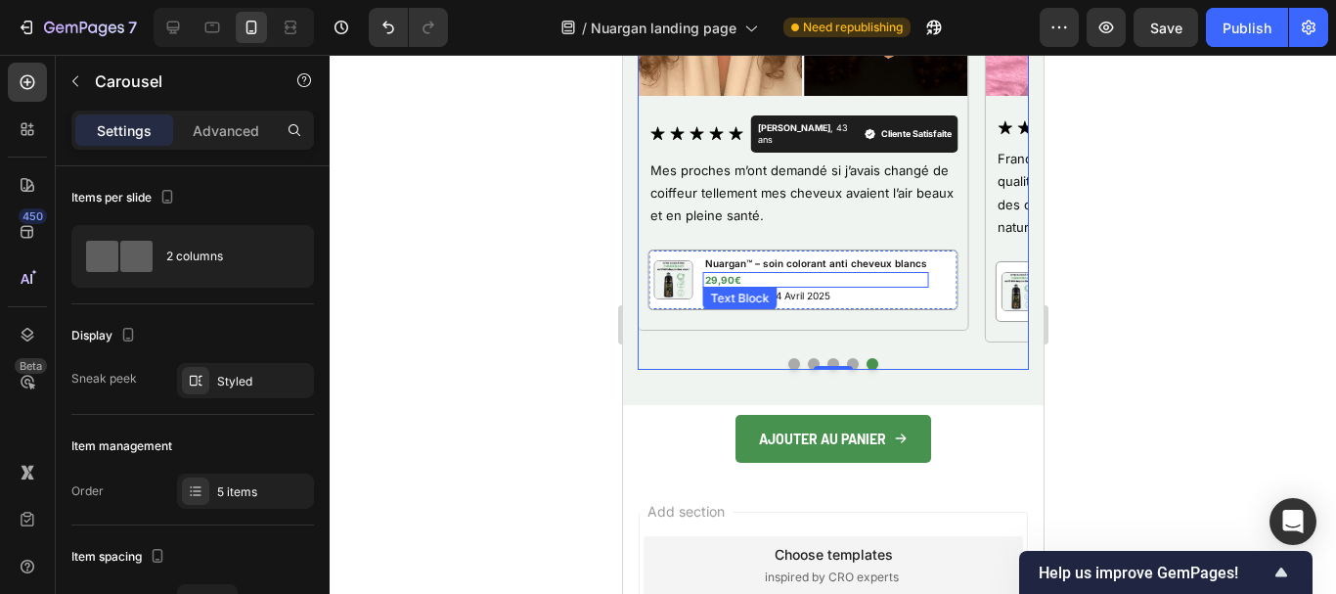
click at [726, 274] on p "29,90€" at bounding box center [815, 280] width 222 height 12
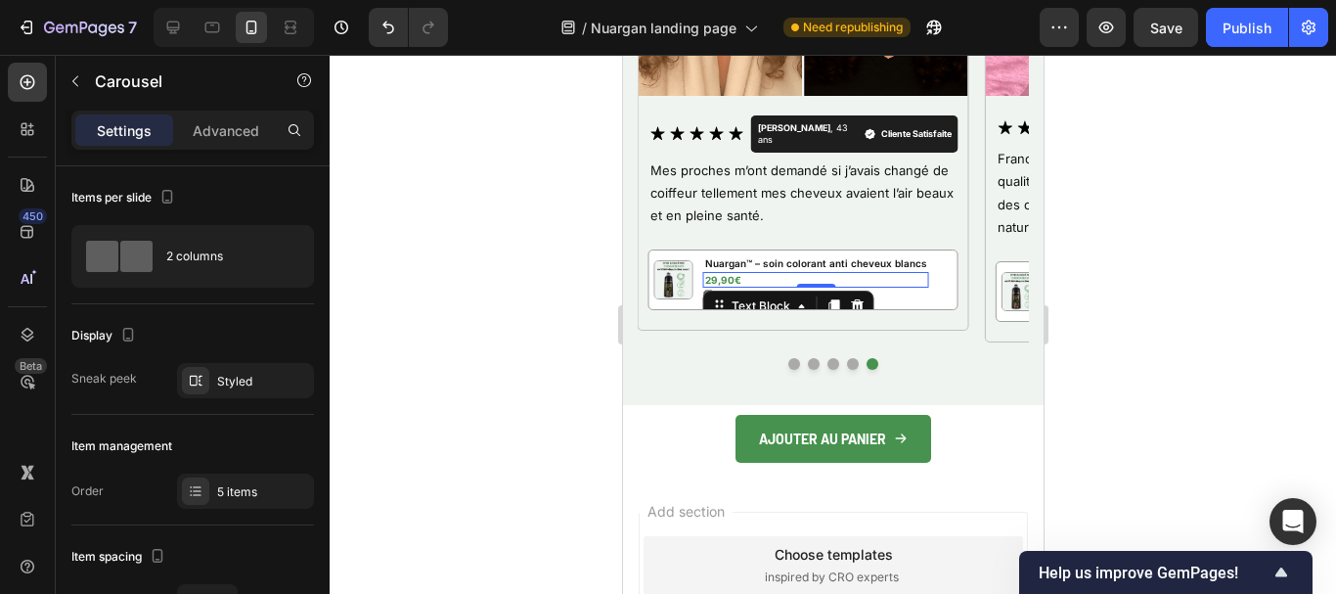
click at [726, 274] on p "29,90€" at bounding box center [815, 280] width 222 height 12
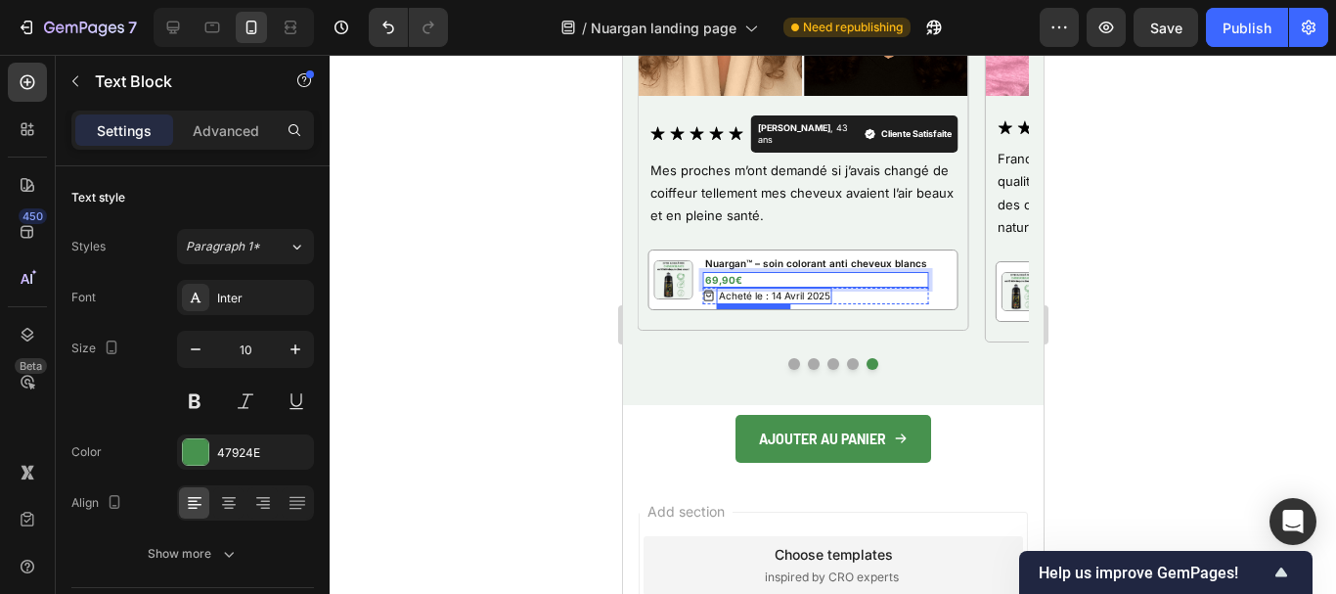
click at [779, 290] on p "Acheté le : 14 Avril 2025" at bounding box center [774, 296] width 112 height 13
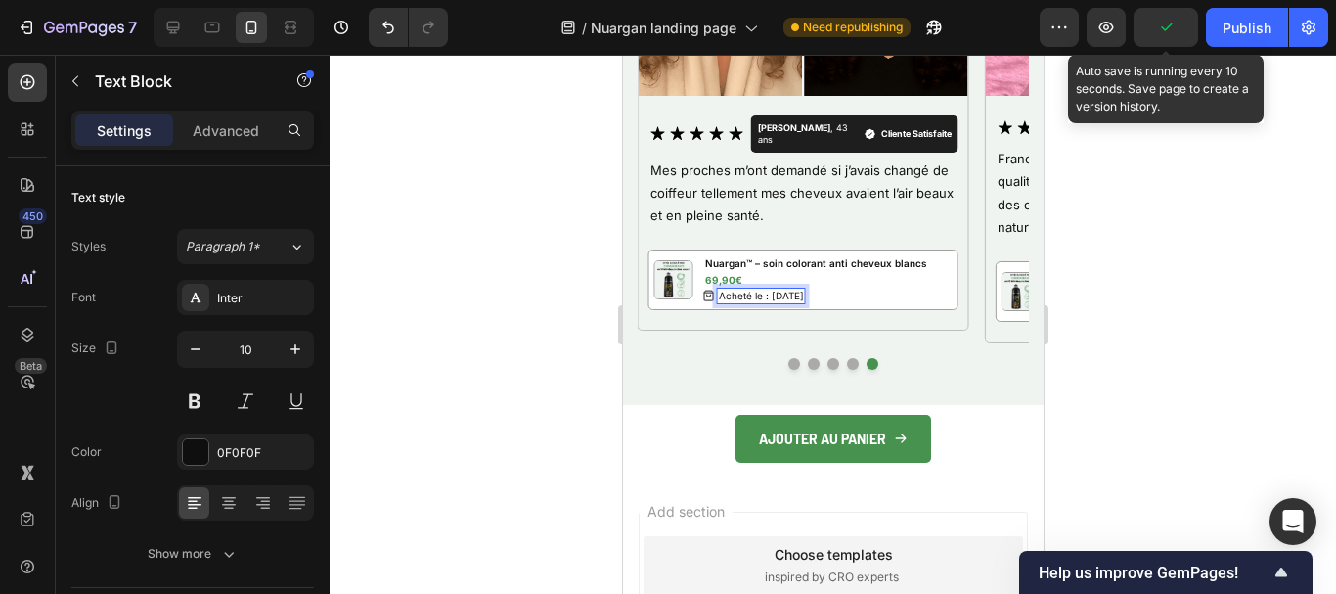
click at [1160, 26] on icon "button" at bounding box center [1166, 28] width 20 height 20
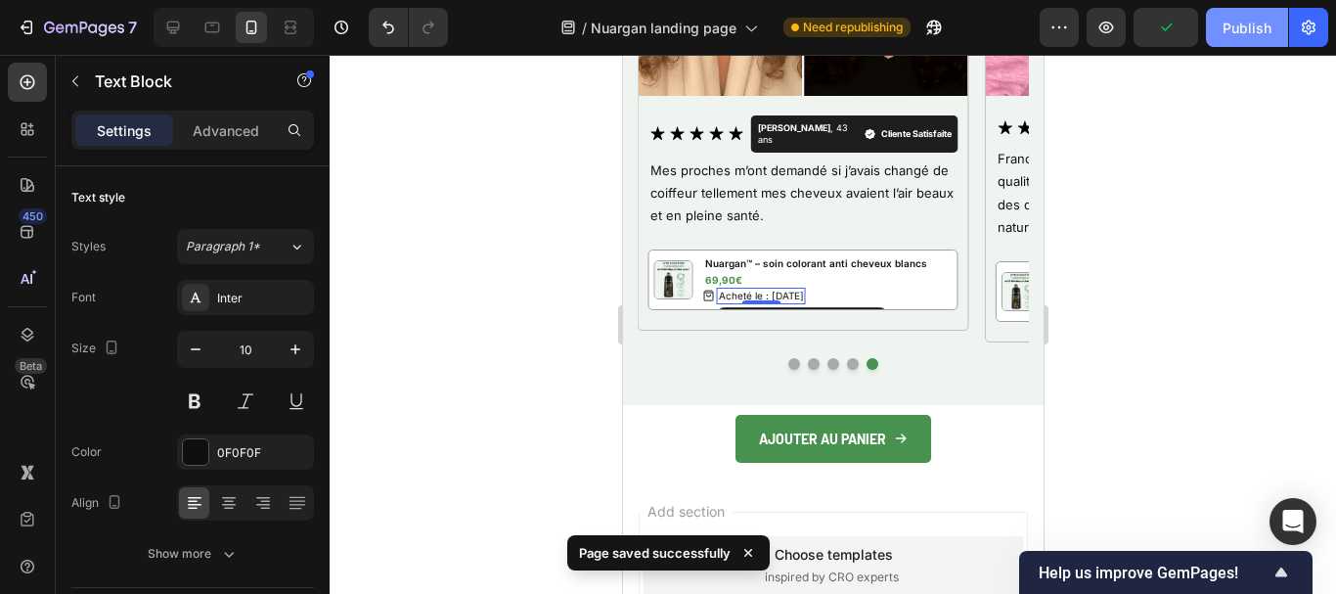
click at [1227, 31] on div "Publish" at bounding box center [1247, 28] width 49 height 21
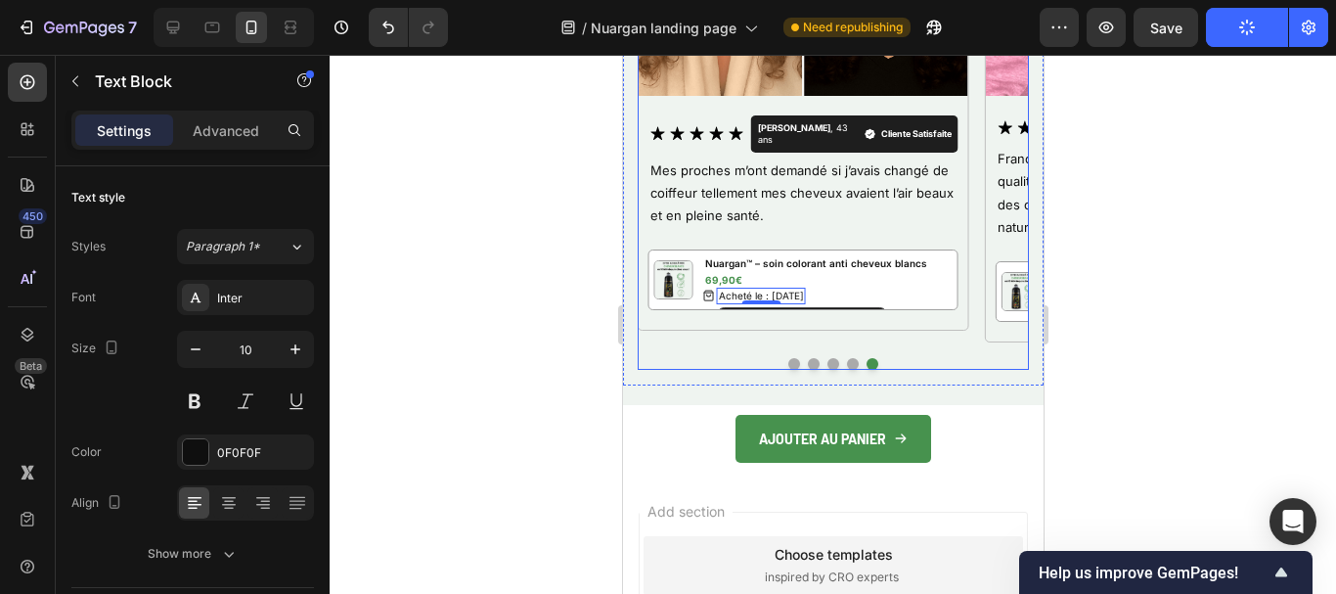
click at [788, 363] on button "Dot" at bounding box center [794, 364] width 12 height 12
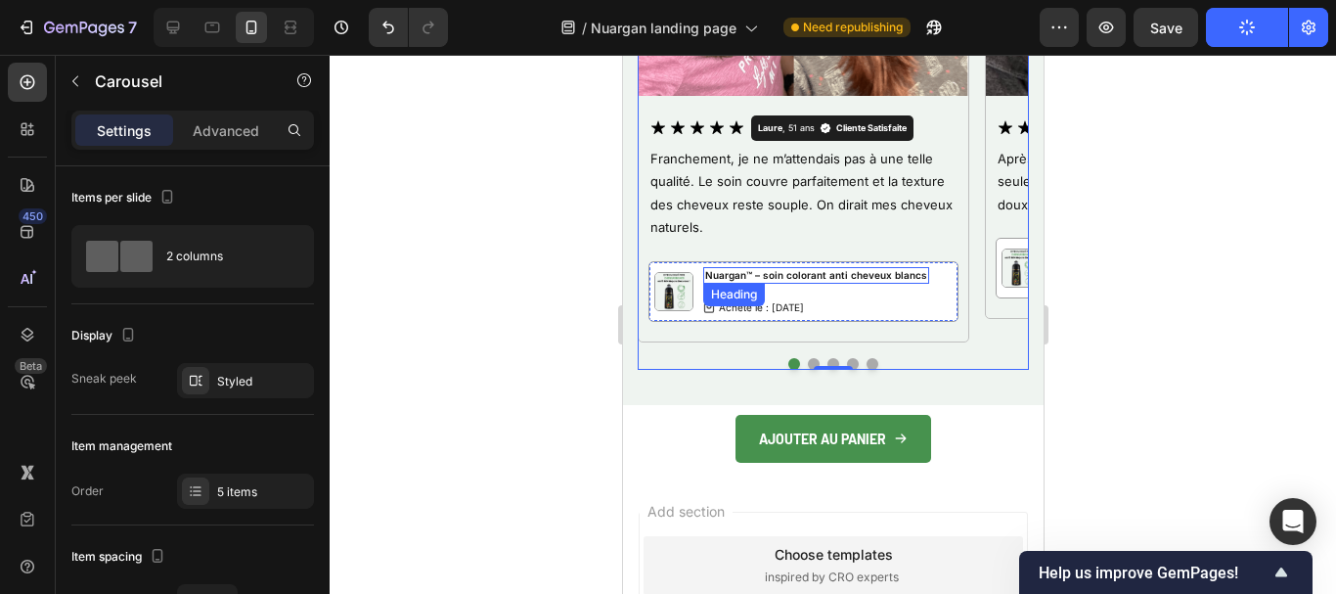
click at [768, 276] on h2 "Nuargan™ – soin colorant anti cheveux blancs" at bounding box center [815, 275] width 226 height 17
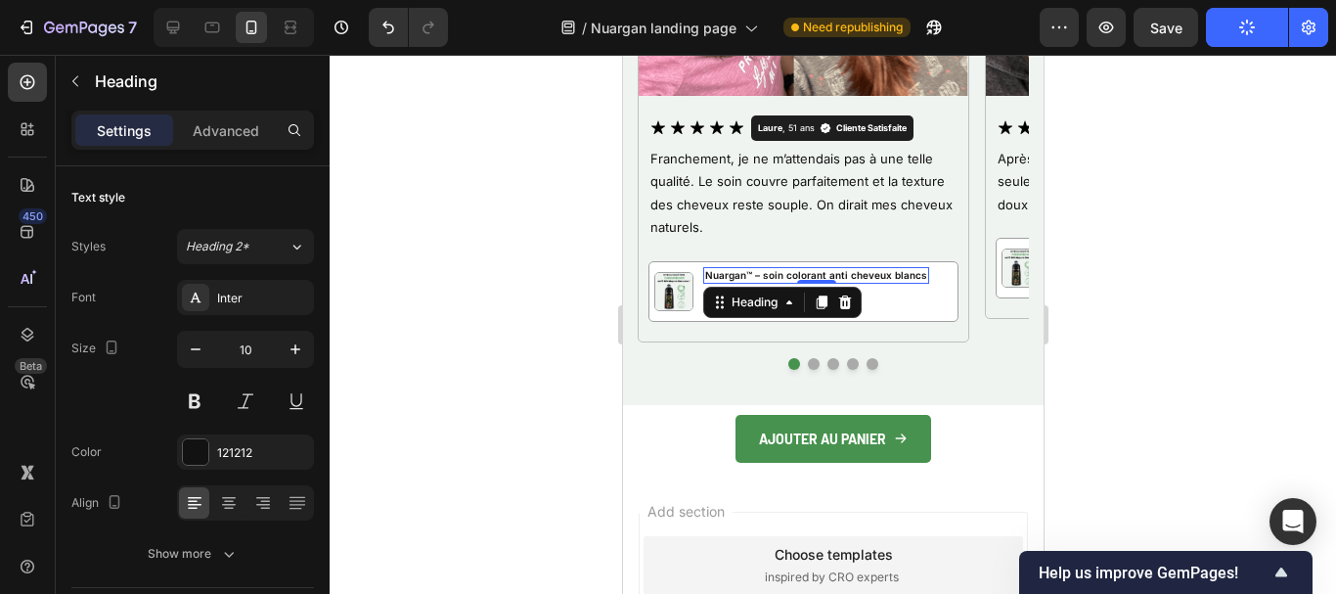
click at [766, 276] on h2 "Nuargan™ – soin colorant anti cheveux blancs" at bounding box center [815, 275] width 226 height 17
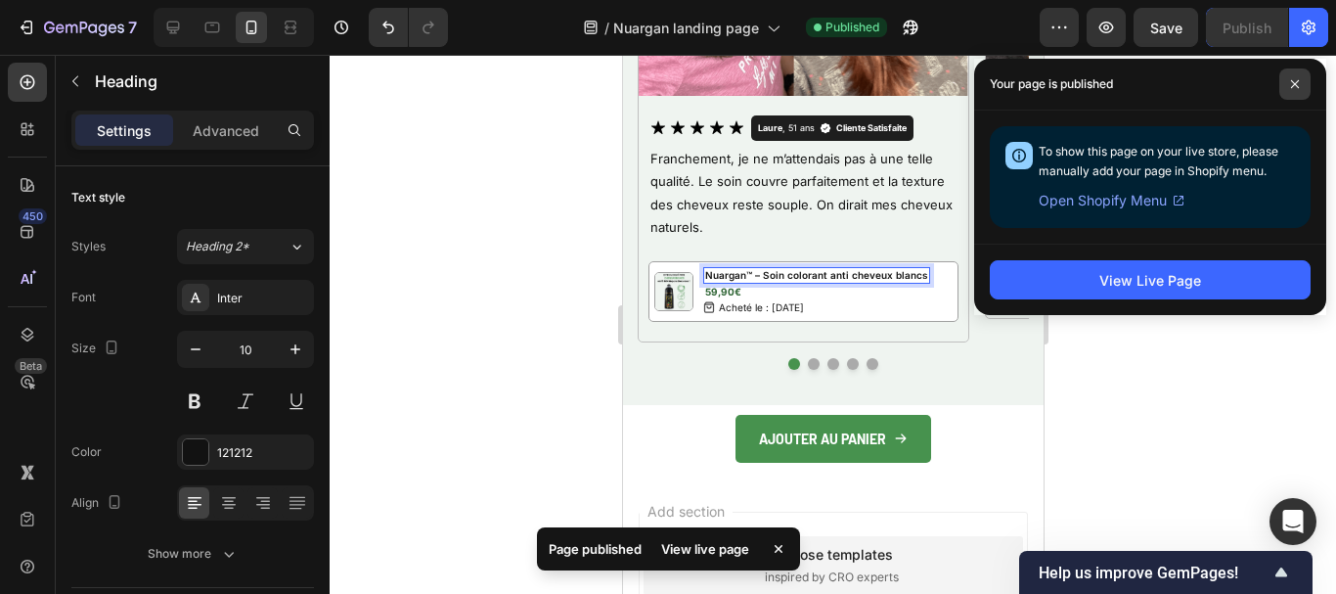
click at [1292, 81] on icon at bounding box center [1295, 84] width 8 height 8
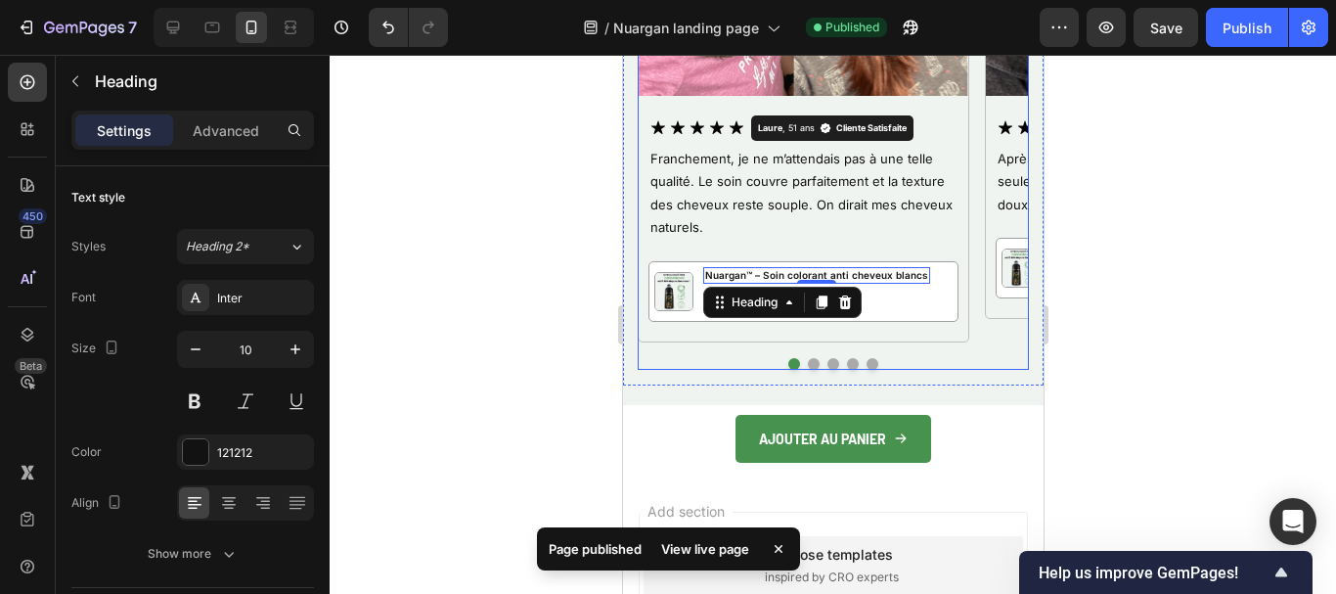
click at [808, 360] on button "Dot" at bounding box center [813, 364] width 12 height 12
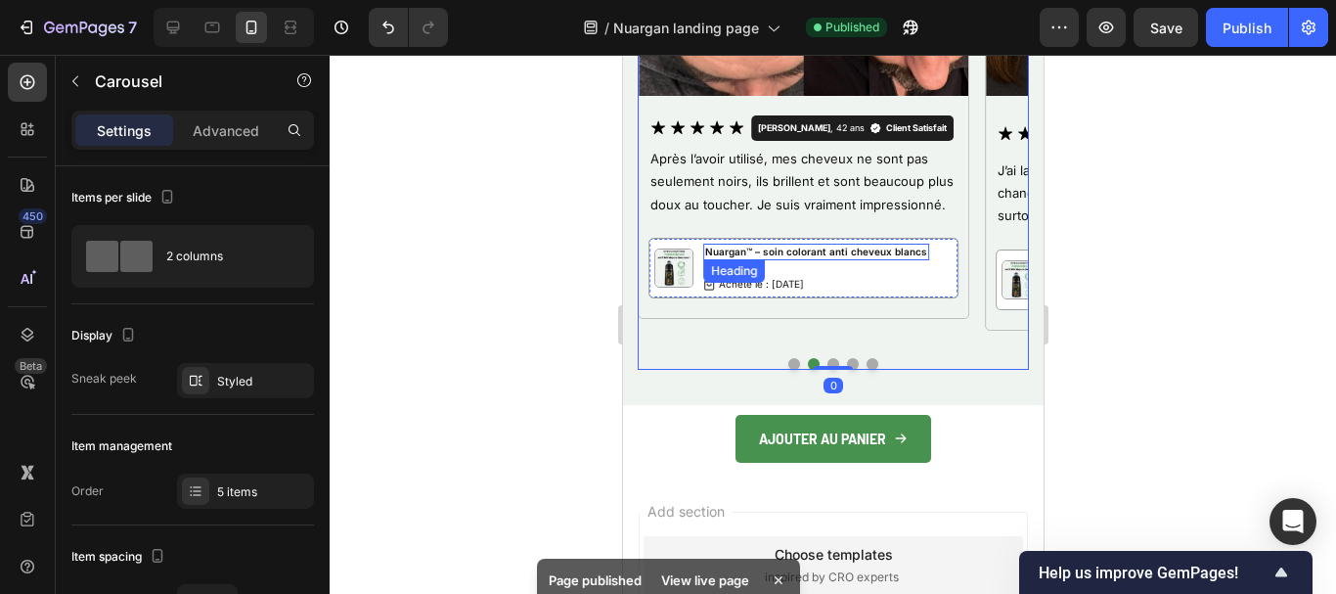
click at [756, 254] on h2 "Nuargan™ – soin colorant anti cheveux blancs" at bounding box center [815, 252] width 226 height 17
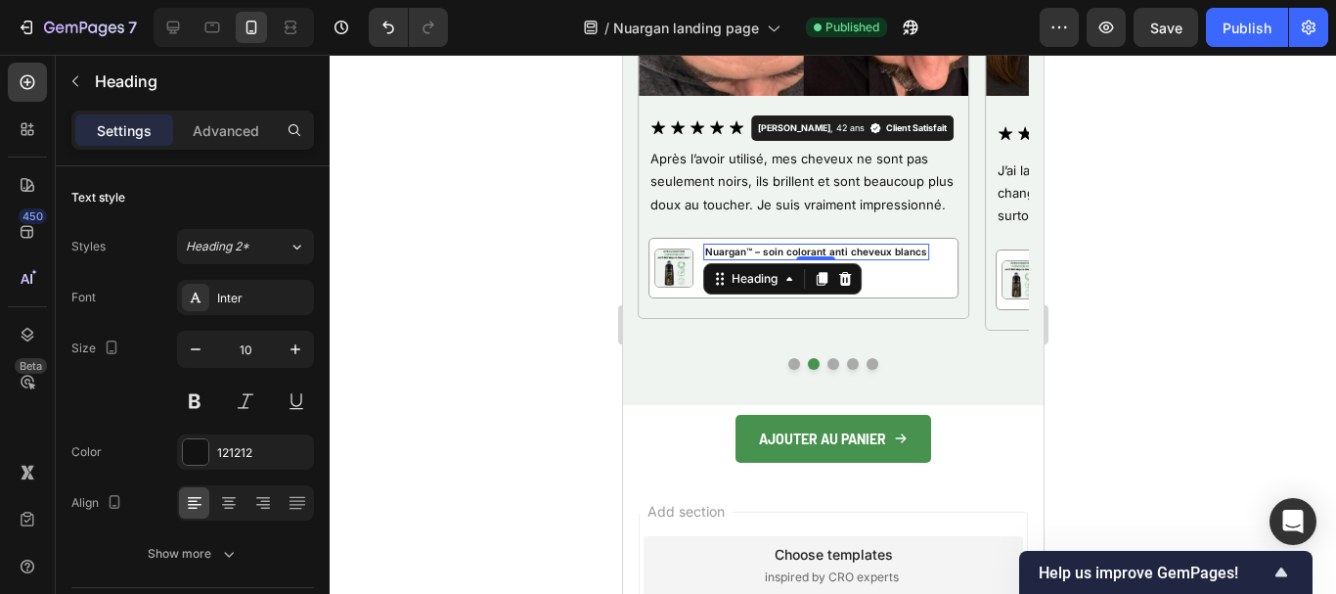
click at [760, 252] on h2 "Nuargan™ – soin colorant anti cheveux blancs" at bounding box center [815, 252] width 226 height 17
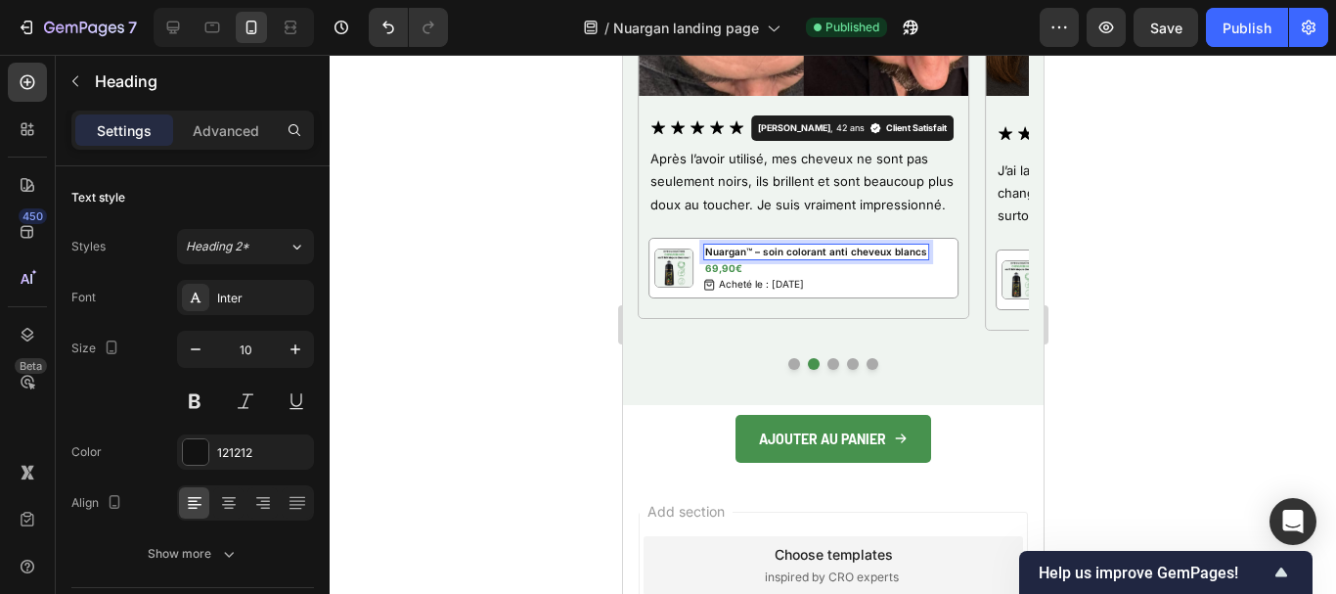
click at [764, 256] on p "Nuargan™ – soin colorant anti cheveux blancs" at bounding box center [815, 252] width 222 height 13
click at [828, 362] on button "Dot" at bounding box center [833, 364] width 12 height 12
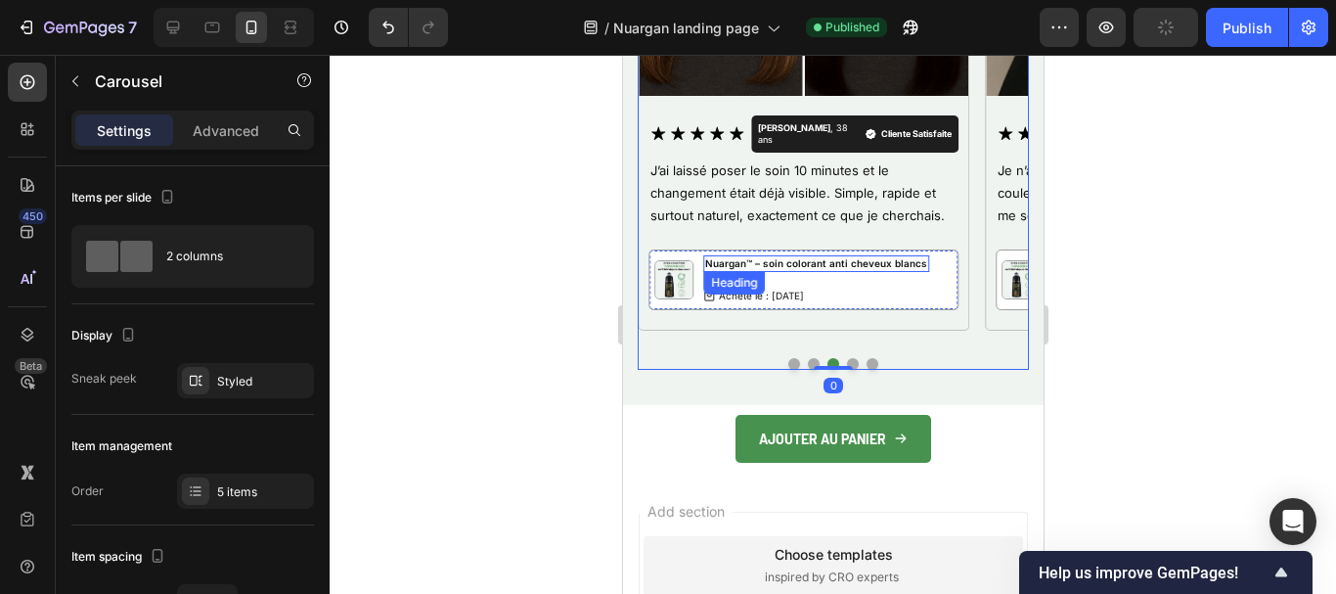
click at [766, 255] on h2 "Nuargan™ – soin colorant anti cheveux blancs" at bounding box center [815, 263] width 226 height 17
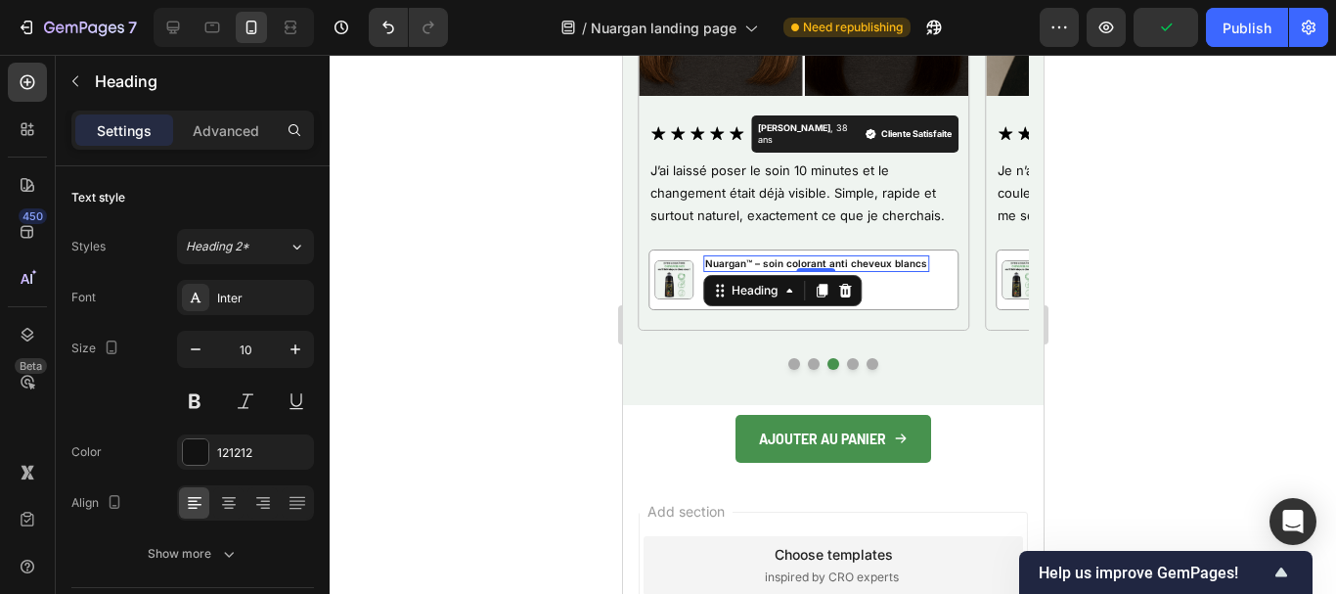
click at [766, 255] on h2 "Nuargan™ – soin colorant anti cheveux blancs" at bounding box center [815, 263] width 226 height 17
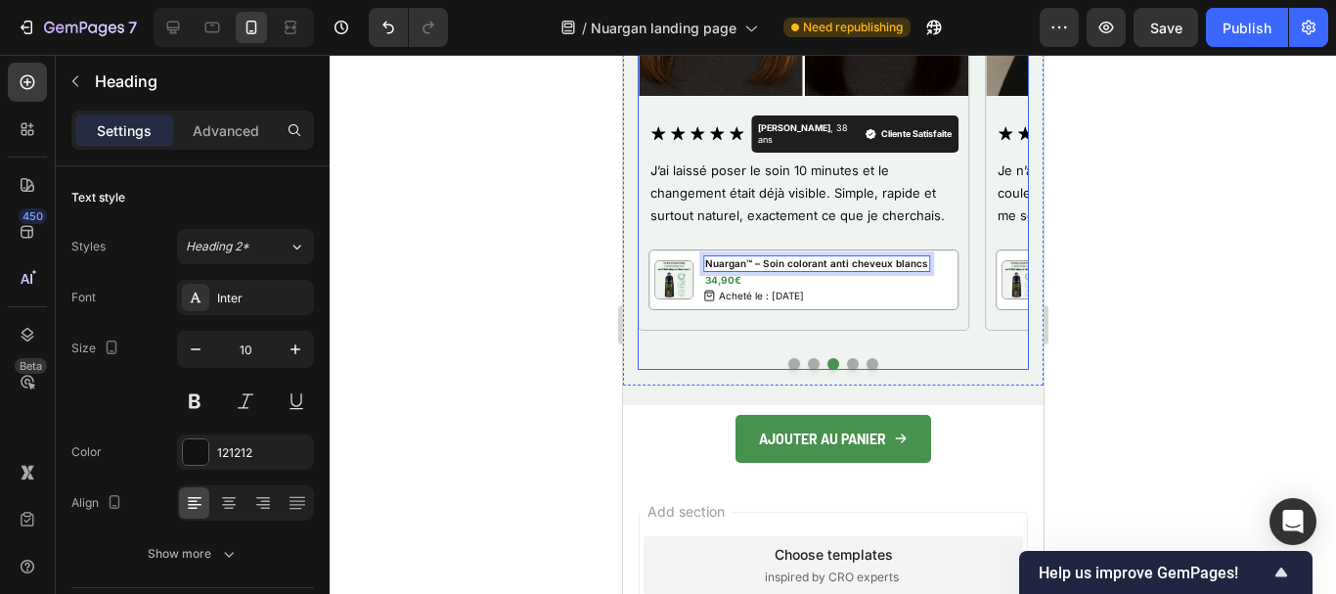
click at [846, 358] on button "Dot" at bounding box center [852, 364] width 12 height 12
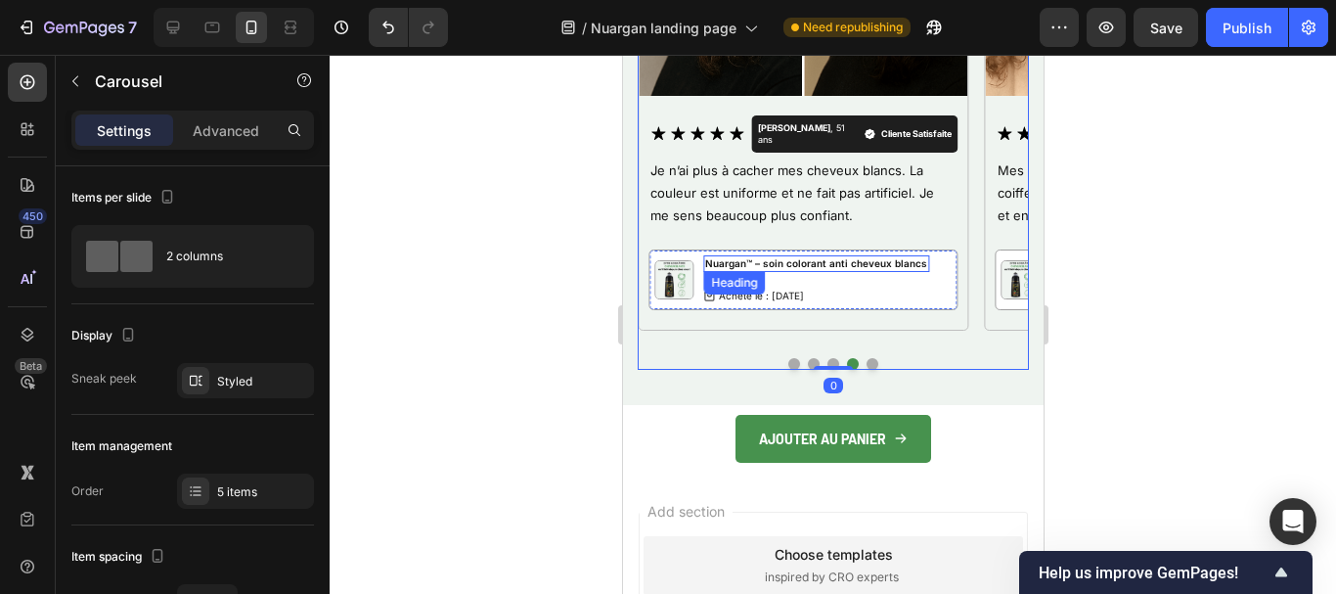
click at [780, 255] on h2 "Nuargan™ – soin colorant anti cheveux blancs" at bounding box center [815, 263] width 226 height 17
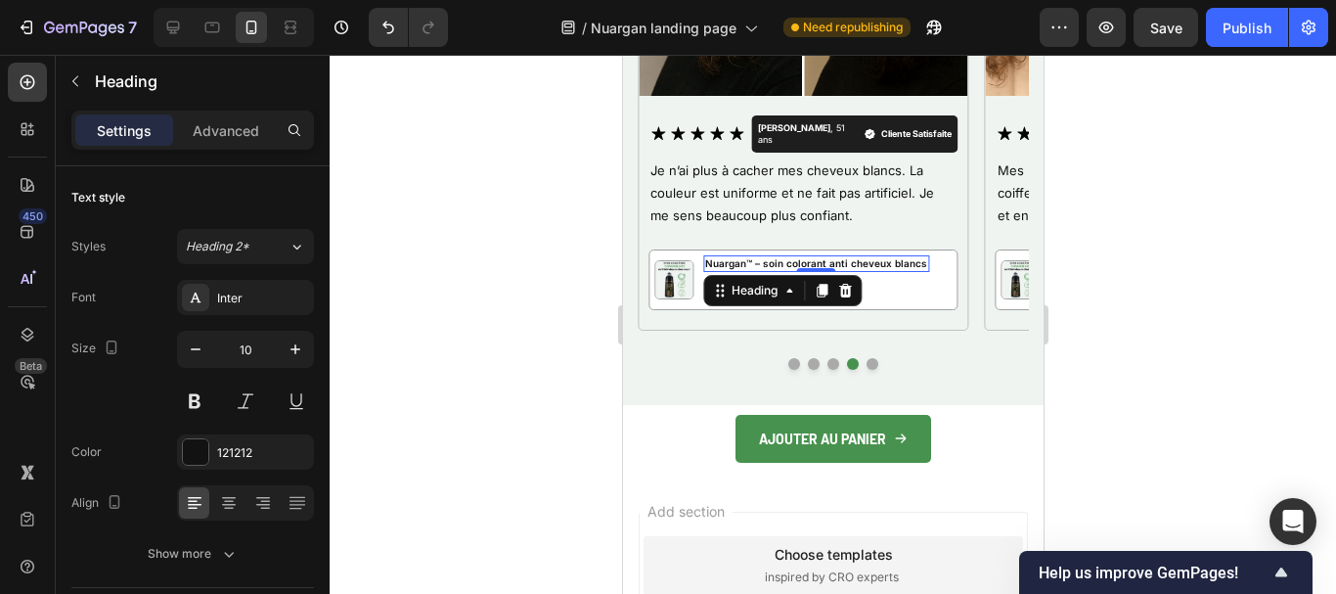
click at [762, 255] on h2 "Nuargan™ – soin colorant anti cheveux blancs" at bounding box center [815, 263] width 226 height 17
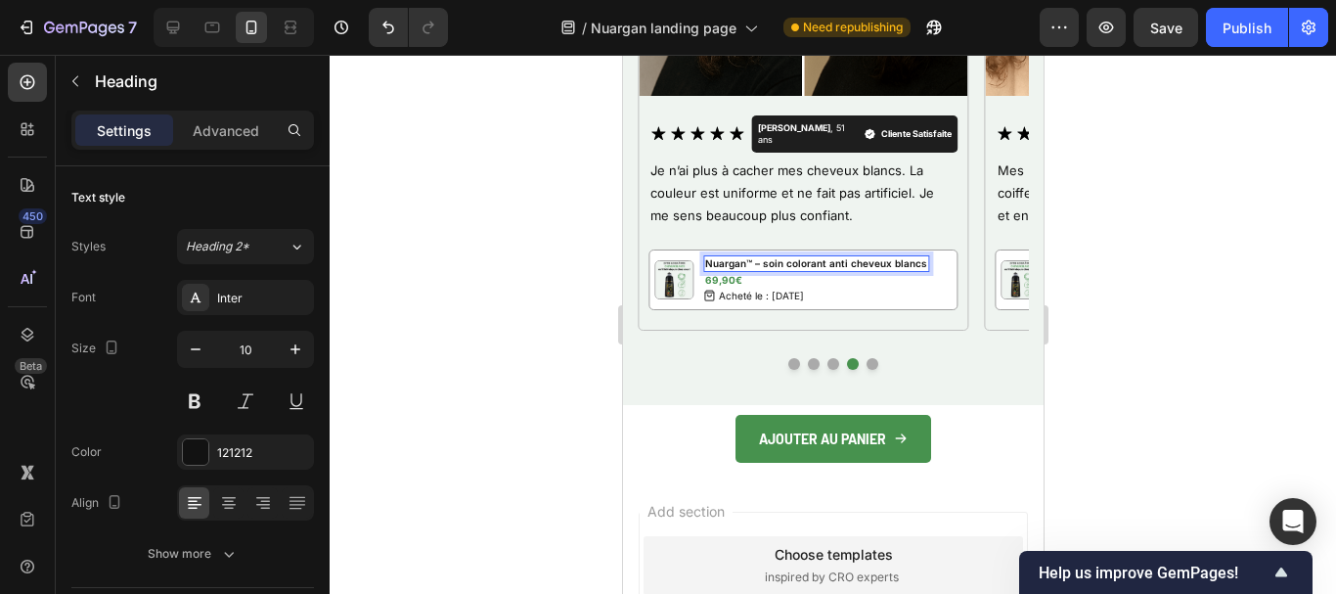
click at [768, 257] on p "Nuargan™ – soin colorant anti cheveux blancs" at bounding box center [815, 263] width 222 height 13
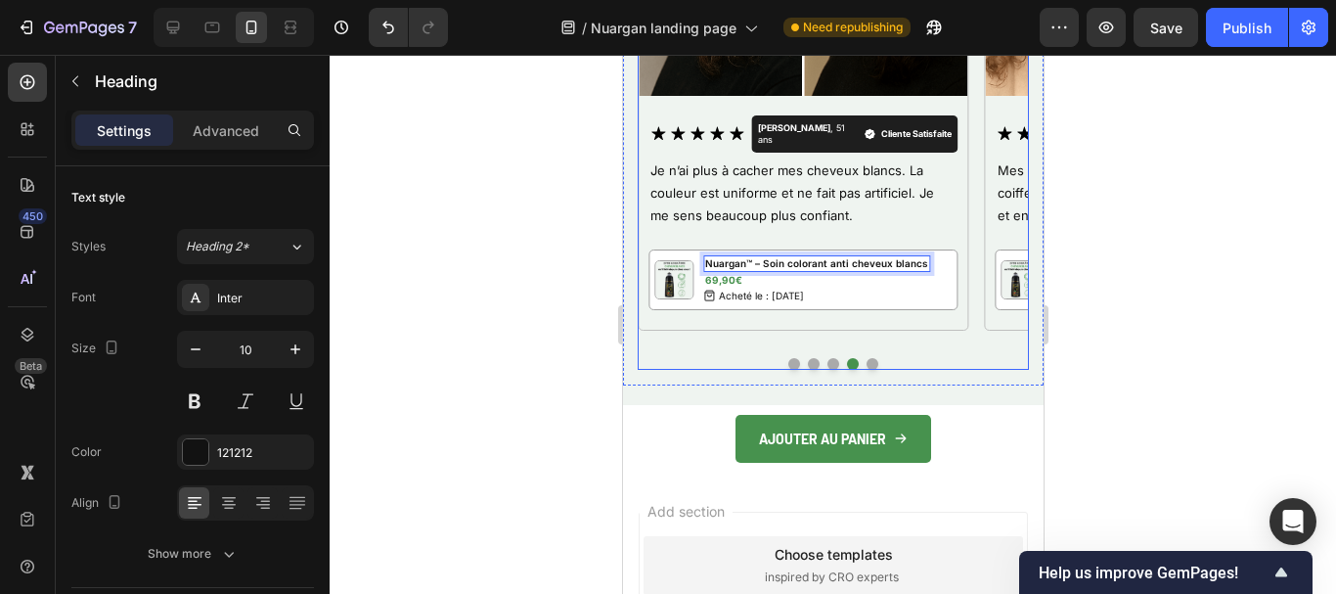
click at [869, 364] on button "Dot" at bounding box center [872, 364] width 12 height 12
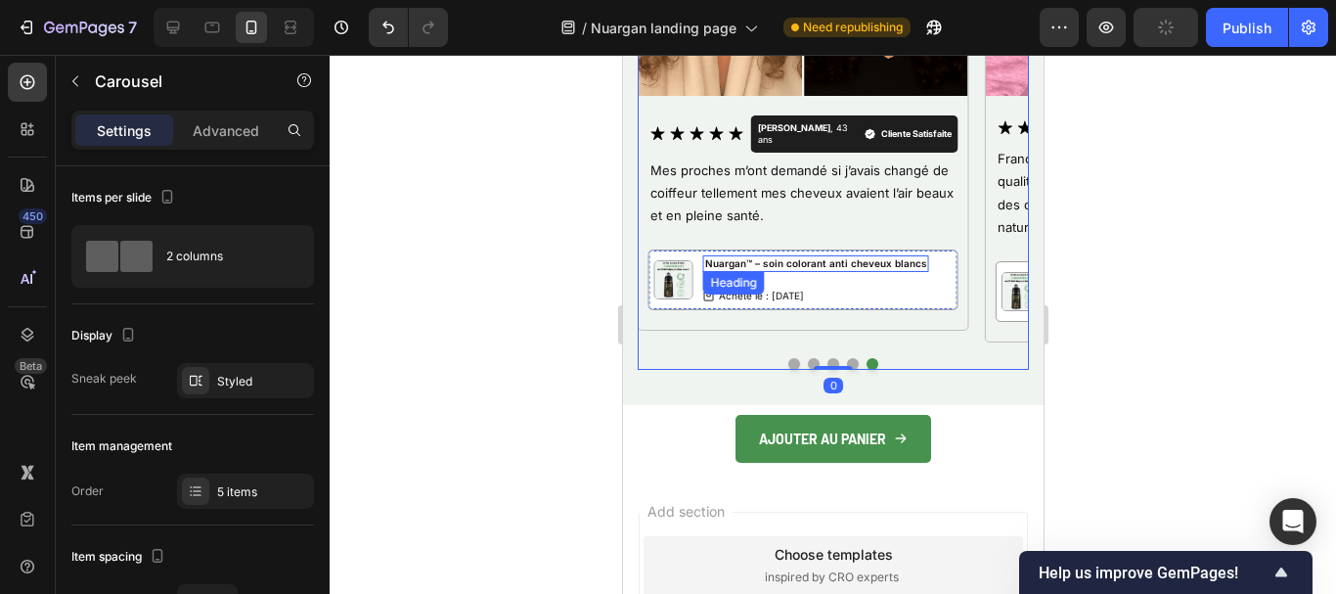
click at [815, 255] on h2 "Nuargan™ – soin colorant anti cheveux blancs" at bounding box center [815, 263] width 226 height 17
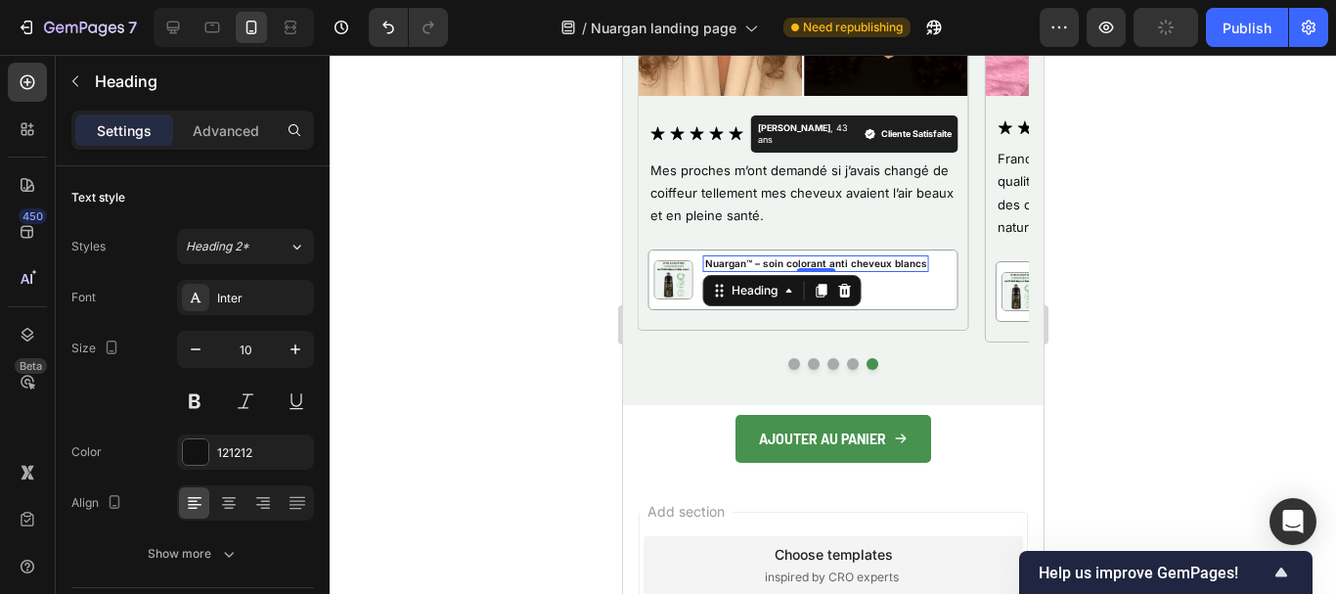
click at [772, 255] on h2 "Nuargan™ – soin colorant anti cheveux blancs" at bounding box center [815, 263] width 226 height 17
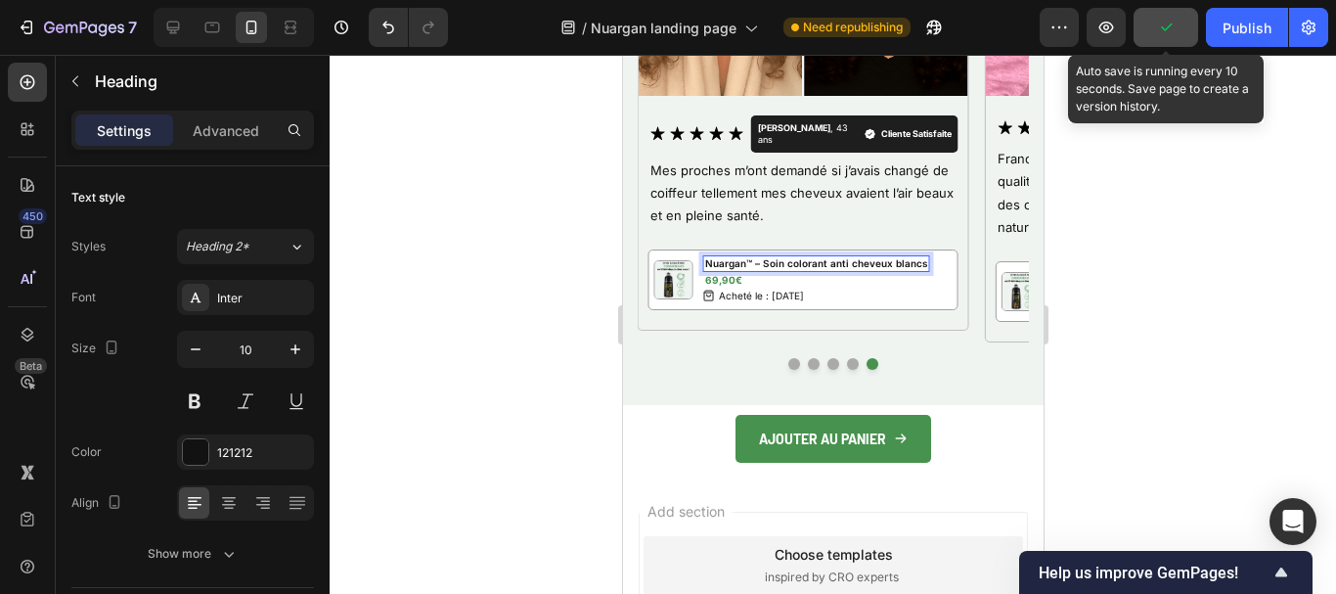
click at [1166, 20] on icon "button" at bounding box center [1166, 28] width 20 height 20
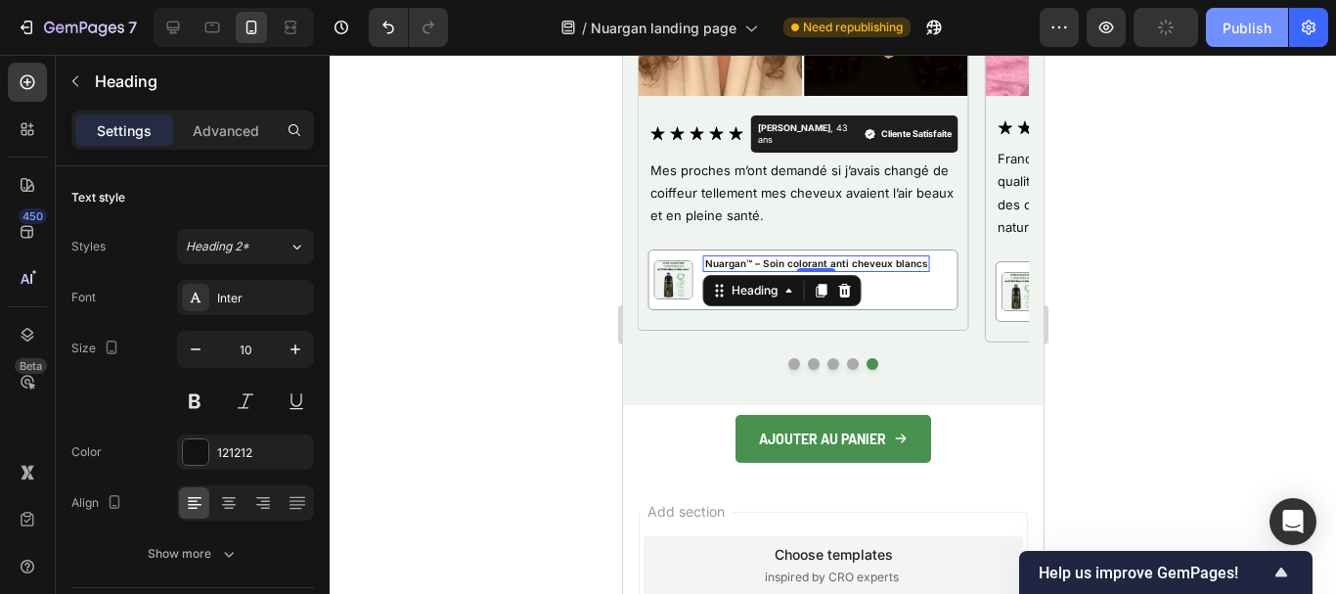
click at [1253, 25] on div "Publish" at bounding box center [1247, 28] width 49 height 21
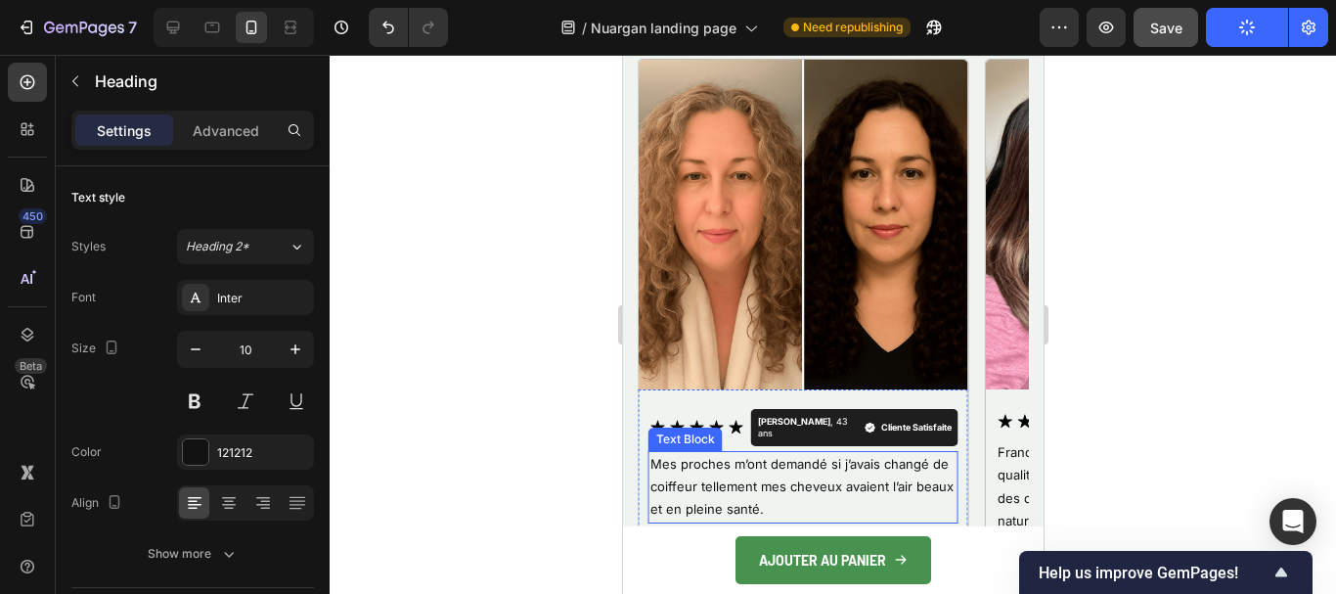
scroll to position [7007, 0]
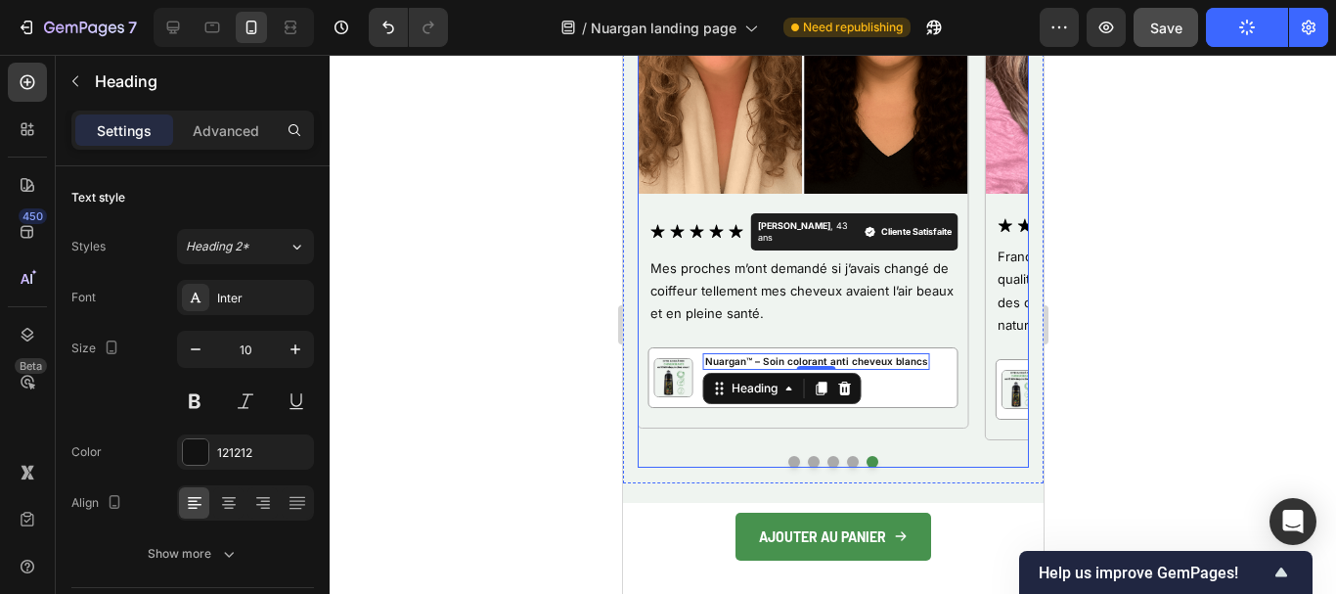
click at [789, 457] on button "Dot" at bounding box center [794, 462] width 12 height 12
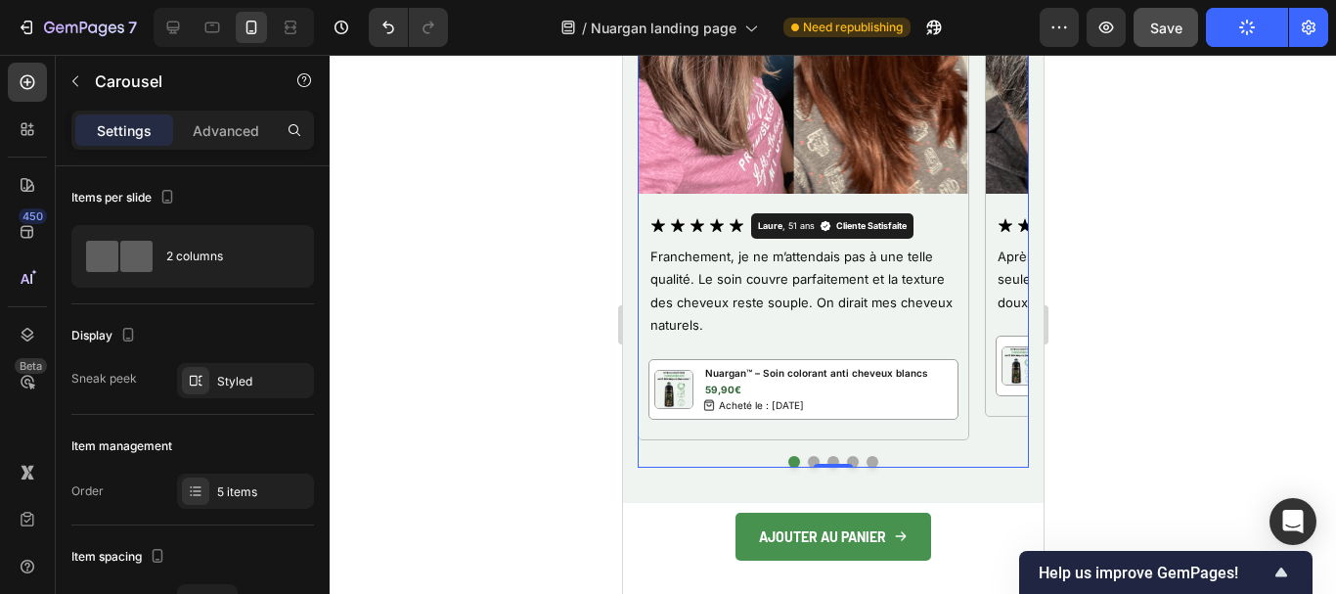
click at [811, 458] on div at bounding box center [832, 462] width 391 height 12
click at [715, 390] on p "59,90€" at bounding box center [815, 390] width 223 height 12
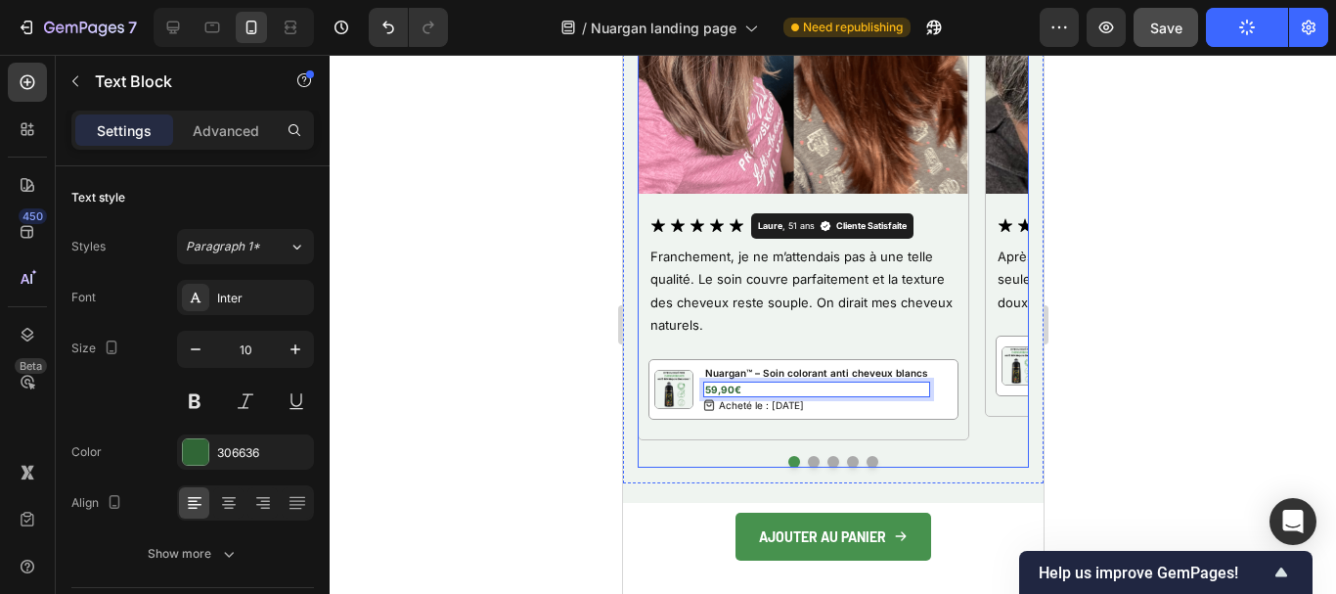
click at [807, 464] on button "Dot" at bounding box center [813, 462] width 12 height 12
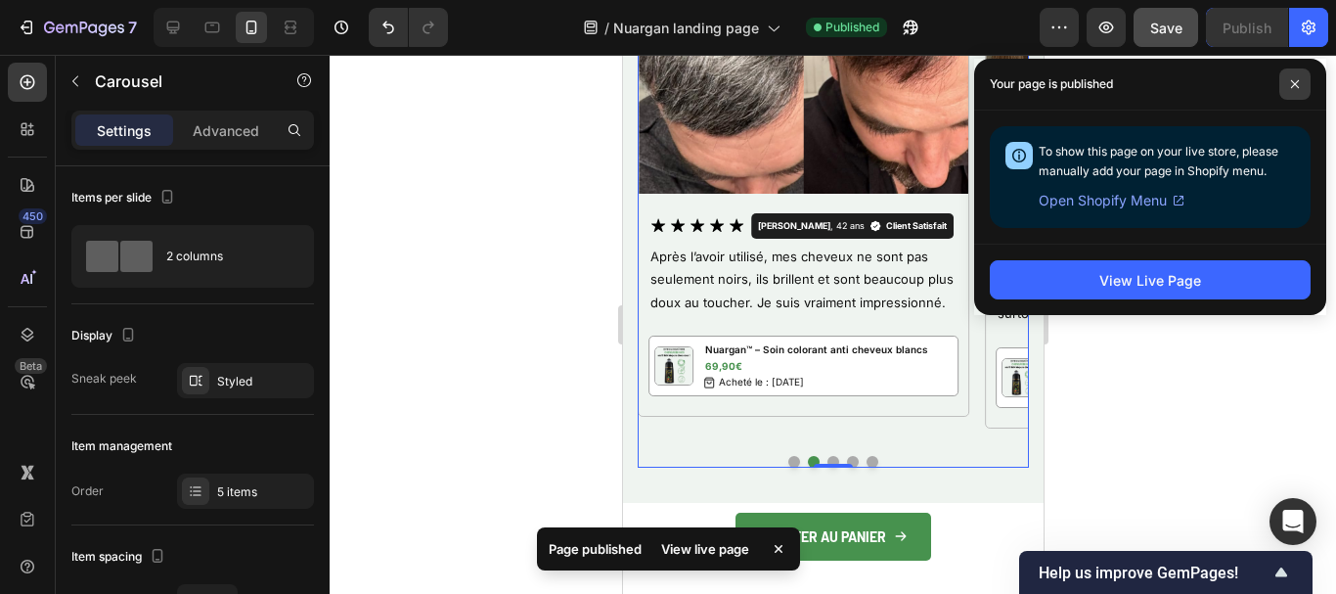
click at [1299, 93] on span at bounding box center [1295, 83] width 31 height 31
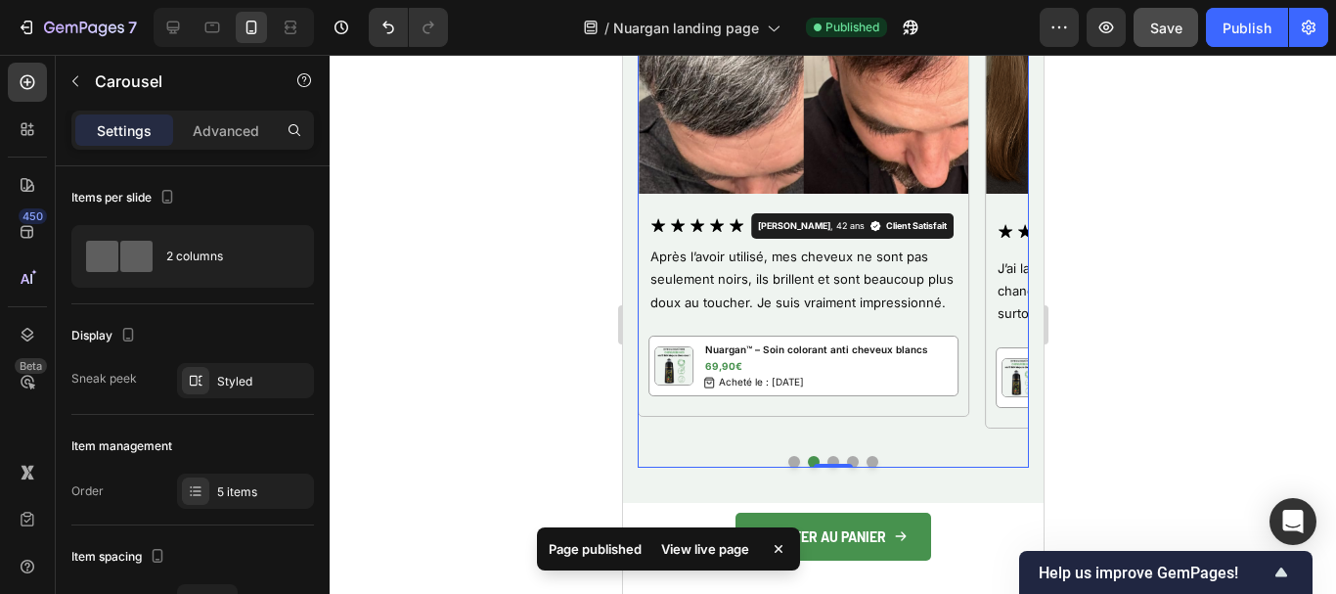
click at [827, 460] on button "Dot" at bounding box center [833, 462] width 12 height 12
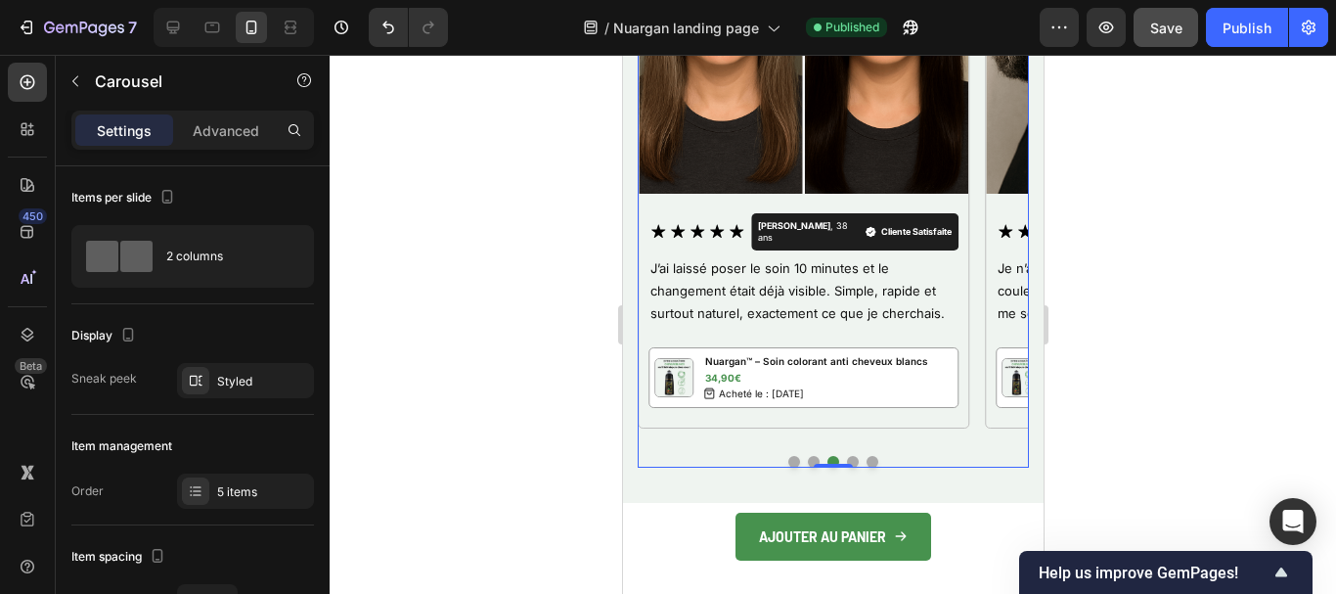
click at [846, 458] on button "Dot" at bounding box center [852, 462] width 12 height 12
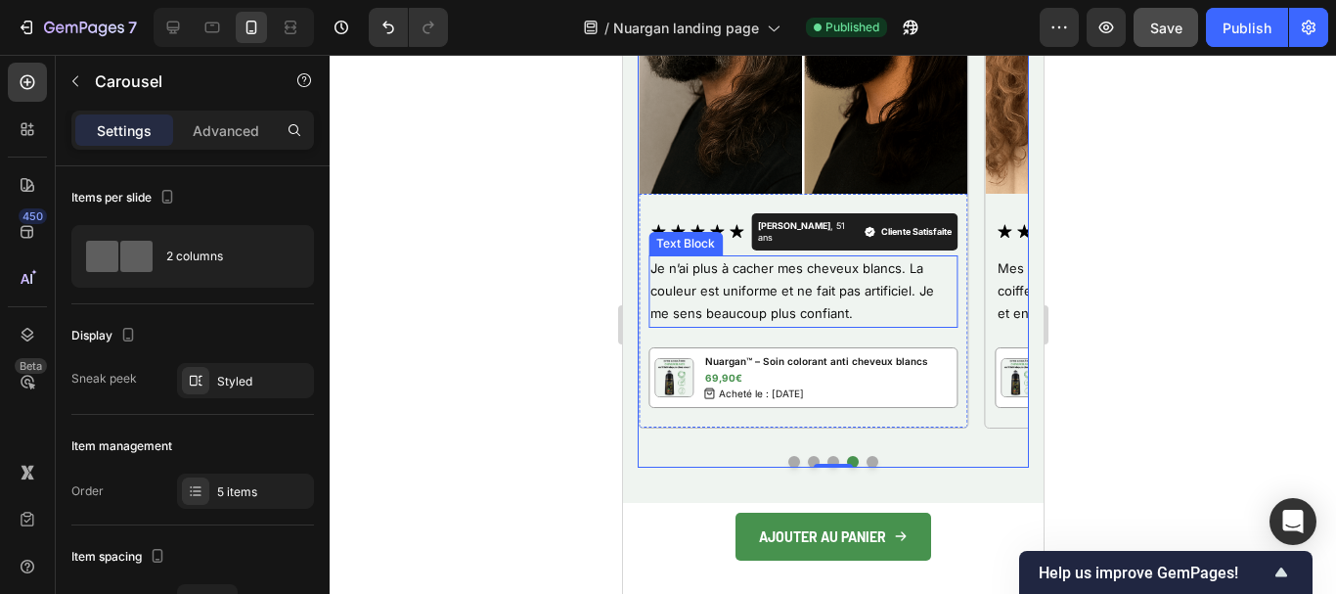
scroll to position [6811, 0]
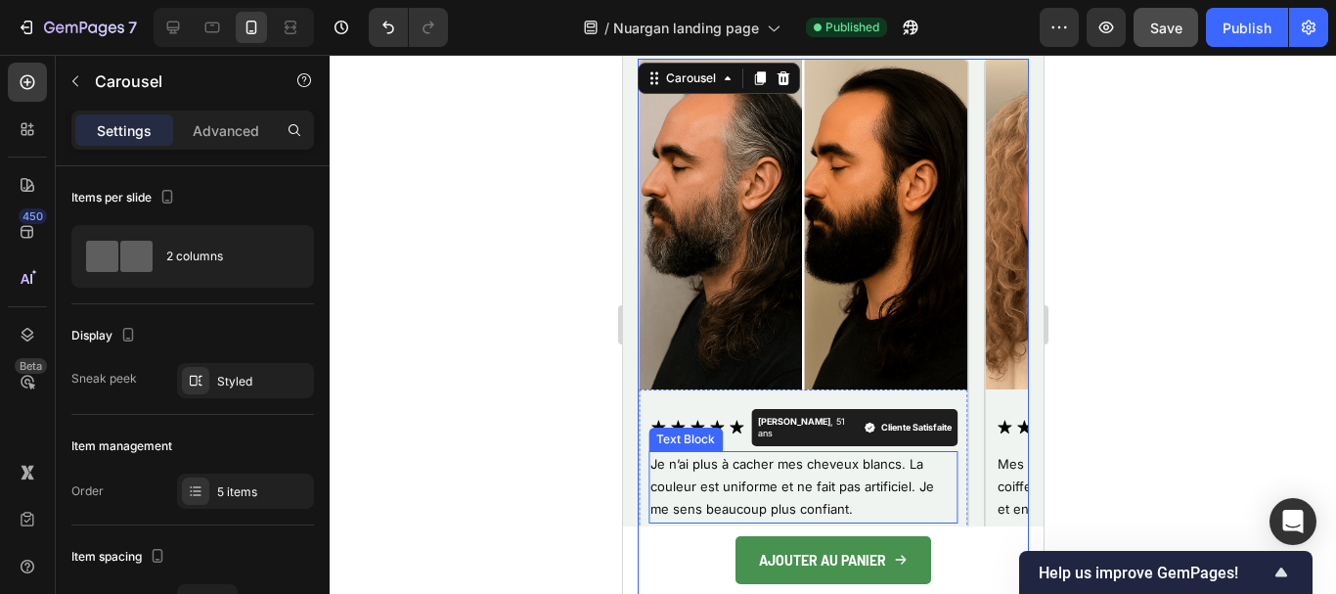
click at [849, 248] on img at bounding box center [803, 225] width 330 height 330
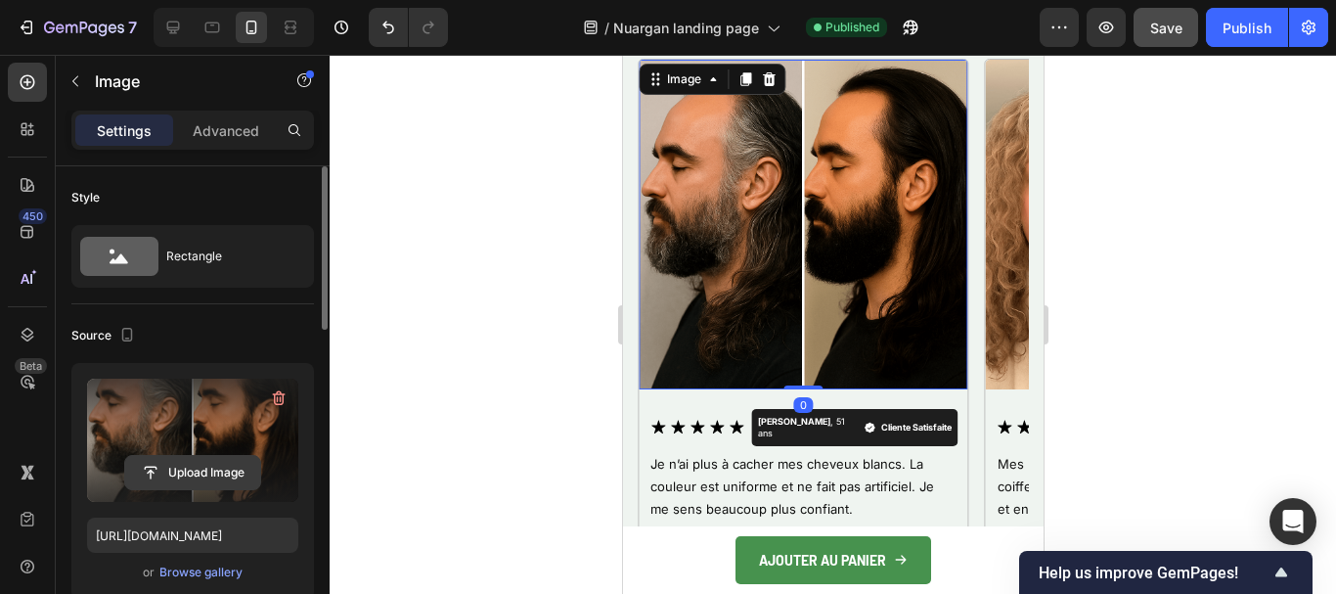
click at [199, 455] on button "Upload Image" at bounding box center [192, 472] width 137 height 35
click at [199, 475] on input "file" at bounding box center [192, 472] width 135 height 33
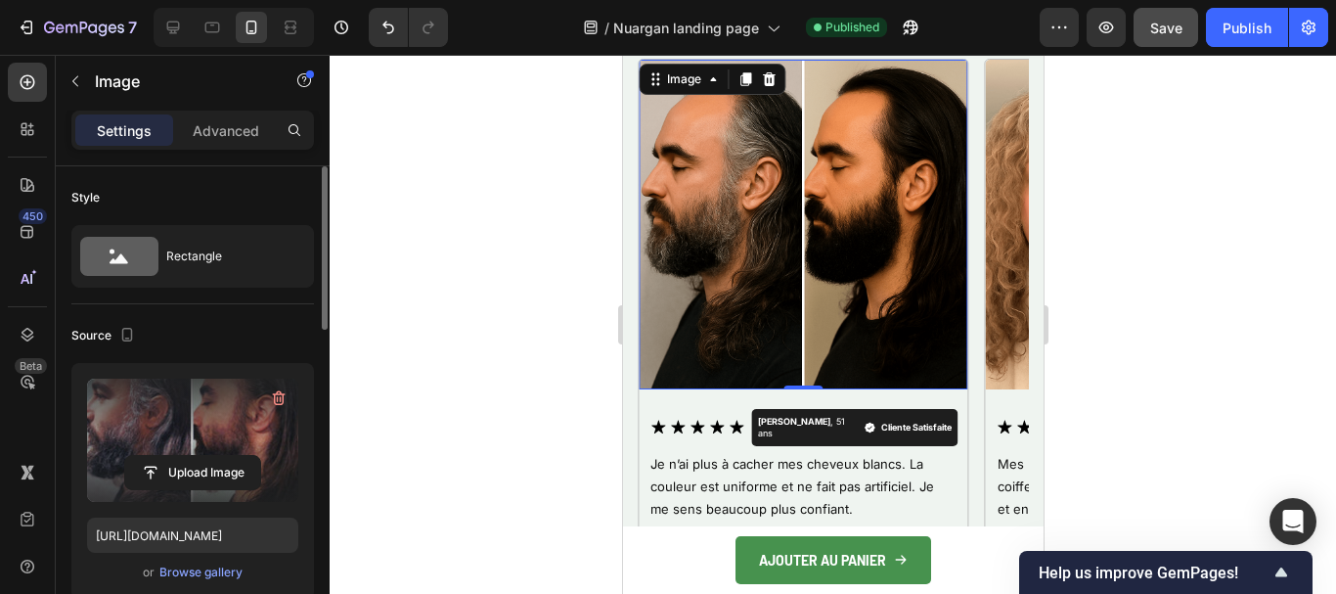
type input "[URL][DOMAIN_NAME]"
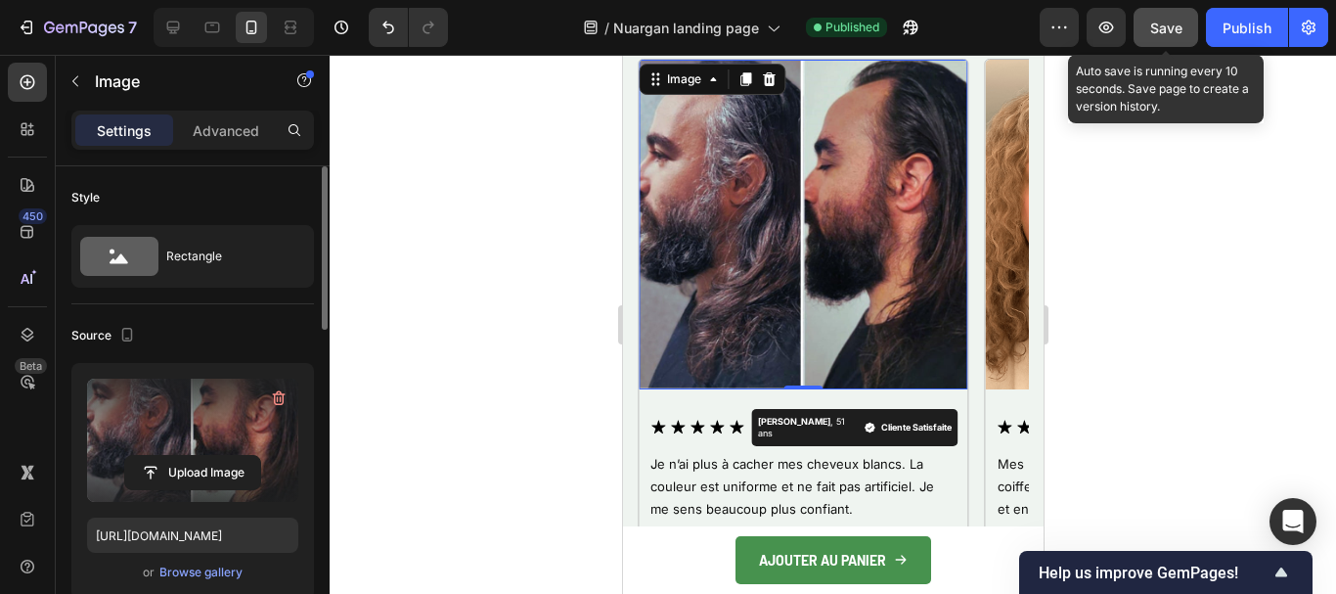
click at [1153, 32] on span "Save" at bounding box center [1167, 28] width 32 height 17
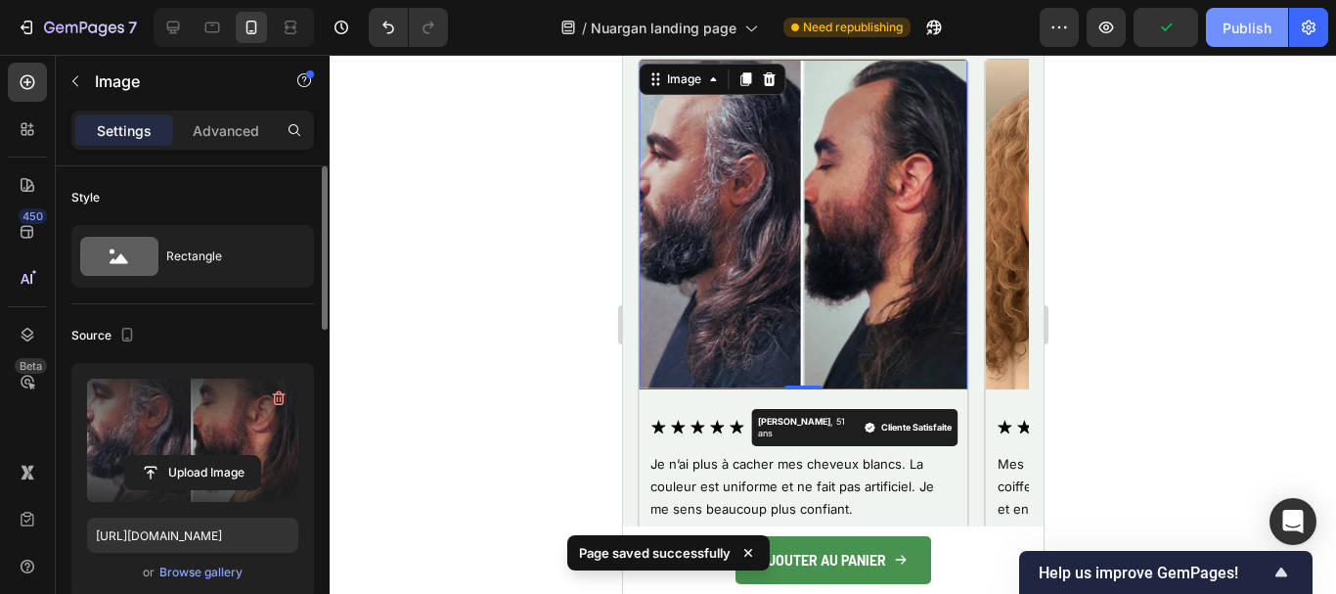
click at [1243, 30] on div "Publish" at bounding box center [1247, 28] width 49 height 21
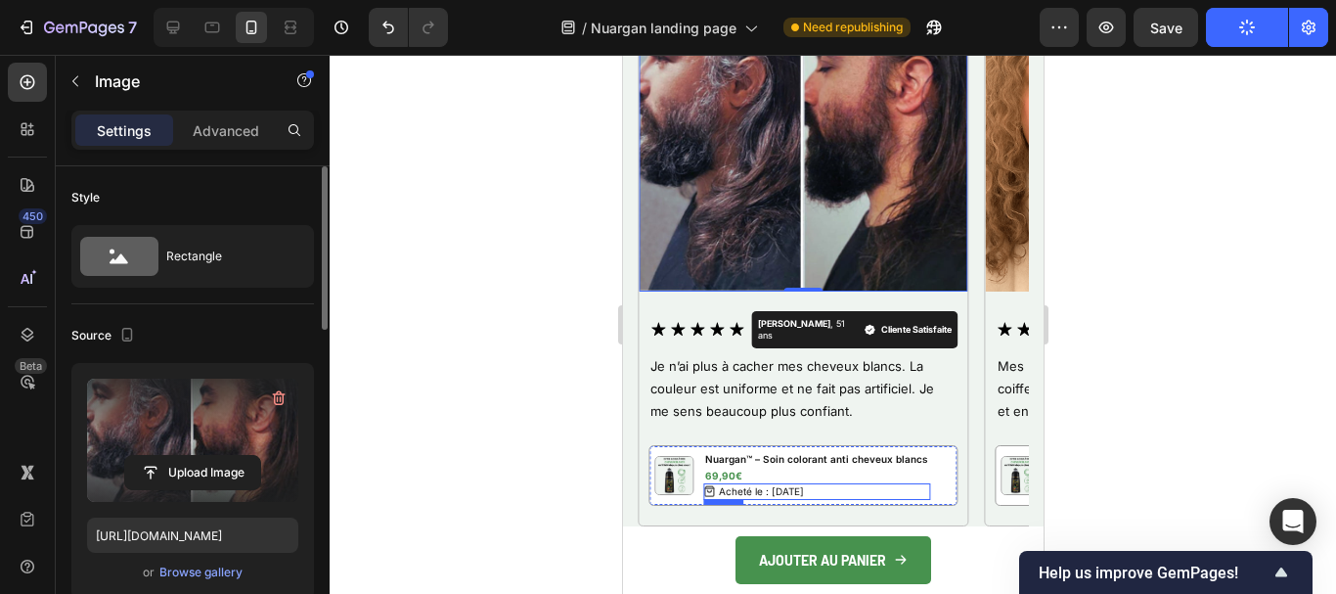
scroll to position [7007, 0]
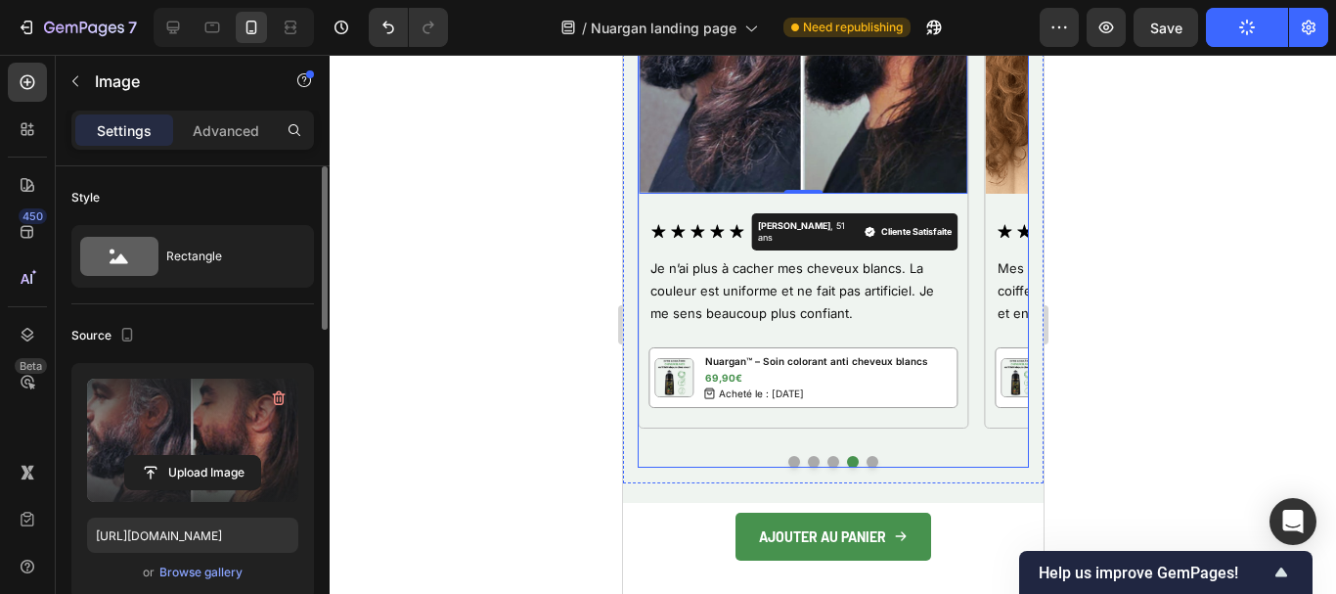
click at [866, 465] on button "Dot" at bounding box center [872, 462] width 12 height 12
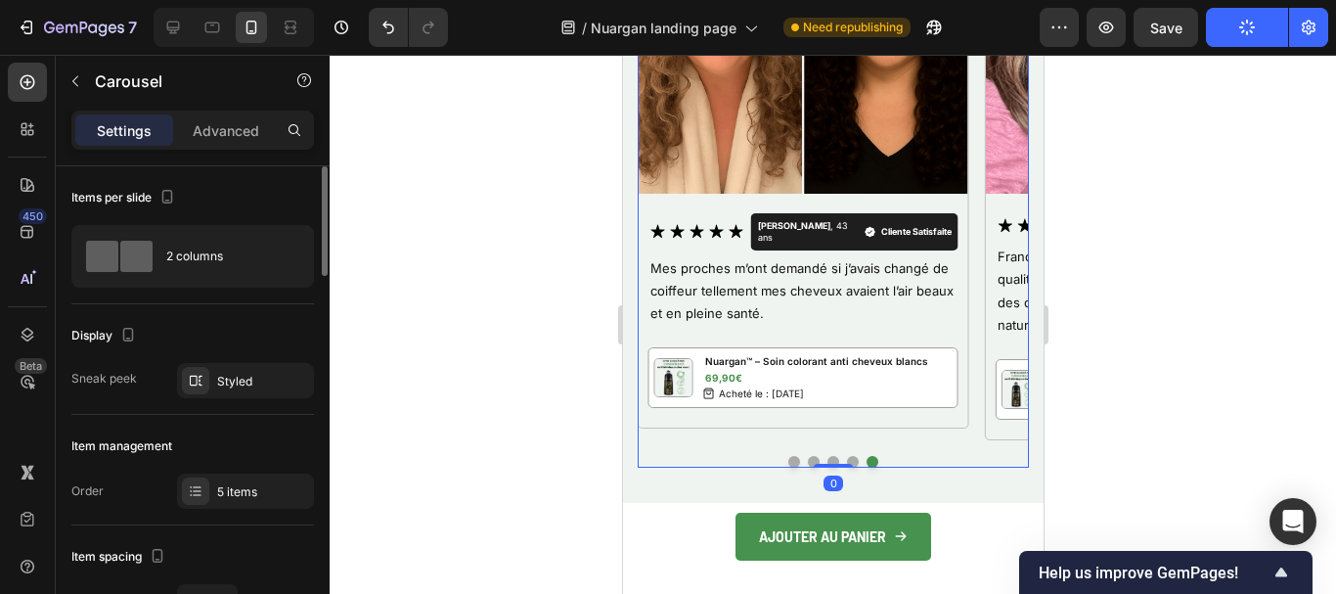
click at [846, 463] on button "Dot" at bounding box center [852, 462] width 12 height 12
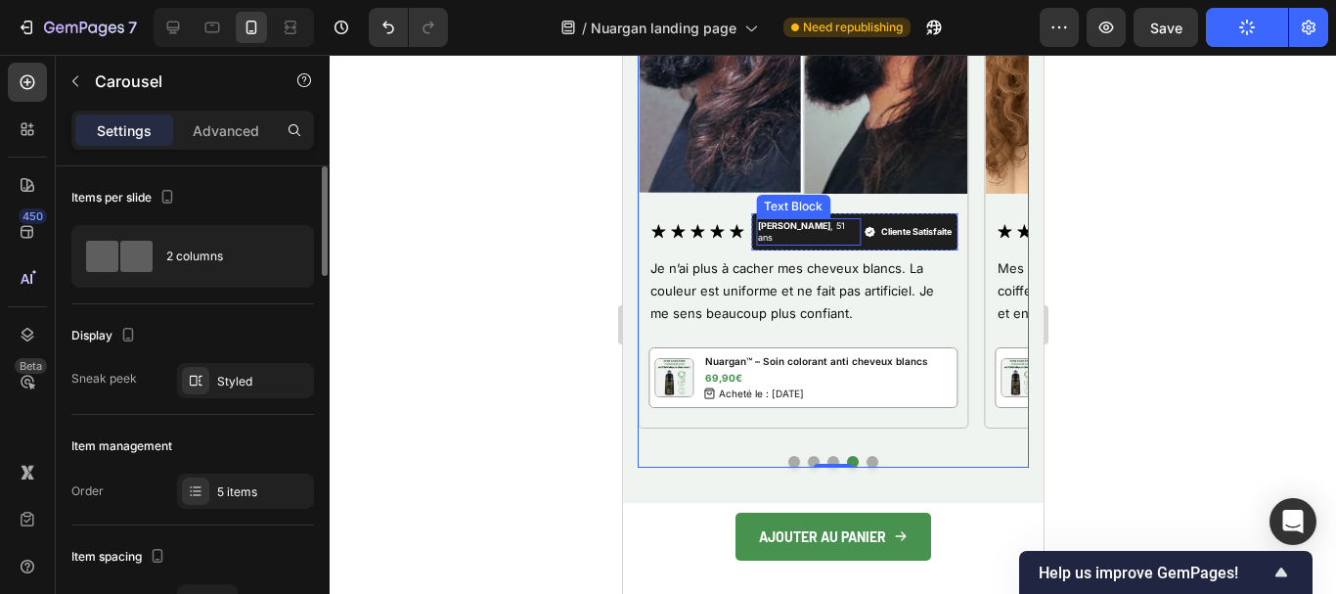
click at [785, 229] on strong "[PERSON_NAME]" at bounding box center [793, 225] width 72 height 11
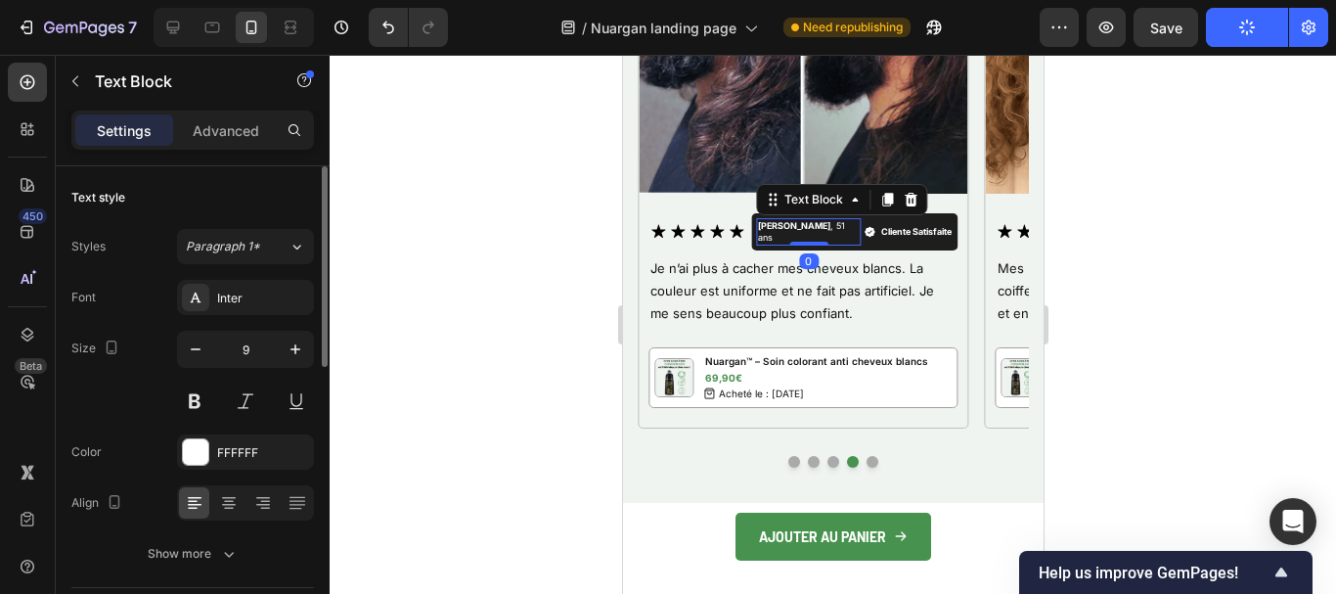
click at [780, 226] on strong "[PERSON_NAME]" at bounding box center [793, 225] width 72 height 11
click at [792, 222] on p "[PERSON_NAME] , 51 ans" at bounding box center [808, 231] width 102 height 23
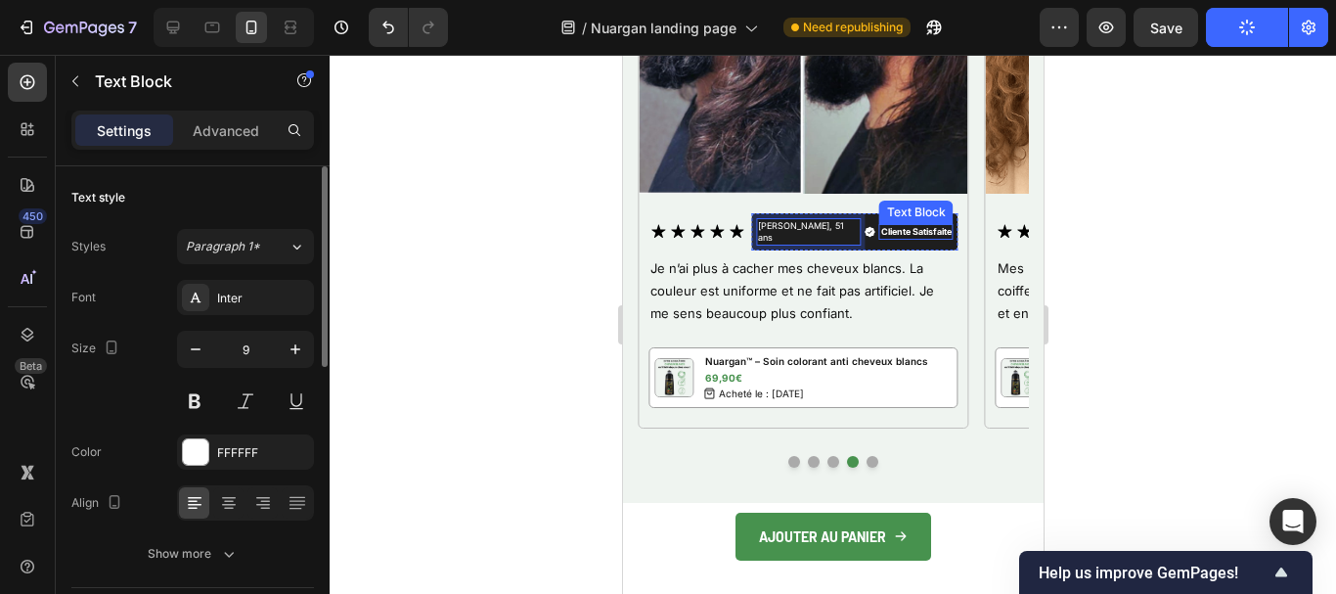
click at [881, 226] on p "Cliente Satisfaite" at bounding box center [916, 232] width 70 height 12
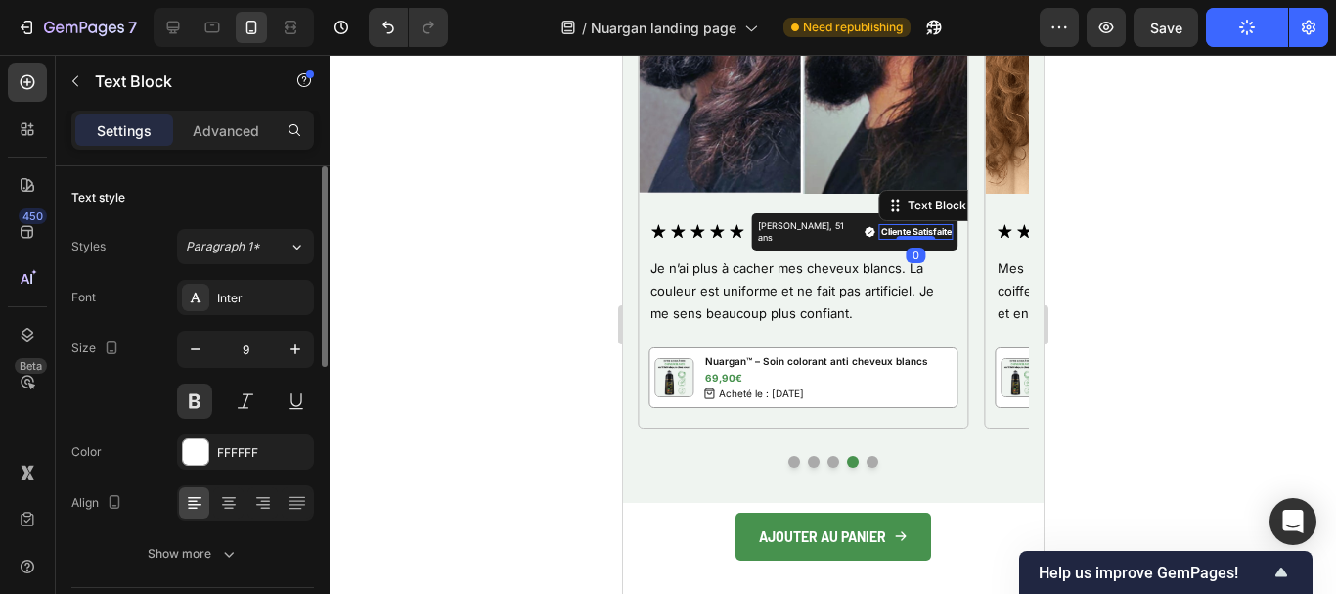
click at [881, 226] on p "Cliente Satisfaite" at bounding box center [916, 232] width 70 height 12
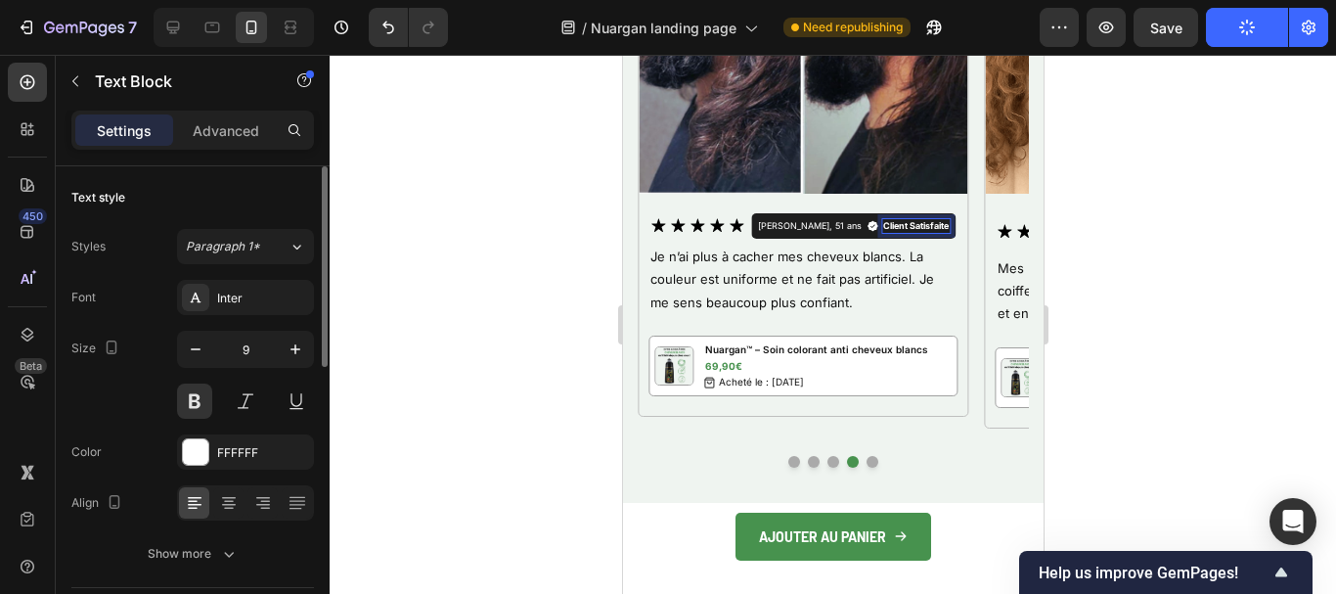
click at [882, 221] on p "Client Satisfaite" at bounding box center [915, 226] width 66 height 12
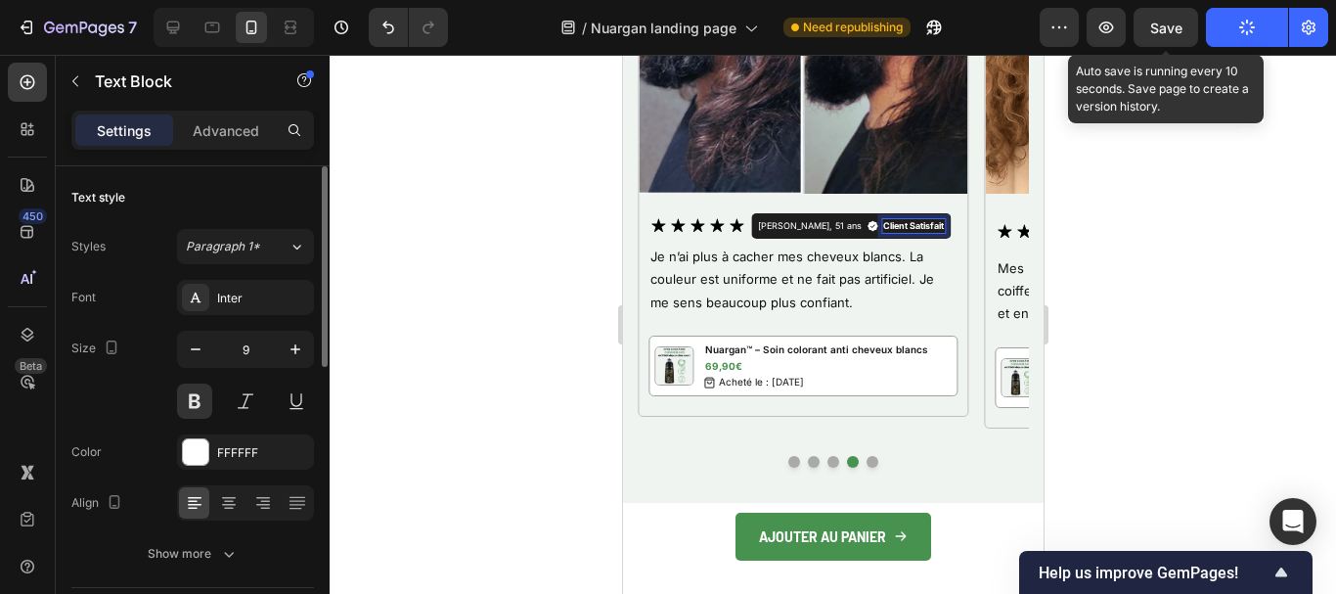
click at [1170, 33] on span "Save" at bounding box center [1167, 28] width 32 height 17
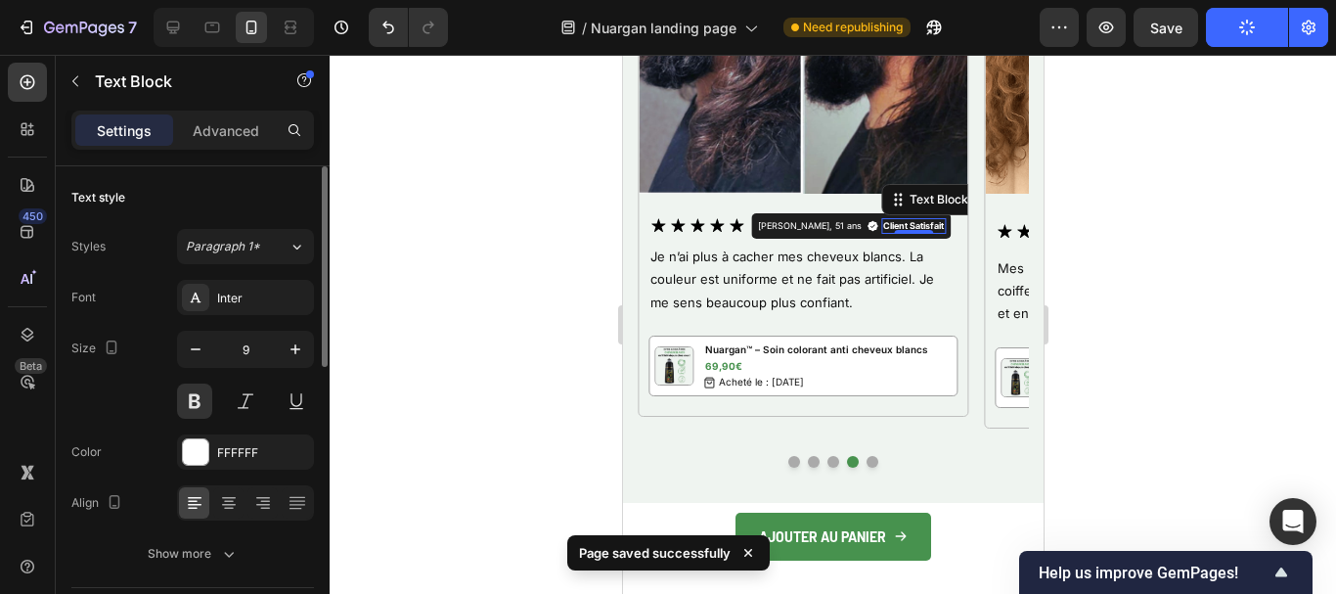
click at [1223, 27] on button "Publish" at bounding box center [1247, 27] width 82 height 39
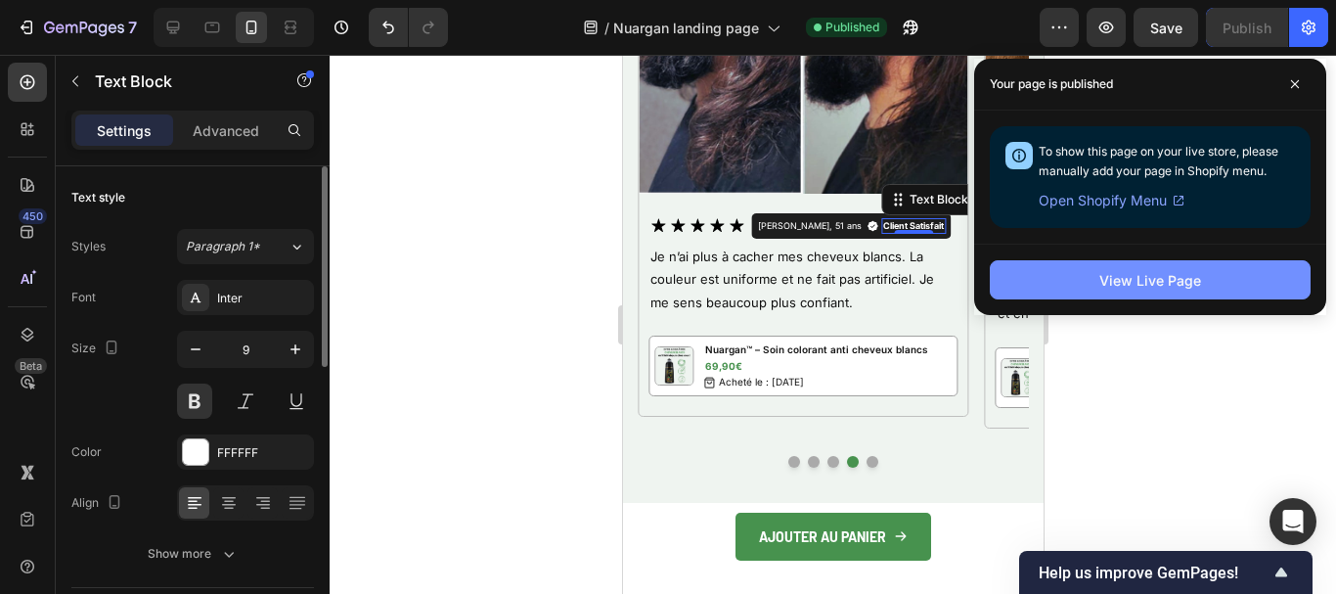
click at [1189, 284] on div "View Live Page" at bounding box center [1151, 280] width 102 height 21
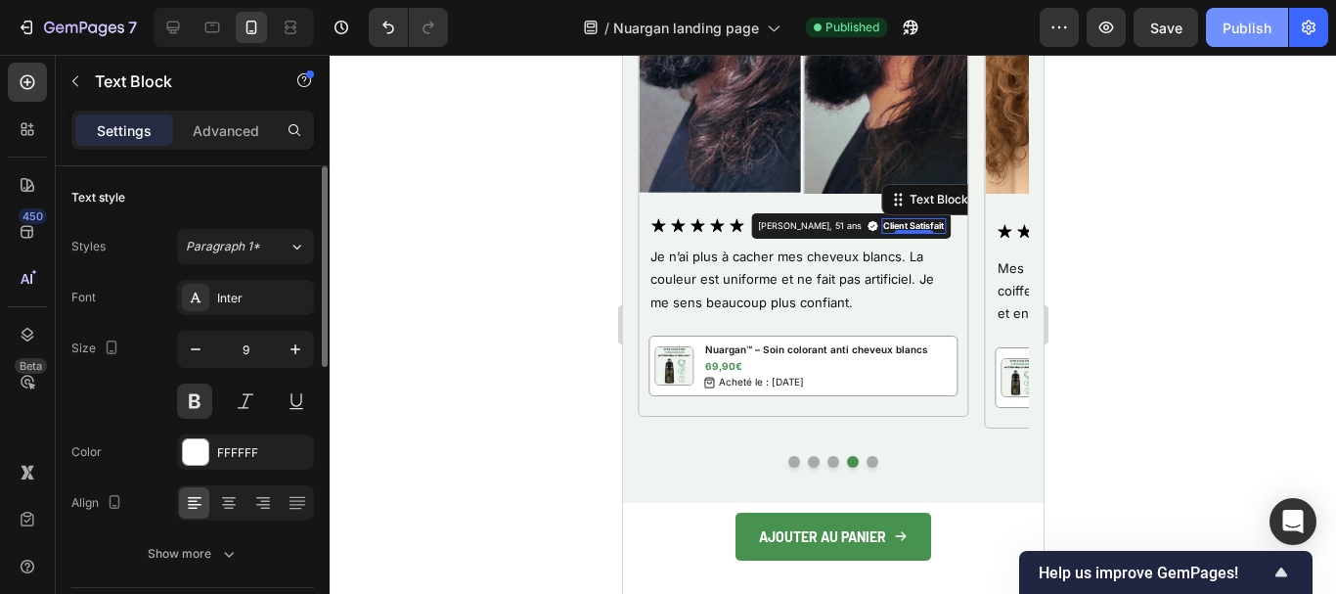
click at [1252, 21] on div "Publish" at bounding box center [1247, 28] width 49 height 21
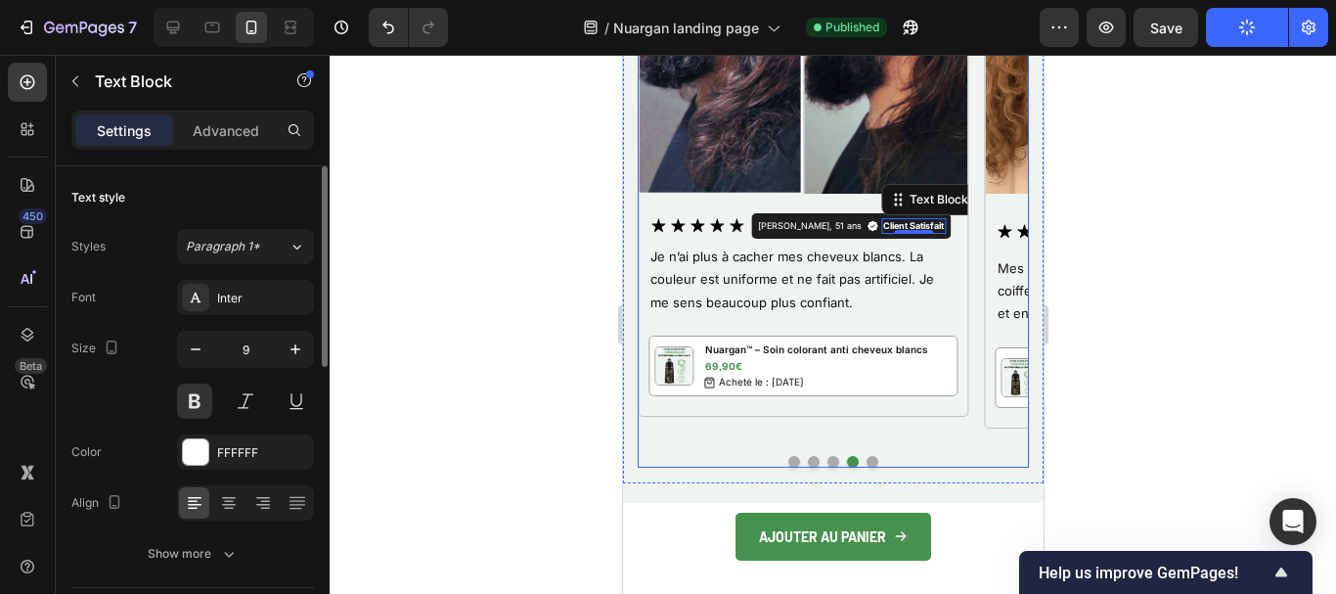
click at [866, 462] on button "Dot" at bounding box center [872, 462] width 12 height 12
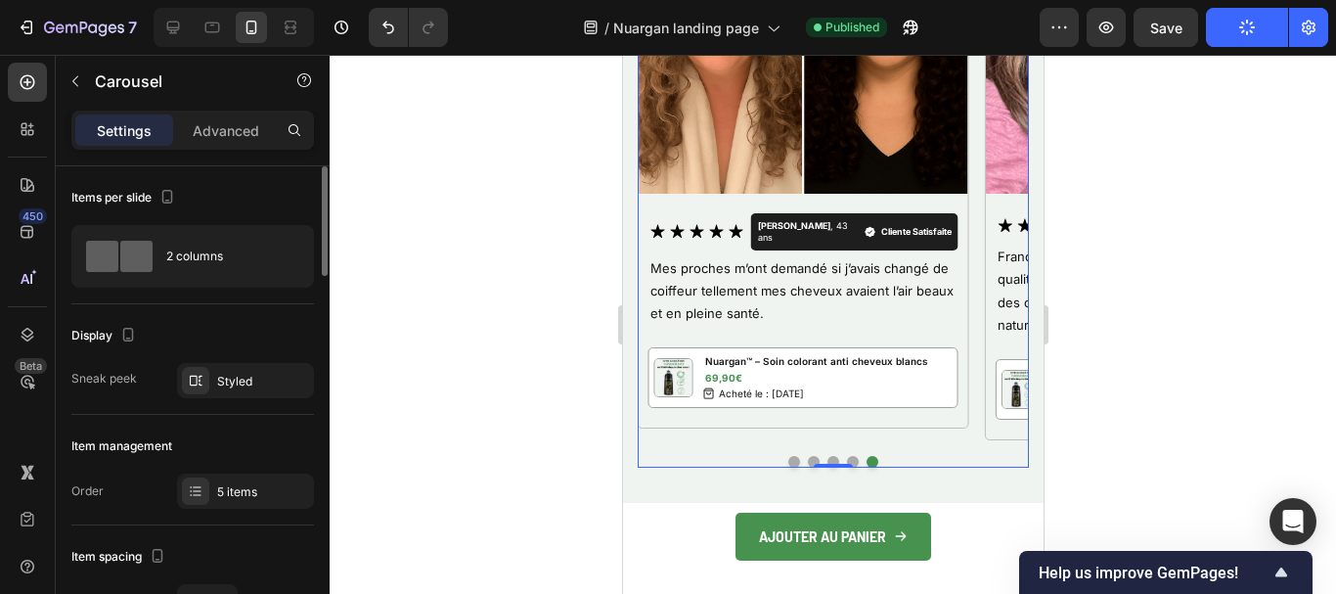
click at [847, 461] on button "Dot" at bounding box center [852, 462] width 12 height 12
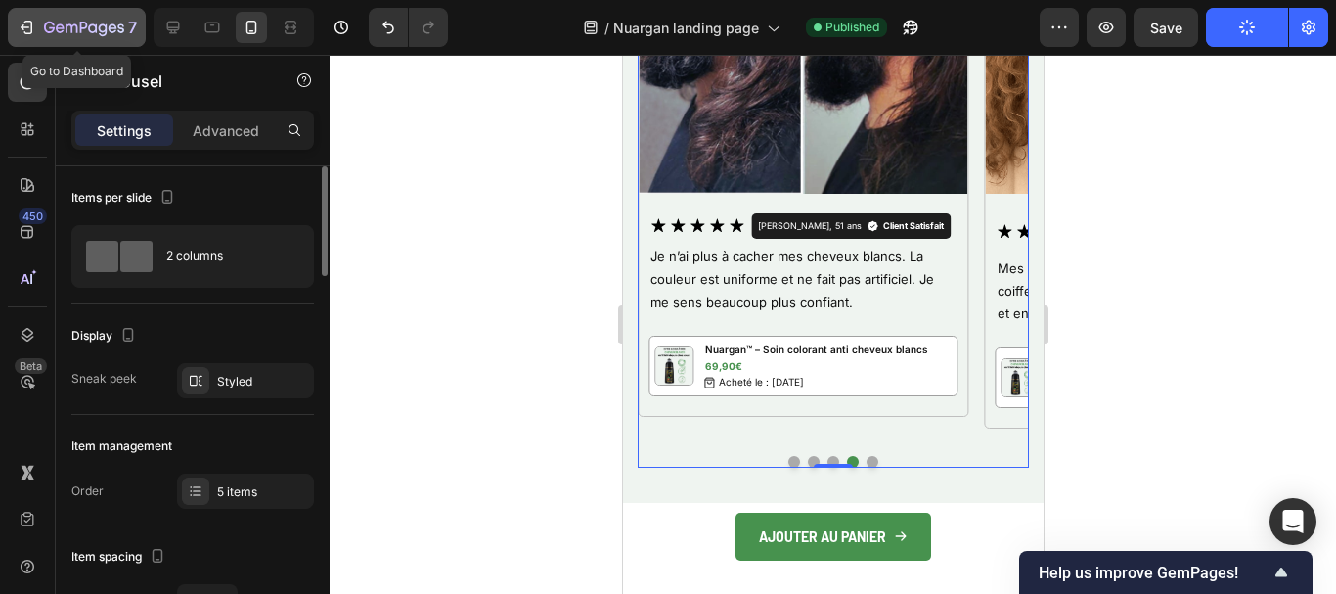
click at [57, 24] on icon "button" at bounding box center [84, 29] width 80 height 17
